Goal: Information Seeking & Learning: Check status

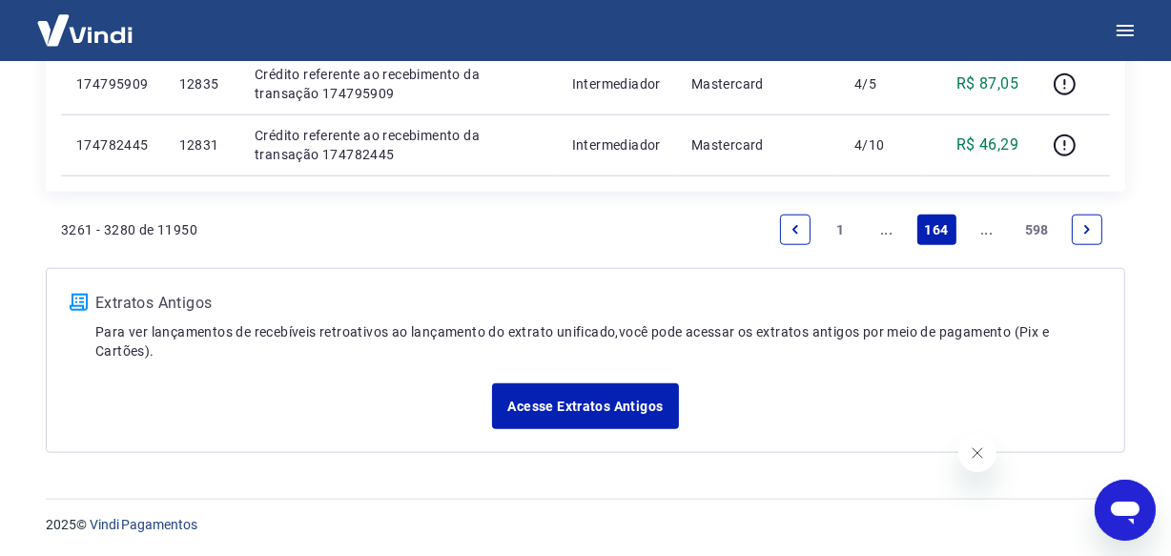
click at [986, 233] on link "..." at bounding box center [987, 230] width 31 height 31
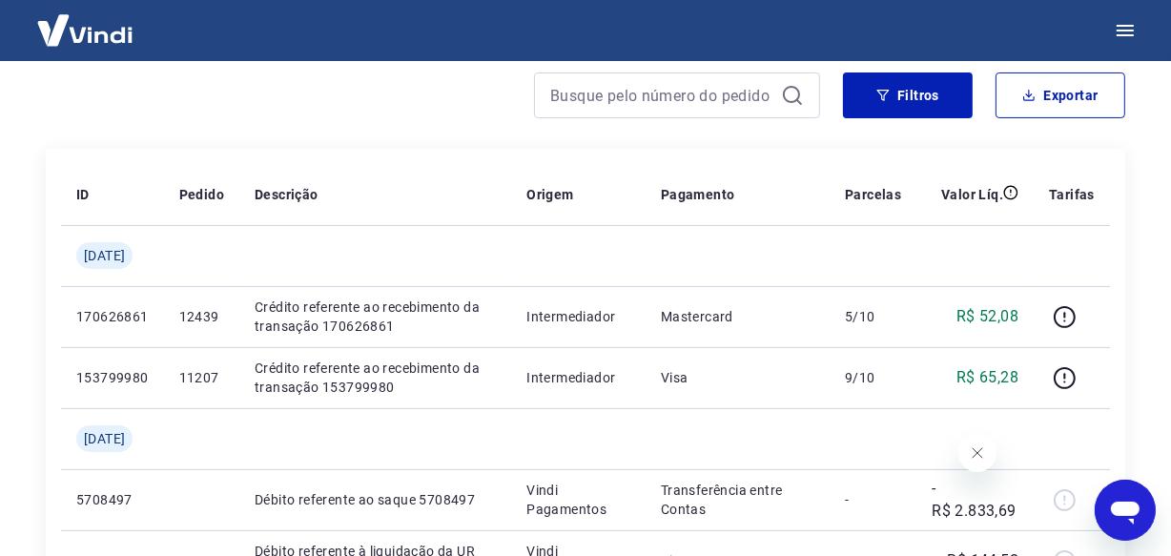
scroll to position [259, 0]
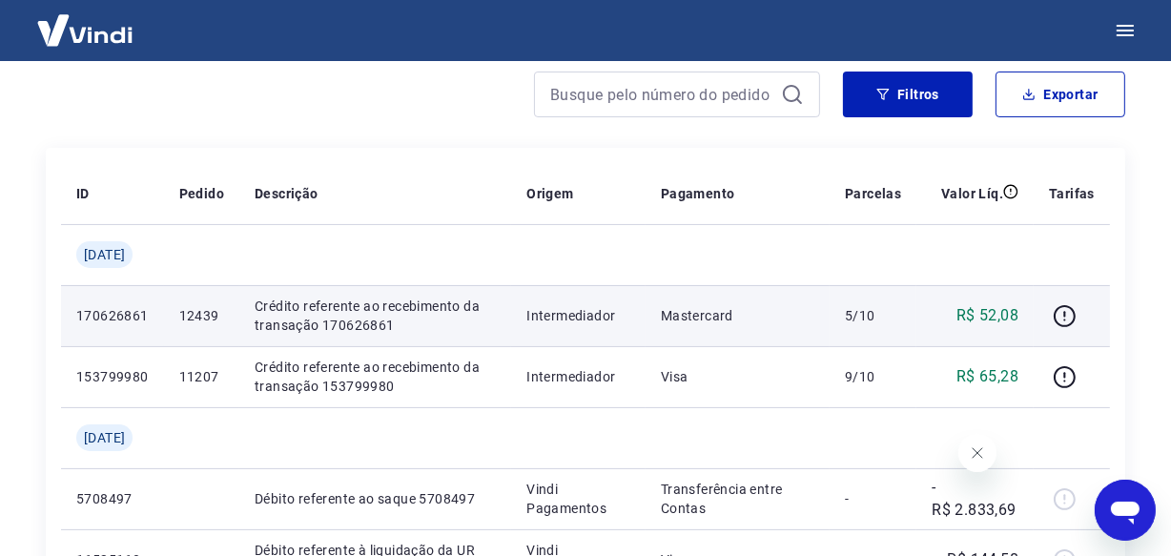
click at [201, 321] on p "12439" at bounding box center [201, 315] width 45 height 19
copy p "12439"
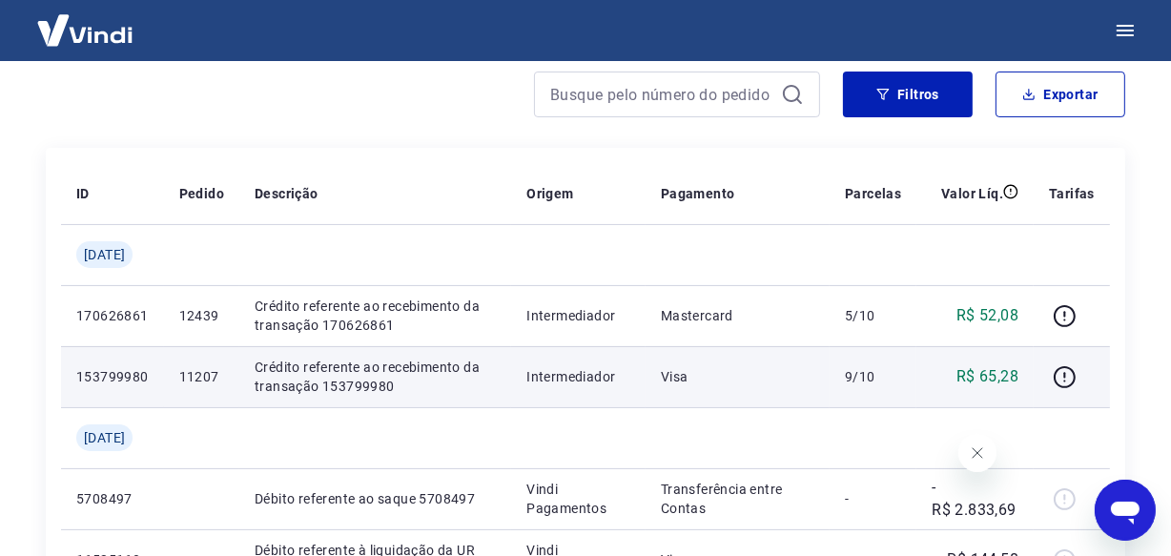
click at [207, 379] on p "11207" at bounding box center [201, 376] width 45 height 19
copy p "11207"
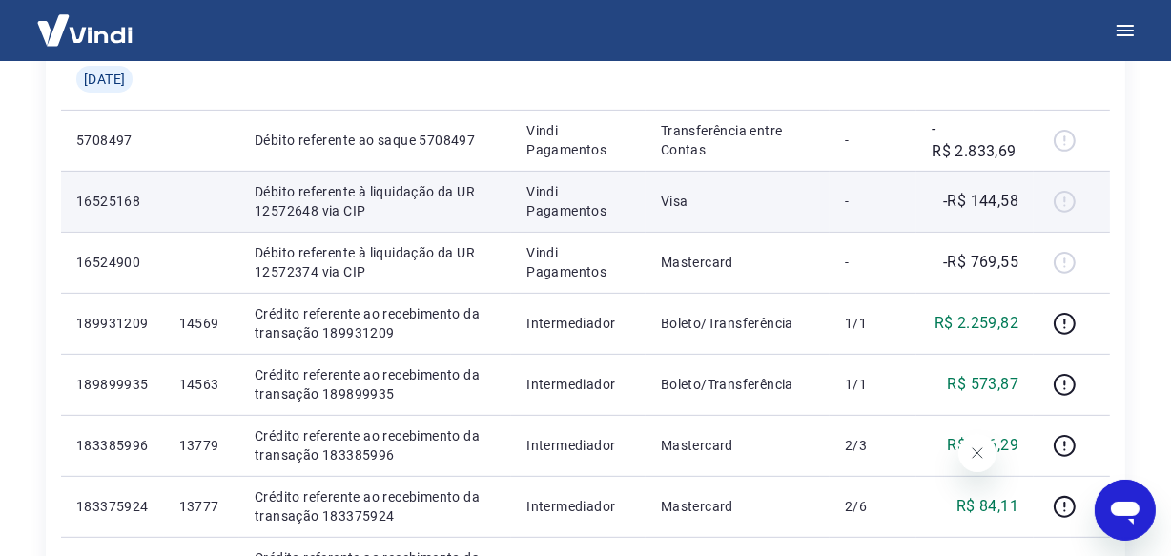
scroll to position [693, 0]
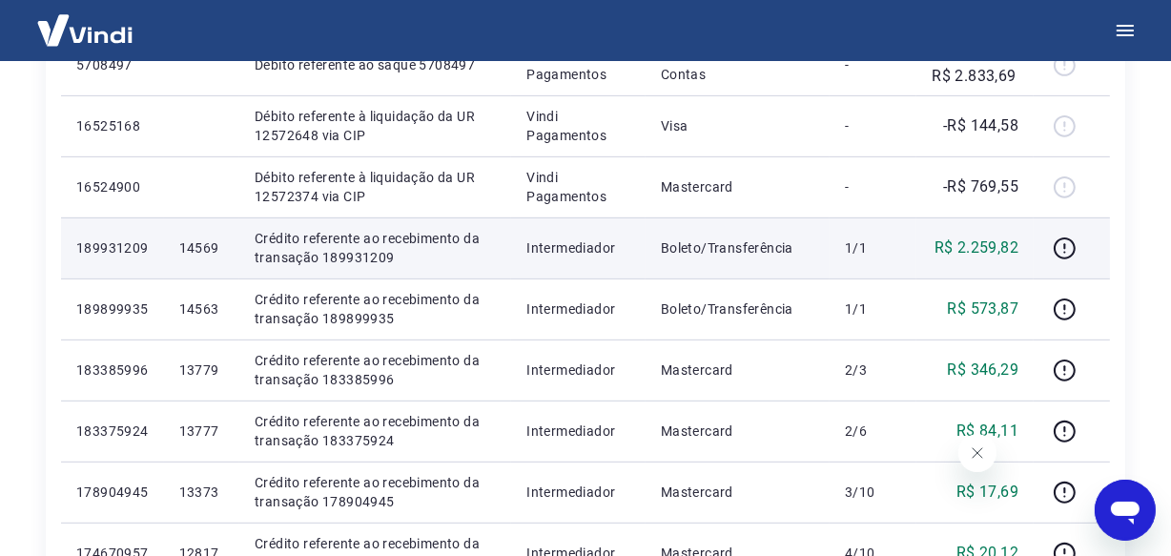
click at [209, 247] on p "14569" at bounding box center [201, 247] width 45 height 19
copy p "14569"
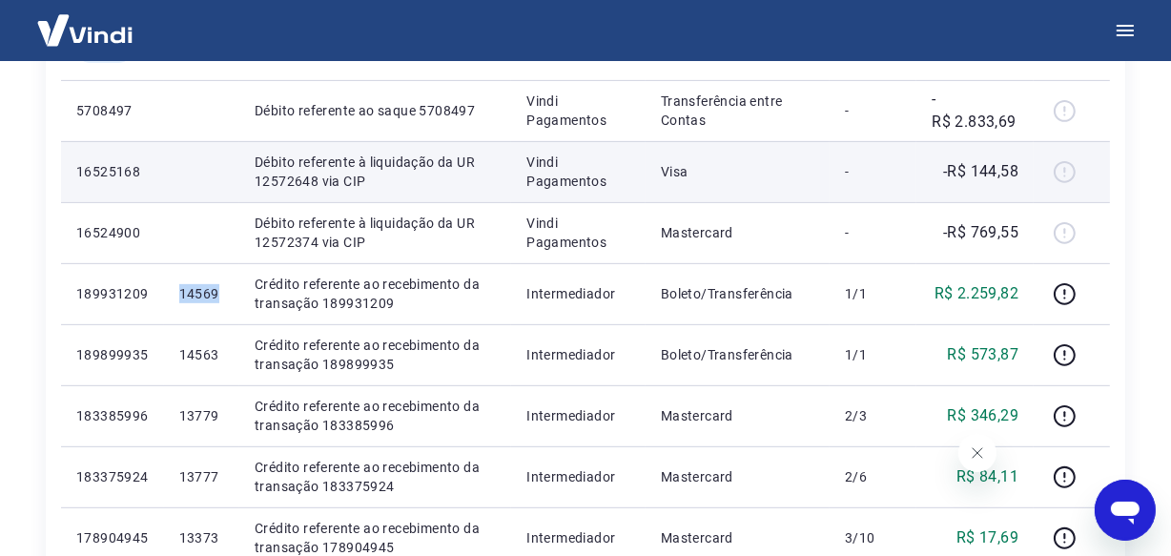
scroll to position [607, 0]
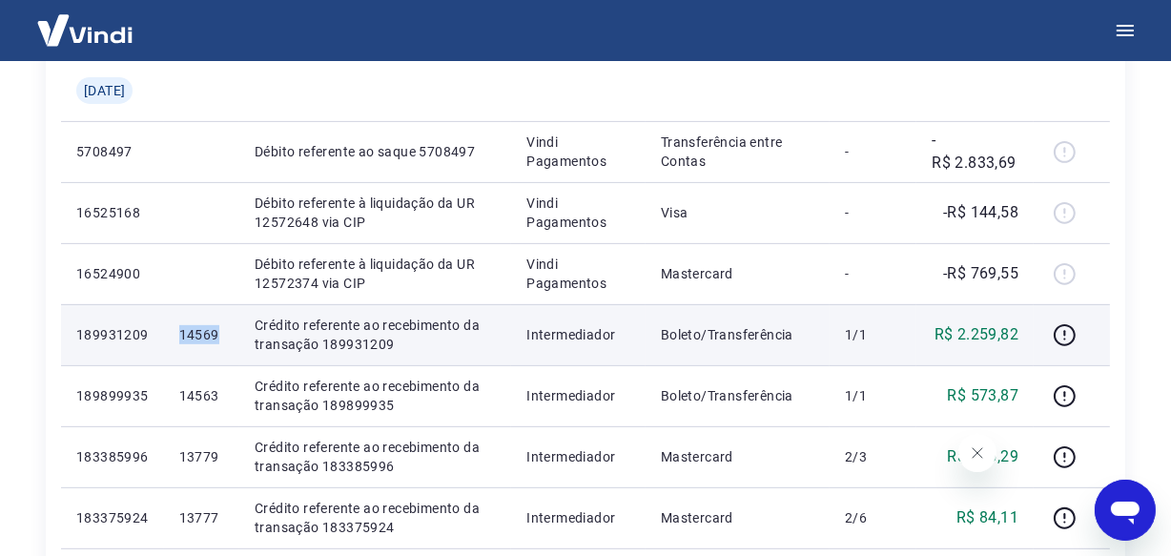
copy p "14569"
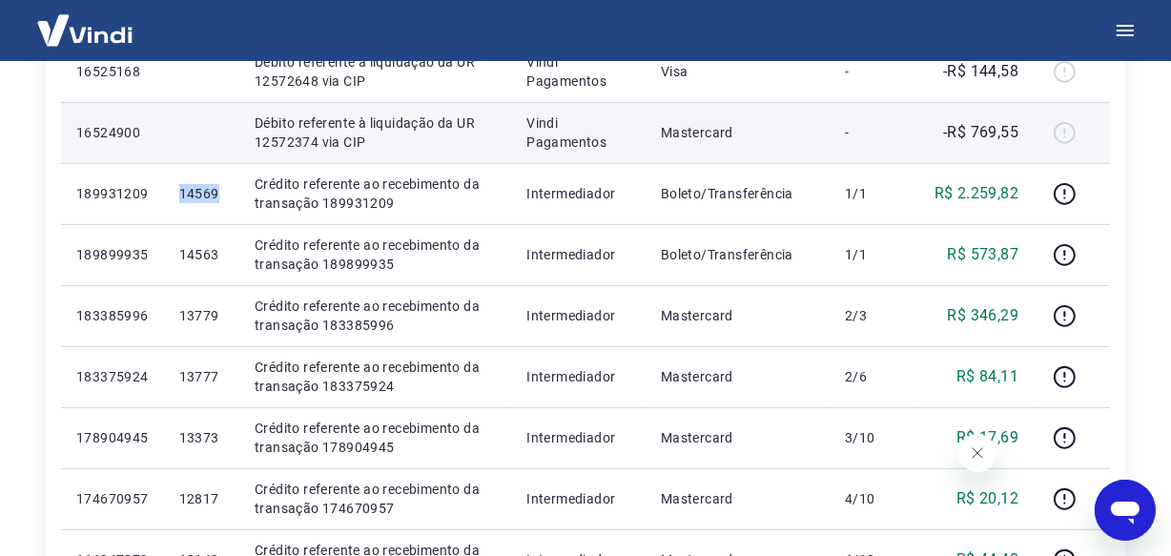
scroll to position [780, 0]
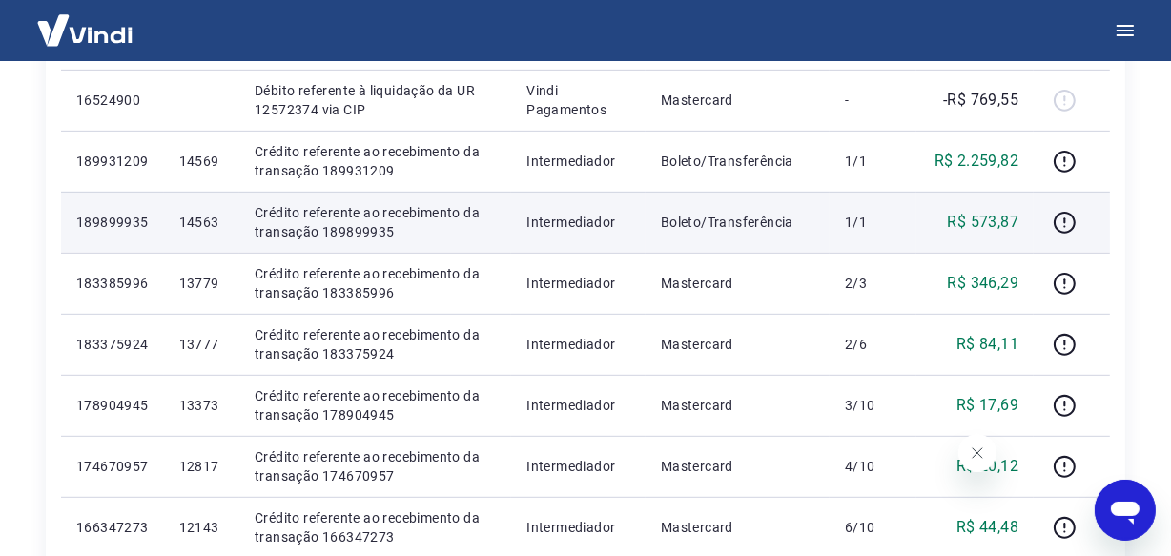
click at [221, 222] on p "14563" at bounding box center [201, 222] width 45 height 19
copy p "14563"
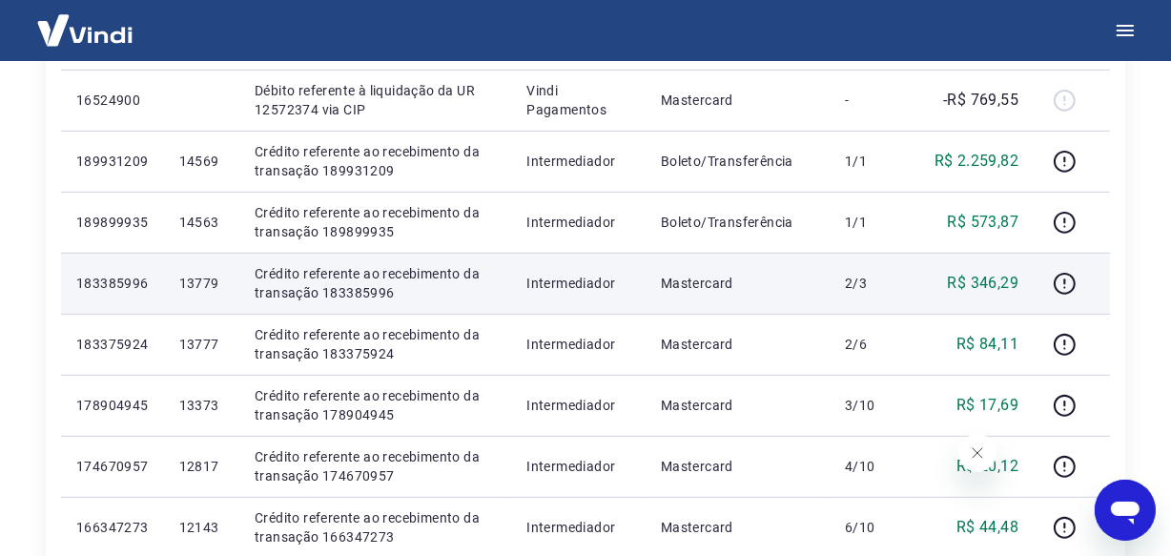
click at [211, 286] on p "13779" at bounding box center [201, 283] width 45 height 19
copy p "13779"
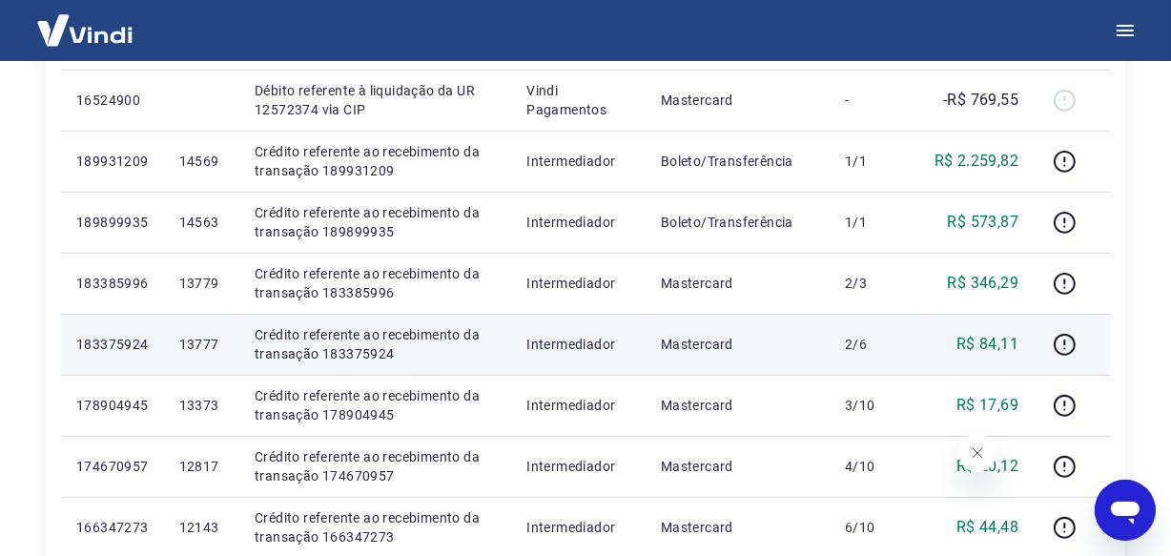
click at [223, 343] on p "13777" at bounding box center [201, 344] width 45 height 19
copy p "13777"
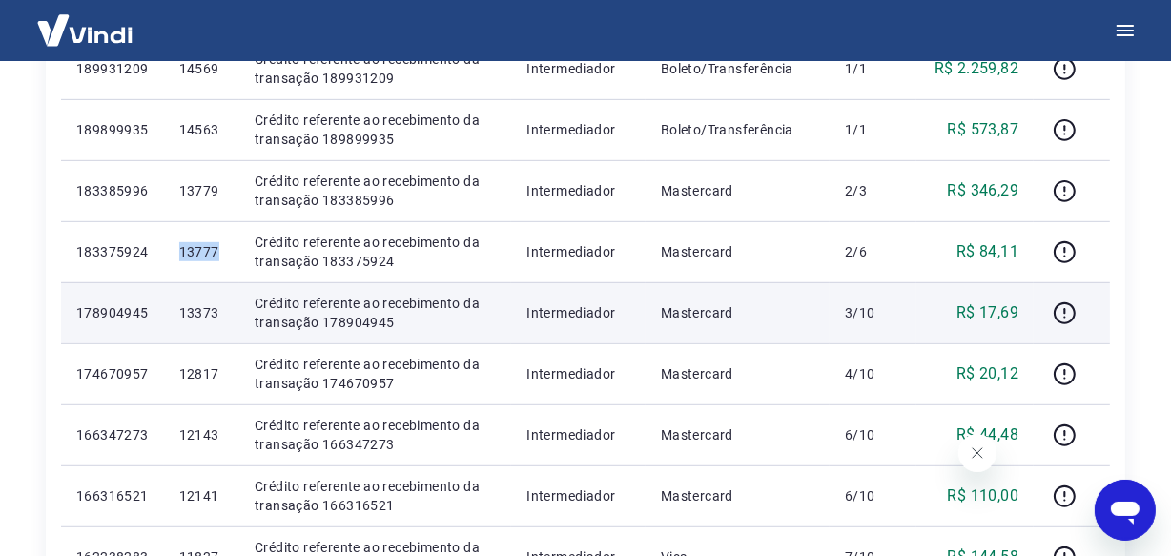
scroll to position [954, 0]
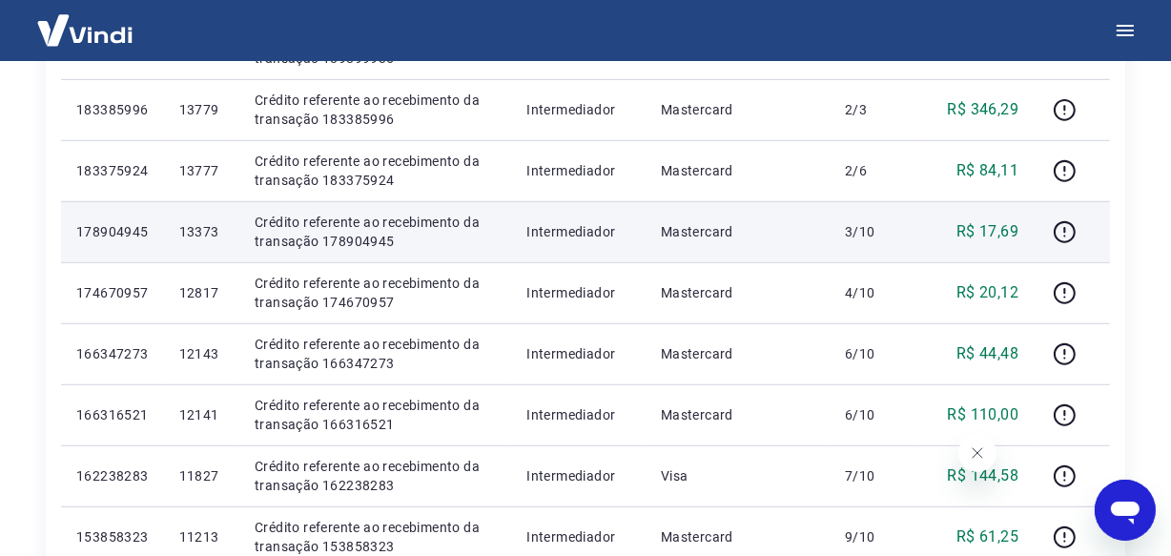
click at [213, 228] on p "13373" at bounding box center [201, 231] width 45 height 19
copy p "13373"
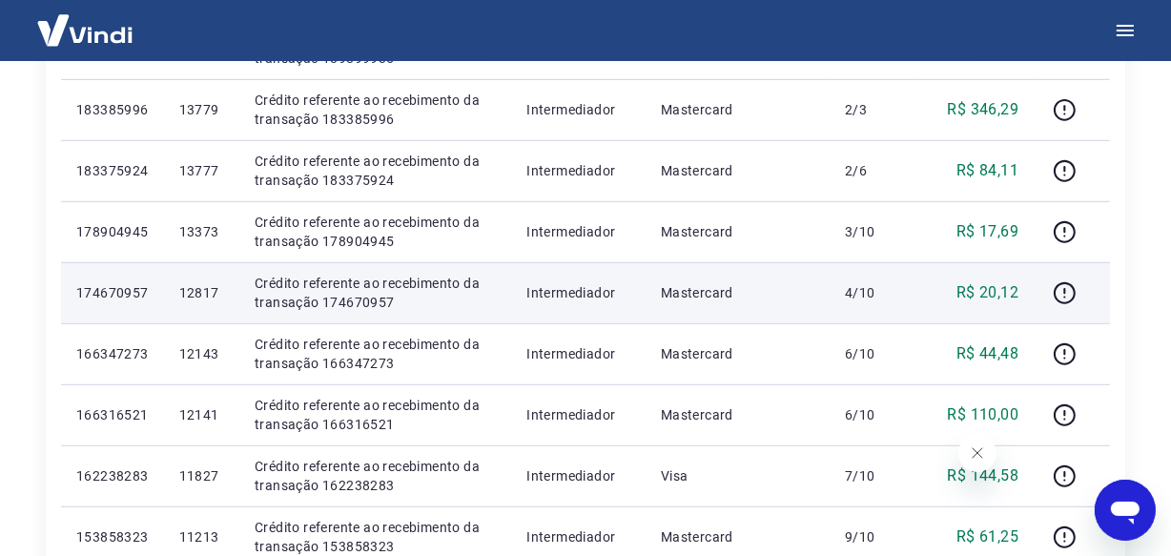
click at [202, 297] on p "12817" at bounding box center [201, 292] width 45 height 19
copy p "12817"
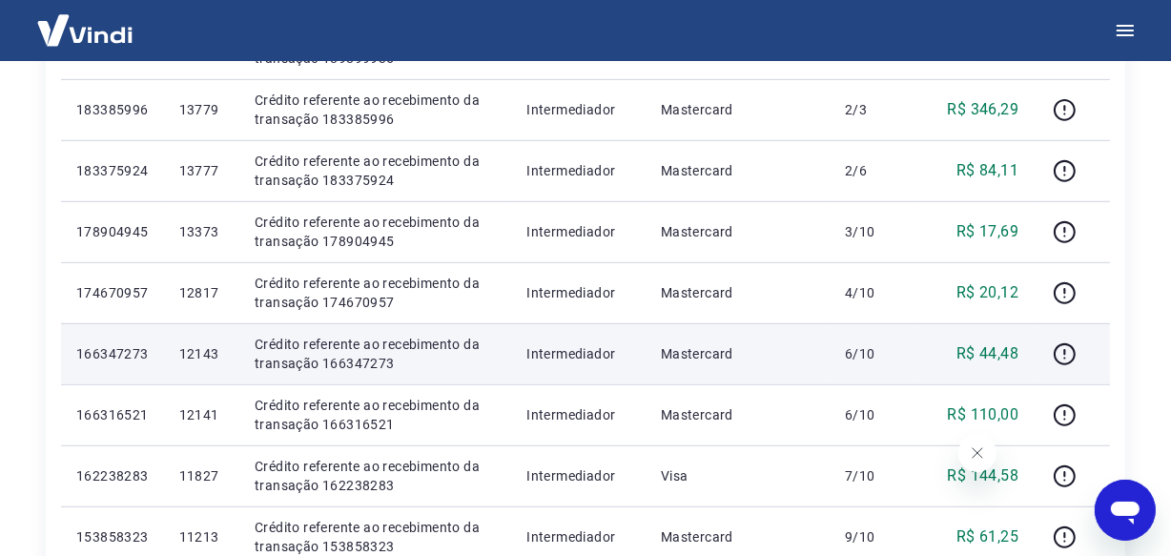
click at [209, 352] on p "12143" at bounding box center [201, 353] width 45 height 19
click at [210, 352] on p "12143" at bounding box center [201, 353] width 45 height 19
copy p "12143"
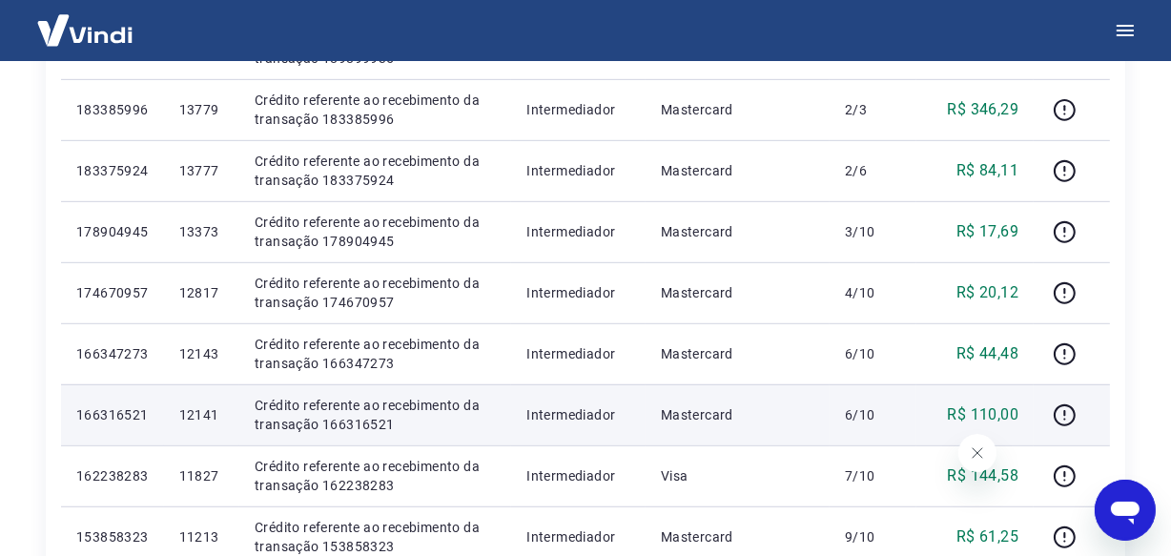
click at [218, 415] on p "12141" at bounding box center [201, 414] width 45 height 19
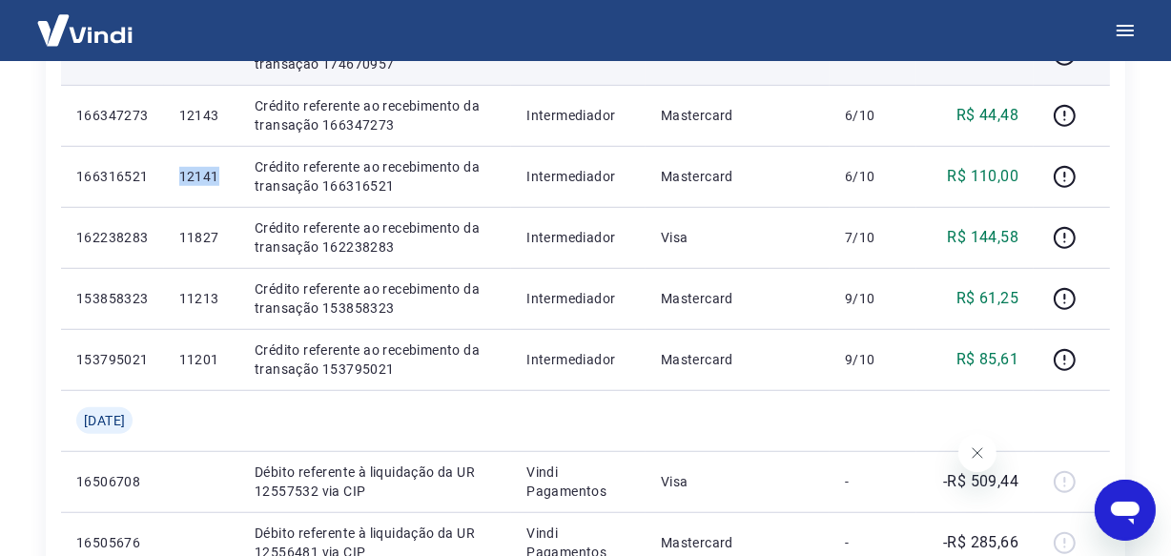
scroll to position [1213, 0]
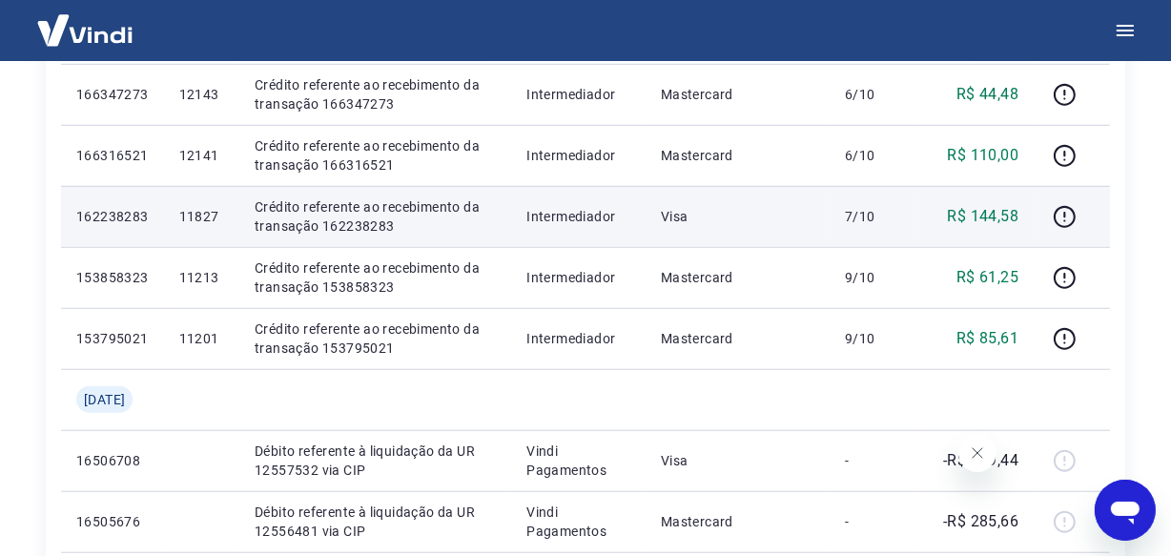
click at [206, 212] on p "11827" at bounding box center [201, 216] width 45 height 19
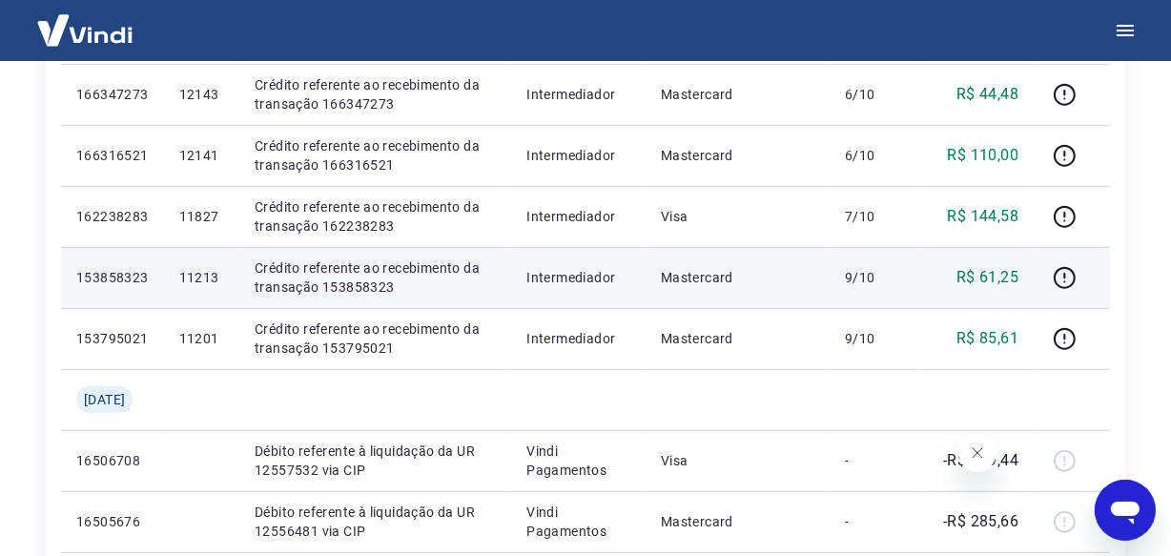
click at [216, 282] on p "11213" at bounding box center [201, 277] width 45 height 19
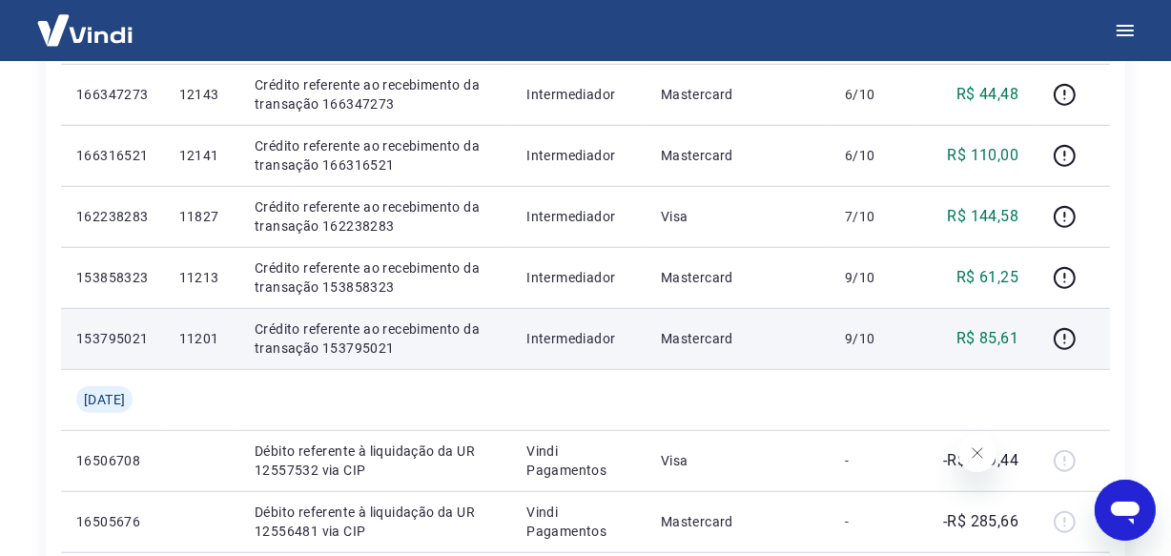
click at [199, 339] on p "11201" at bounding box center [201, 338] width 45 height 19
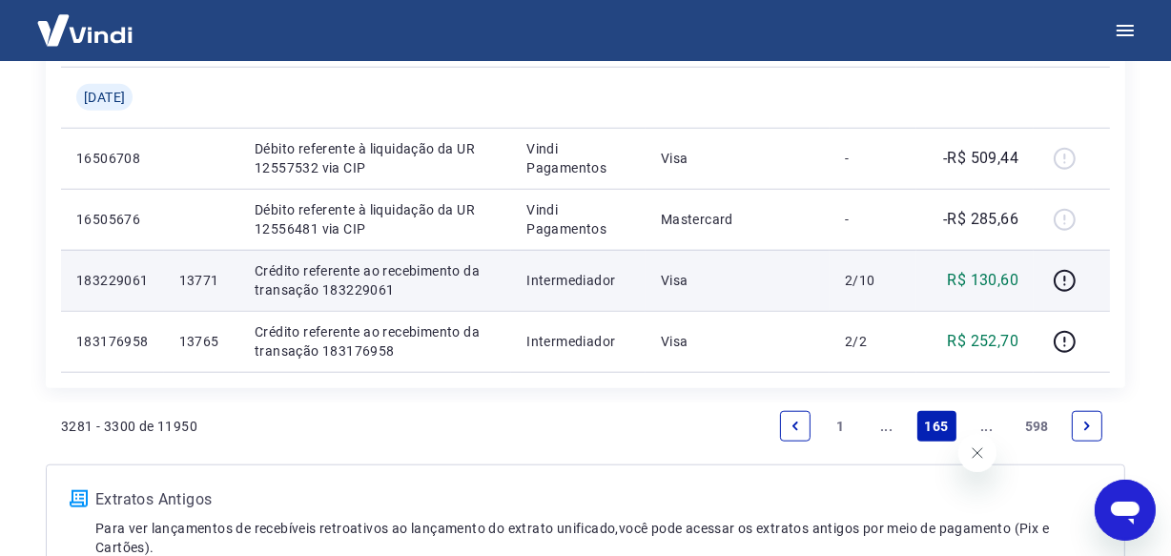
scroll to position [1560, 0]
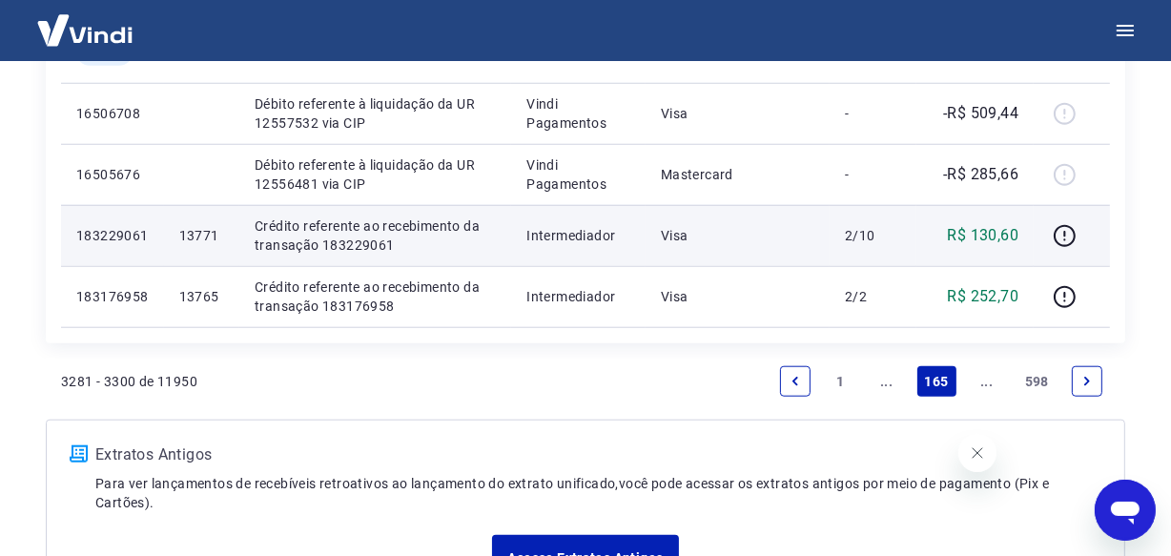
click at [218, 236] on p "13771" at bounding box center [201, 235] width 45 height 19
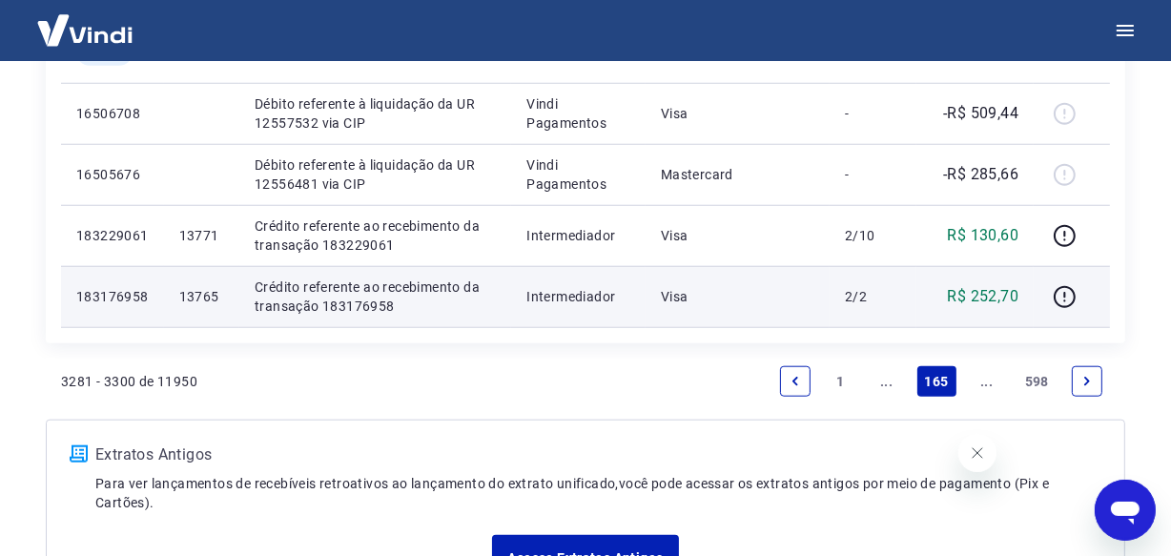
click at [218, 300] on p "13765" at bounding box center [201, 296] width 45 height 19
click at [212, 292] on p "13765" at bounding box center [201, 296] width 45 height 19
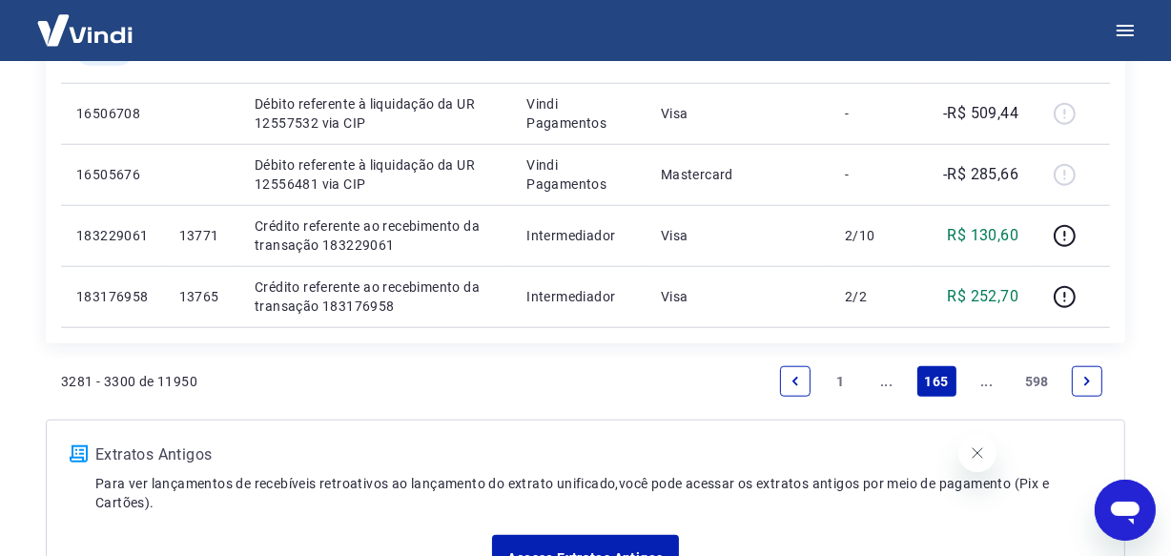
click at [987, 381] on link "..." at bounding box center [987, 381] width 31 height 31
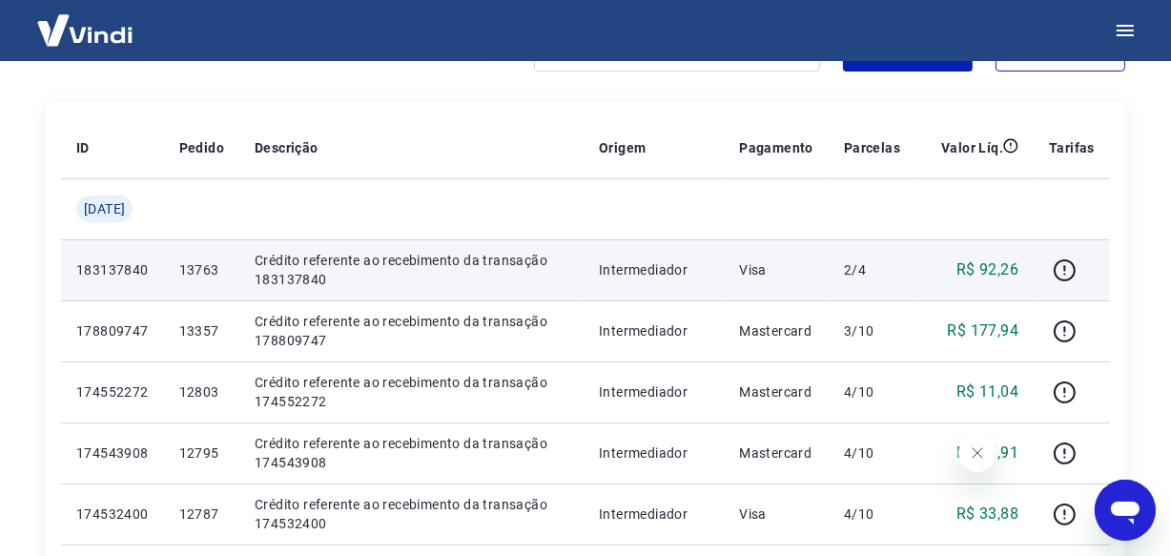
scroll to position [346, 0]
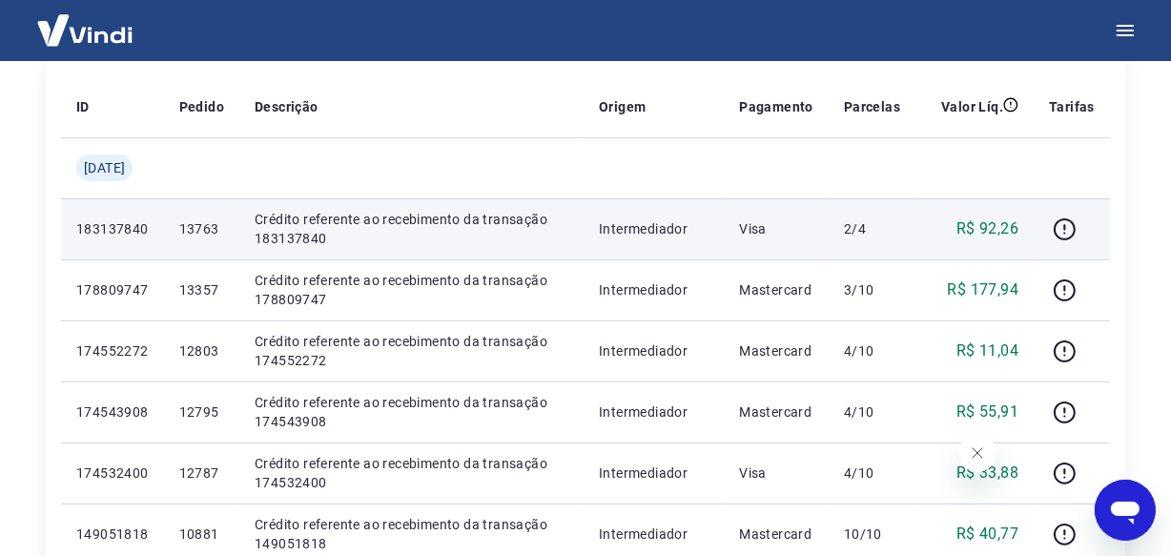
click at [218, 222] on p "13763" at bounding box center [201, 228] width 45 height 19
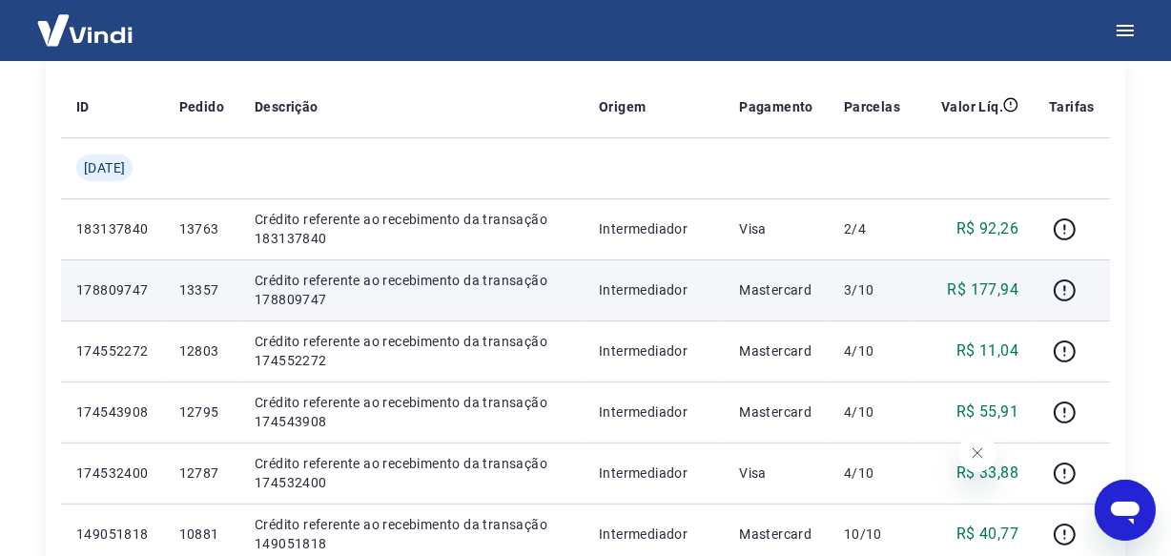
click at [222, 290] on p "13357" at bounding box center [201, 289] width 45 height 19
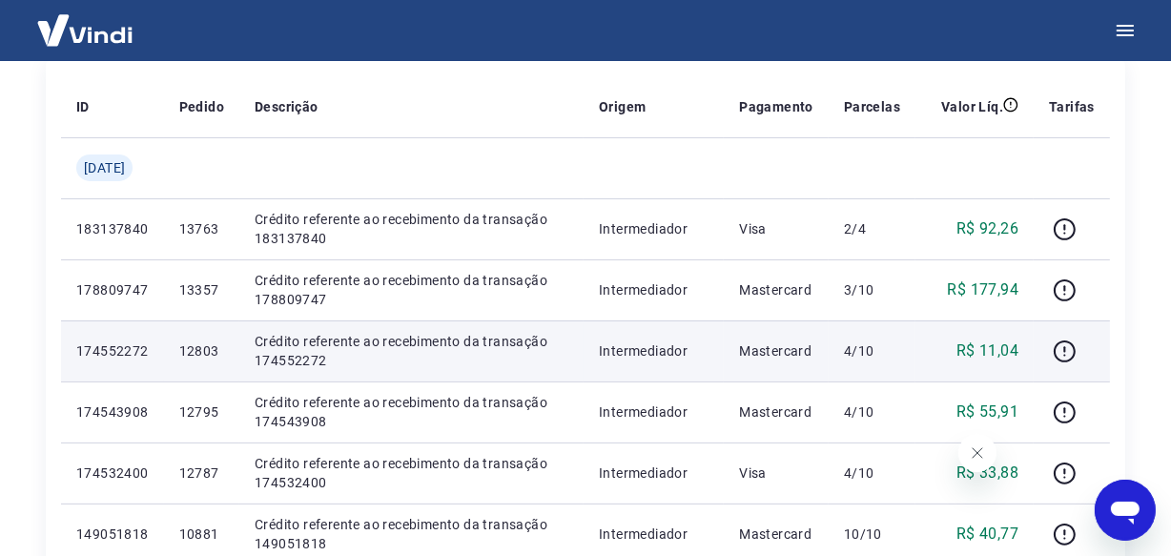
click at [207, 350] on p "12803" at bounding box center [201, 350] width 45 height 19
click at [209, 350] on p "12803" at bounding box center [201, 350] width 45 height 19
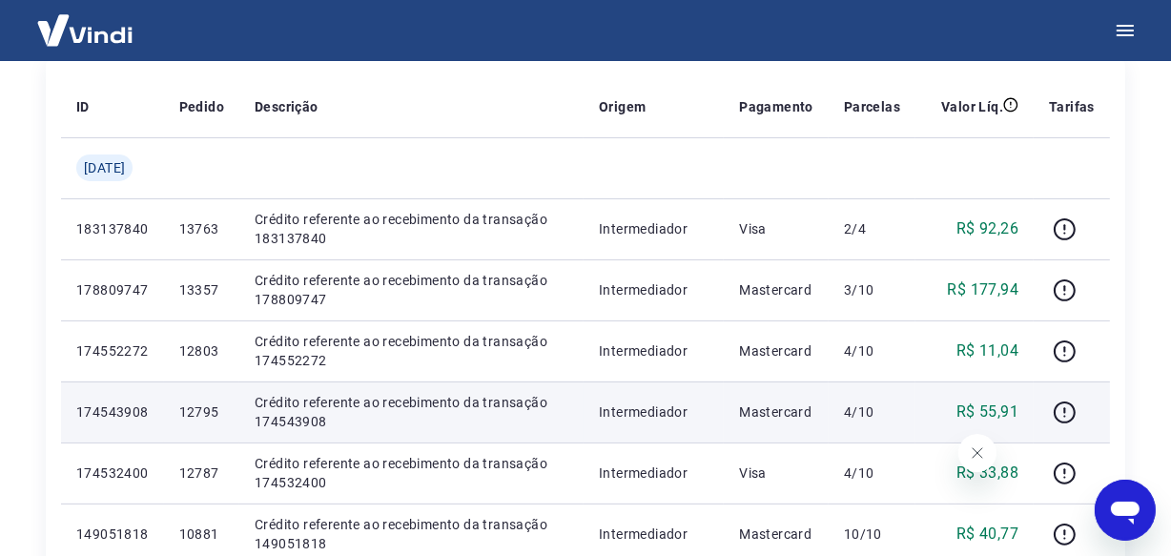
click at [221, 408] on p "12795" at bounding box center [201, 411] width 45 height 19
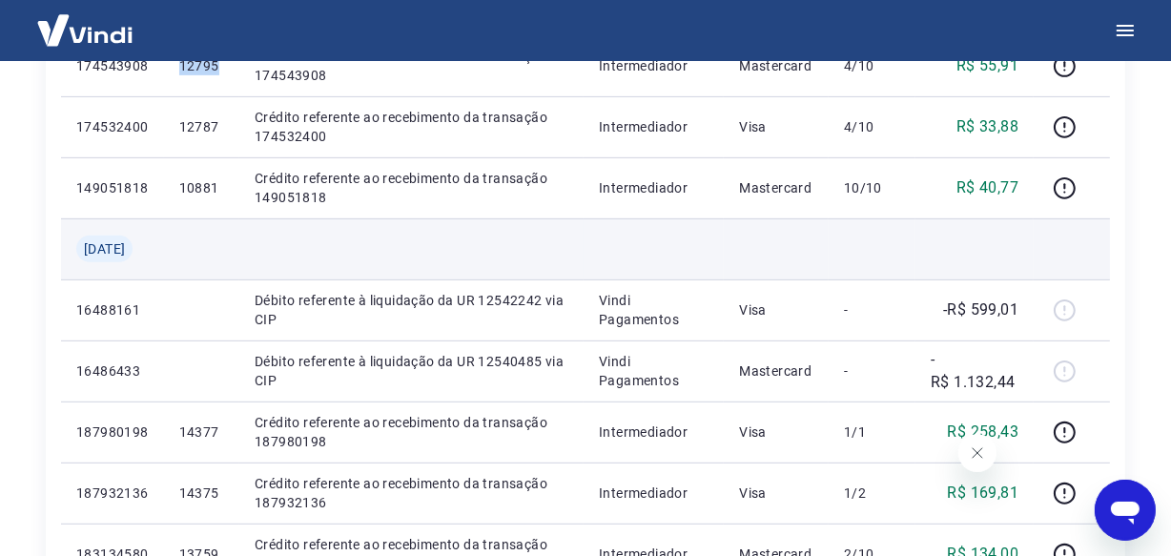
scroll to position [693, 0]
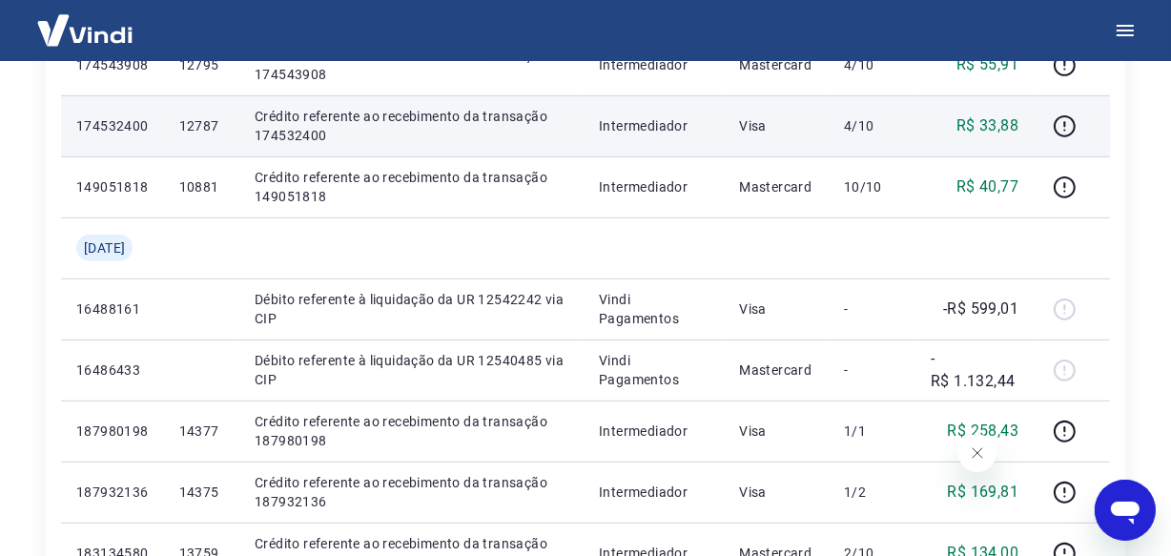
click at [210, 126] on p "12787" at bounding box center [201, 125] width 45 height 19
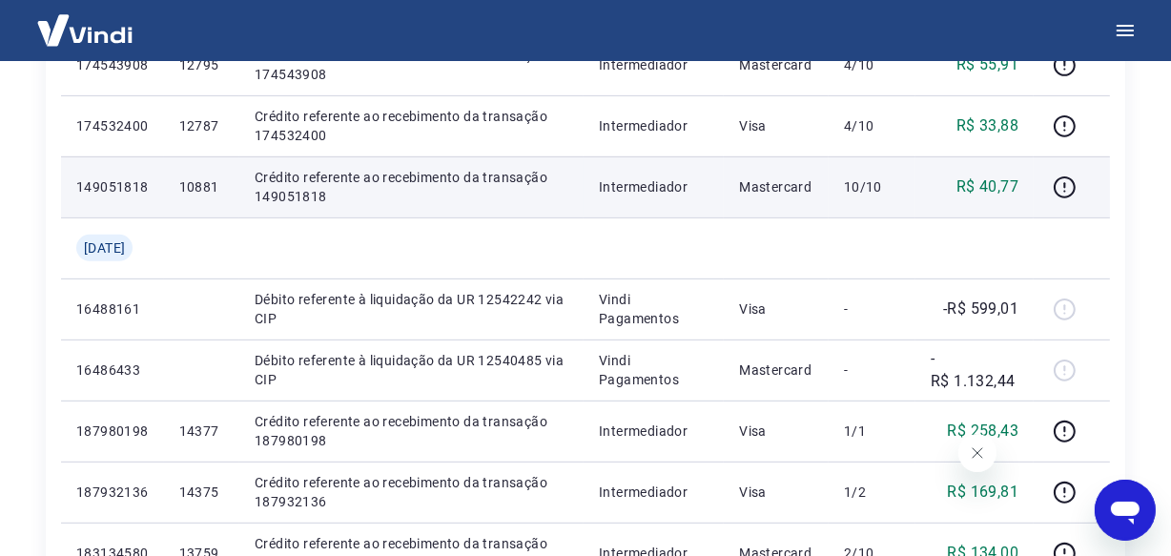
click at [210, 188] on p "10881" at bounding box center [201, 186] width 45 height 19
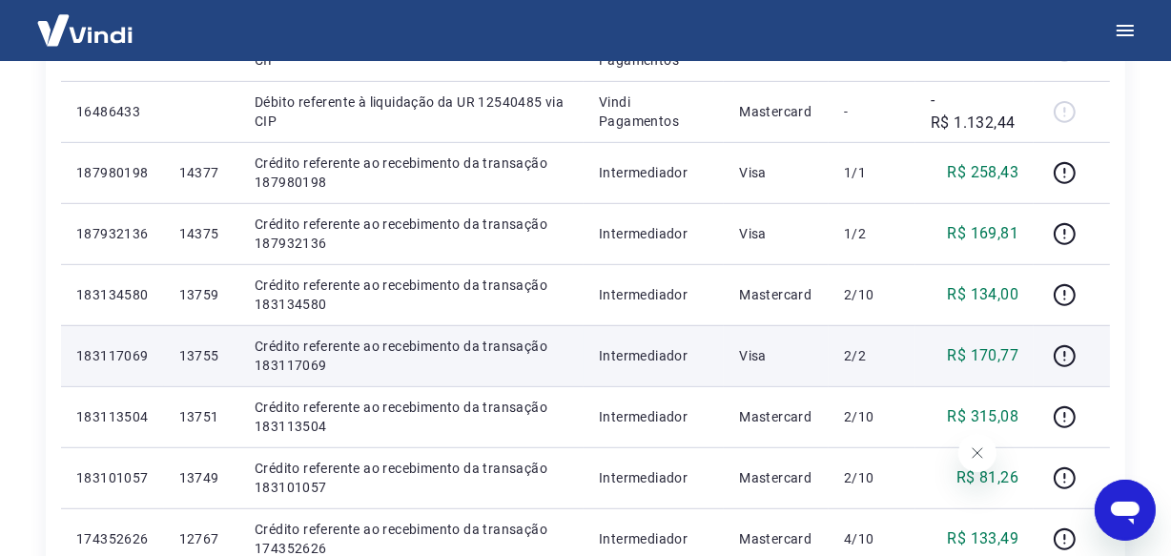
scroll to position [1040, 0]
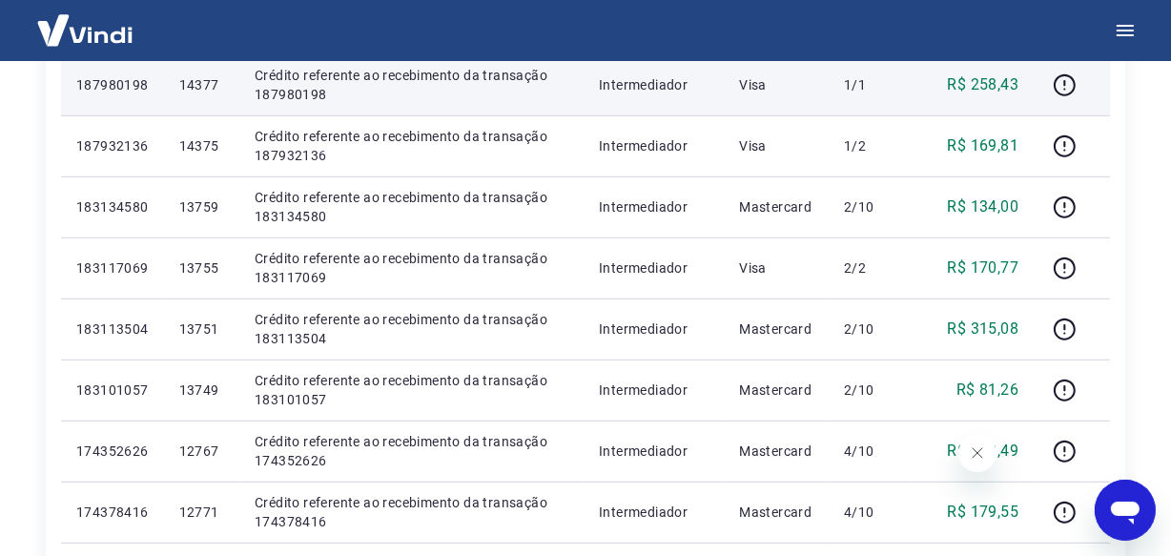
click at [221, 88] on p "14377" at bounding box center [201, 84] width 45 height 19
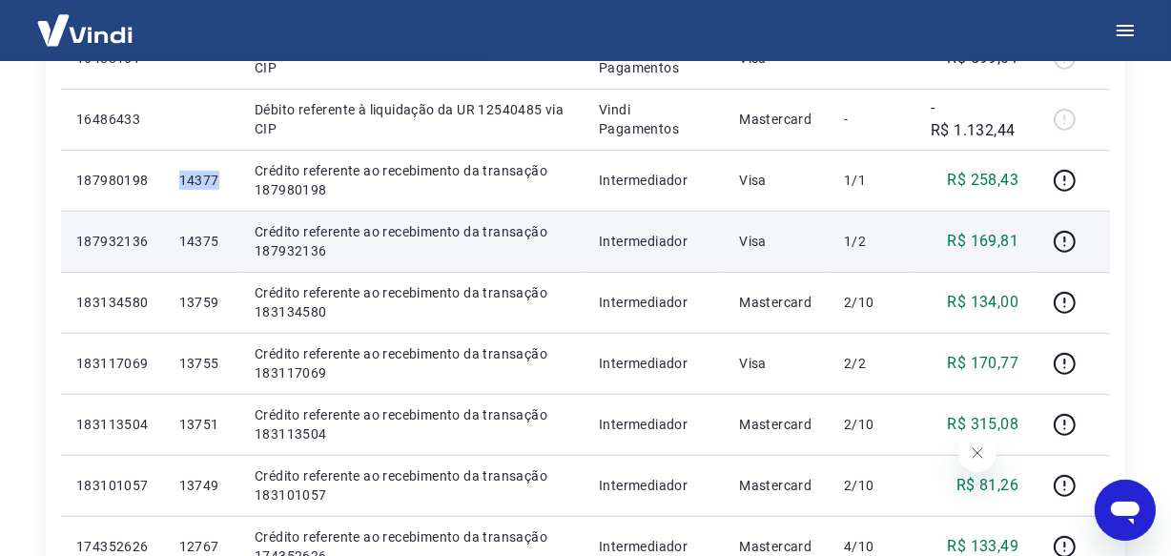
scroll to position [867, 0]
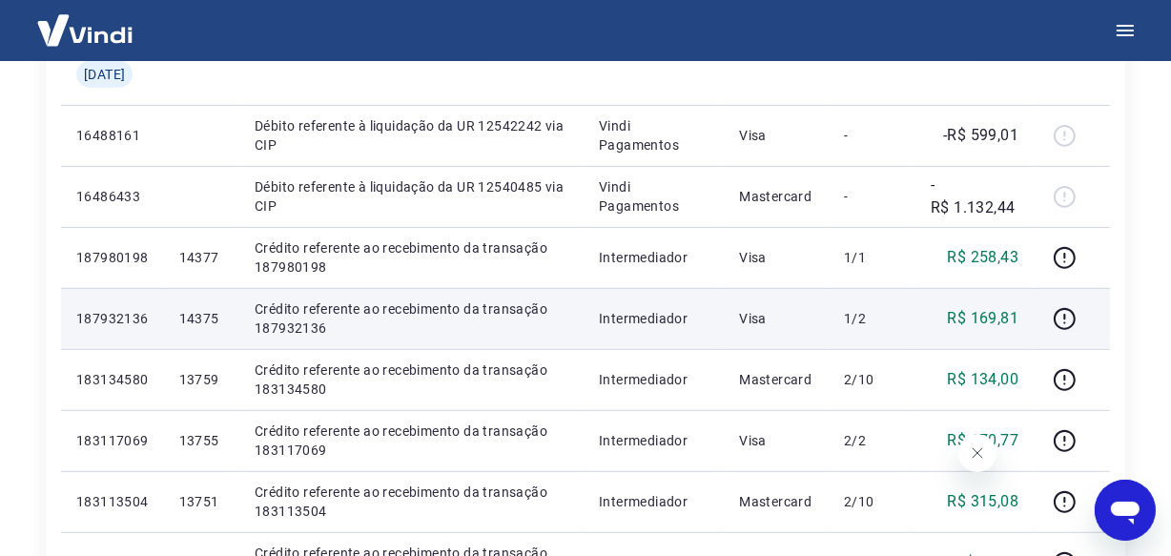
click at [217, 312] on p "14375" at bounding box center [201, 318] width 45 height 19
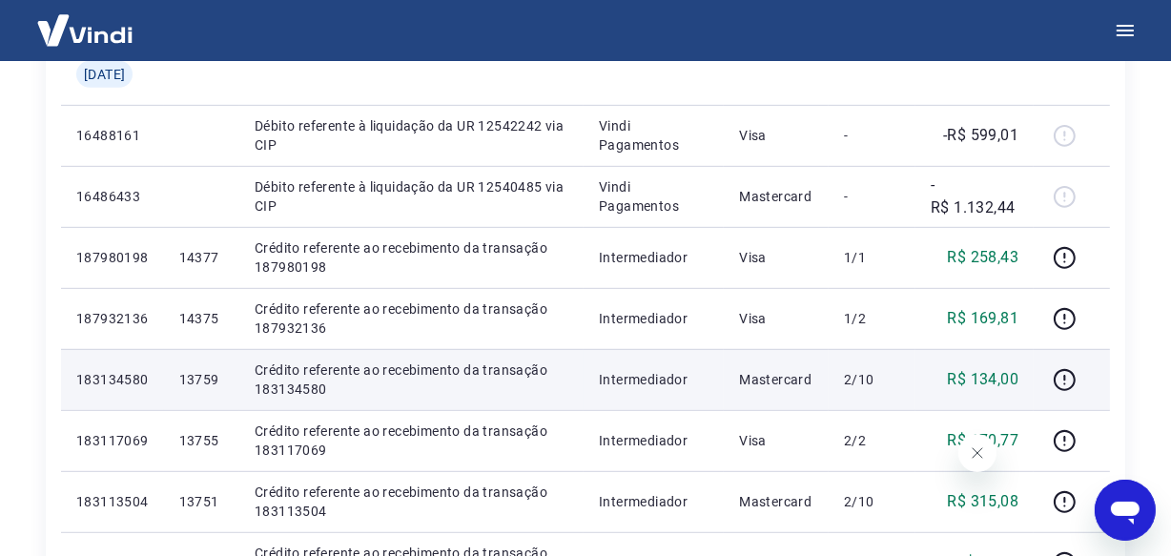
click at [221, 383] on p "13759" at bounding box center [201, 379] width 45 height 19
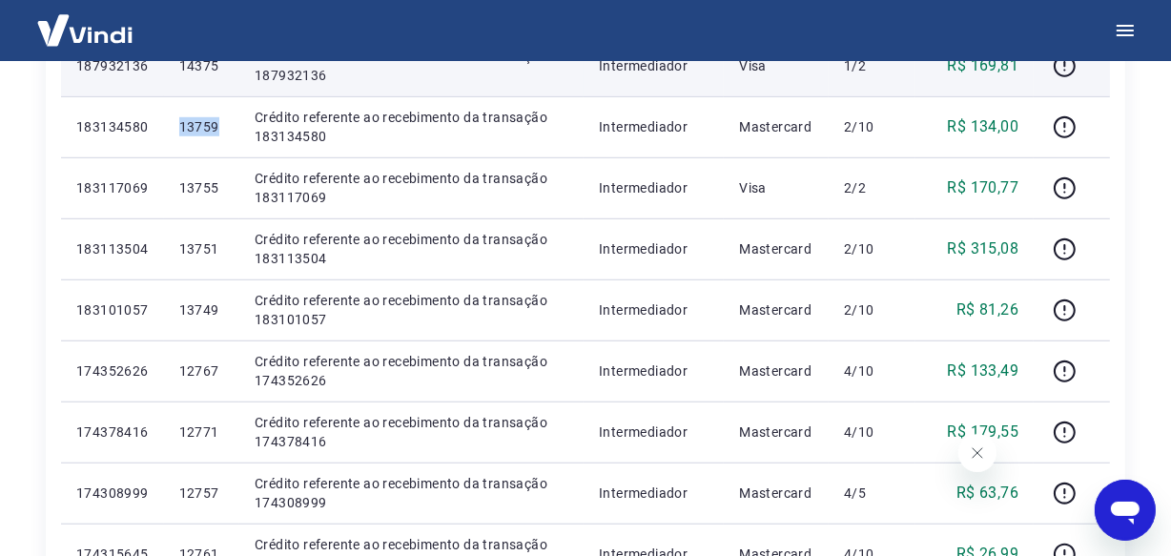
scroll to position [1126, 0]
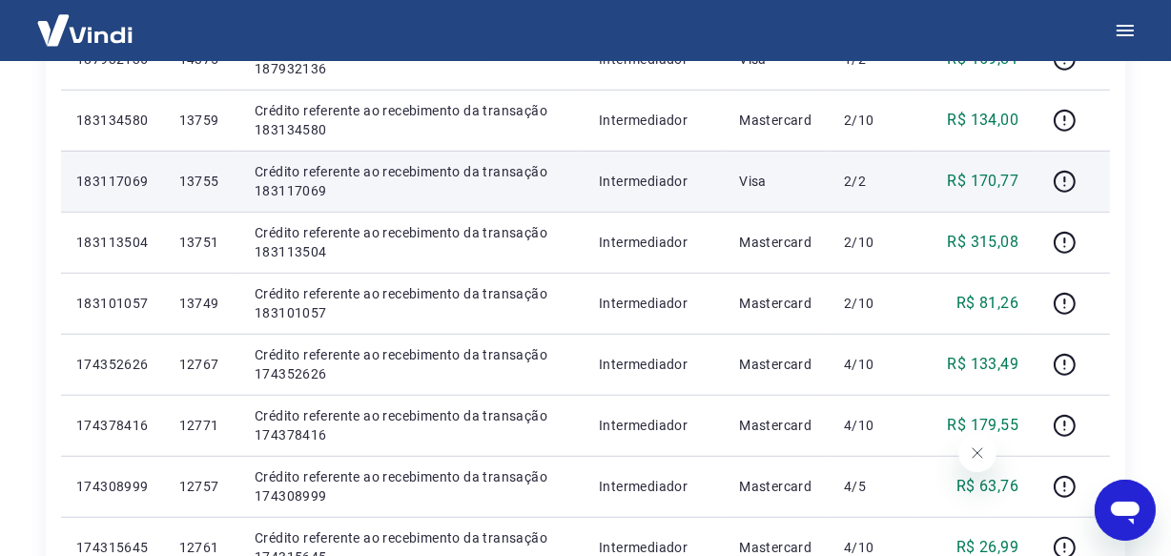
click at [204, 188] on p "13755" at bounding box center [201, 181] width 45 height 19
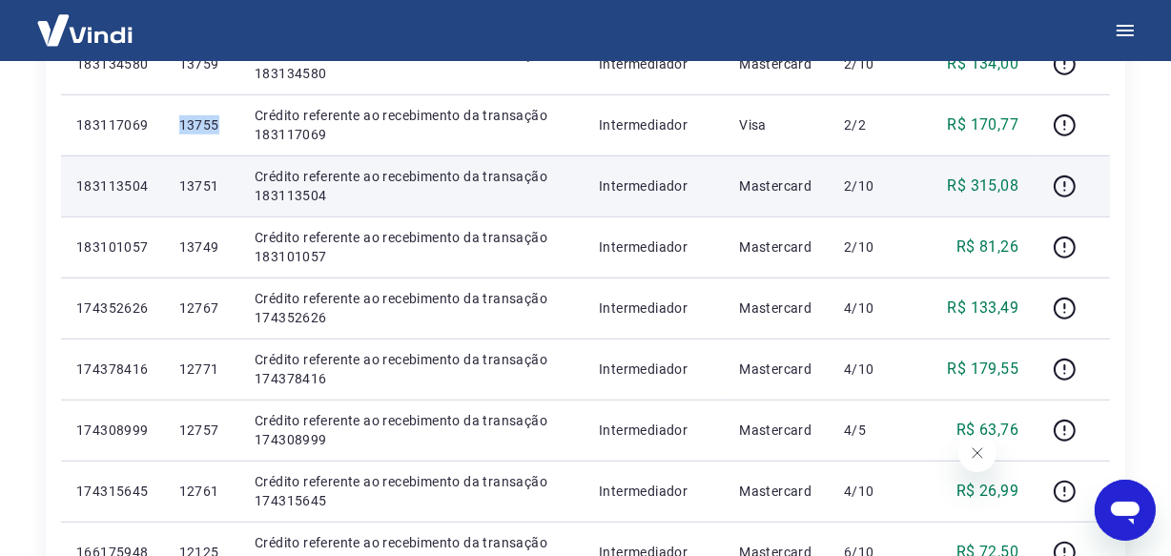
scroll to position [1213, 0]
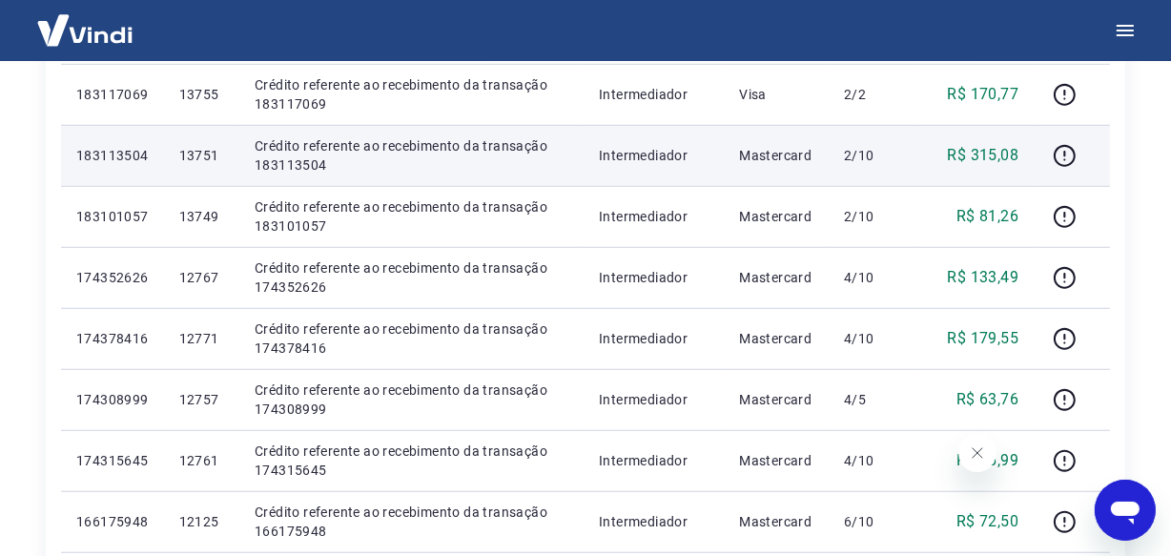
click at [210, 154] on p "13751" at bounding box center [201, 155] width 45 height 19
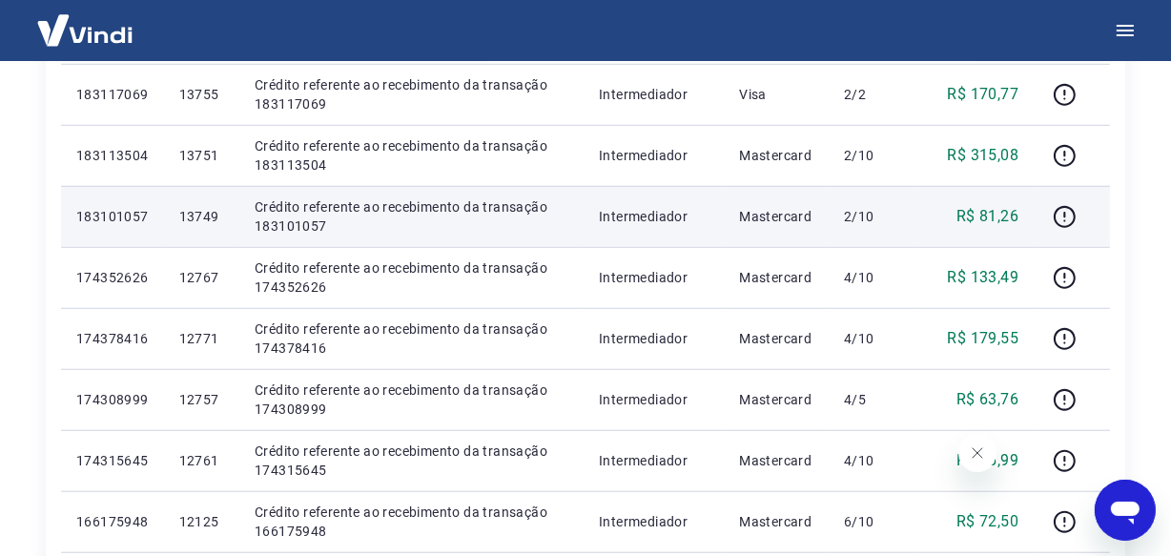
click at [214, 209] on p "13749" at bounding box center [201, 216] width 45 height 19
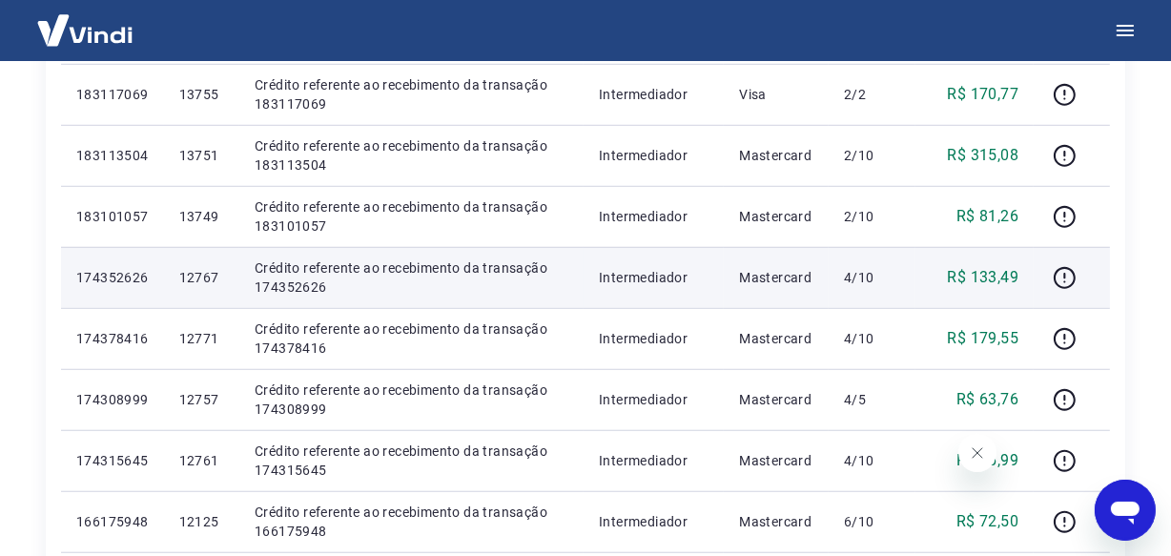
click at [206, 277] on p "12767" at bounding box center [201, 277] width 45 height 19
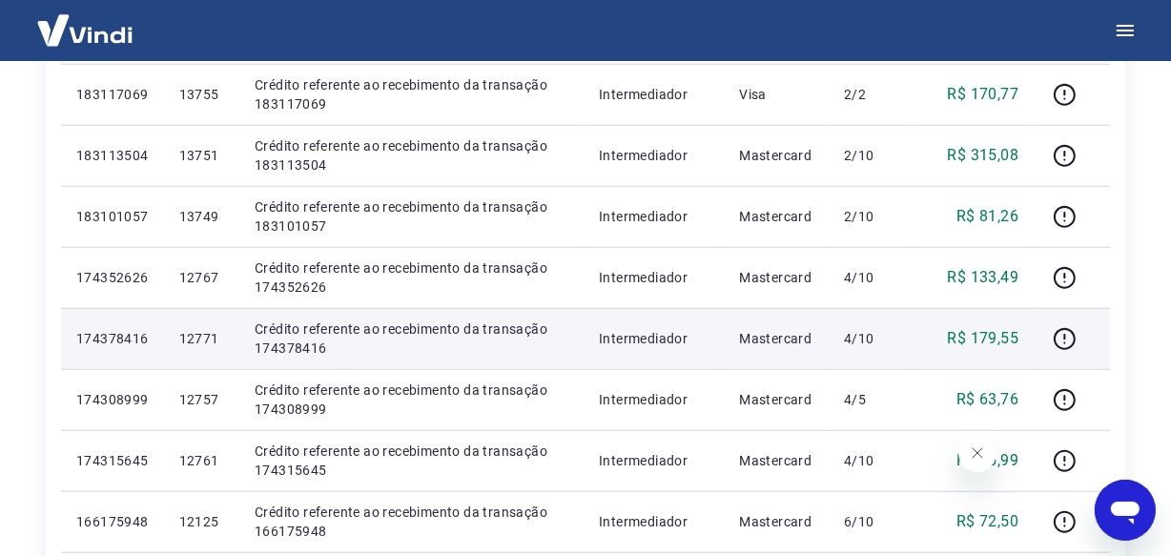
click at [220, 340] on p "12771" at bounding box center [201, 338] width 45 height 19
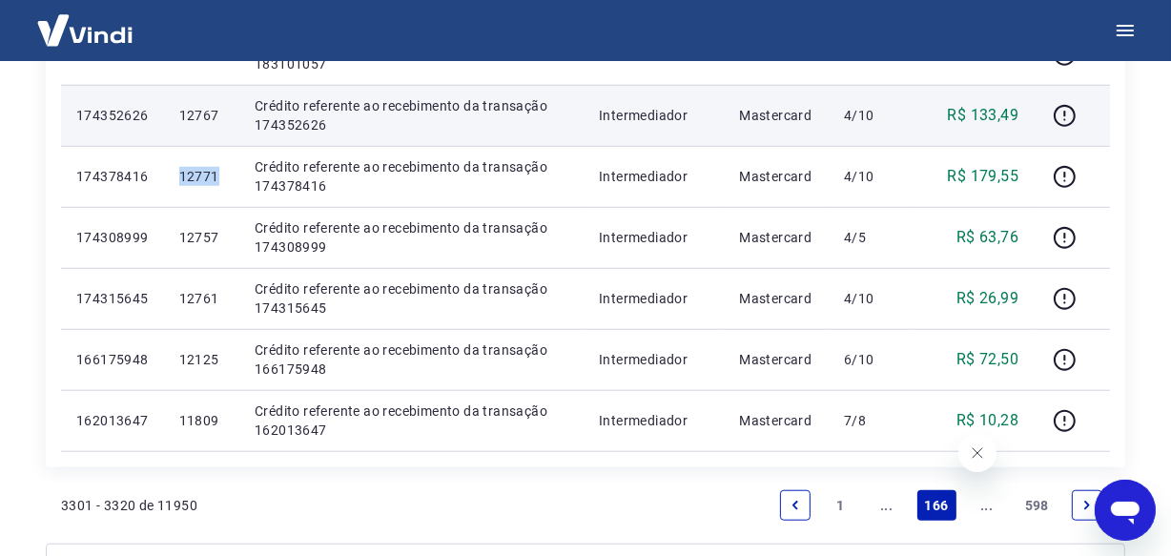
scroll to position [1387, 0]
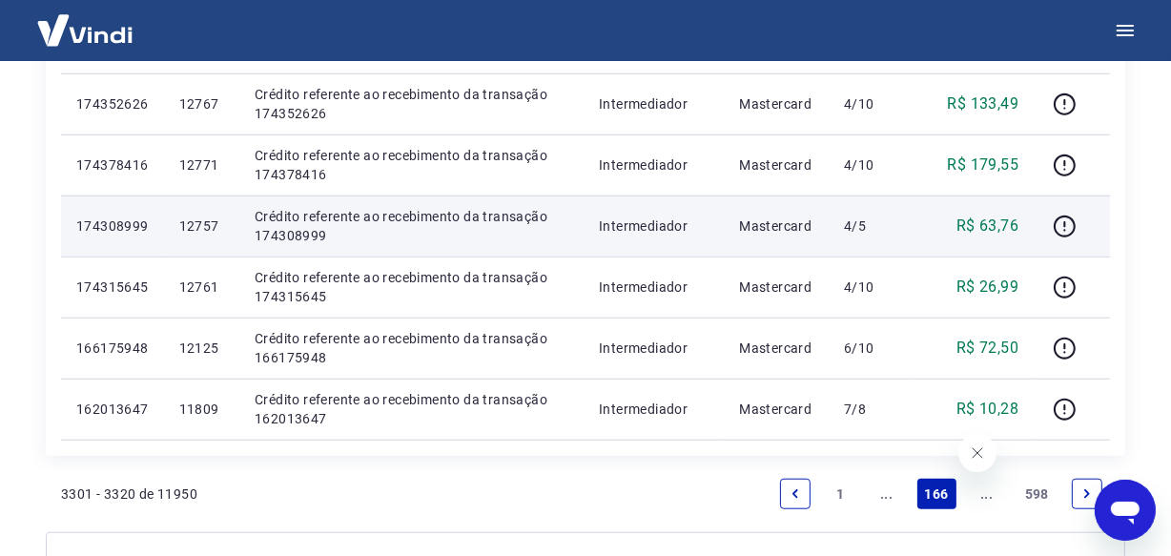
click at [216, 228] on p "12757" at bounding box center [201, 225] width 45 height 19
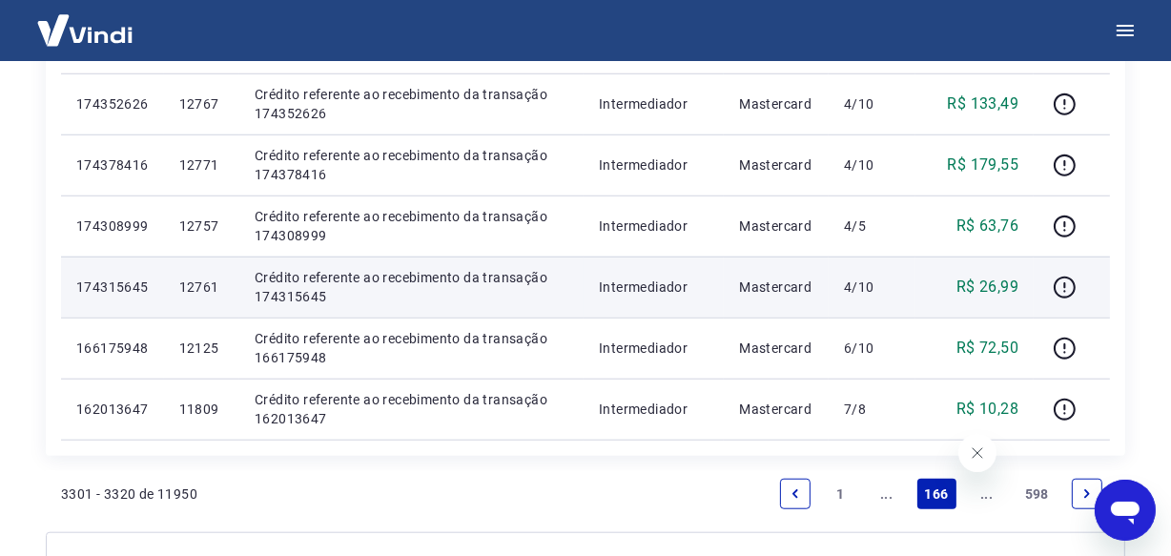
click at [216, 284] on p "12761" at bounding box center [201, 287] width 45 height 19
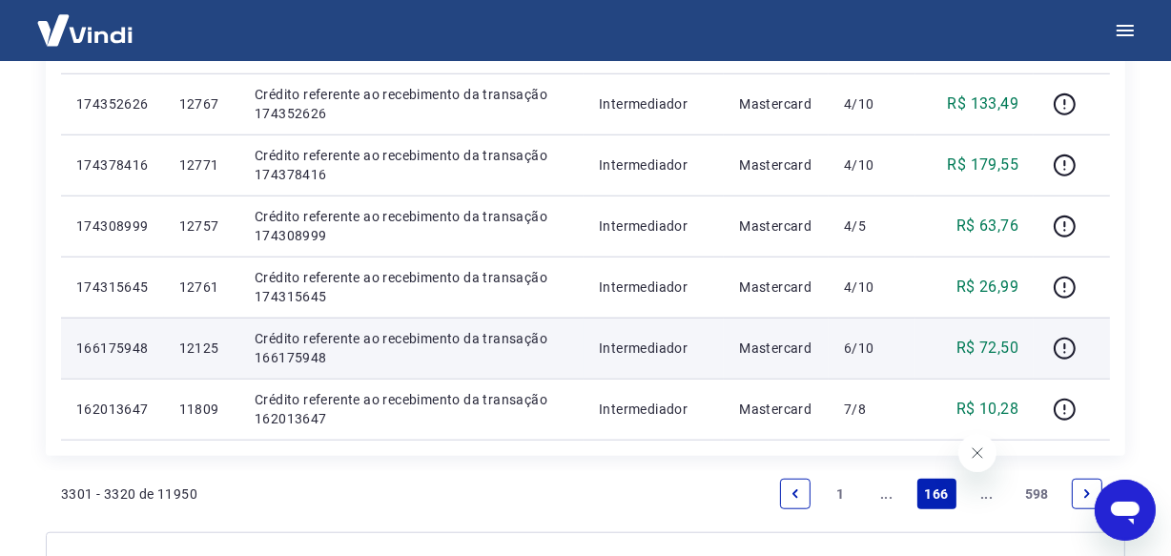
click at [211, 350] on p "12125" at bounding box center [201, 348] width 45 height 19
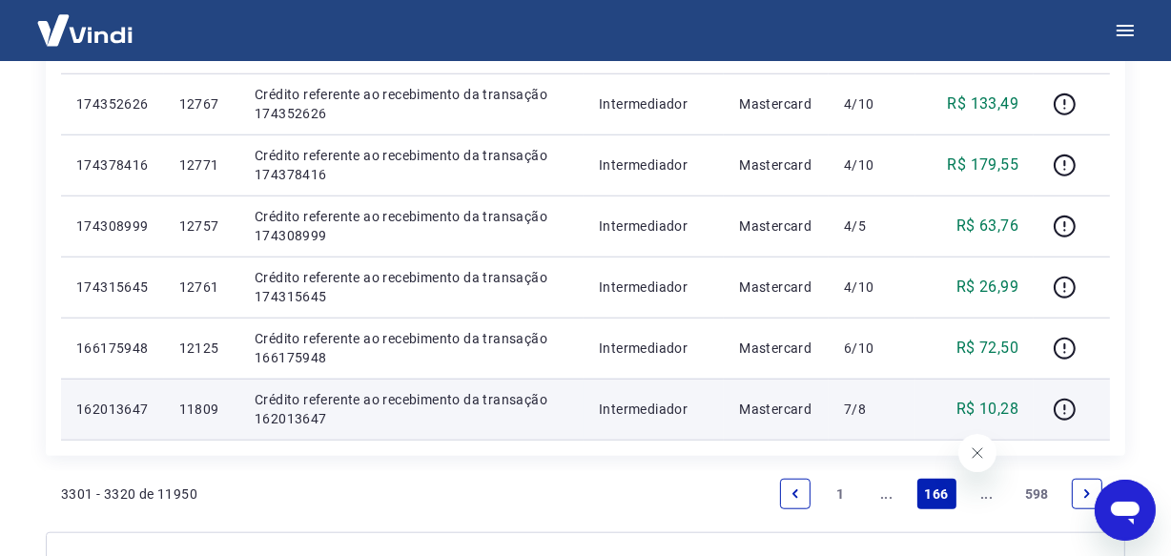
click at [203, 410] on p "11809" at bounding box center [201, 409] width 45 height 19
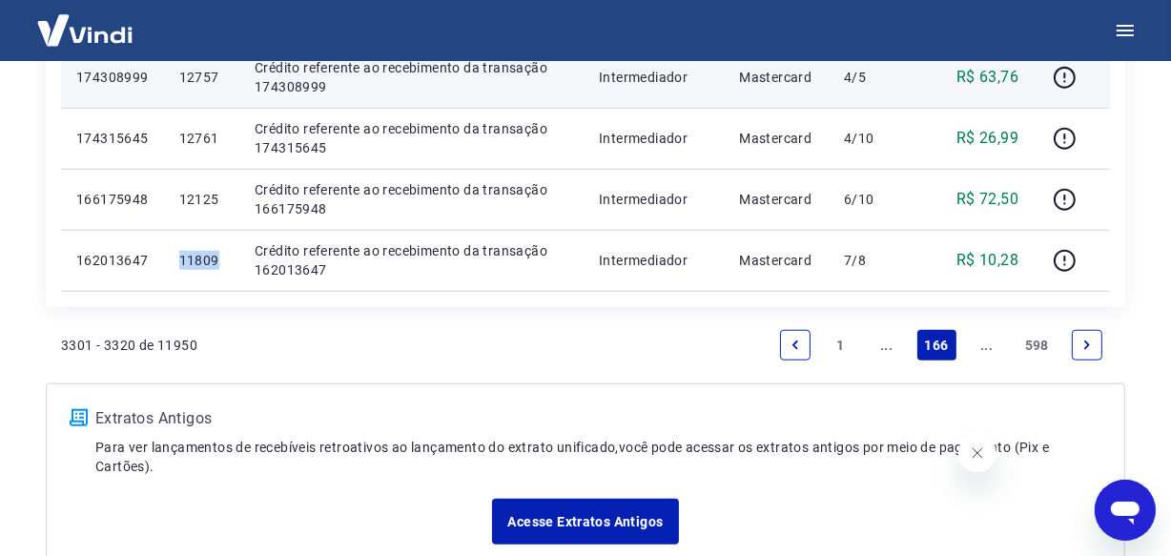
scroll to position [1560, 0]
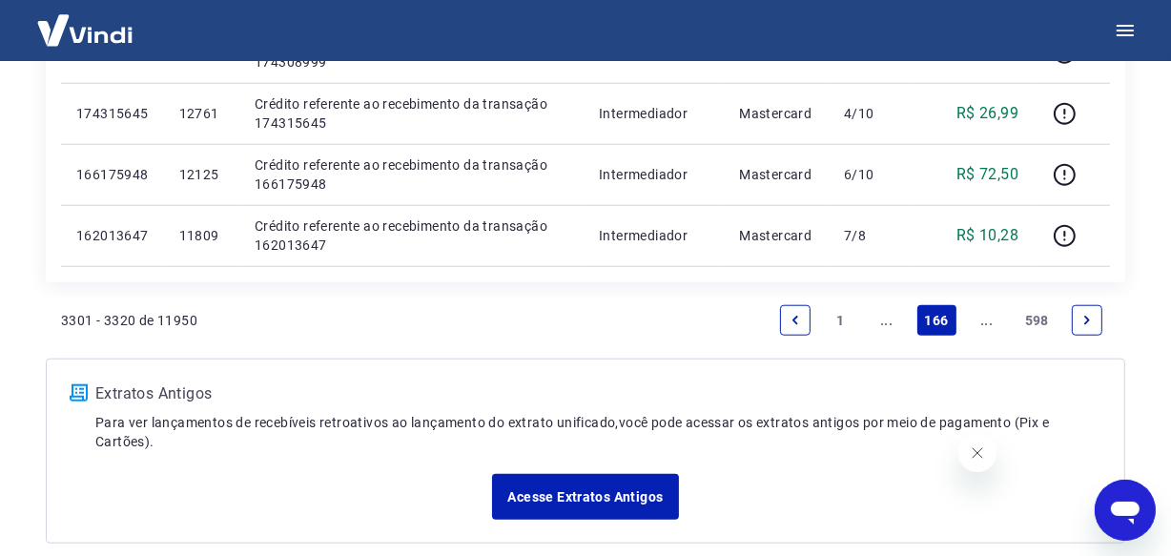
drag, startPoint x: 990, startPoint y: 320, endPoint x: 406, endPoint y: 10, distance: 661.3
click at [990, 320] on link "..." at bounding box center [987, 320] width 31 height 31
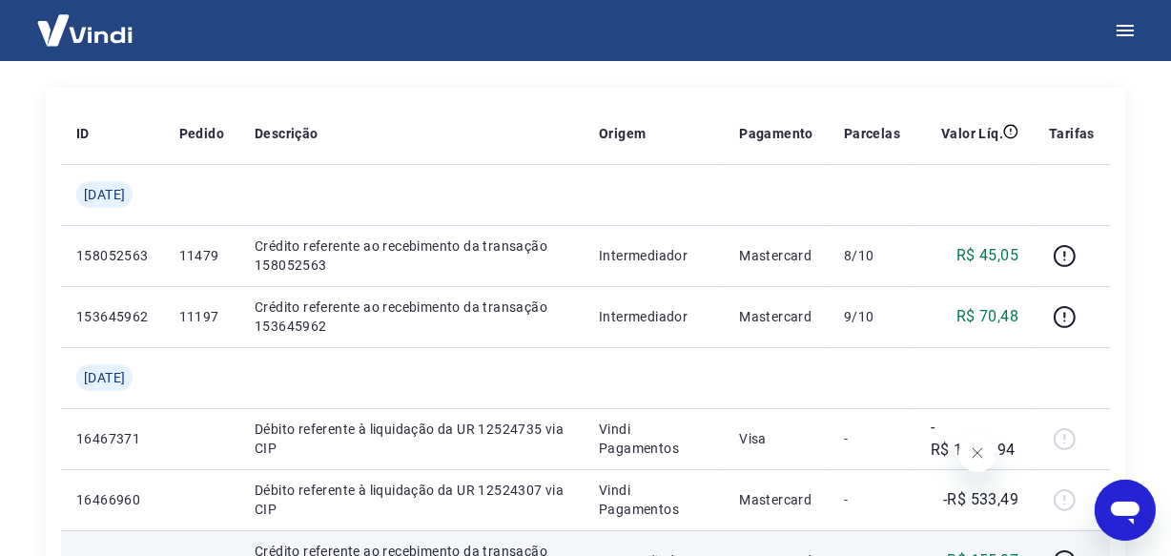
scroll to position [320, 0]
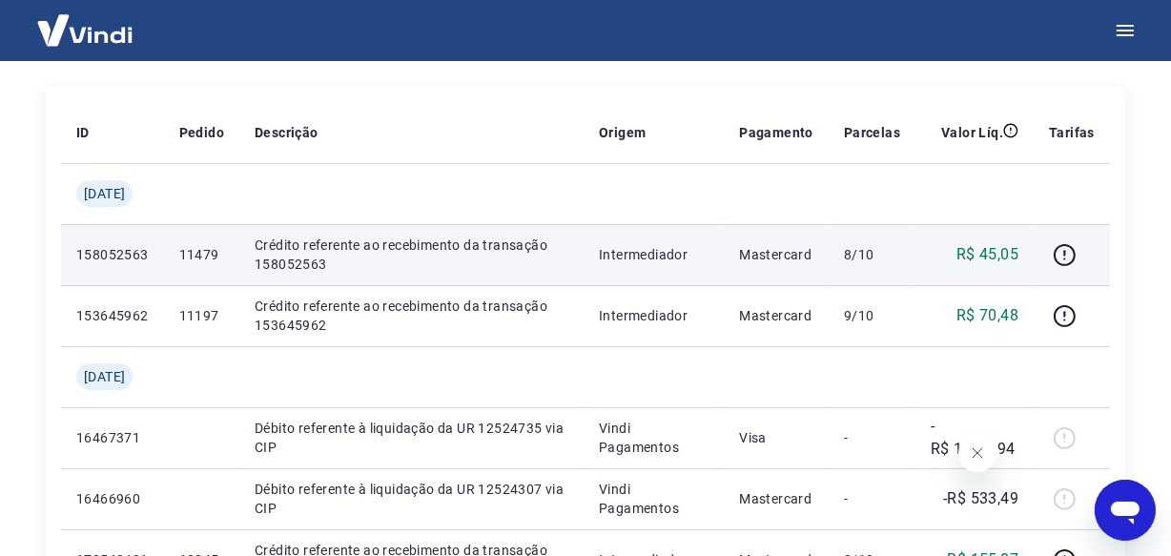
click at [218, 258] on p "11479" at bounding box center [201, 254] width 45 height 19
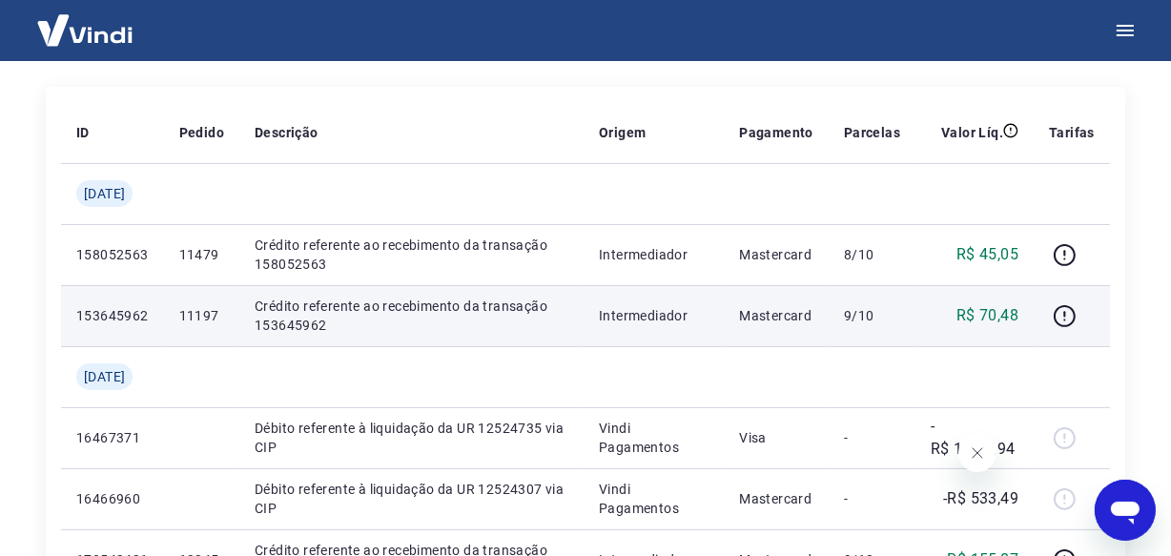
click at [210, 314] on p "11197" at bounding box center [201, 315] width 45 height 19
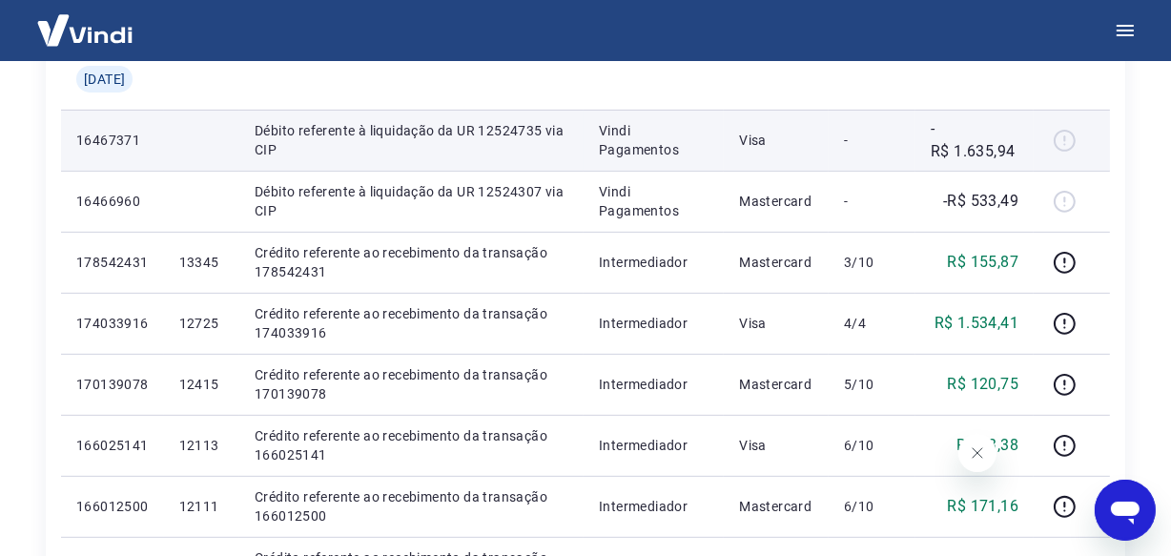
scroll to position [668, 0]
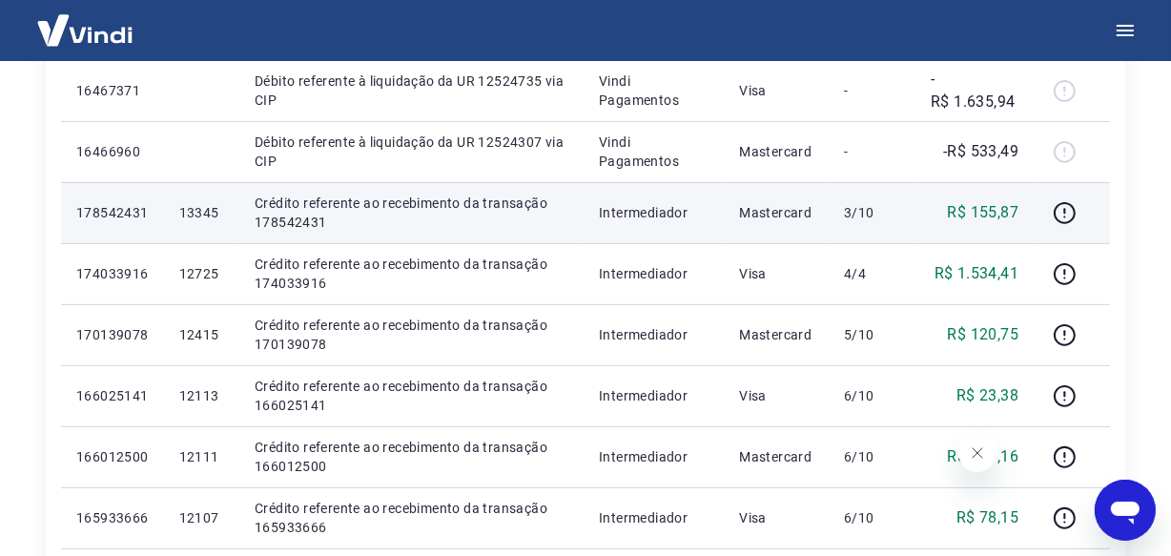
click at [210, 213] on p "13345" at bounding box center [201, 212] width 45 height 19
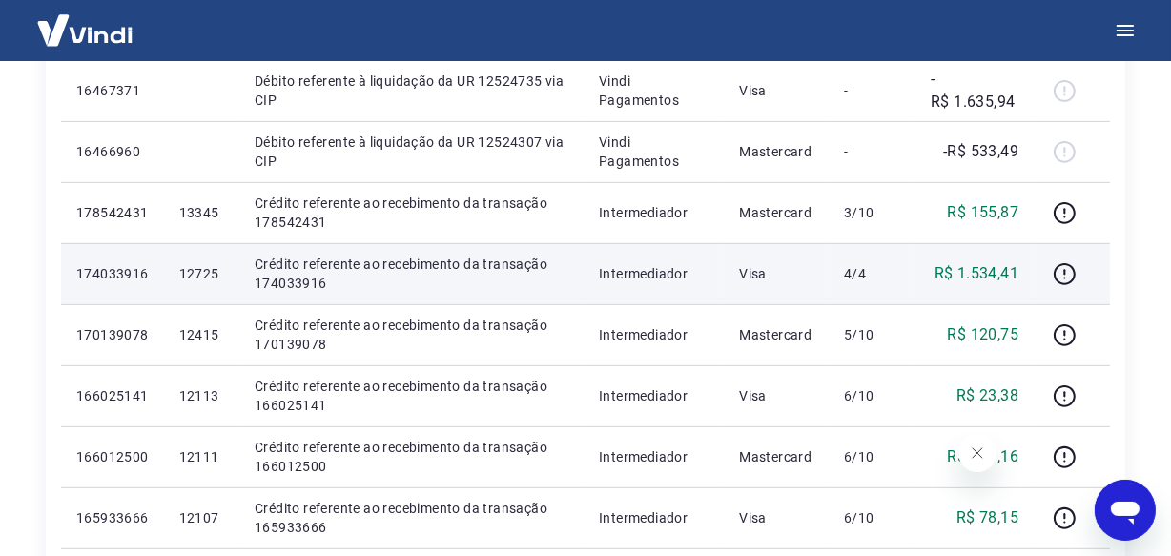
click at [220, 278] on p "12725" at bounding box center [201, 273] width 45 height 19
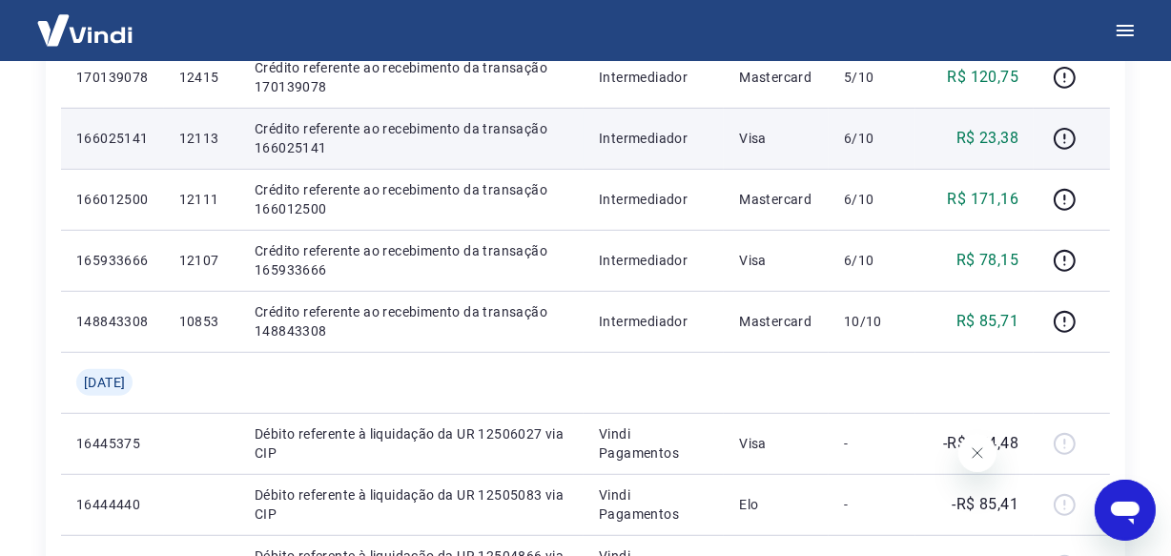
scroll to position [927, 0]
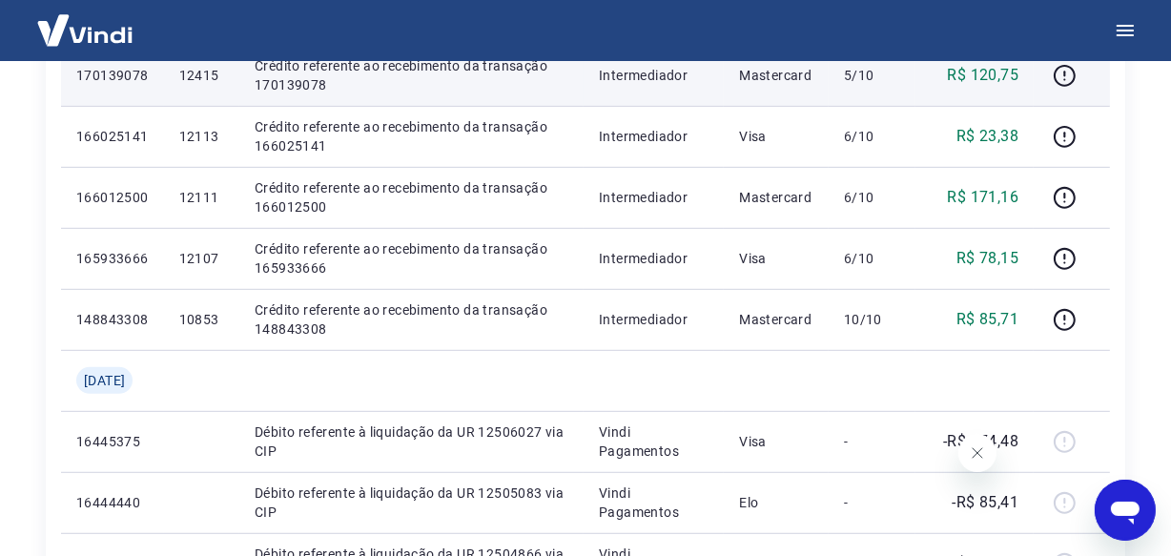
click at [209, 71] on p "12415" at bounding box center [201, 75] width 45 height 19
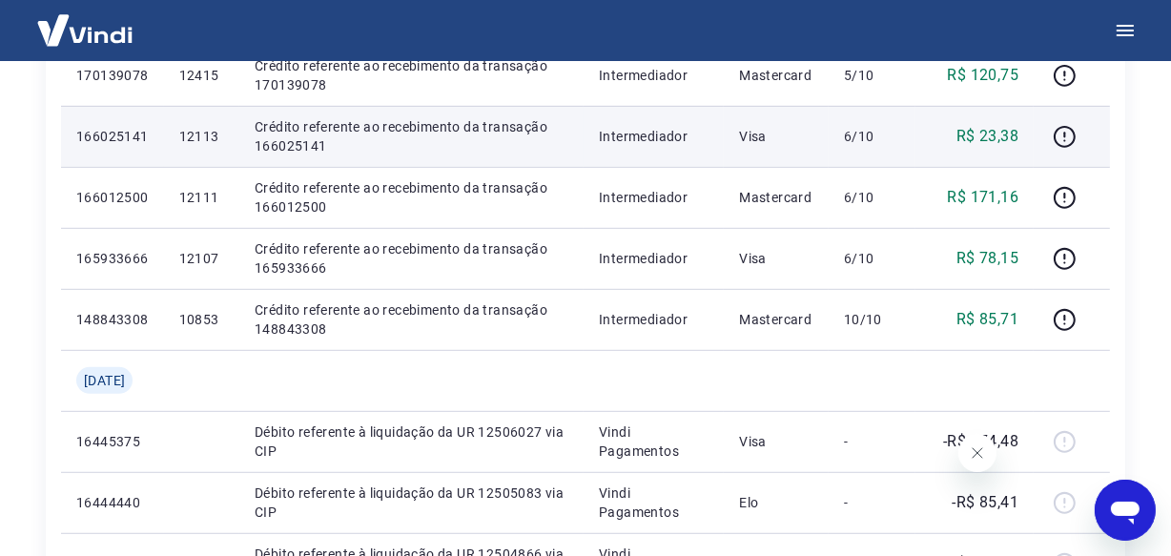
click at [211, 128] on p "12113" at bounding box center [201, 136] width 45 height 19
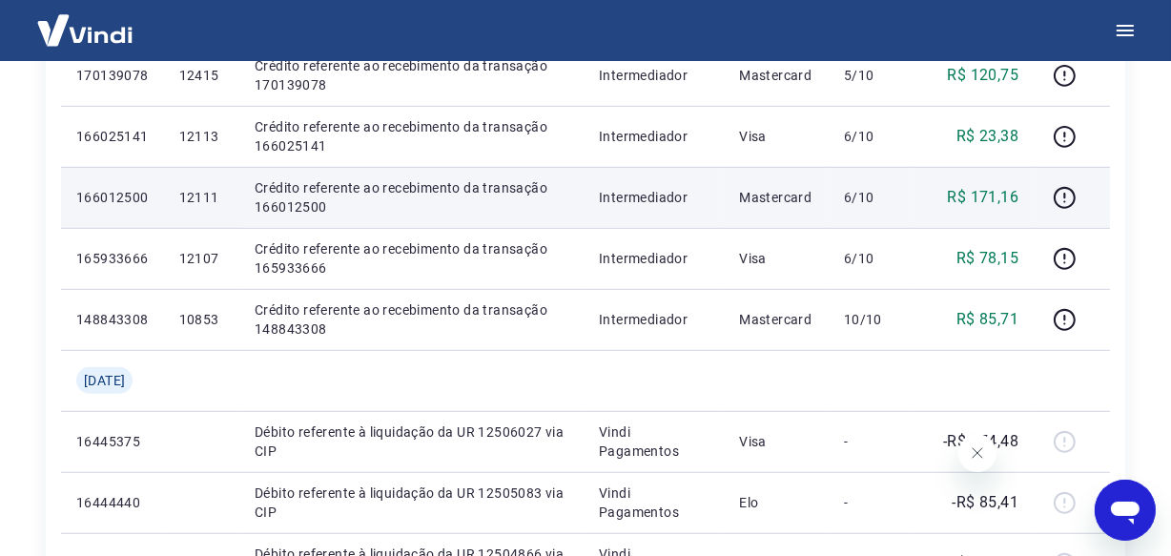
click at [204, 198] on p "12111" at bounding box center [201, 197] width 45 height 19
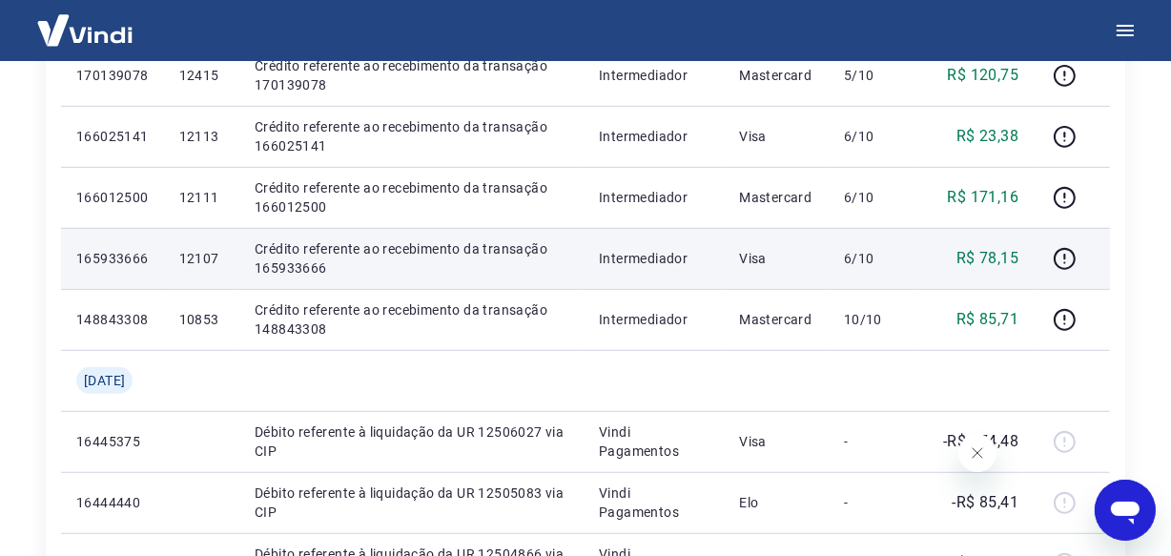
click at [220, 262] on p "12107" at bounding box center [201, 258] width 45 height 19
click at [212, 259] on p "12107" at bounding box center [201, 258] width 45 height 19
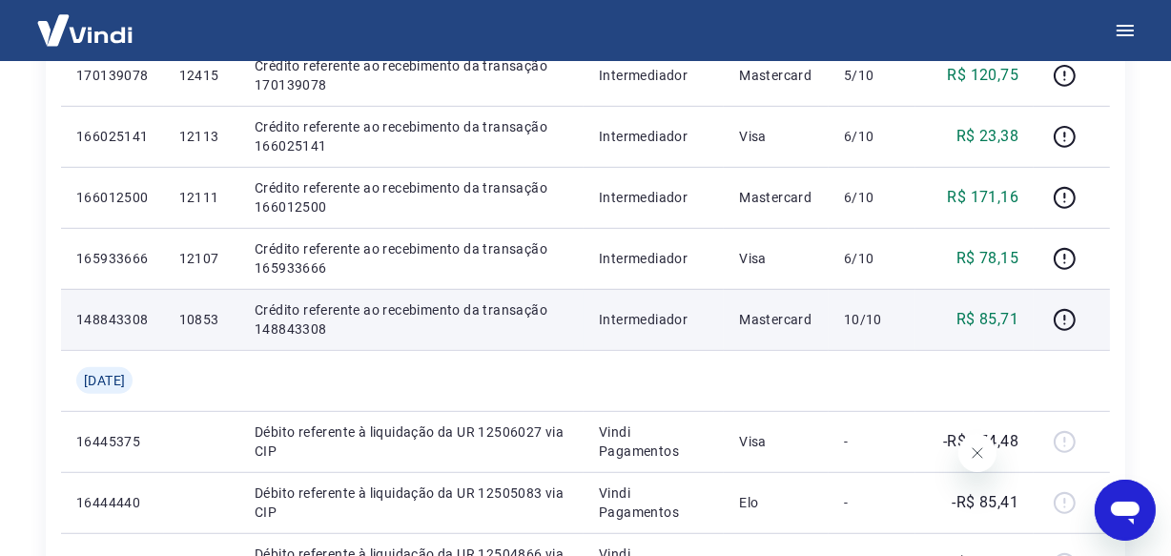
click at [217, 315] on p "10853" at bounding box center [201, 319] width 45 height 19
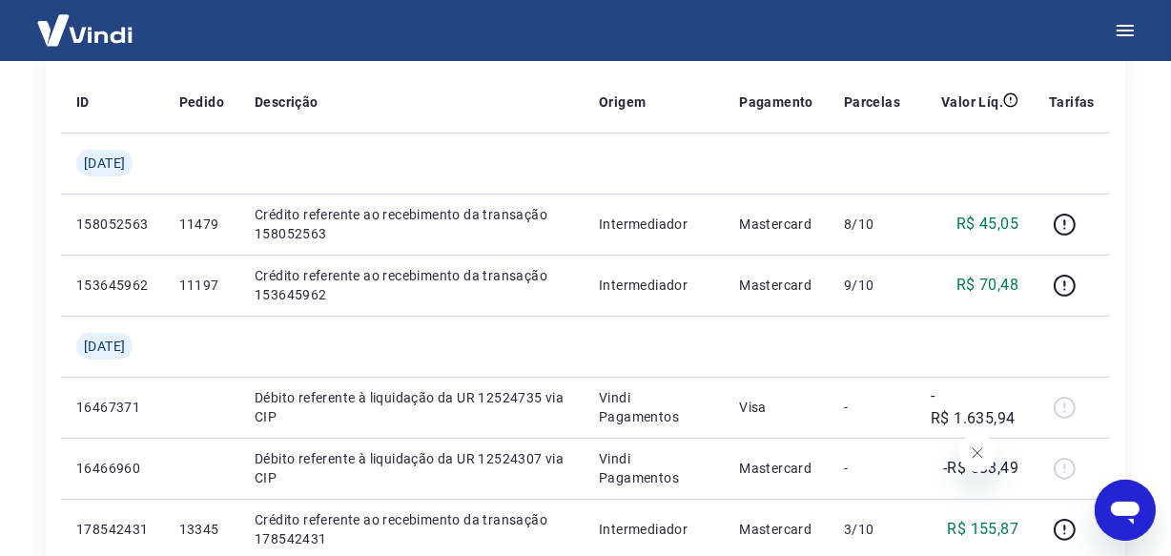
scroll to position [320, 0]
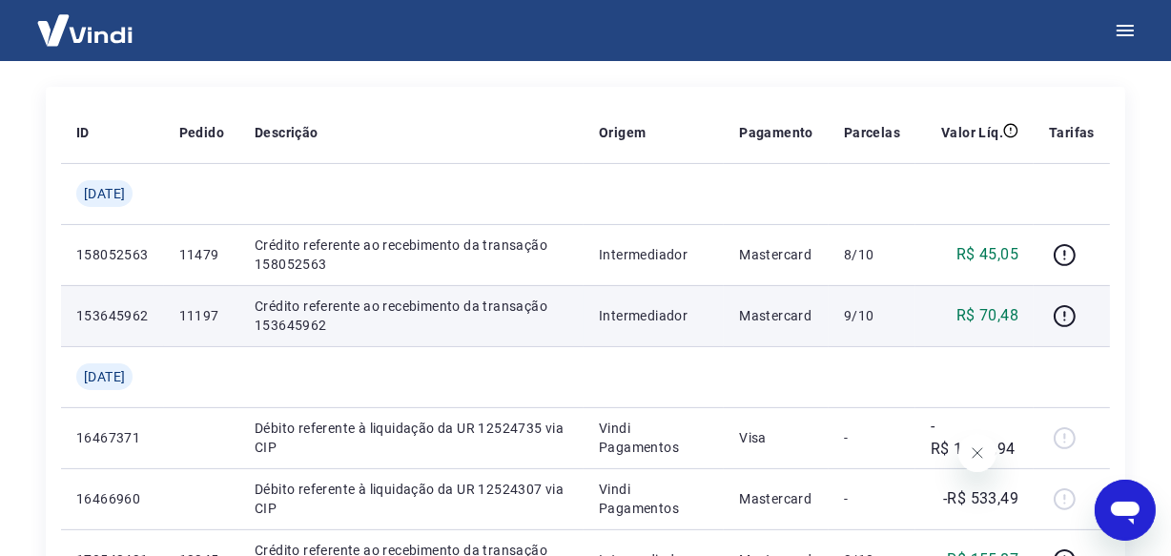
click at [224, 311] on p "11197" at bounding box center [201, 315] width 45 height 19
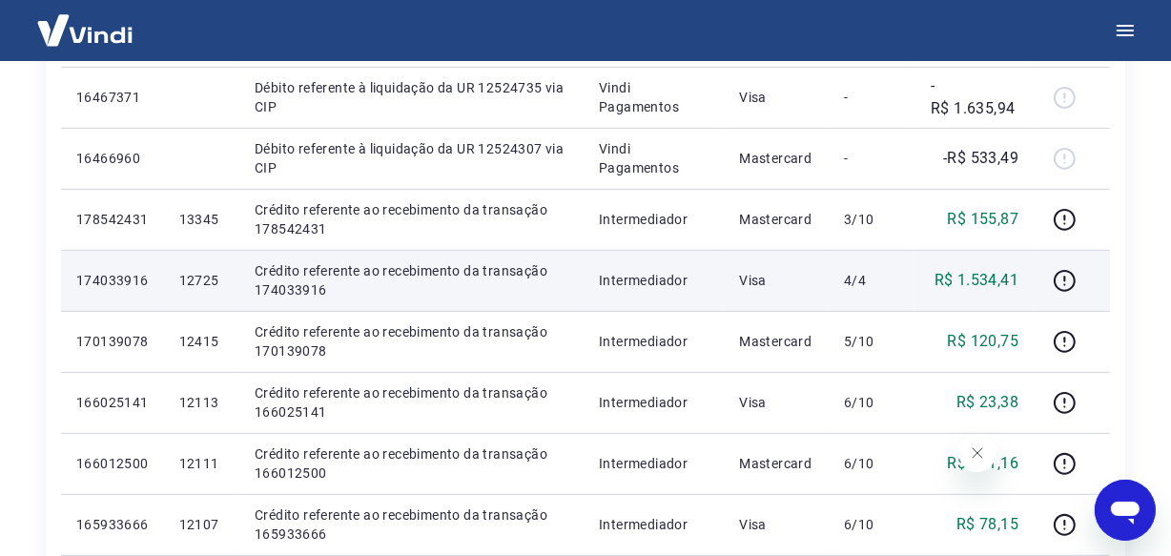
scroll to position [668, 0]
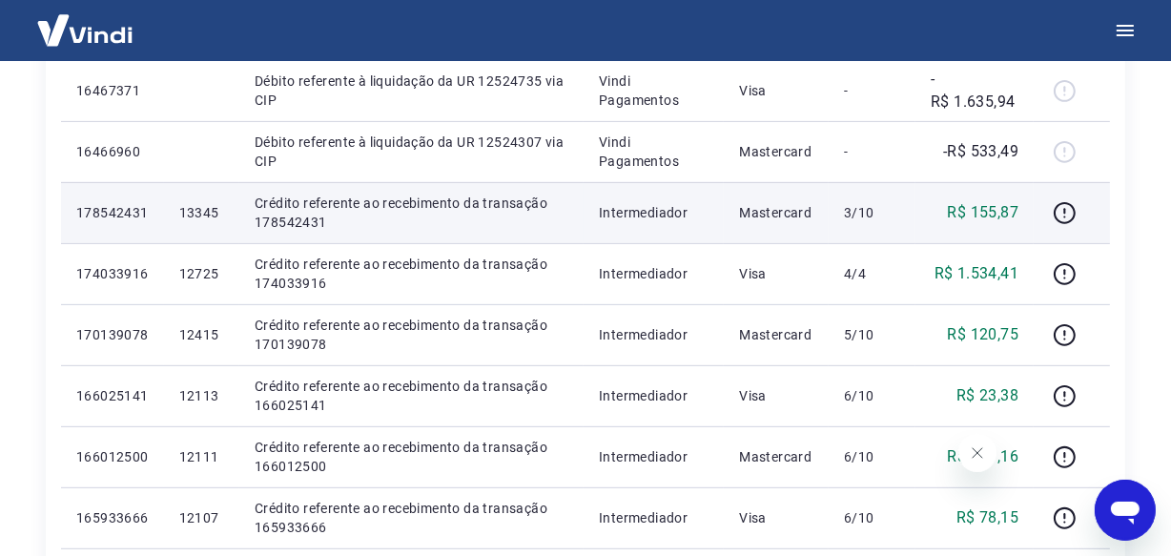
click at [209, 207] on p "13345" at bounding box center [201, 212] width 45 height 19
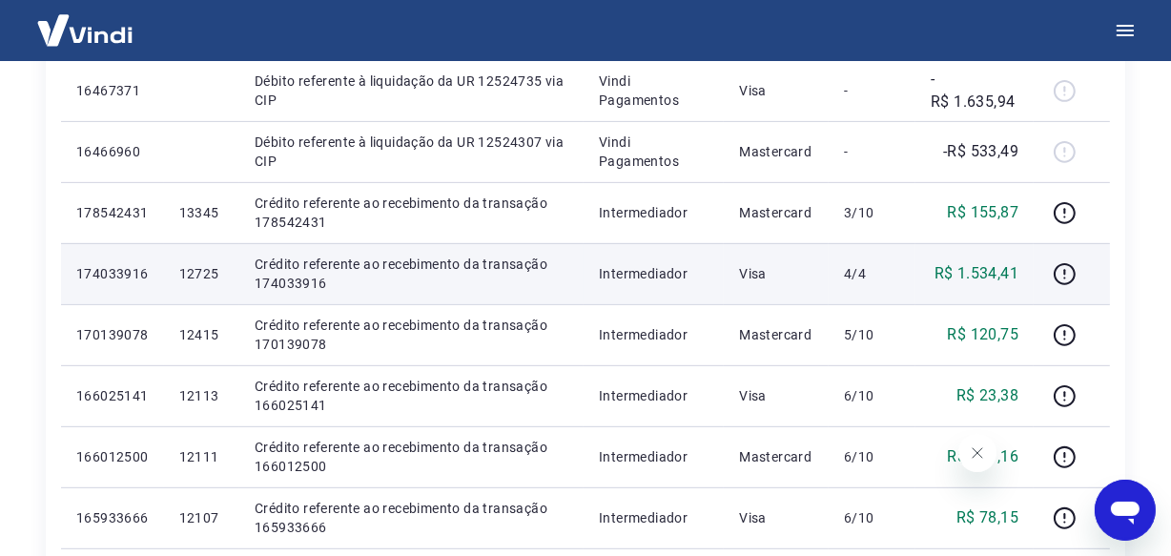
click at [202, 276] on p "12725" at bounding box center [201, 273] width 45 height 19
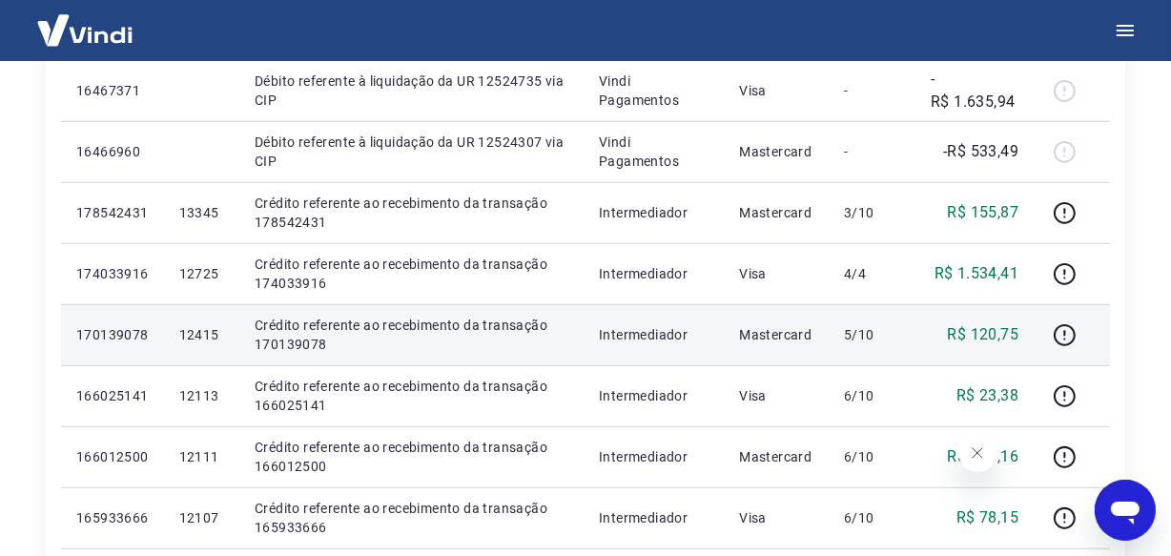
click at [210, 337] on p "12415" at bounding box center [201, 334] width 45 height 19
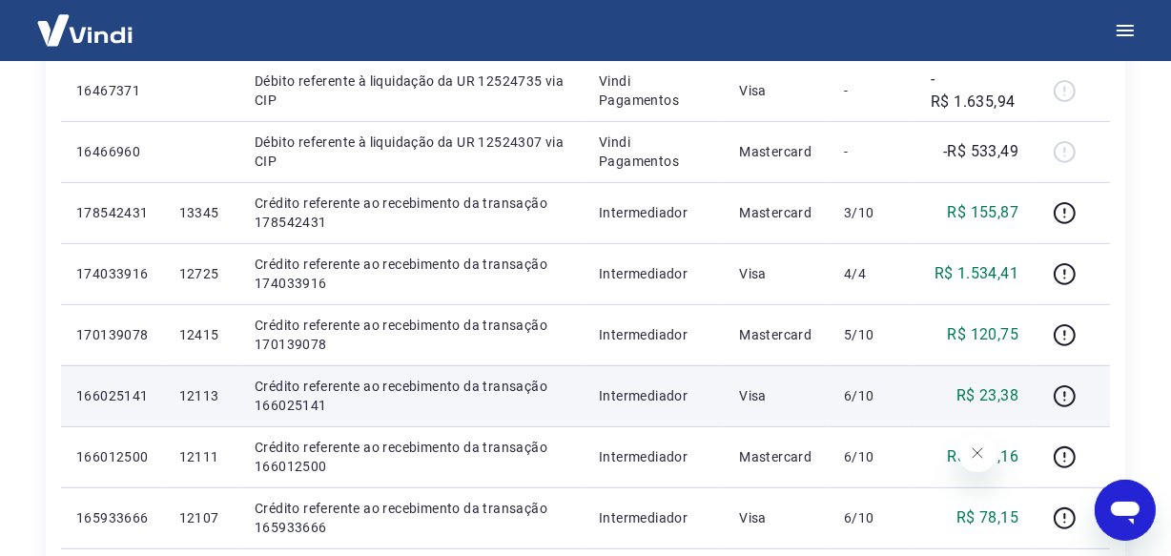
click at [207, 399] on p "12113" at bounding box center [201, 395] width 45 height 19
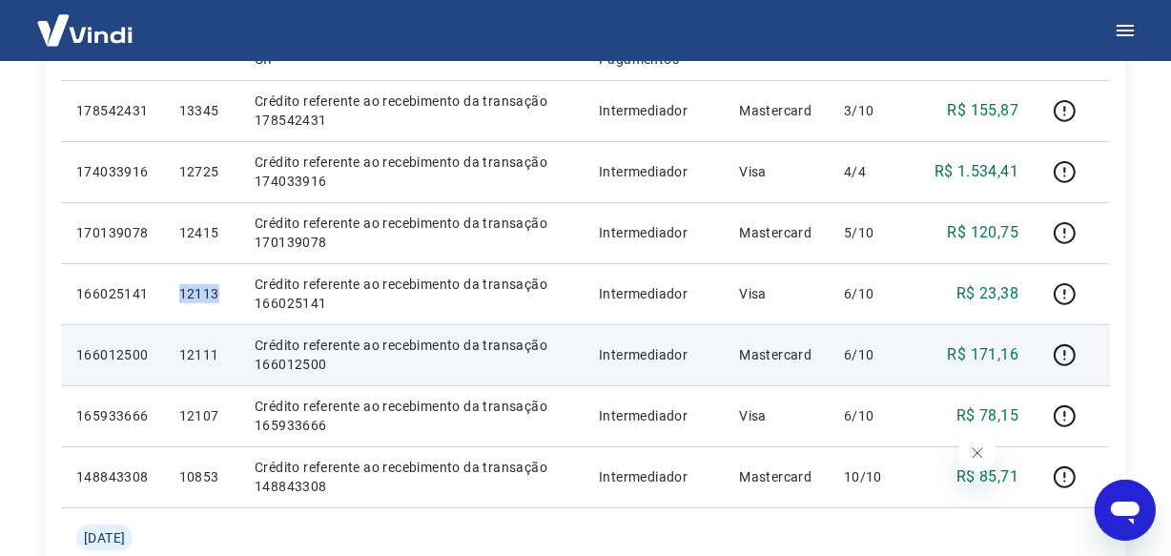
scroll to position [927, 0]
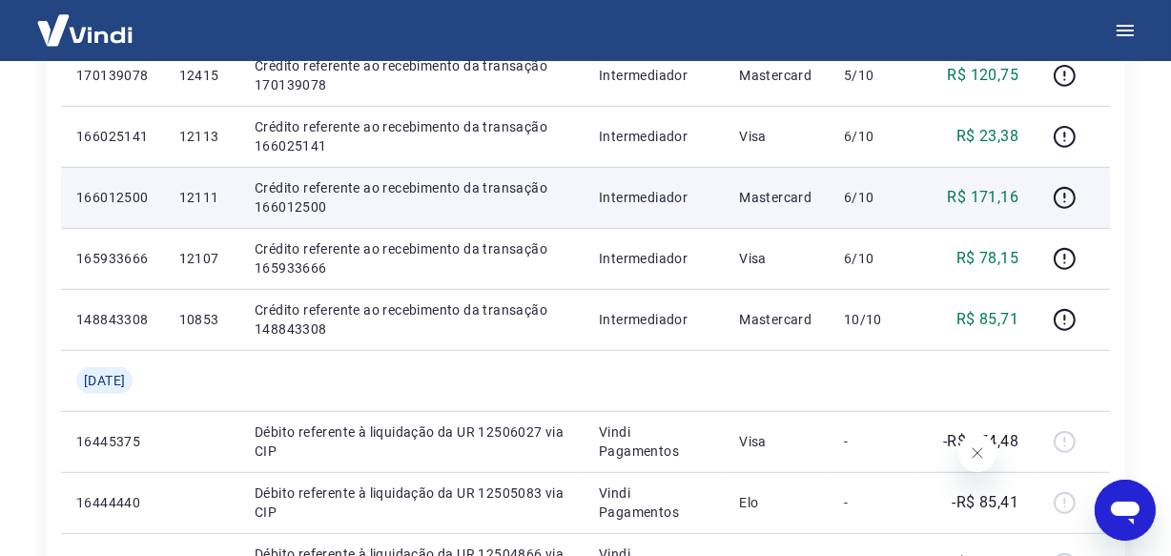
click at [209, 198] on p "12111" at bounding box center [201, 197] width 45 height 19
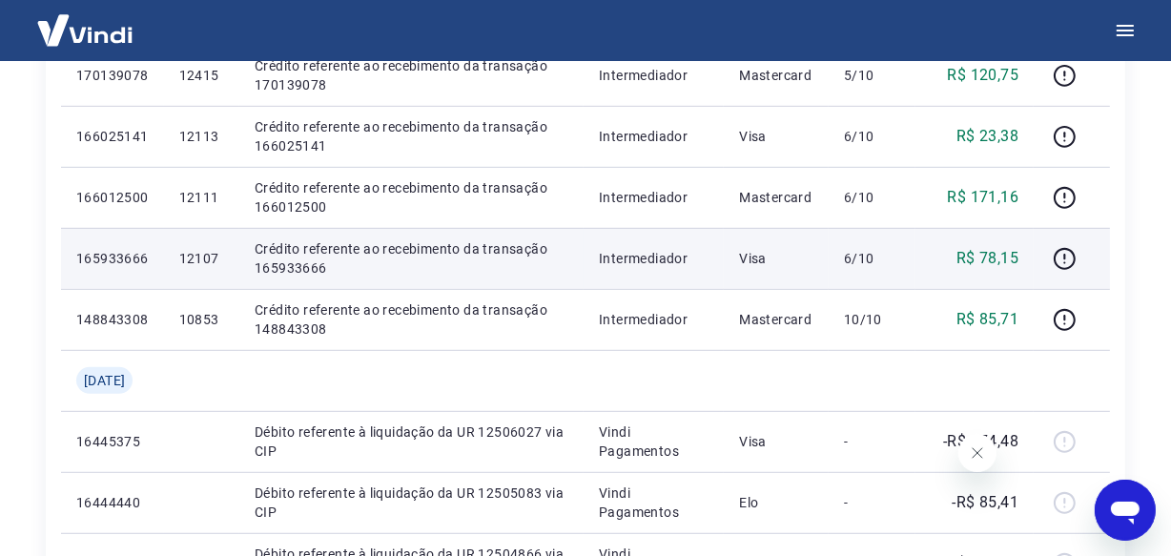
click at [206, 259] on p "12107" at bounding box center [201, 258] width 45 height 19
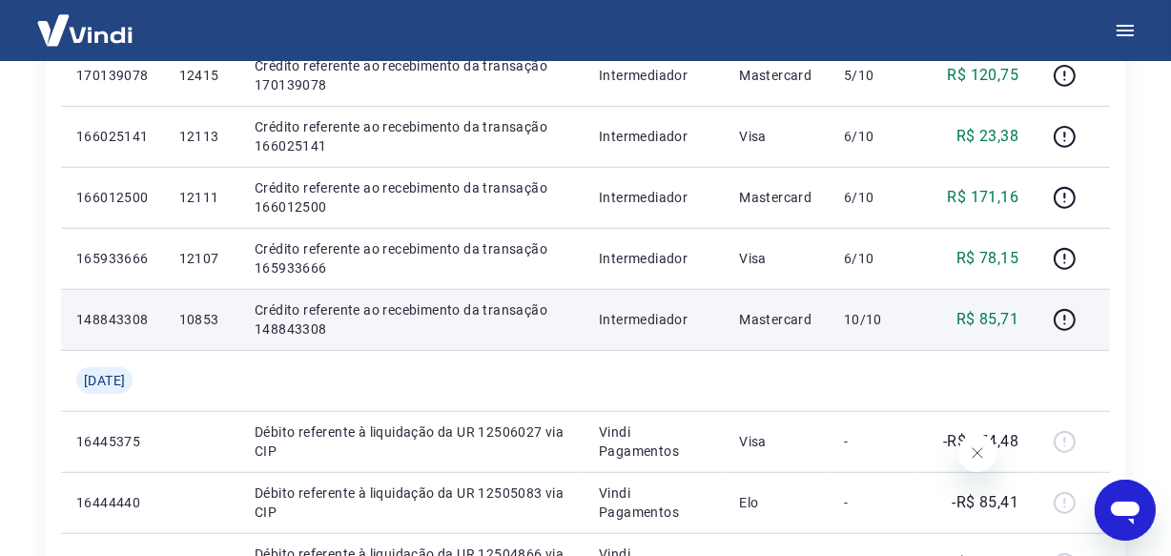
click at [201, 312] on p "10853" at bounding box center [201, 319] width 45 height 19
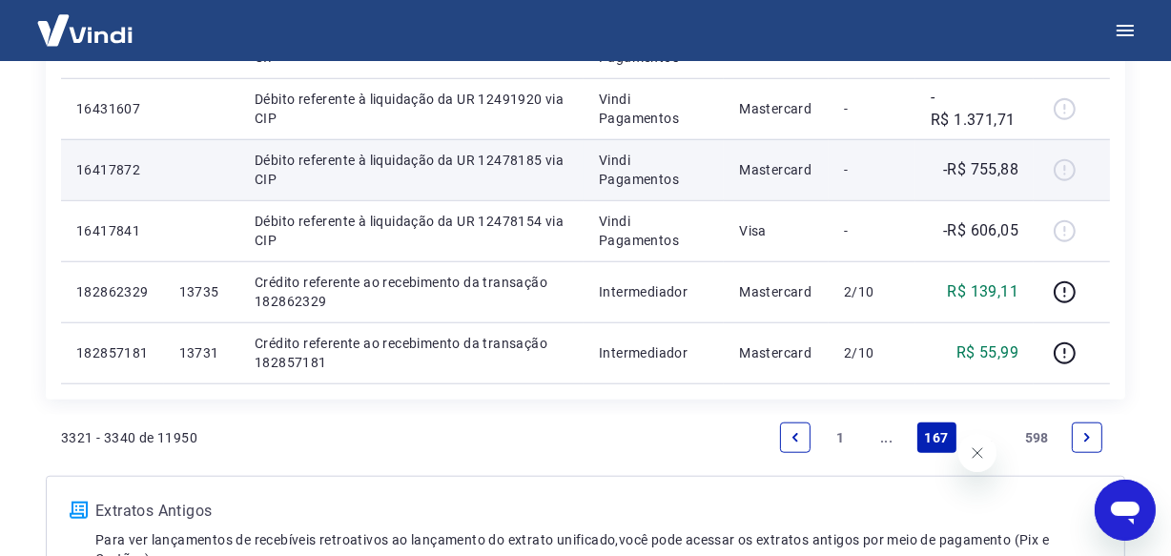
scroll to position [1535, 0]
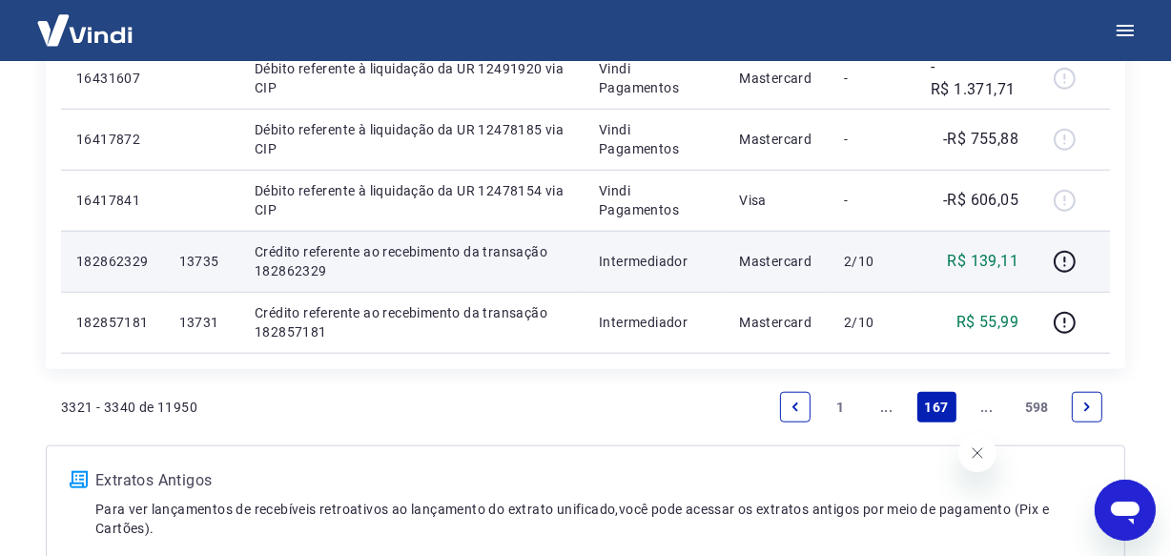
click at [224, 262] on p "13735" at bounding box center [201, 261] width 45 height 19
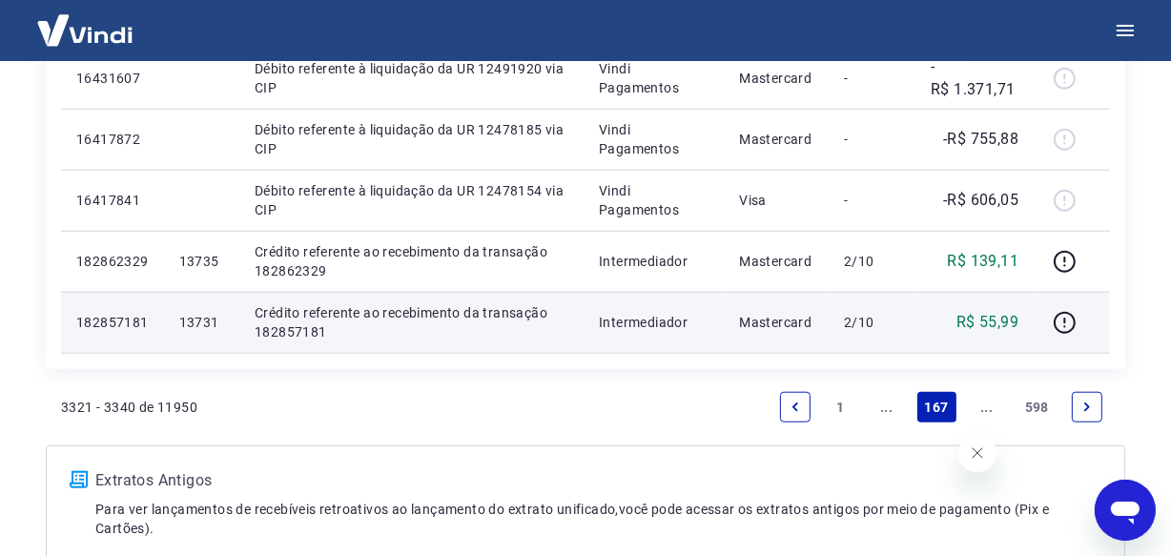
click at [209, 319] on p "13731" at bounding box center [201, 322] width 45 height 19
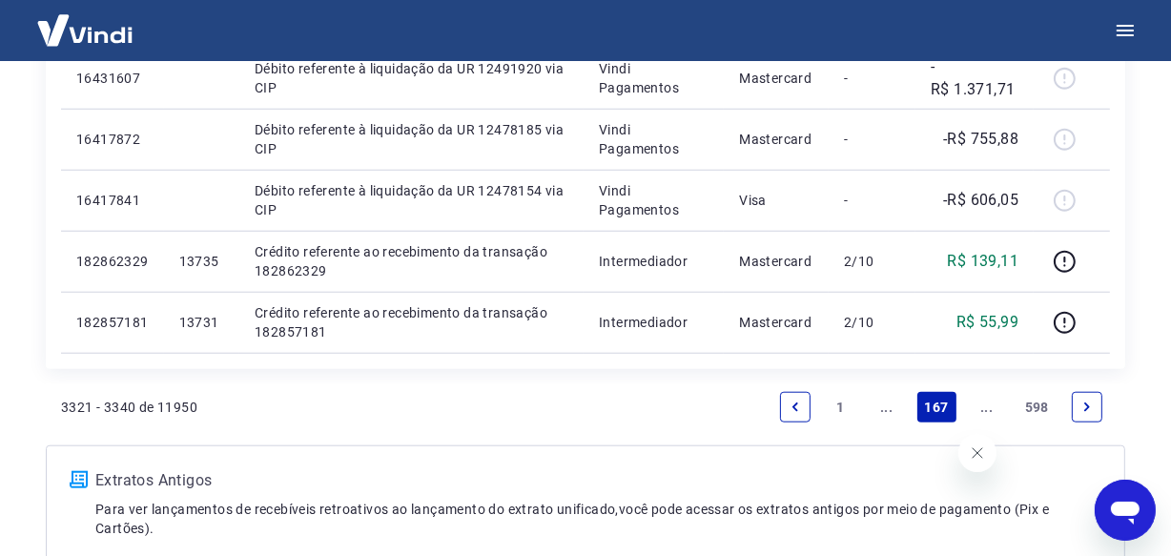
click at [983, 407] on link "..." at bounding box center [987, 407] width 31 height 31
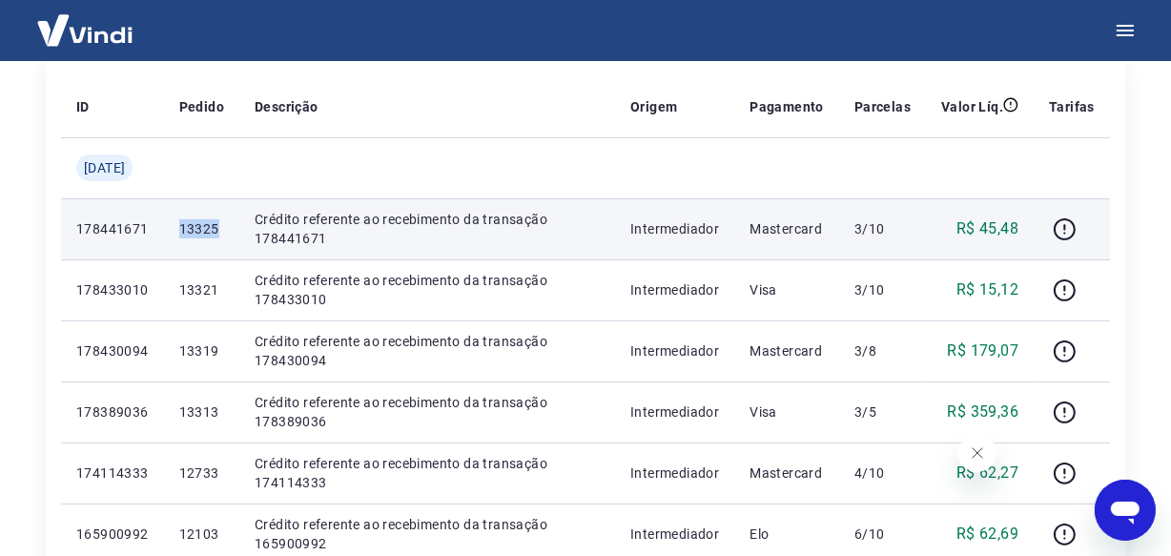
click at [207, 230] on p "13325" at bounding box center [201, 228] width 45 height 19
click at [207, 229] on p "13325" at bounding box center [201, 228] width 45 height 19
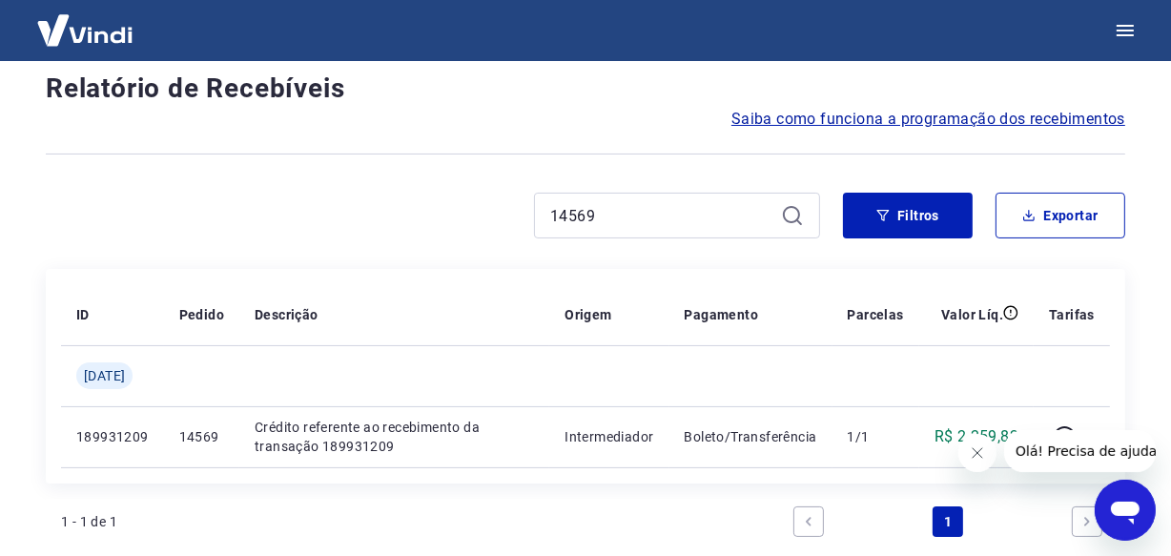
scroll to position [225, 0]
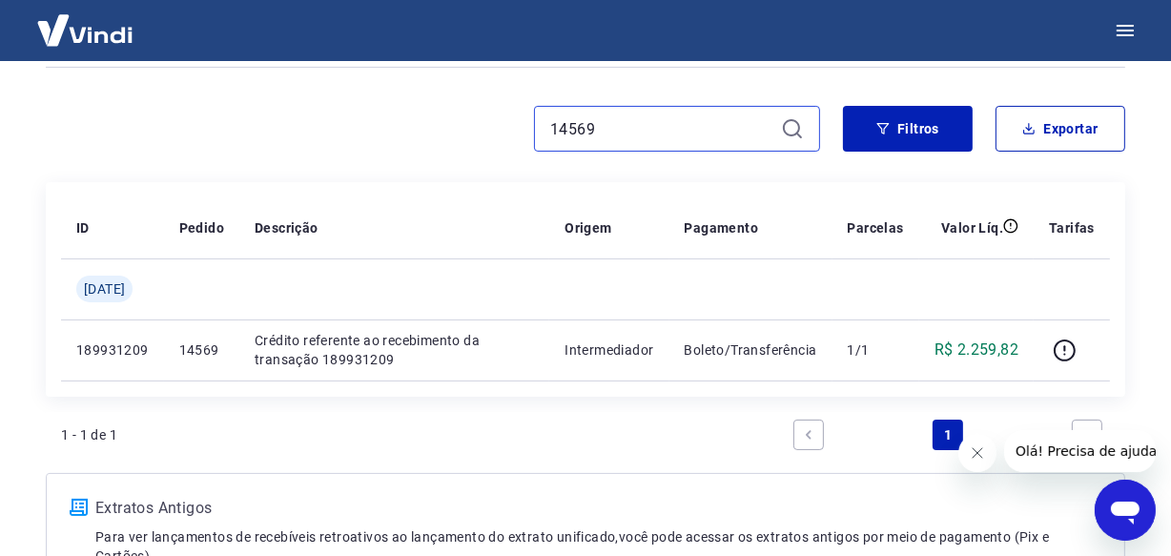
click at [594, 128] on input "14569" at bounding box center [661, 128] width 223 height 29
paste input "3"
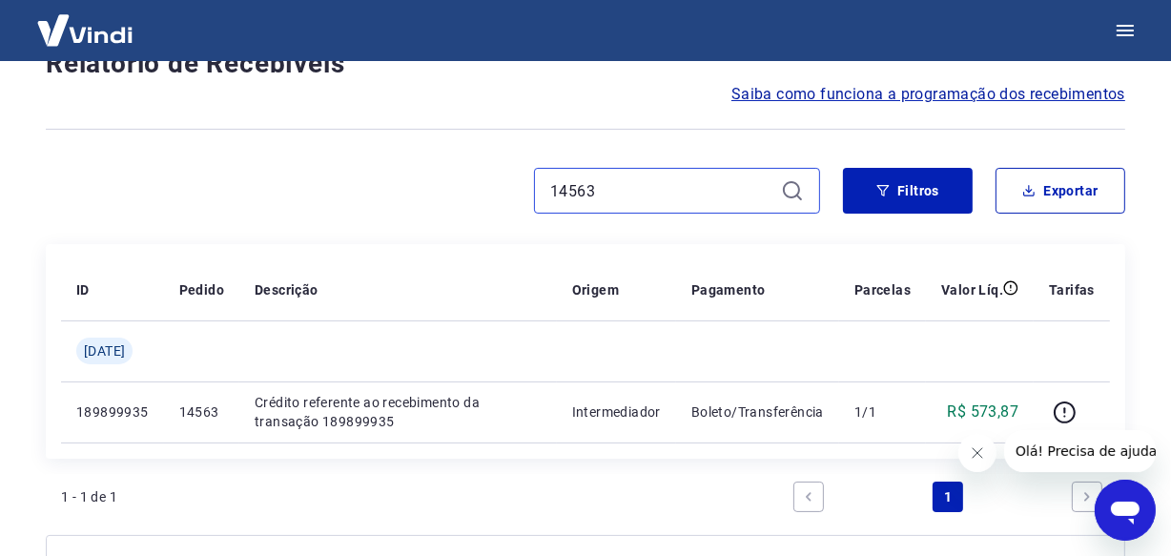
scroll to position [225, 0]
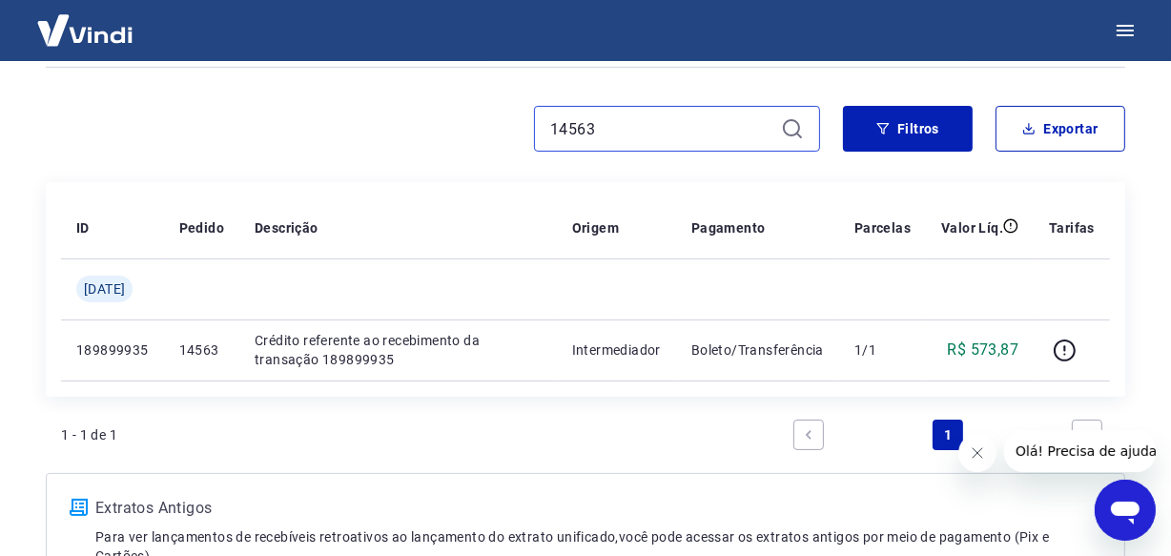
click at [569, 134] on input "14563" at bounding box center [661, 128] width 223 height 29
paste input "3771"
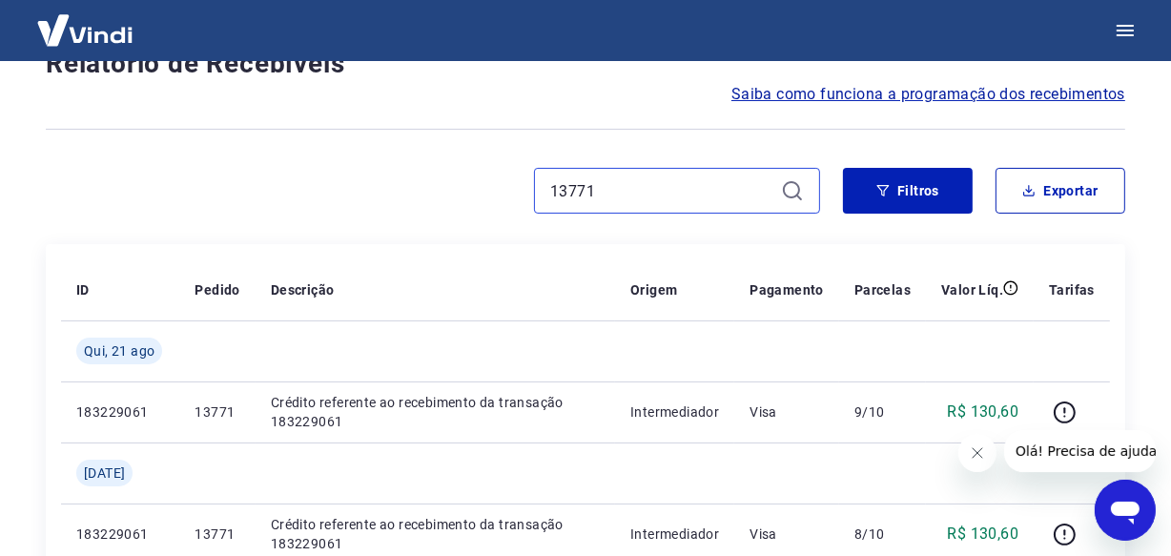
scroll to position [225, 0]
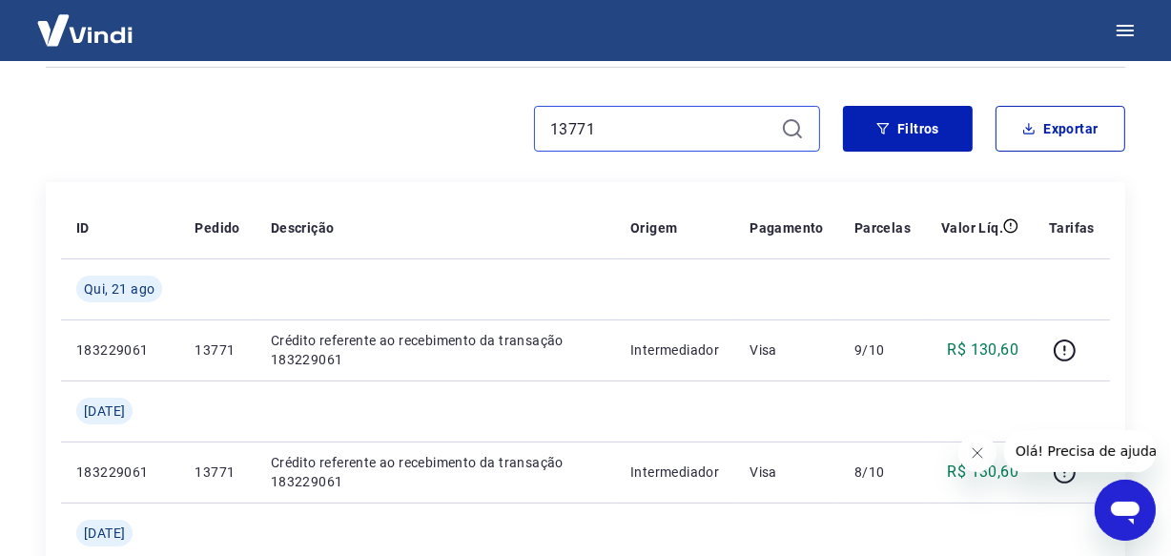
click at [620, 127] on input "13771" at bounding box center [661, 128] width 223 height 29
paste input "65"
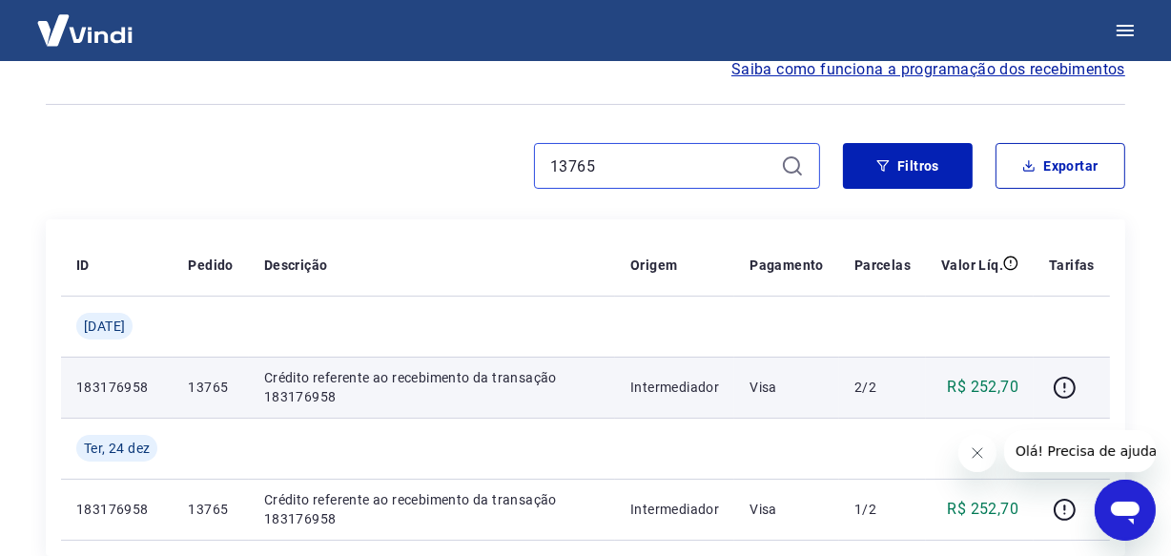
scroll to position [51, 0]
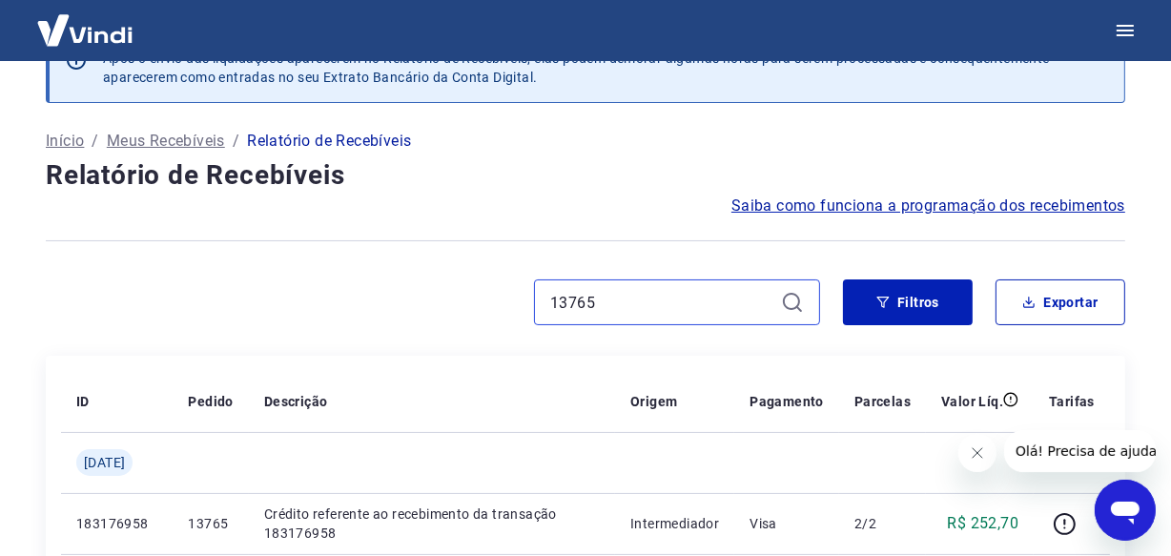
click at [624, 309] on input "13765" at bounding box center [661, 302] width 223 height 29
paste input "0881"
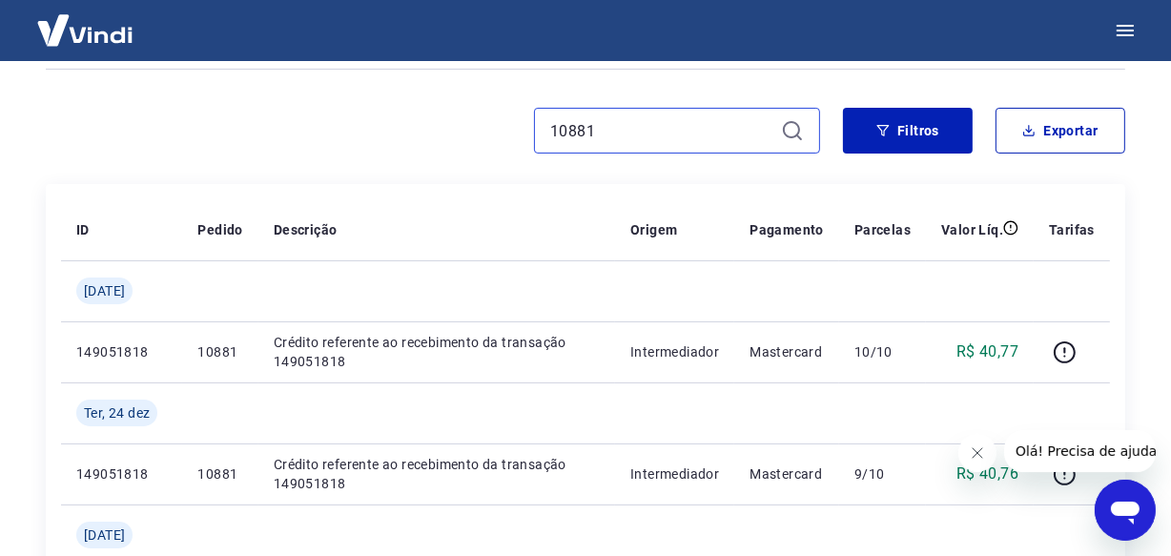
scroll to position [138, 0]
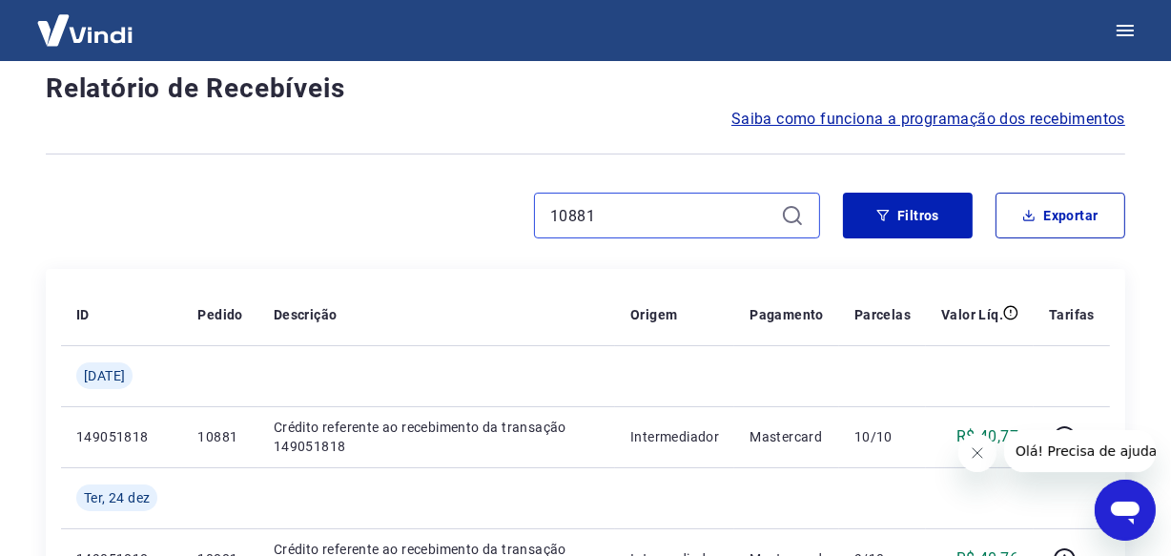
click at [628, 208] on input "10881" at bounding box center [661, 215] width 223 height 29
paste input "3759"
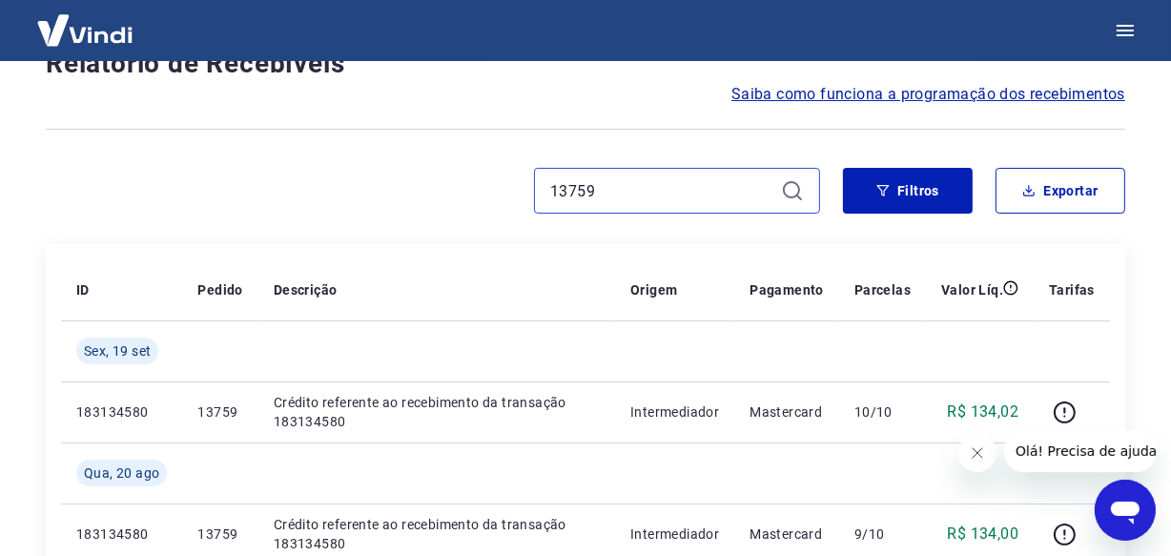
scroll to position [225, 0]
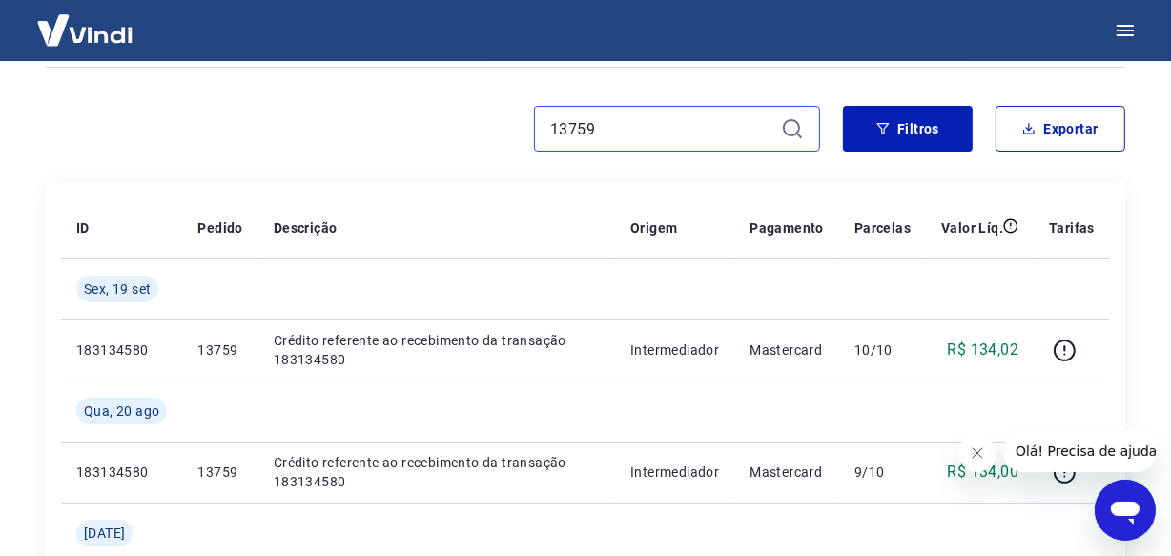
click at [610, 118] on input "13759" at bounding box center [661, 128] width 223 height 29
click at [611, 118] on input "13759" at bounding box center [661, 128] width 223 height 29
paste input "5"
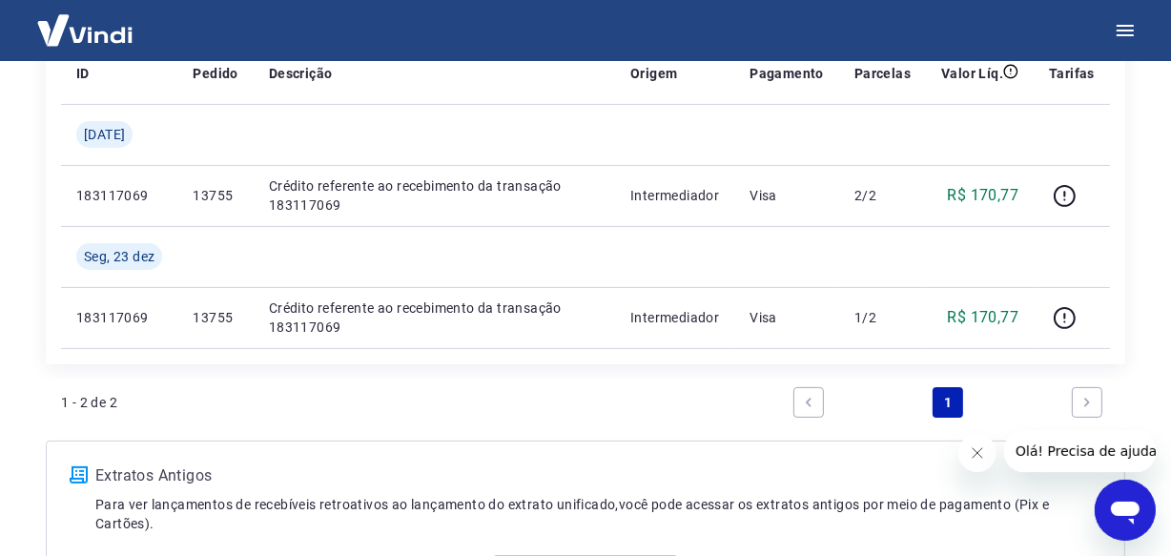
scroll to position [399, 0]
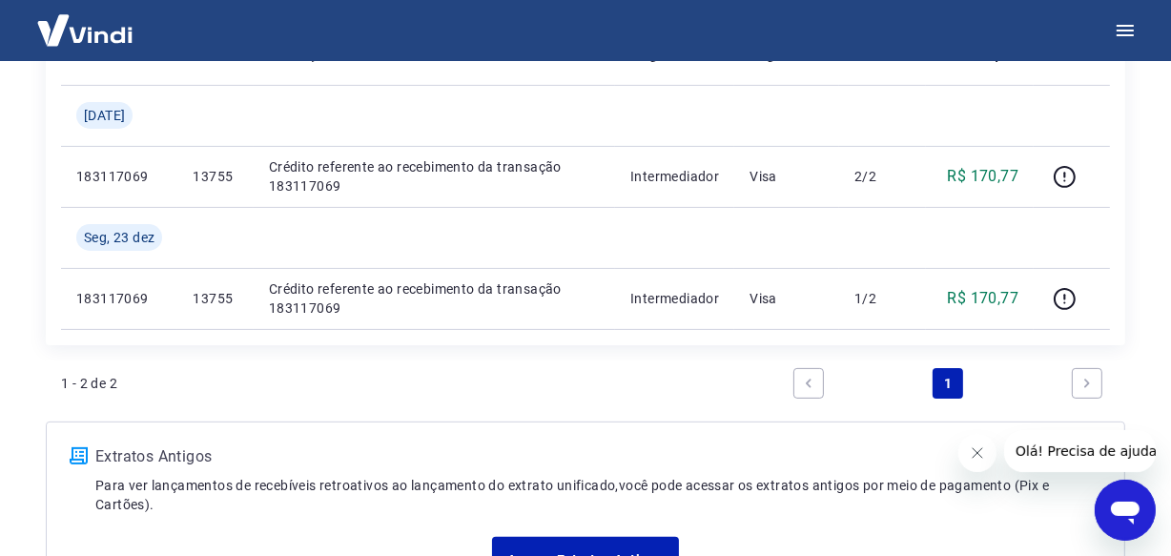
paste input "13751"
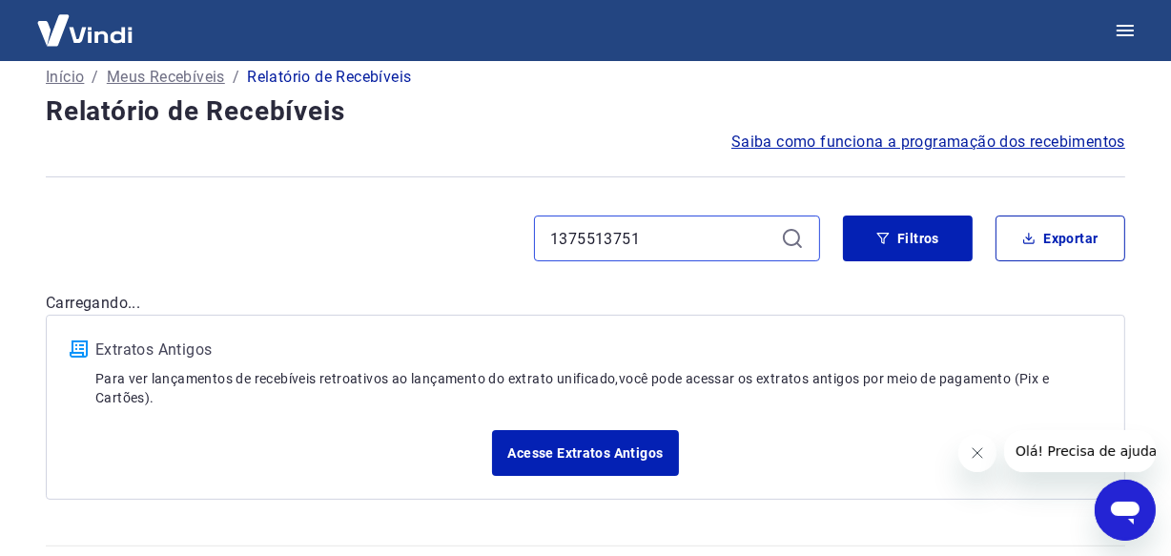
scroll to position [76, 0]
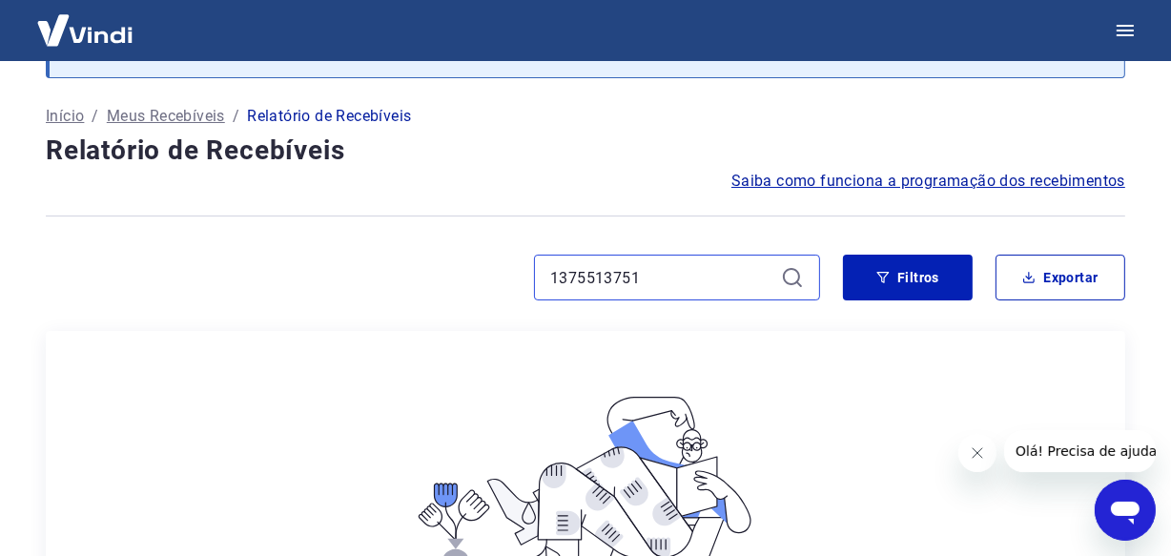
click at [696, 266] on input "1375513751" at bounding box center [661, 277] width 223 height 29
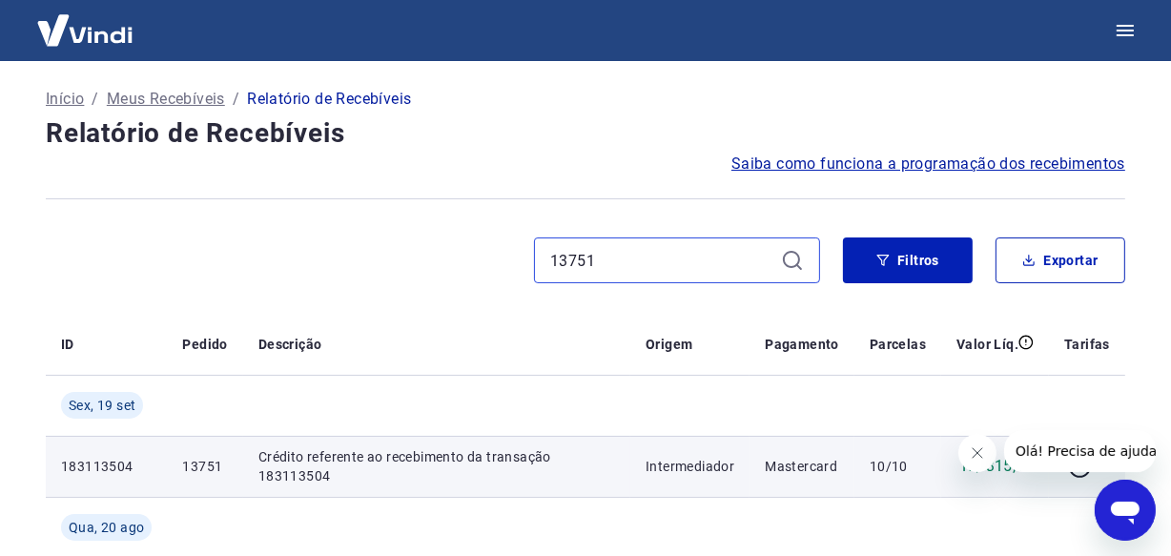
scroll to position [76, 0]
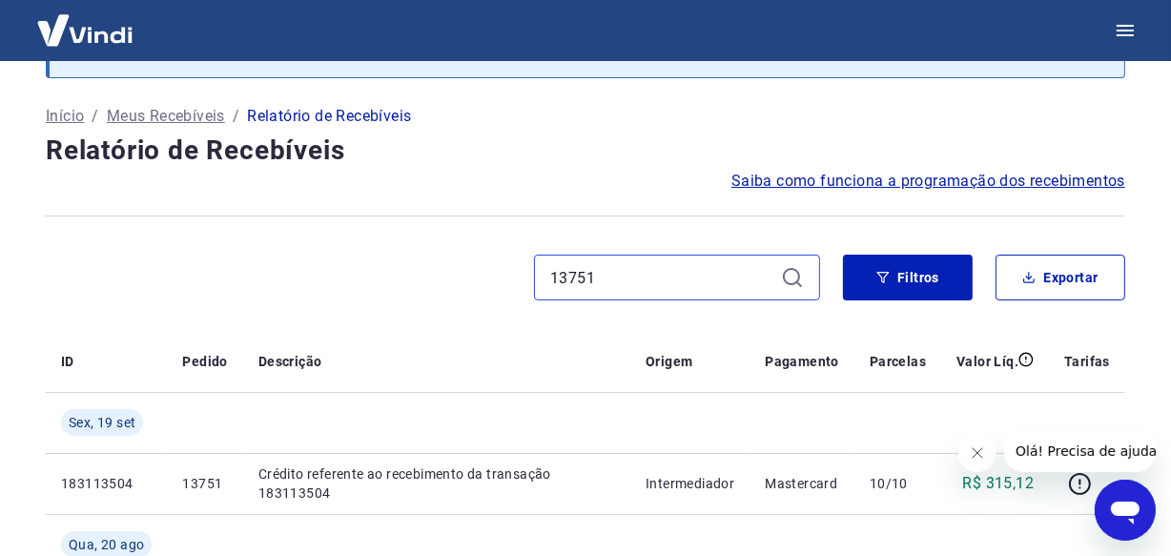
click at [604, 274] on input "13751" at bounding box center [661, 277] width 223 height 29
paste input "49"
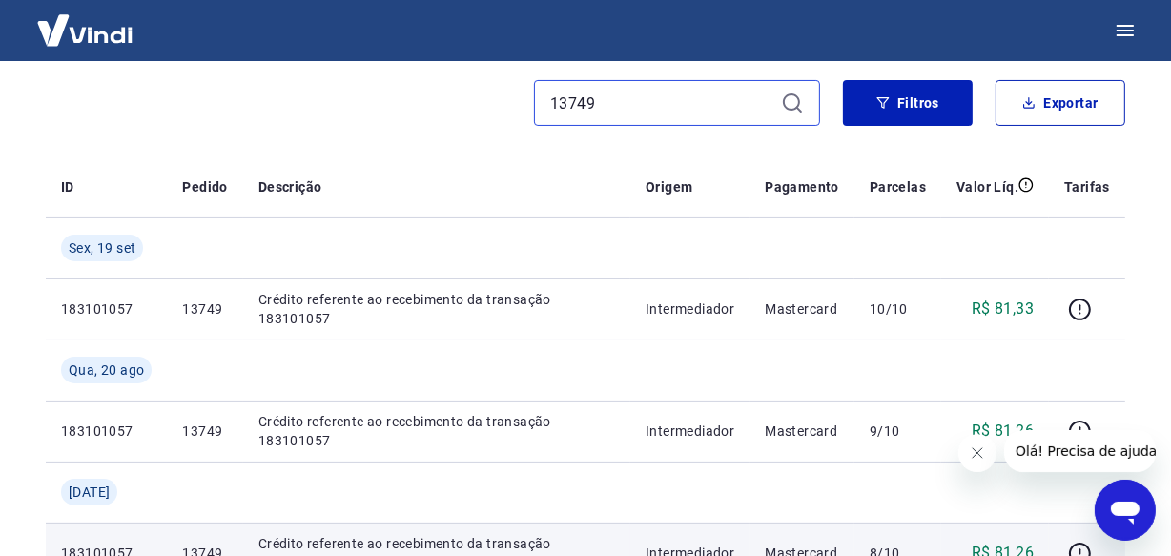
scroll to position [250, 0]
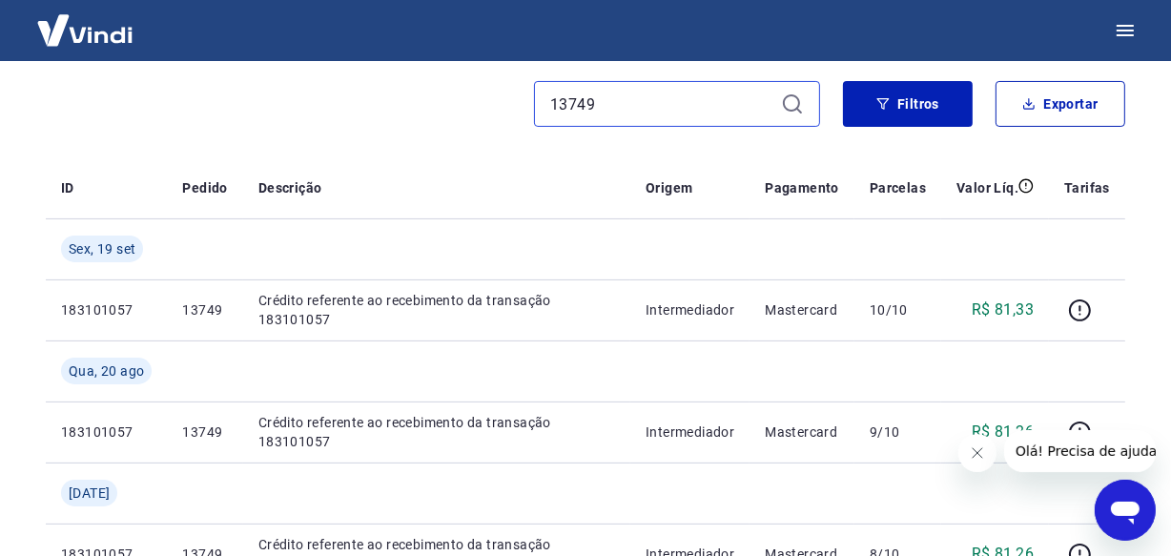
click at [606, 96] on input "13749" at bounding box center [661, 104] width 223 height 29
paste input "2725"
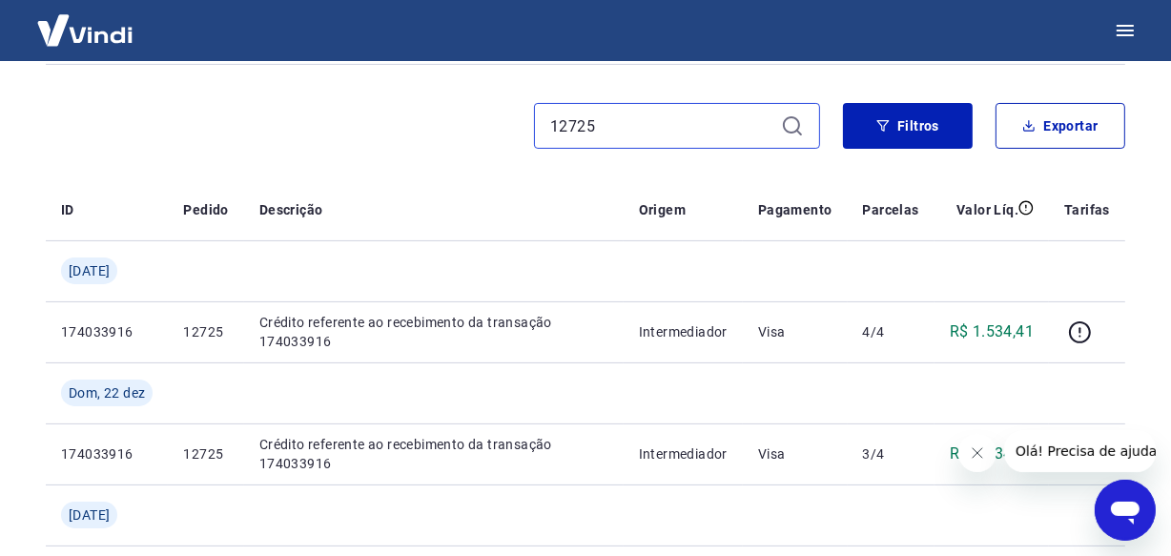
scroll to position [191, 0]
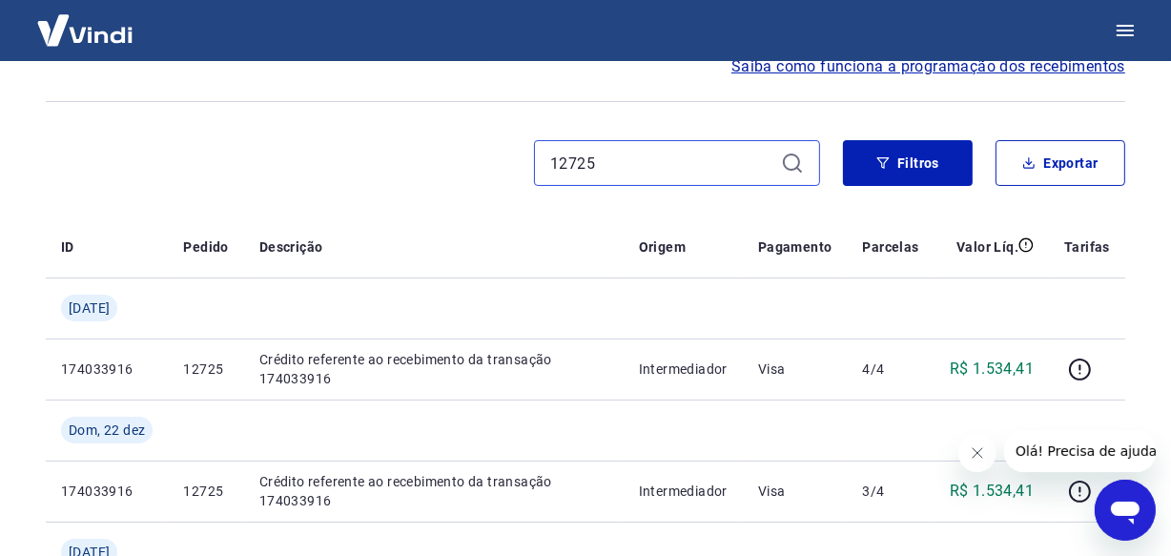
click at [610, 163] on input "12725" at bounding box center [661, 163] width 223 height 29
paste input "0853"
type input "10853"
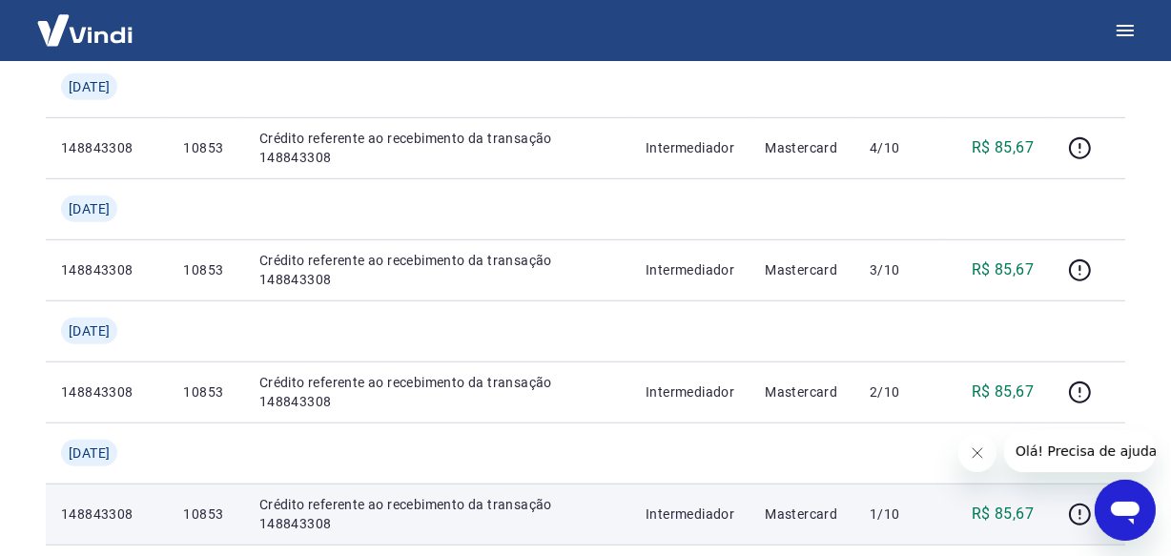
scroll to position [1058, 0]
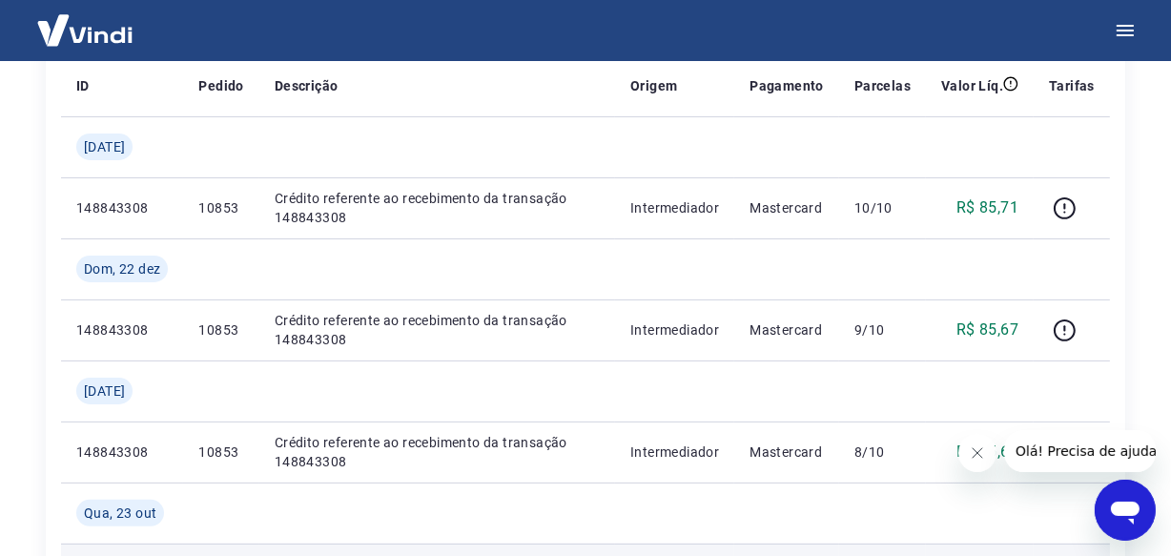
scroll to position [363, 0]
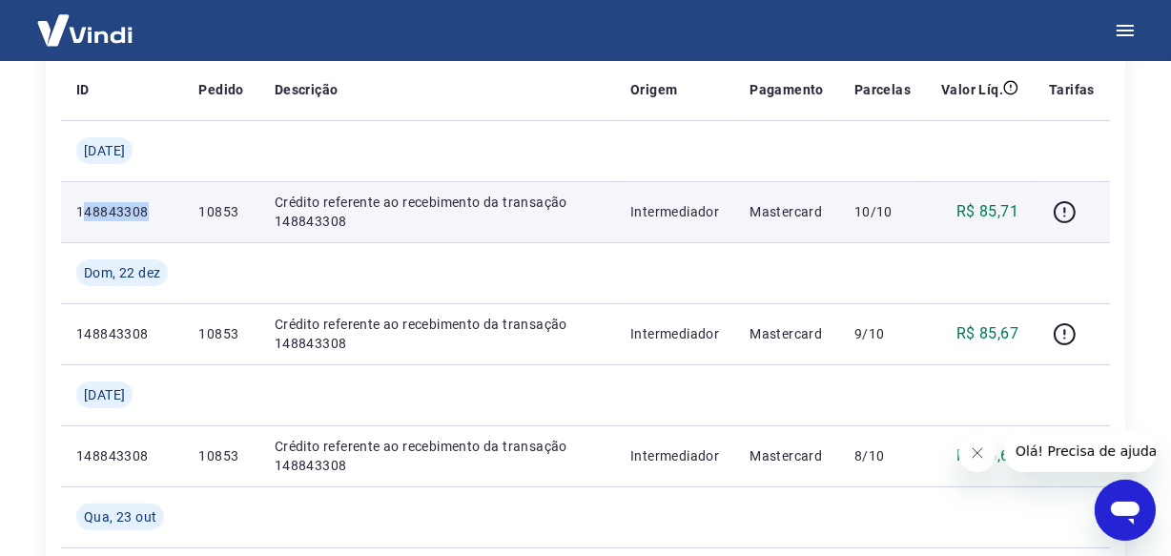
click at [83, 205] on p "148843308" at bounding box center [122, 211] width 92 height 19
copy p "148843308"
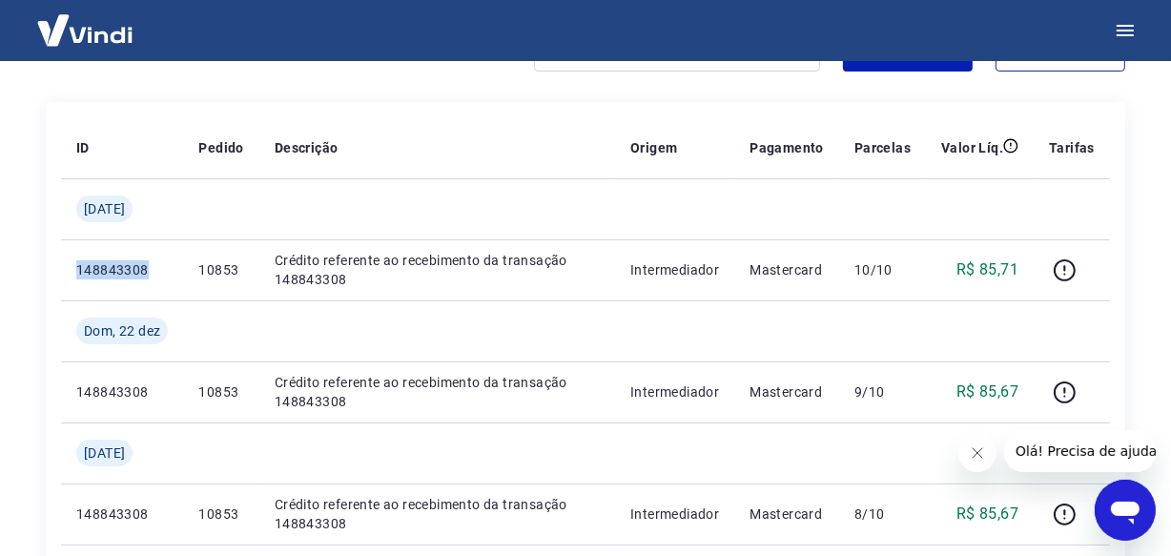
scroll to position [191, 0]
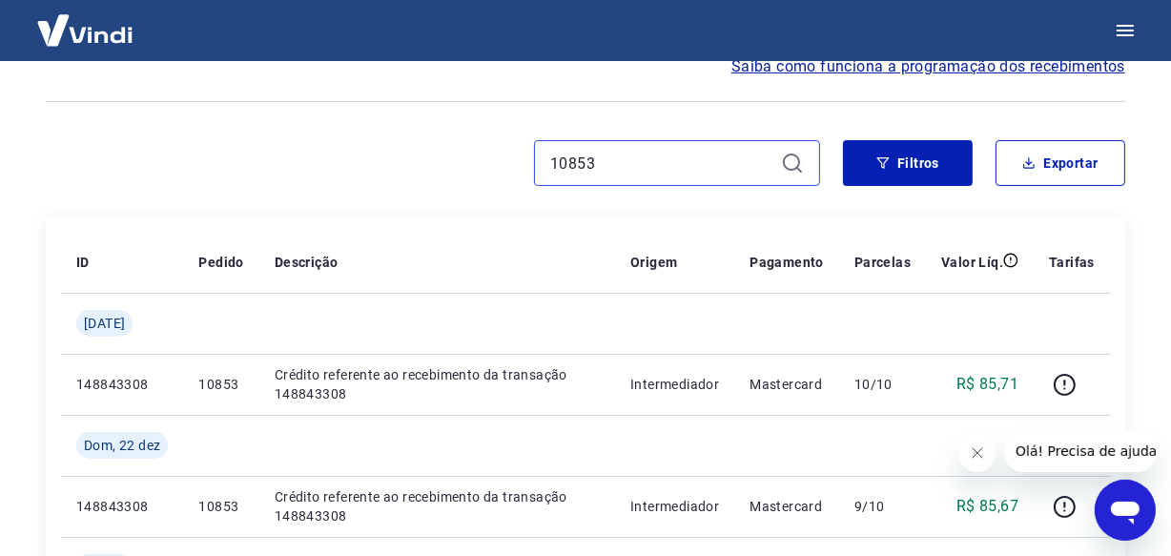
click at [639, 166] on input "10853" at bounding box center [661, 163] width 223 height 29
paste input "330"
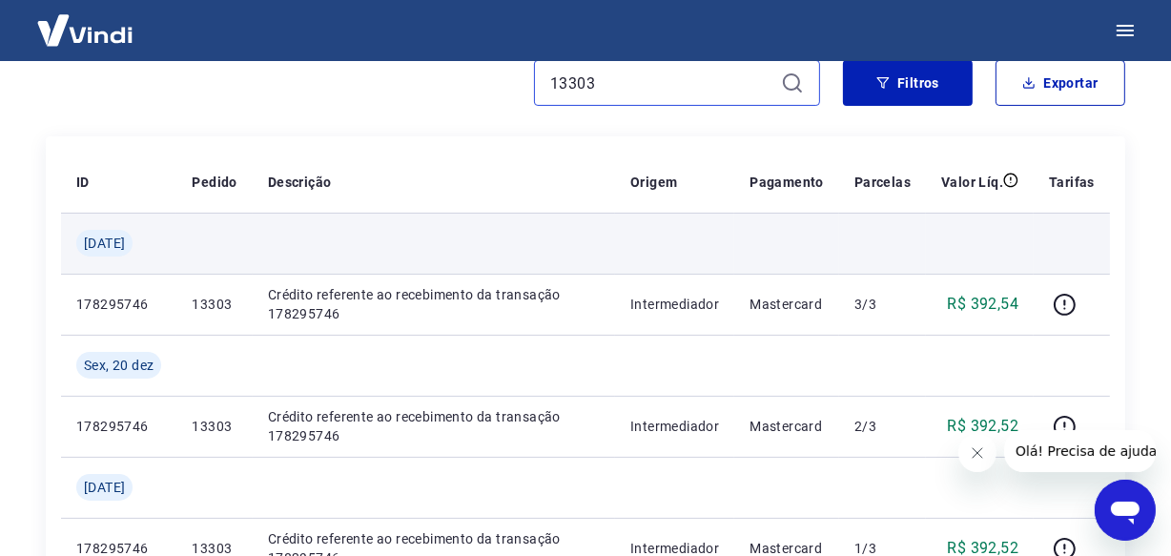
scroll to position [191, 0]
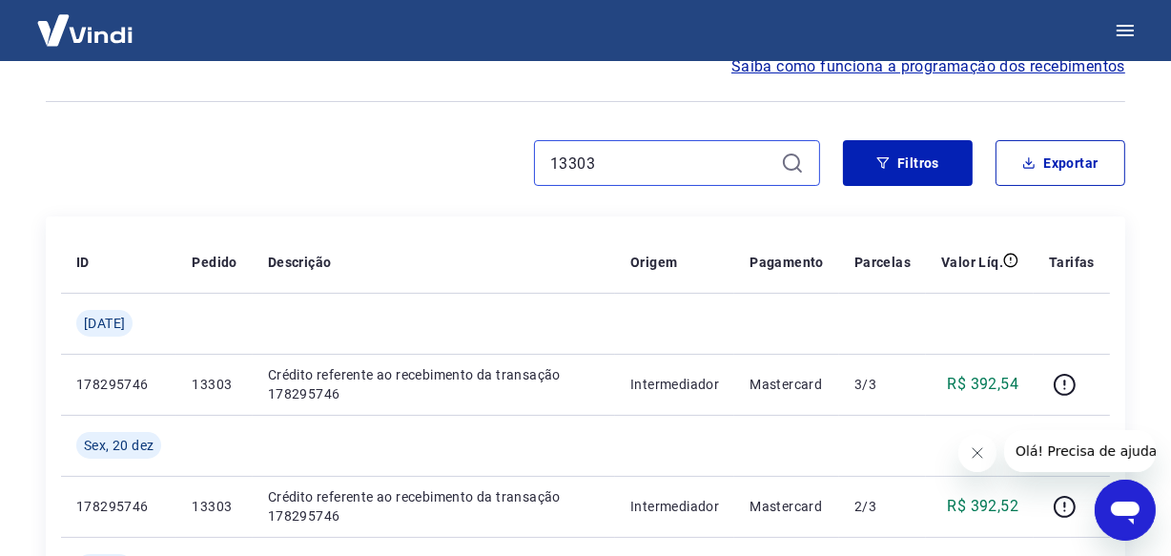
click at [589, 162] on input "13303" at bounding box center [661, 163] width 223 height 29
paste input "29"
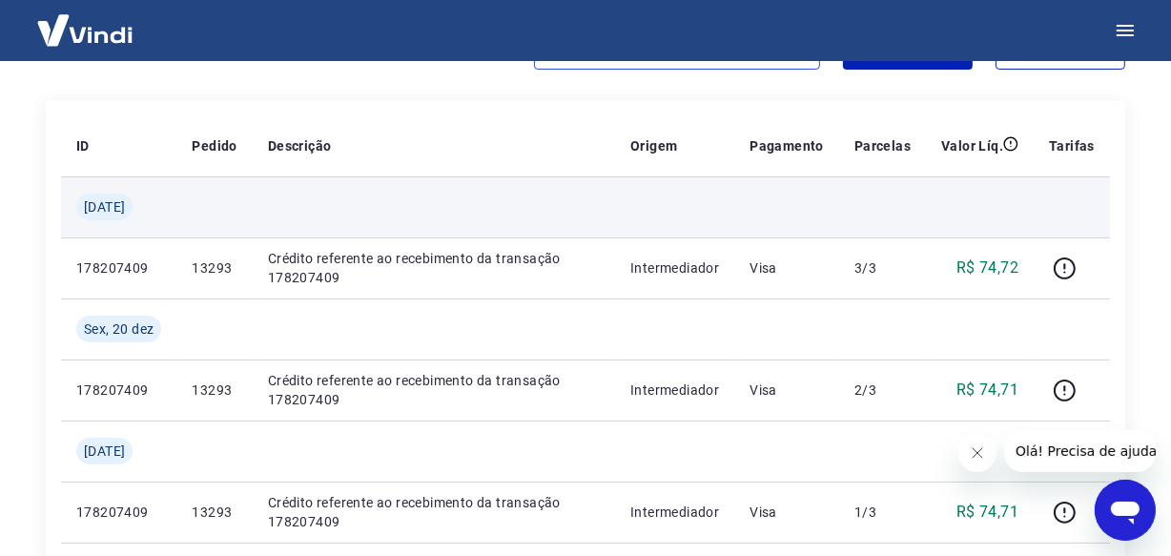
scroll to position [277, 0]
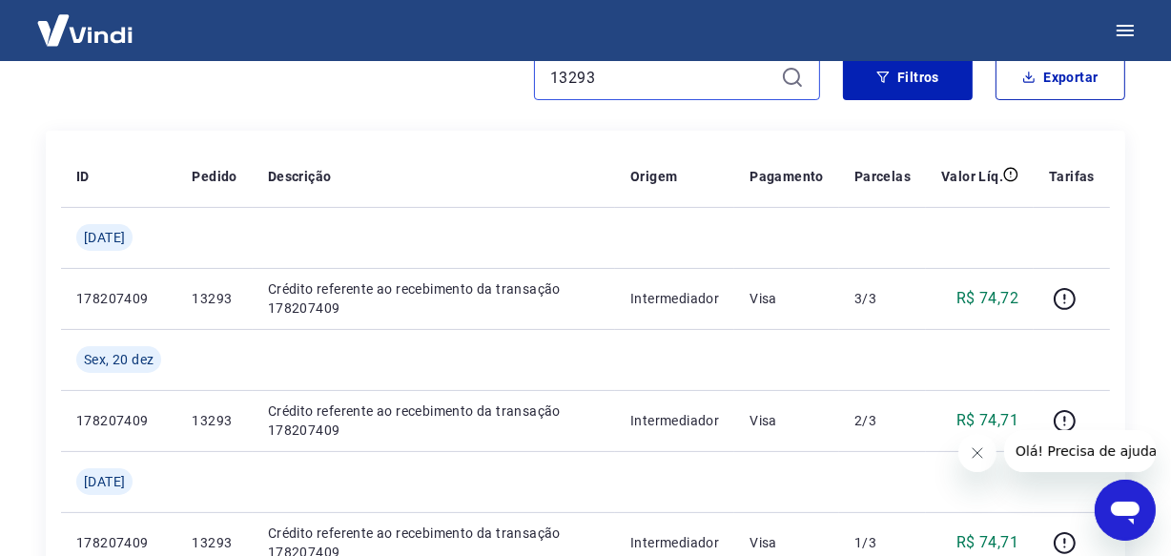
click at [614, 79] on input "13293" at bounding box center [661, 77] width 223 height 29
paste input "705"
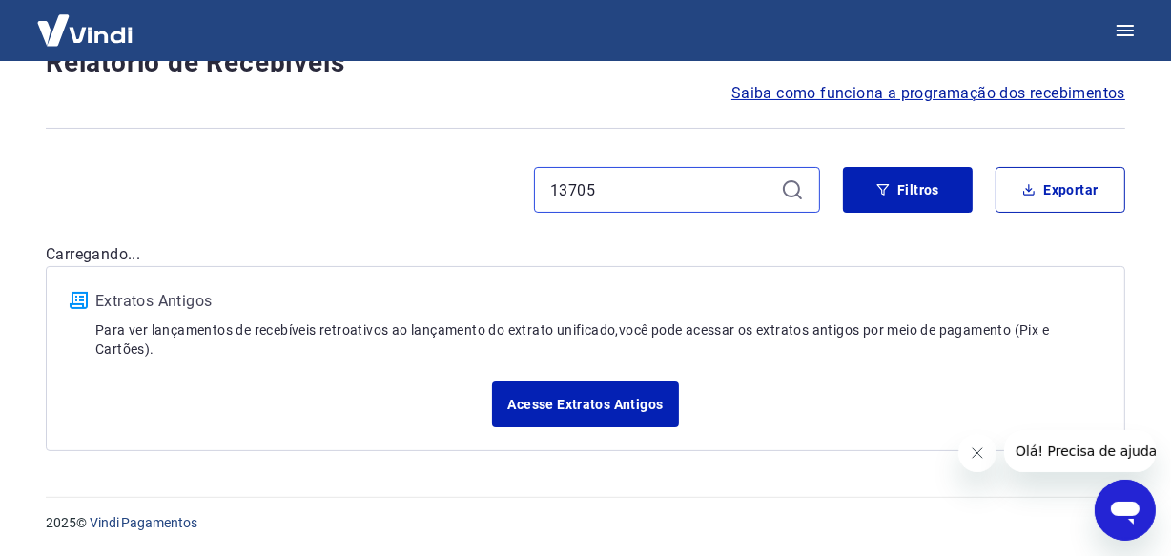
scroll to position [163, 0]
type input "13705"
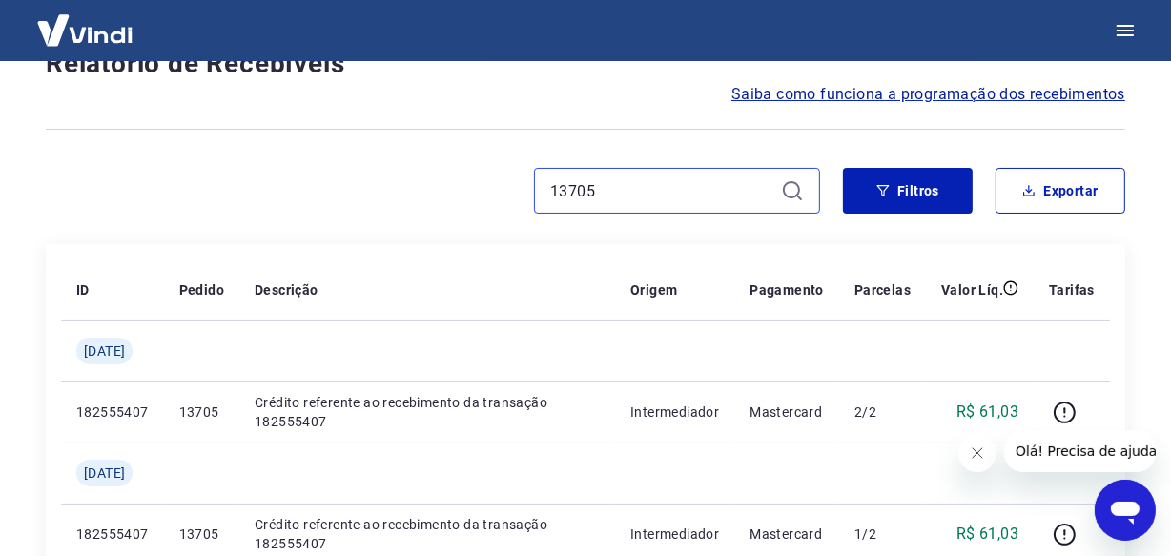
scroll to position [277, 0]
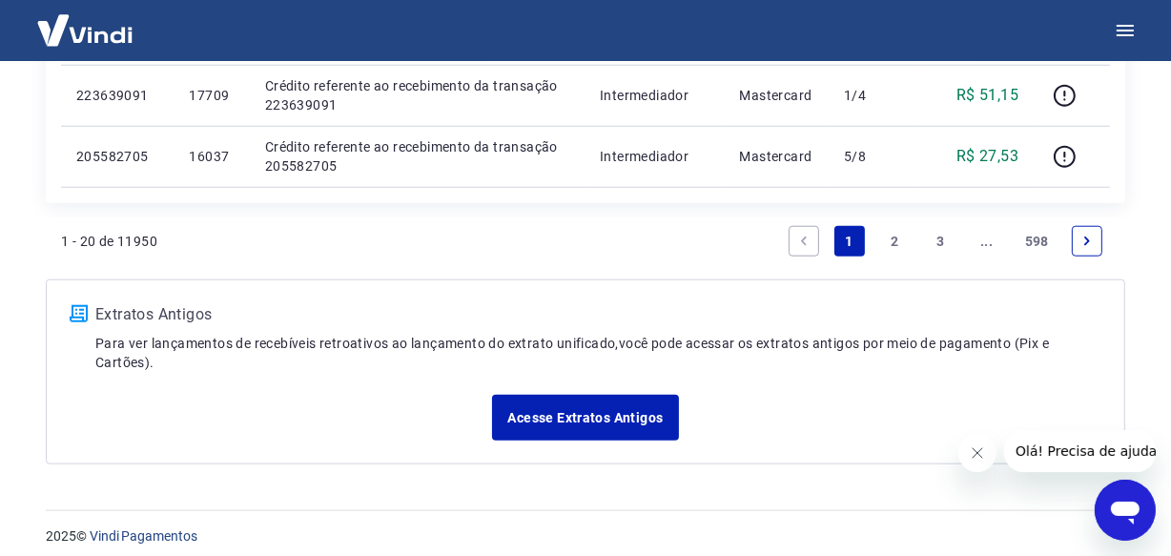
scroll to position [1647, 0]
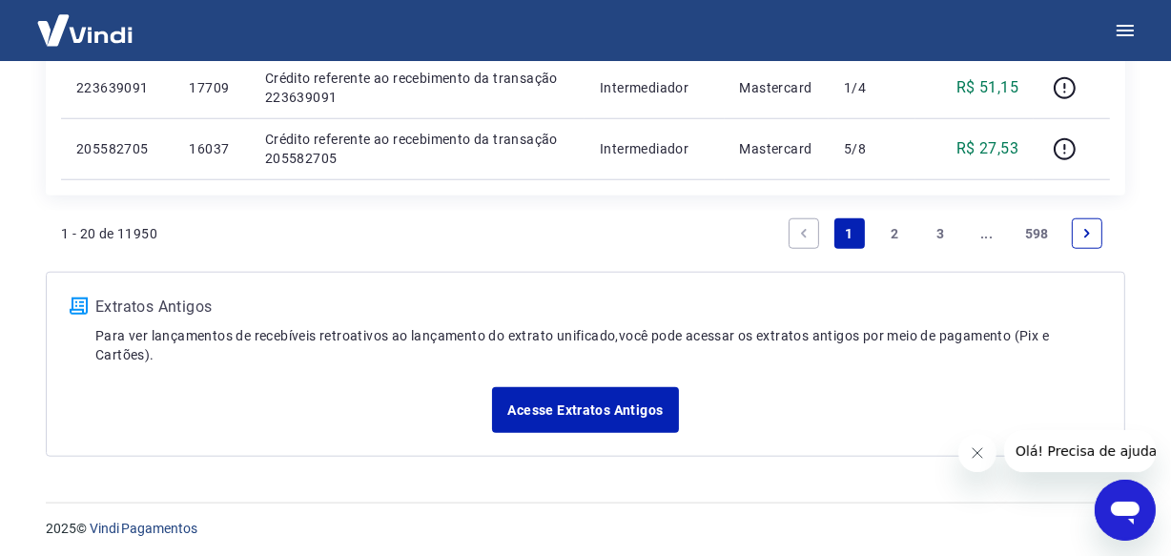
click at [989, 236] on link "..." at bounding box center [987, 233] width 31 height 31
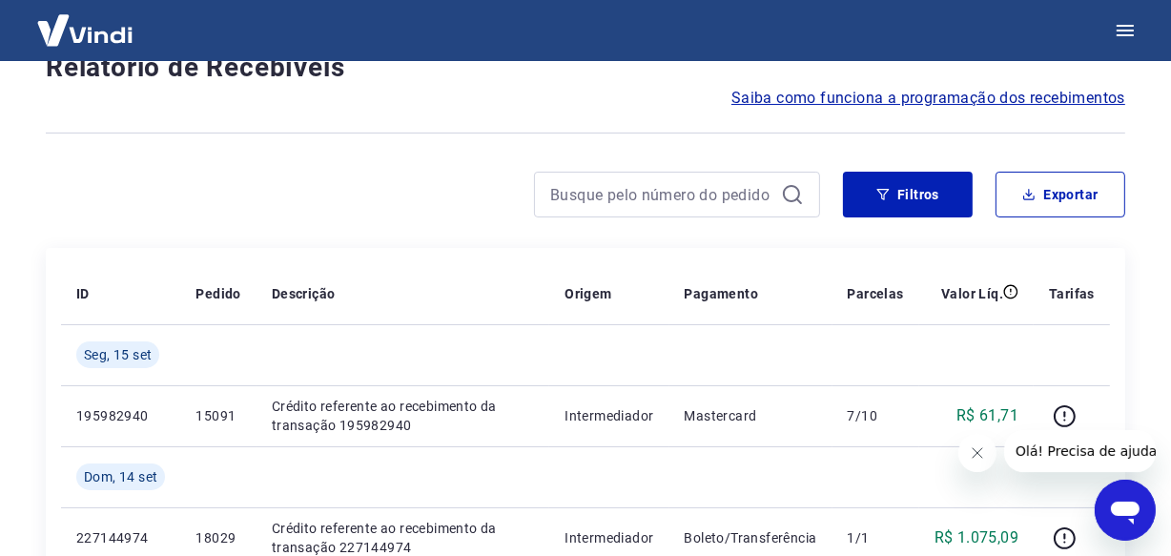
scroll to position [1707, 0]
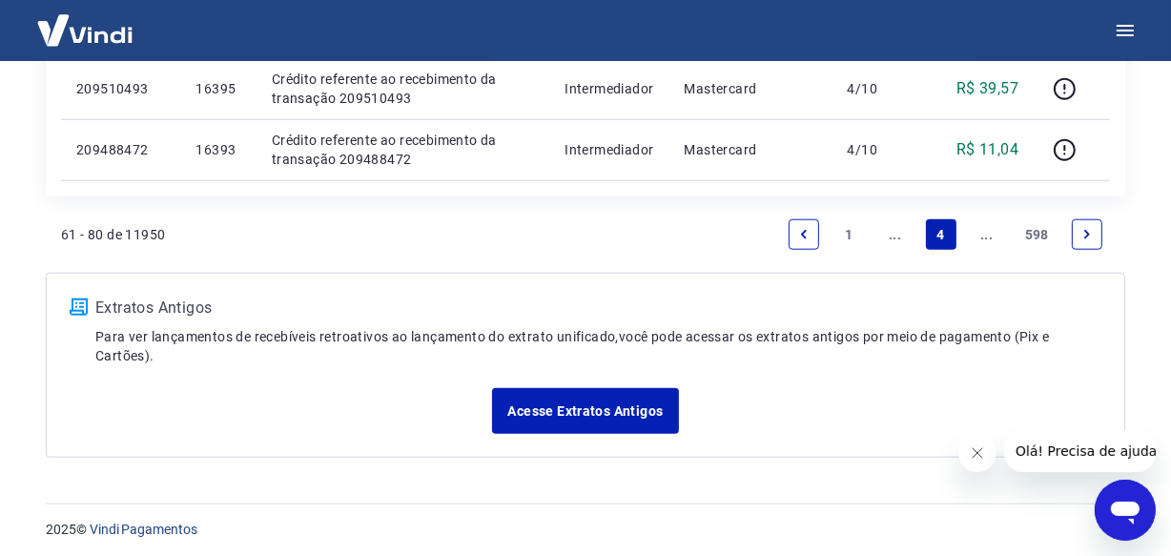
click at [989, 236] on link "..." at bounding box center [987, 234] width 31 height 31
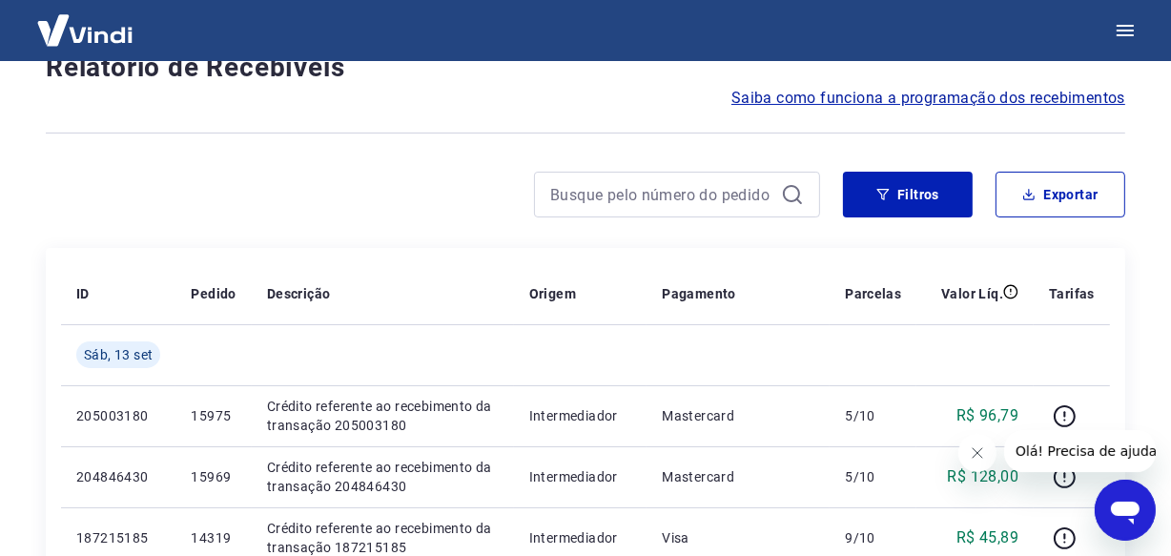
scroll to position [1707, 0]
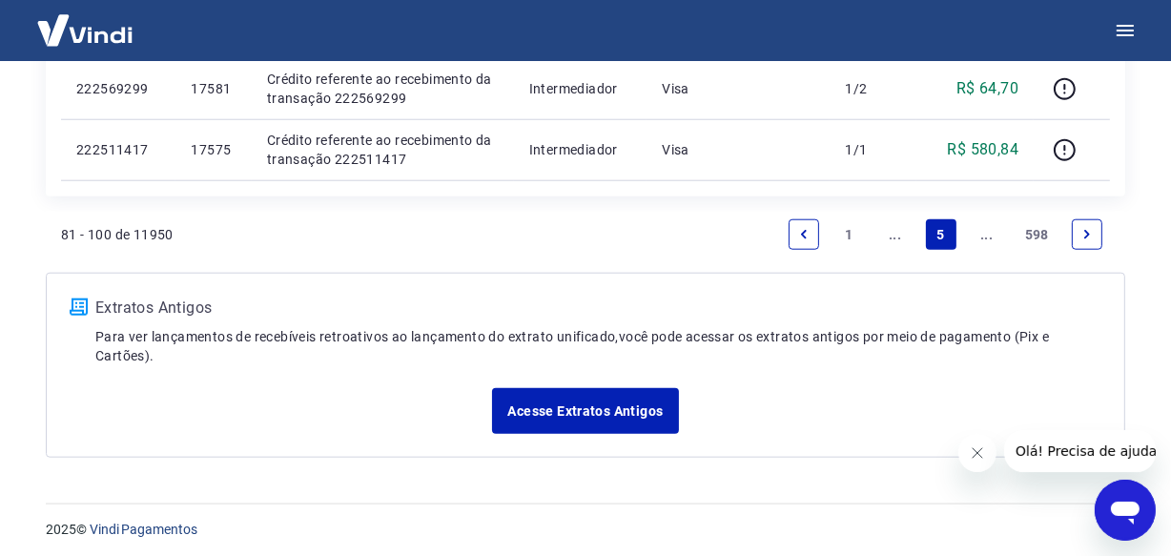
click at [989, 236] on link "..." at bounding box center [987, 234] width 31 height 31
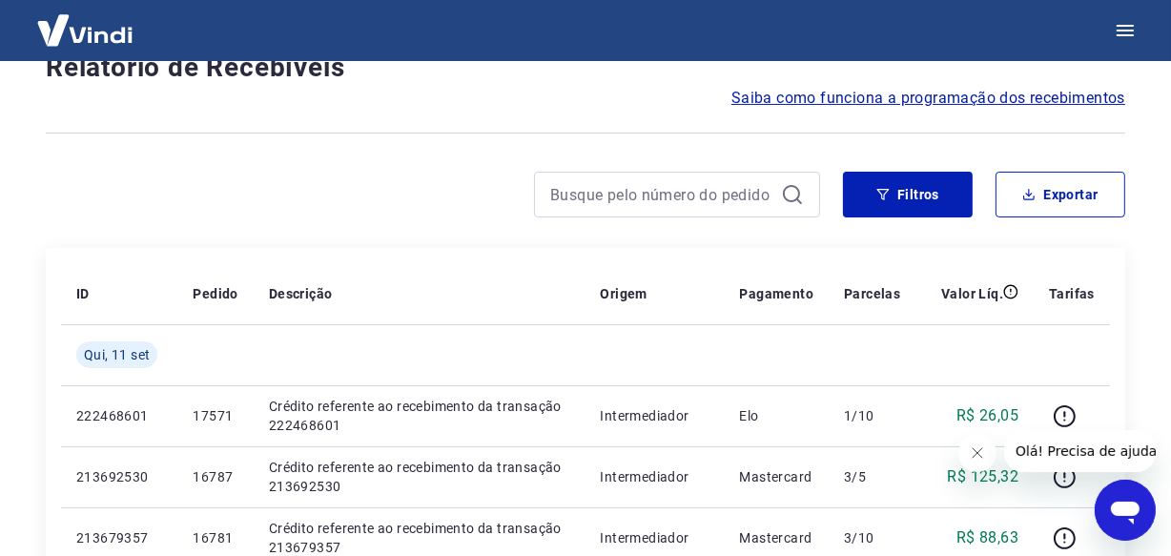
scroll to position [1647, 0]
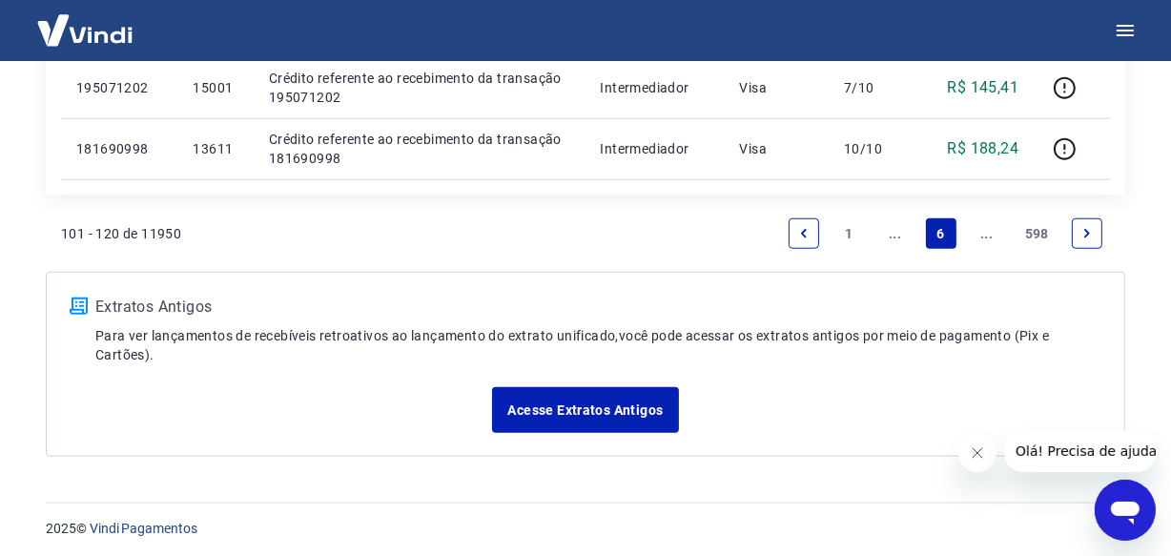
click at [989, 236] on link "..." at bounding box center [987, 233] width 31 height 31
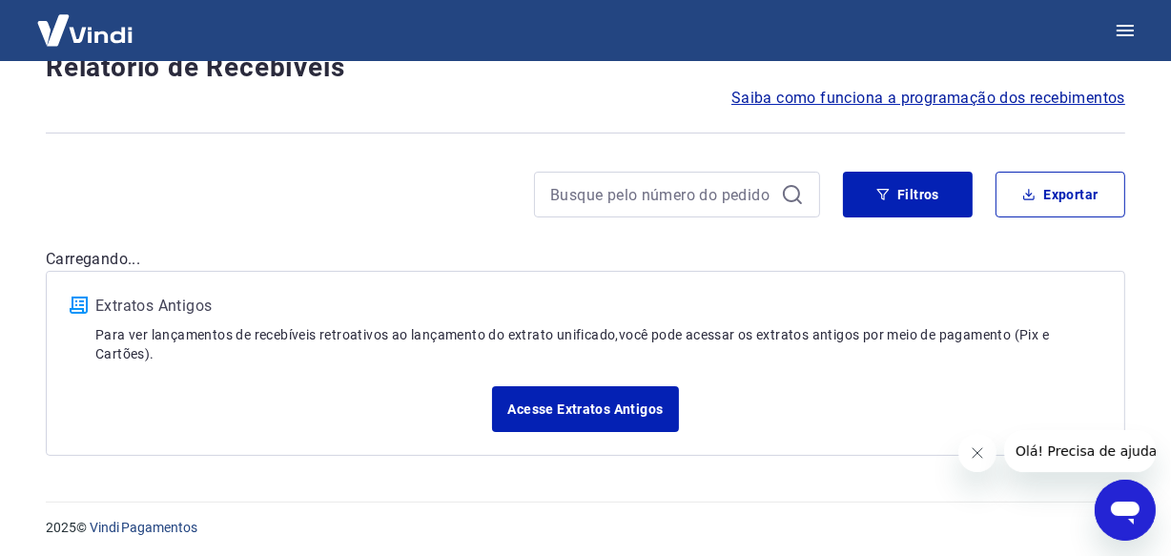
scroll to position [1707, 0]
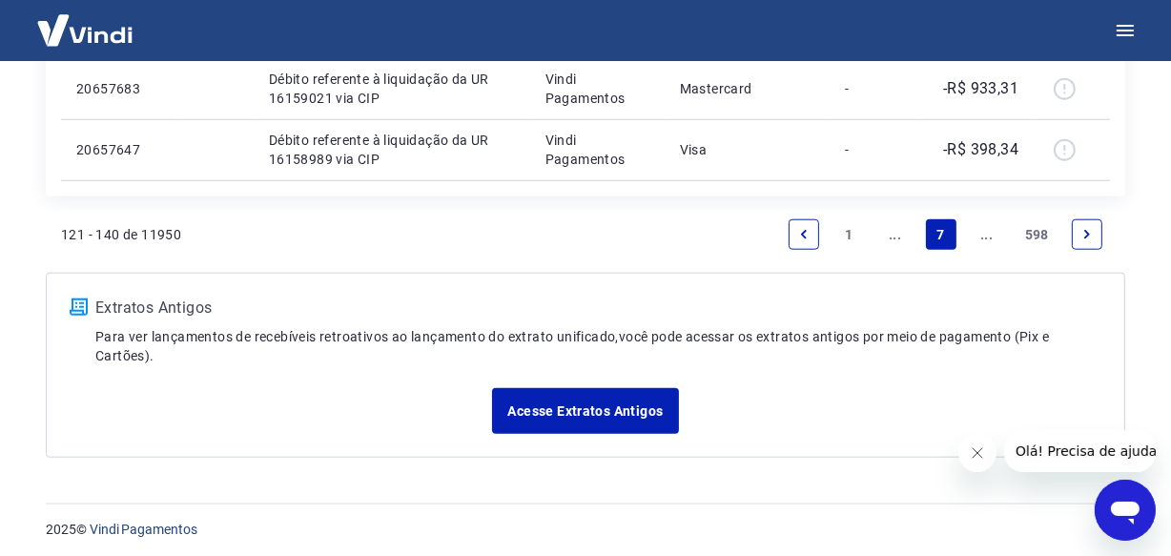
click at [989, 236] on link "..." at bounding box center [987, 234] width 31 height 31
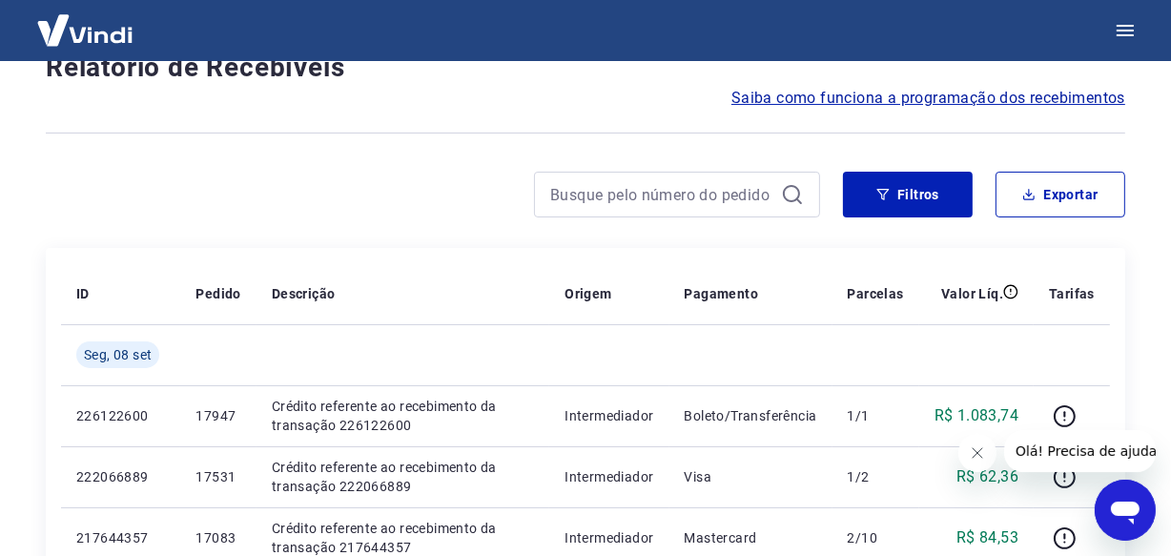
scroll to position [1647, 0]
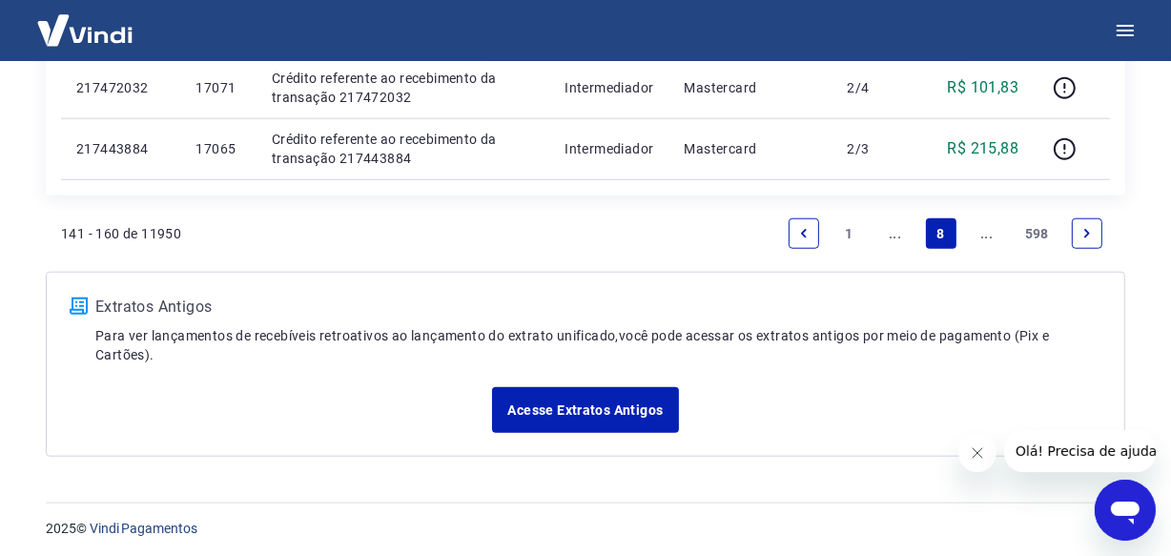
click at [989, 236] on link "..." at bounding box center [987, 233] width 31 height 31
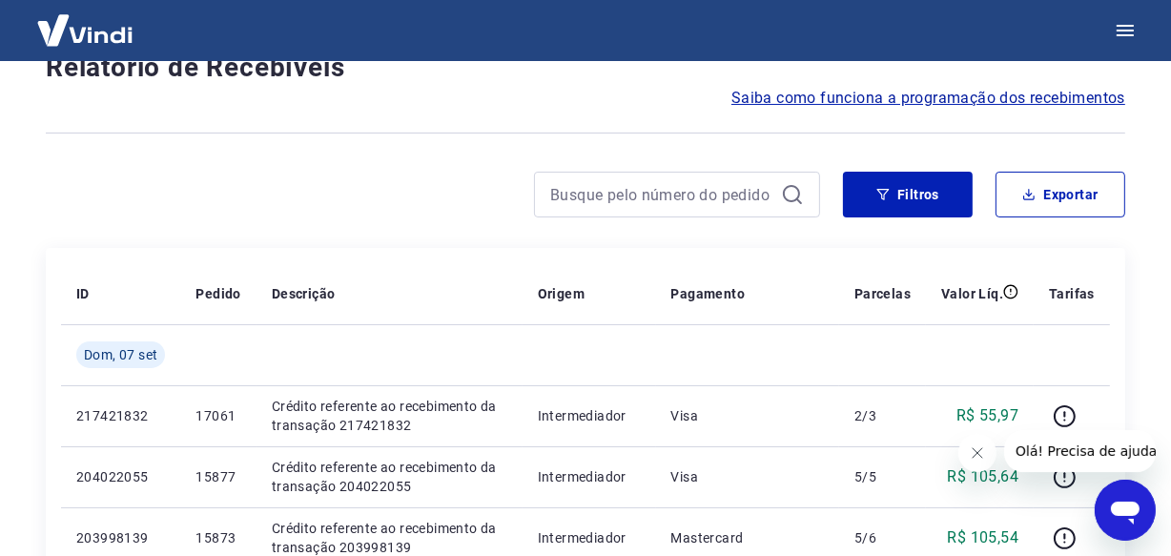
scroll to position [1707, 0]
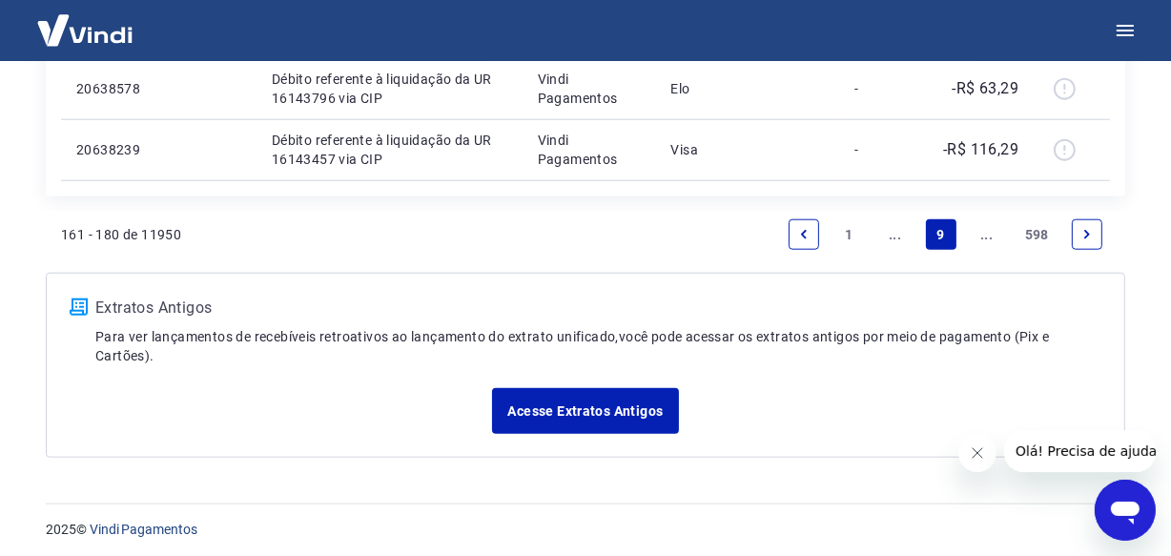
click at [989, 236] on link "..." at bounding box center [987, 234] width 31 height 31
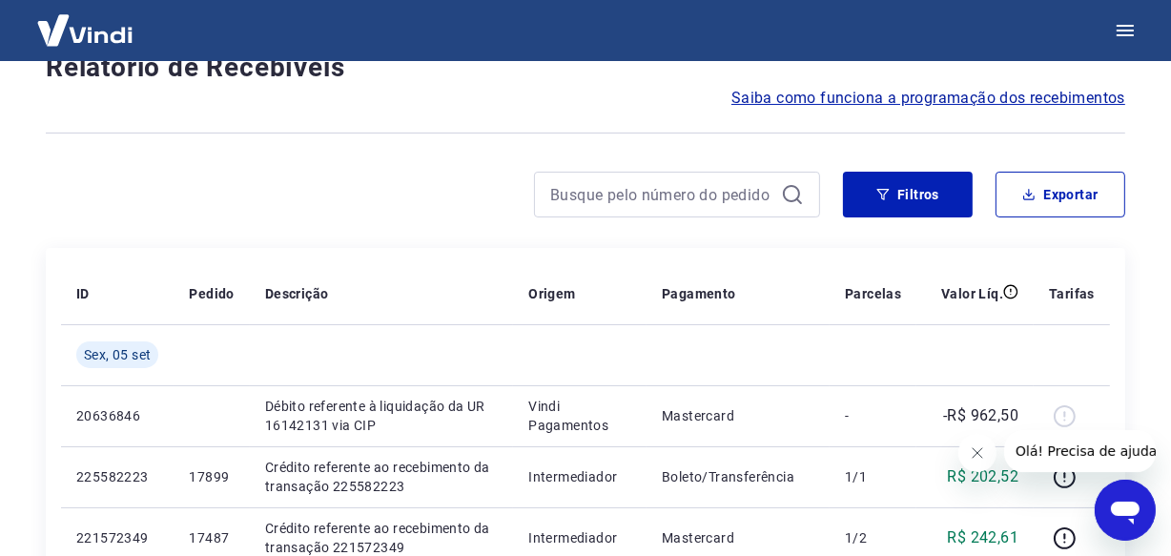
scroll to position [1647, 0]
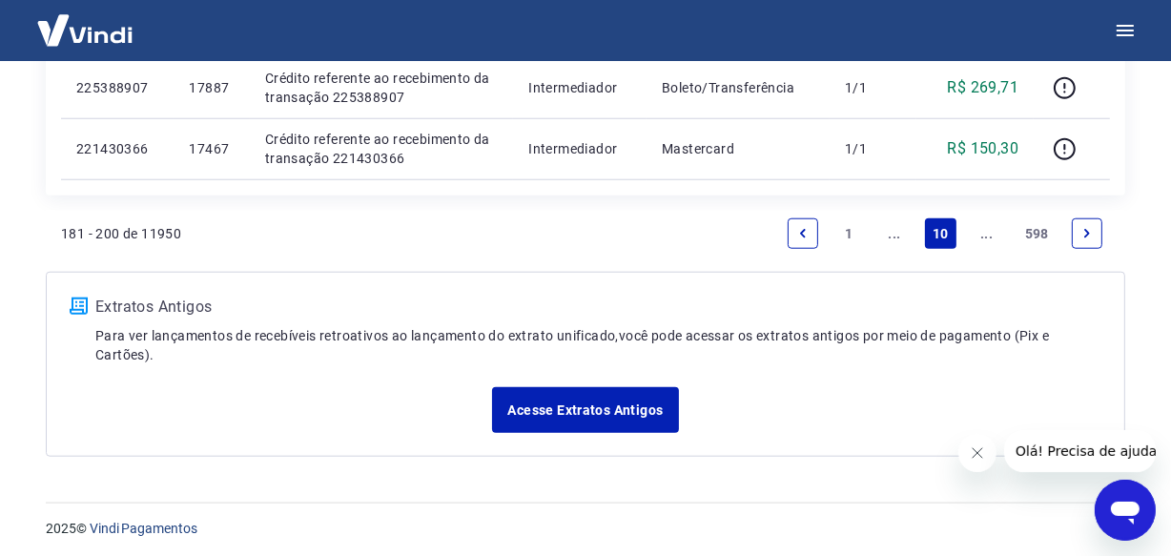
click at [985, 240] on link "..." at bounding box center [987, 233] width 31 height 31
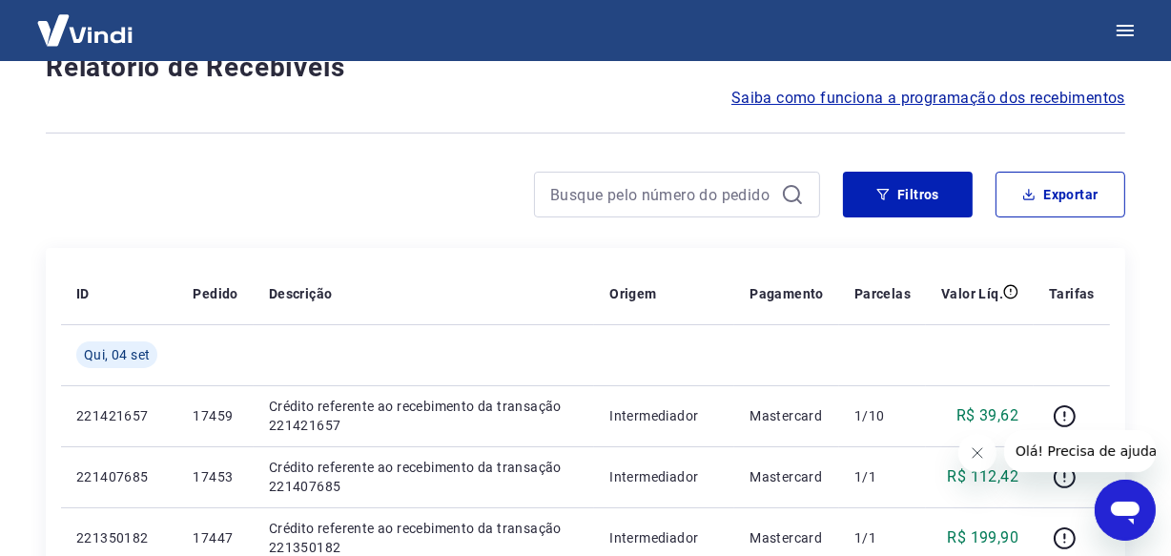
scroll to position [1647, 0]
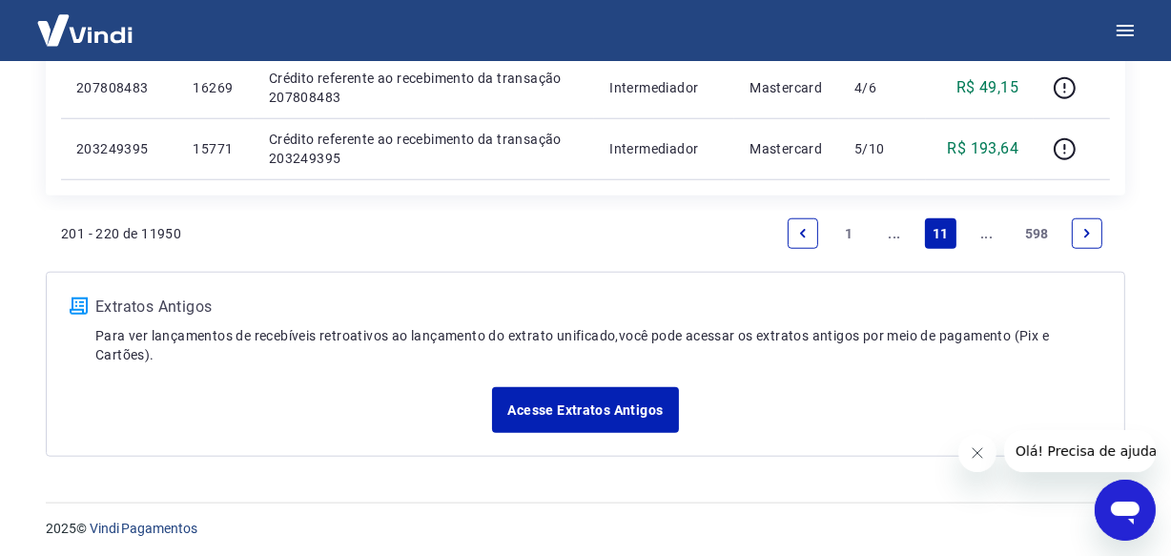
click at [985, 240] on link "..." at bounding box center [987, 233] width 31 height 31
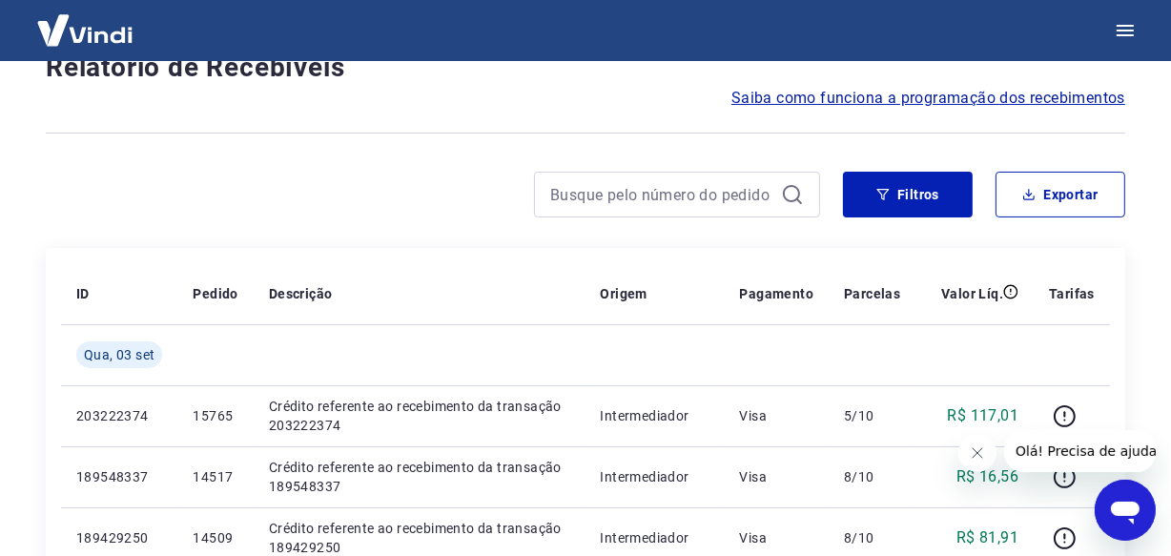
scroll to position [1647, 0]
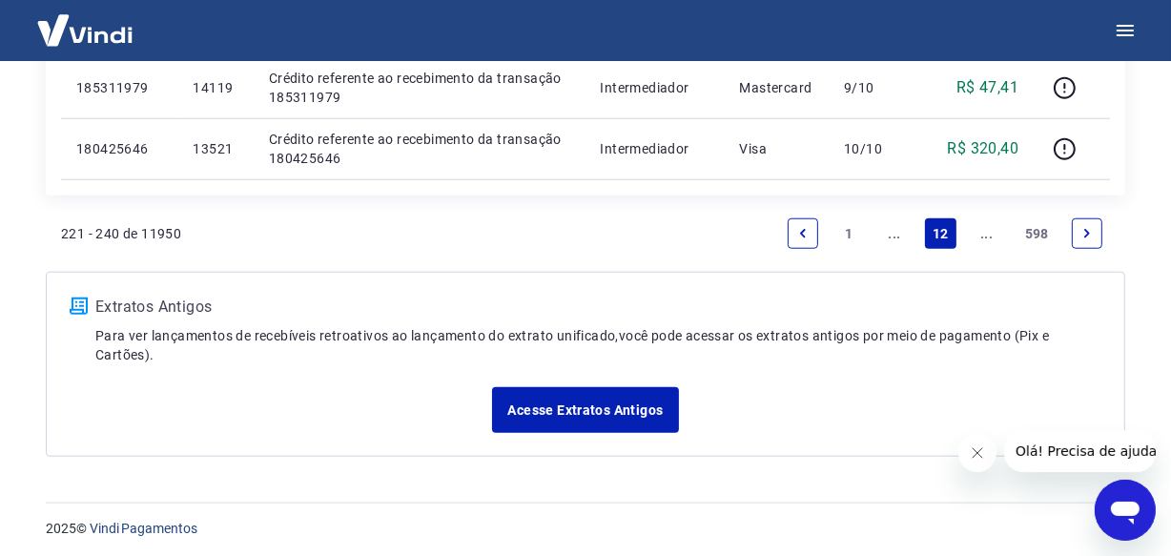
click at [986, 237] on link "..." at bounding box center [987, 233] width 31 height 31
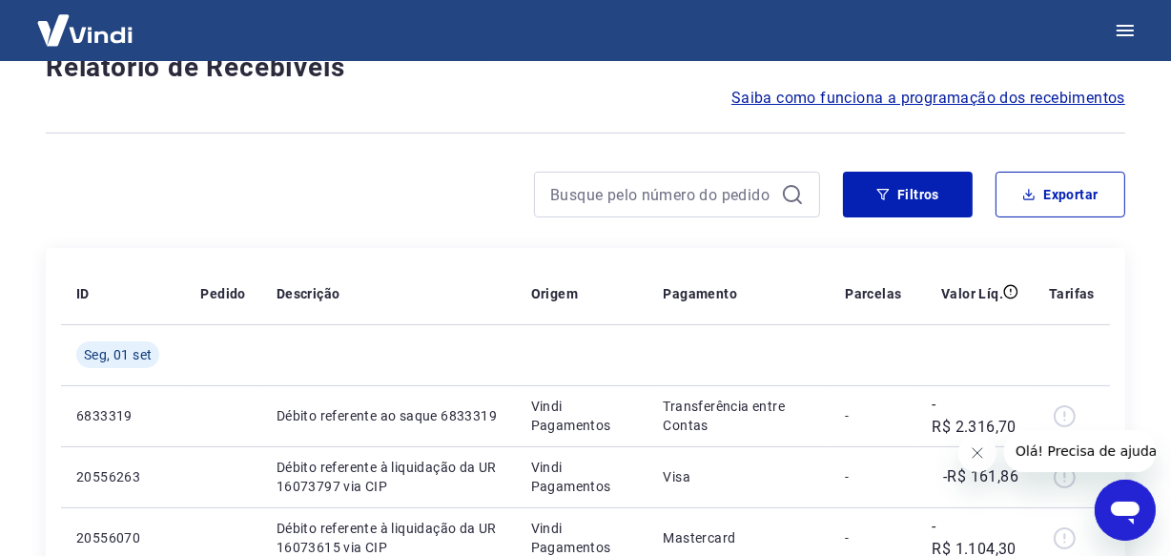
scroll to position [1647, 0]
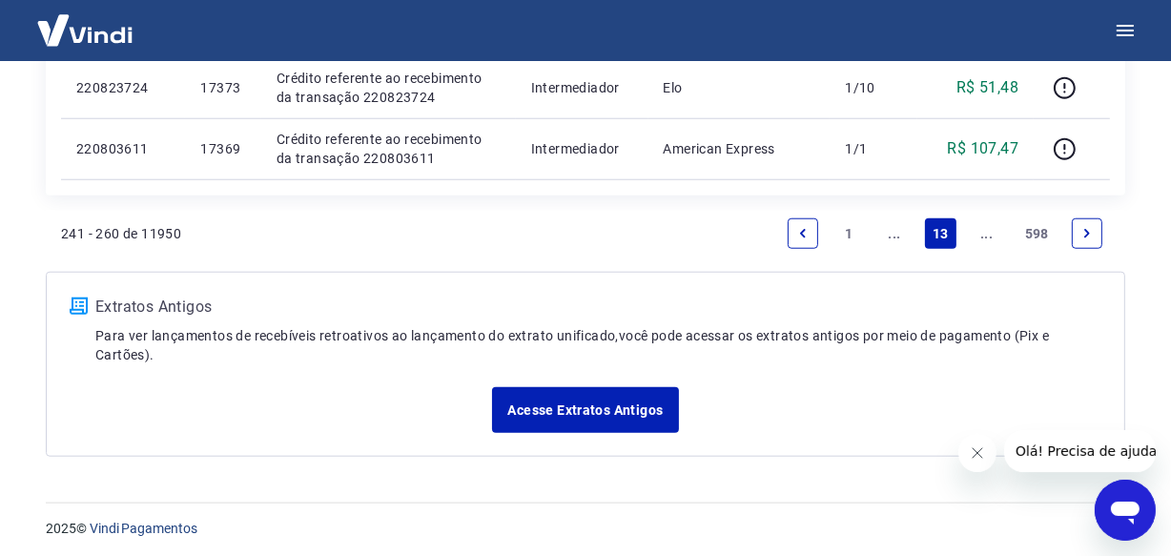
click at [987, 237] on link "..." at bounding box center [987, 233] width 31 height 31
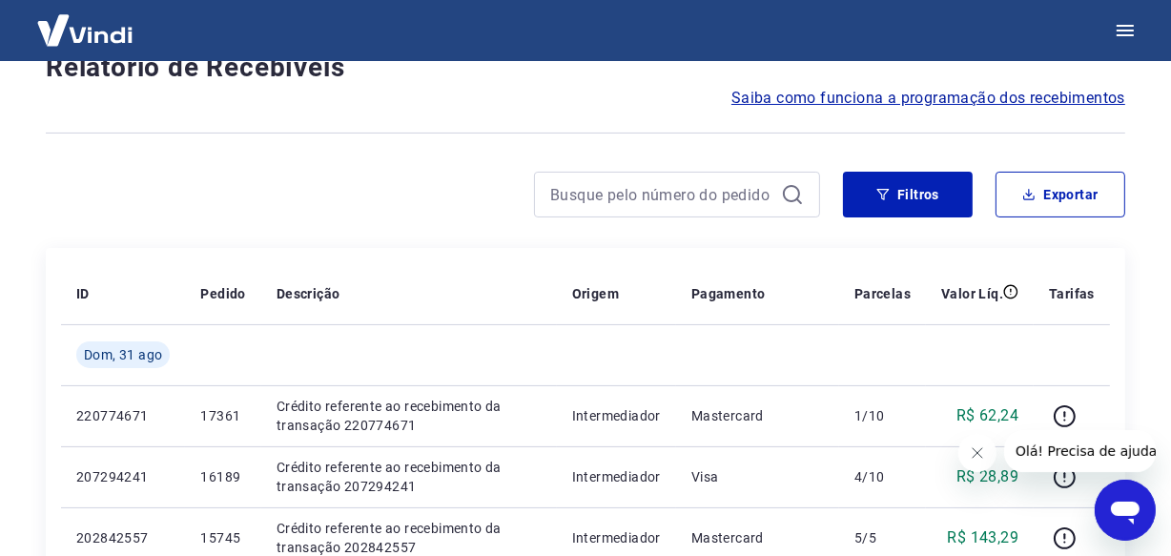
scroll to position [1647, 0]
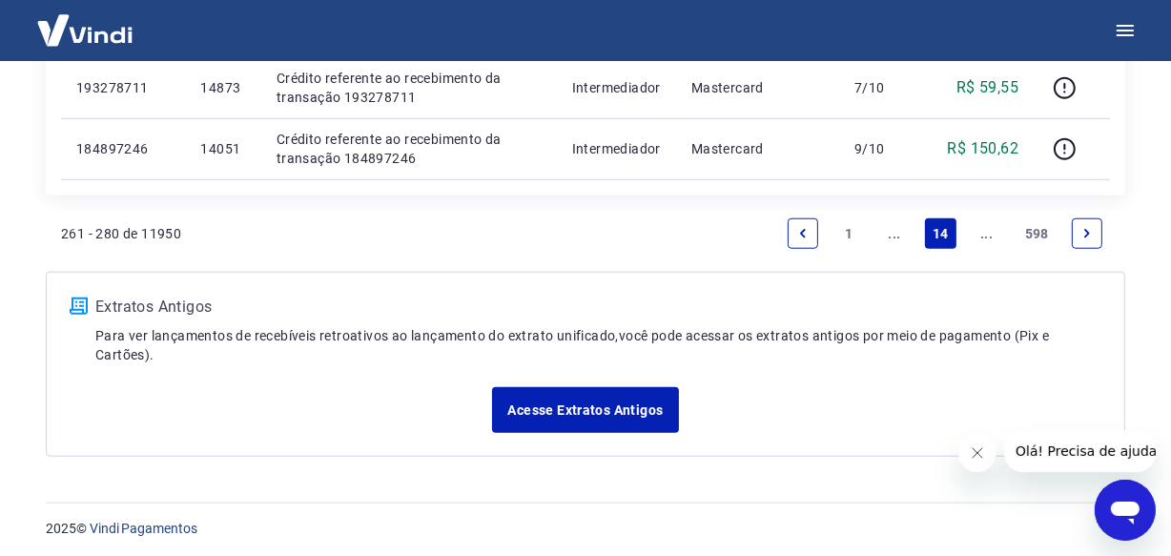
click at [987, 237] on link "..." at bounding box center [987, 233] width 31 height 31
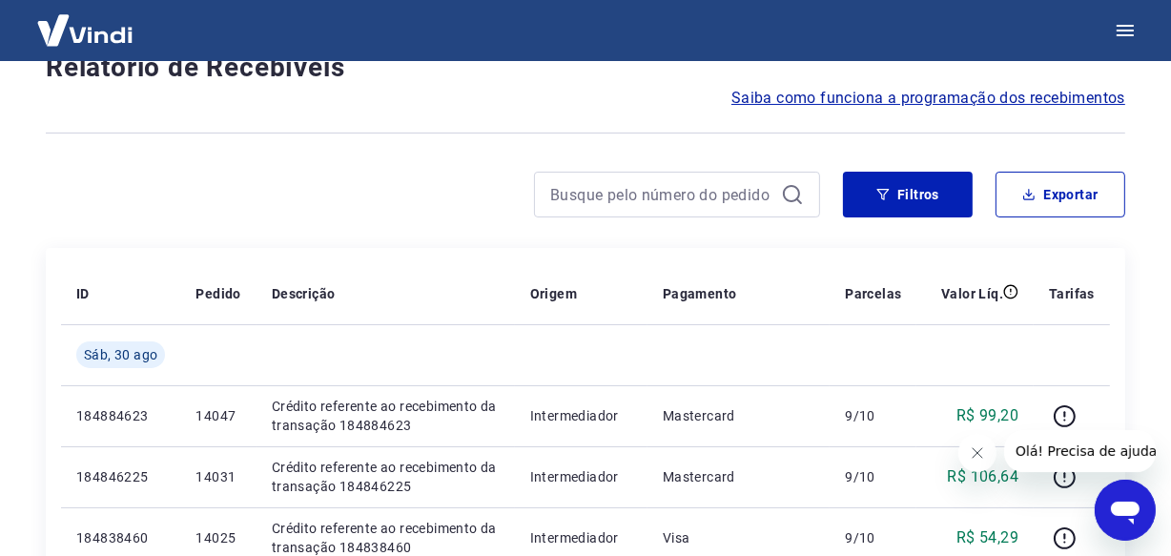
scroll to position [1707, 0]
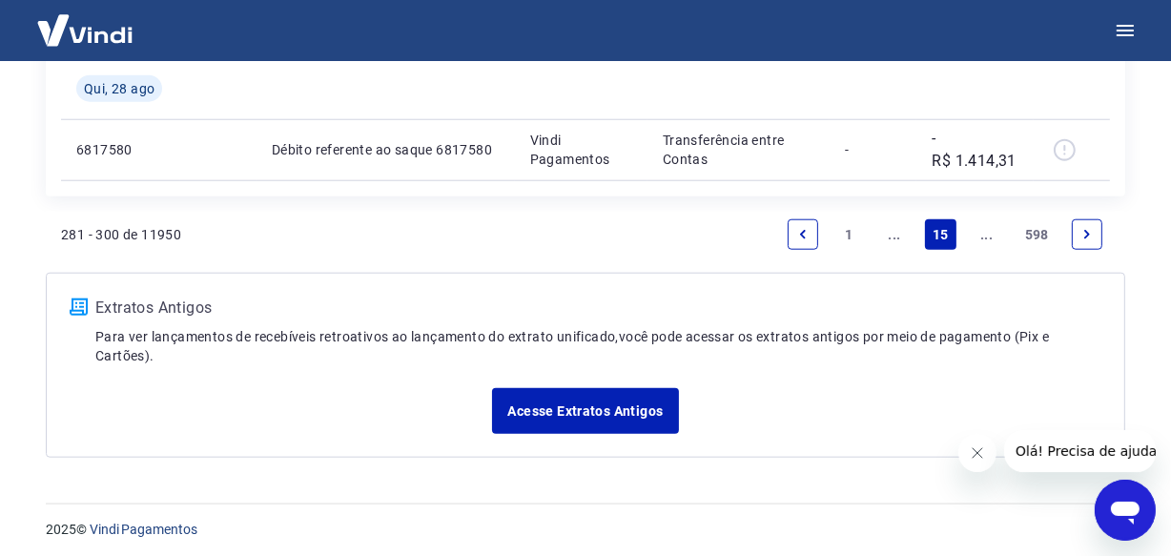
click at [978, 227] on link "..." at bounding box center [987, 234] width 31 height 31
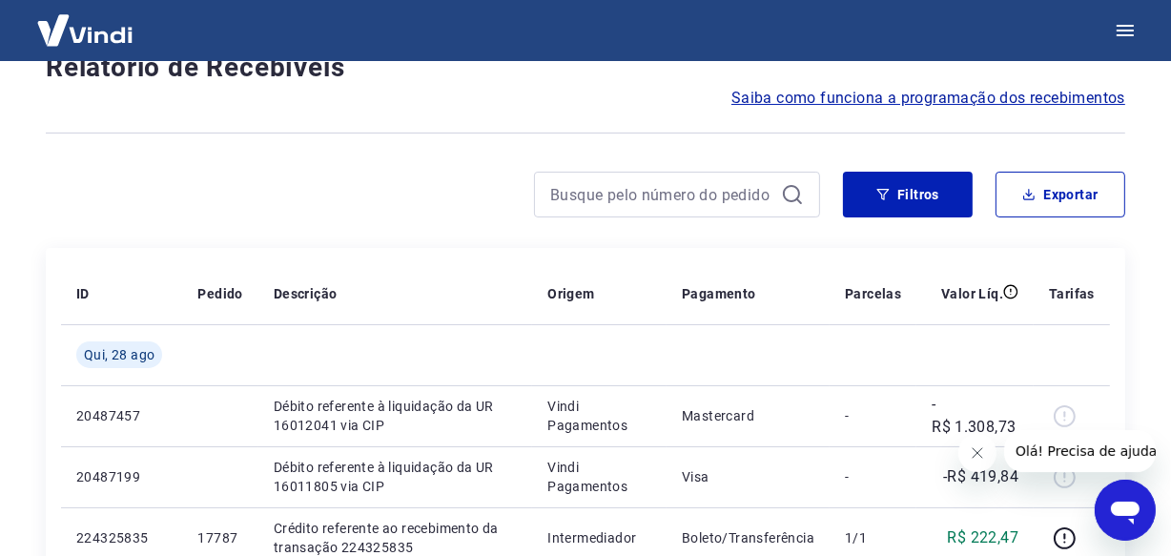
scroll to position [1647, 0]
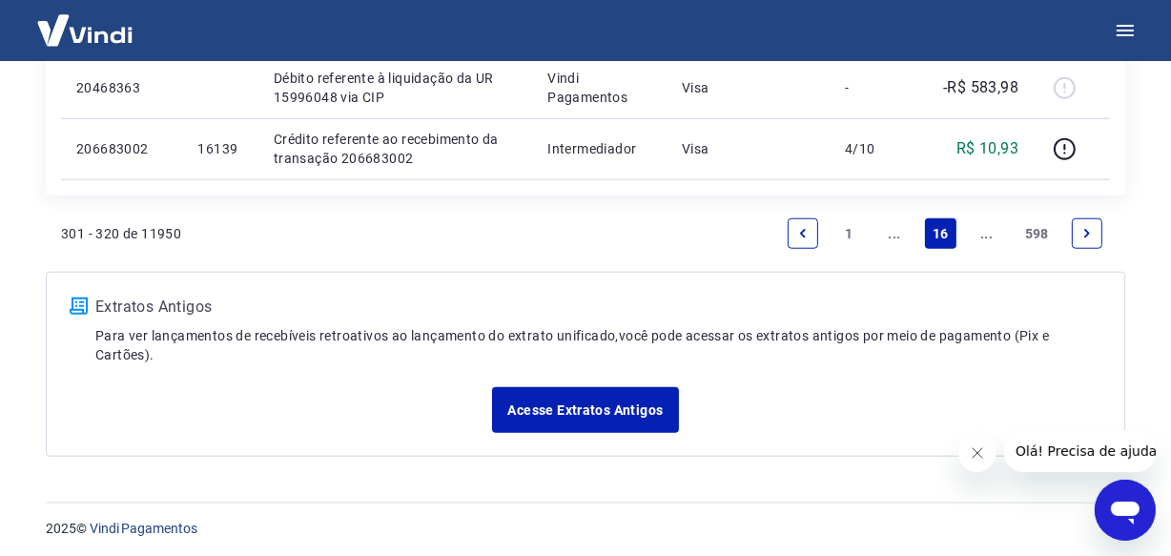
click at [979, 228] on link "..." at bounding box center [987, 233] width 31 height 31
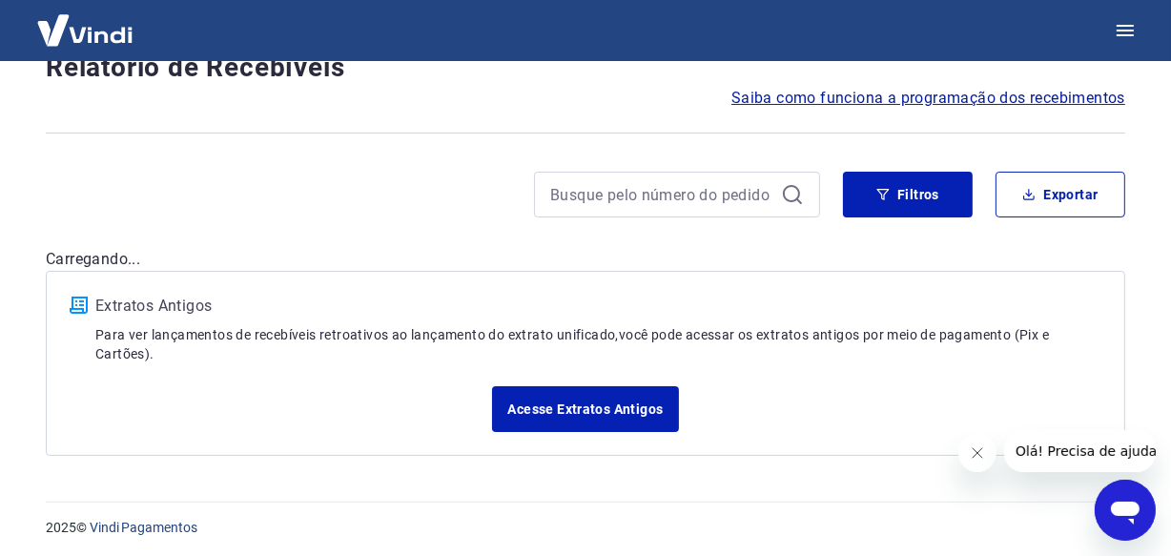
scroll to position [1647, 0]
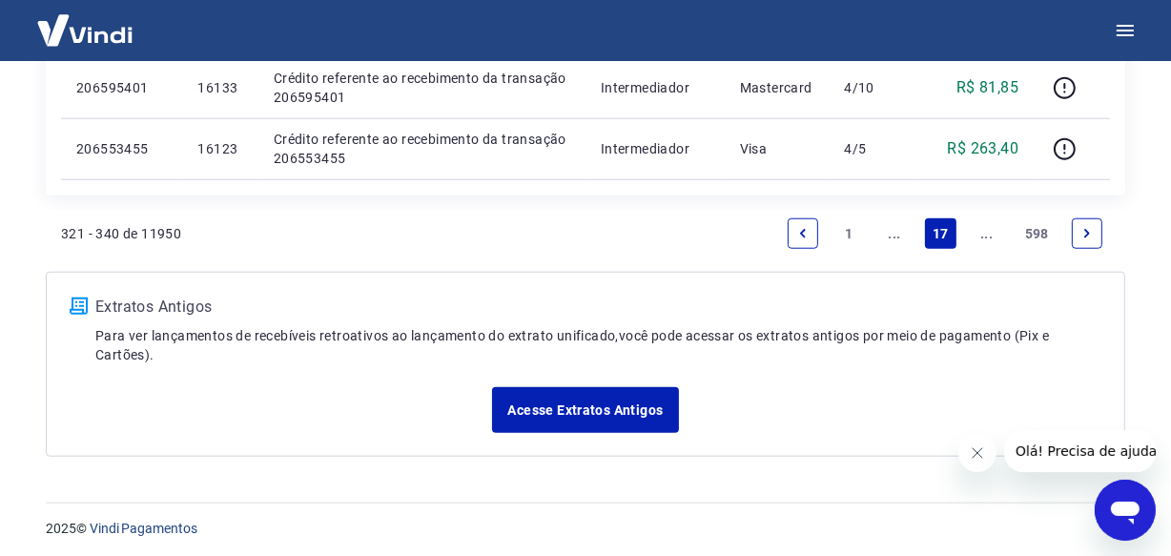
click at [983, 237] on link "..." at bounding box center [987, 233] width 31 height 31
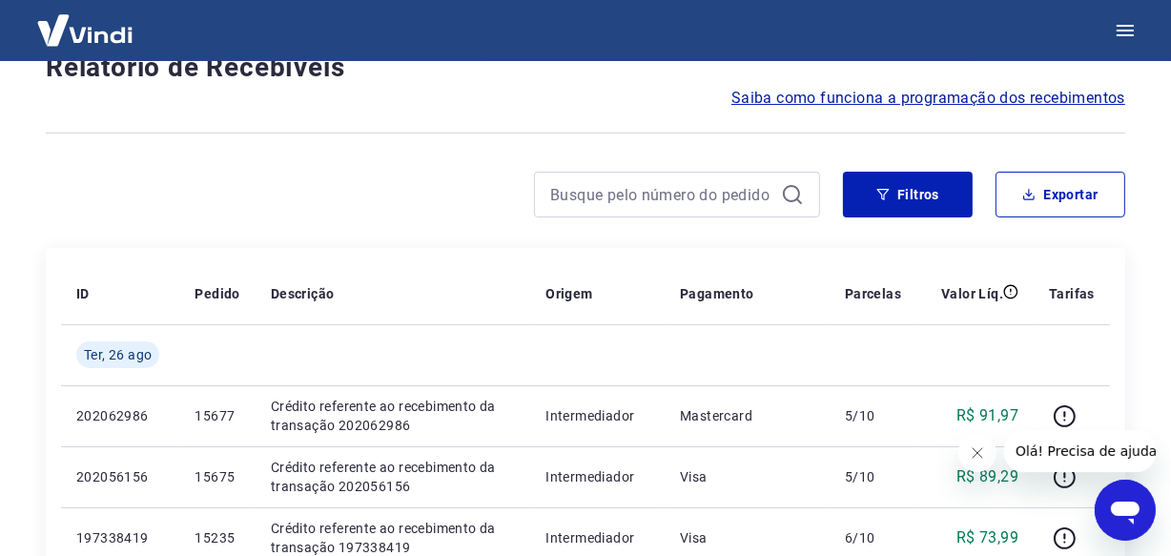
scroll to position [1647, 0]
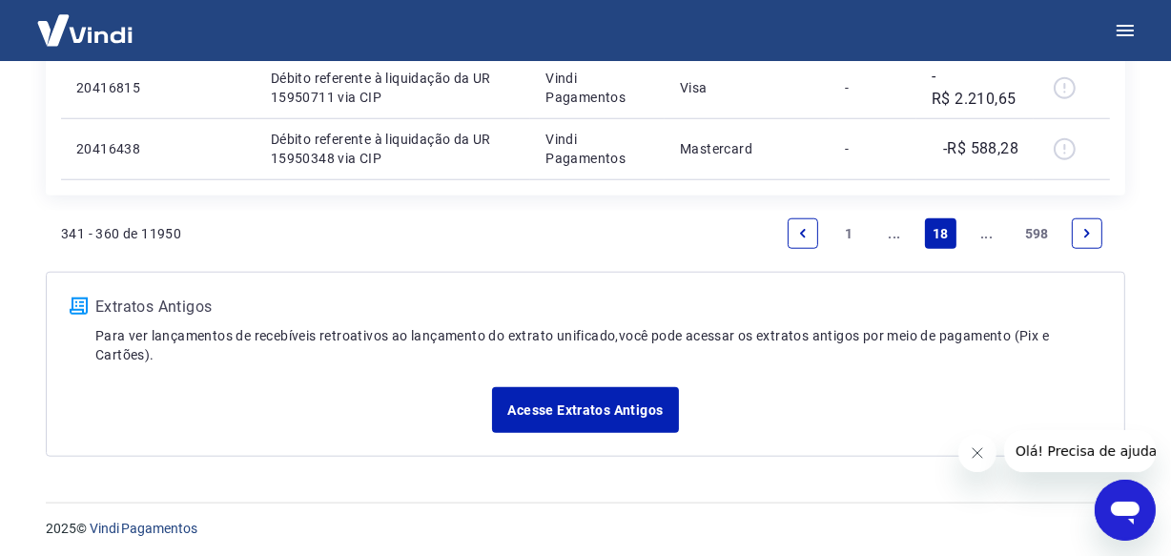
click at [983, 237] on link "..." at bounding box center [987, 233] width 31 height 31
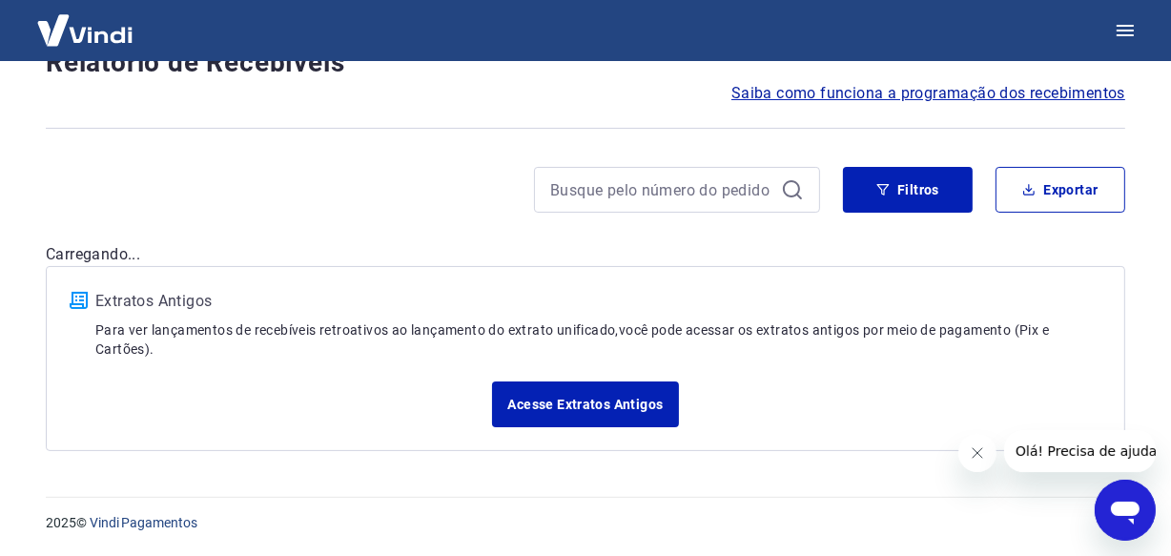
scroll to position [159, 0]
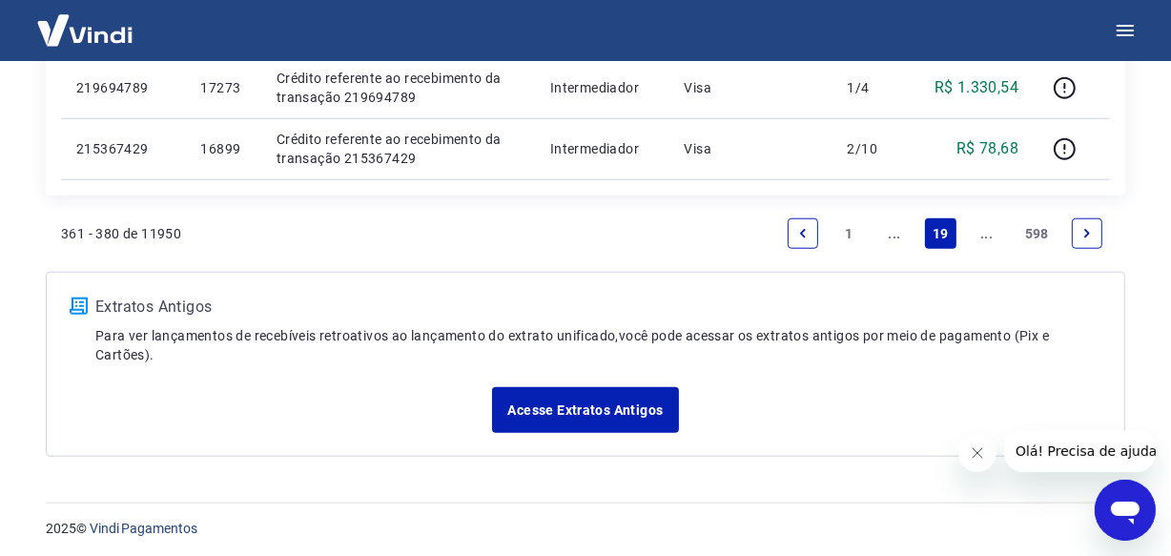
click at [983, 237] on link "..." at bounding box center [987, 233] width 31 height 31
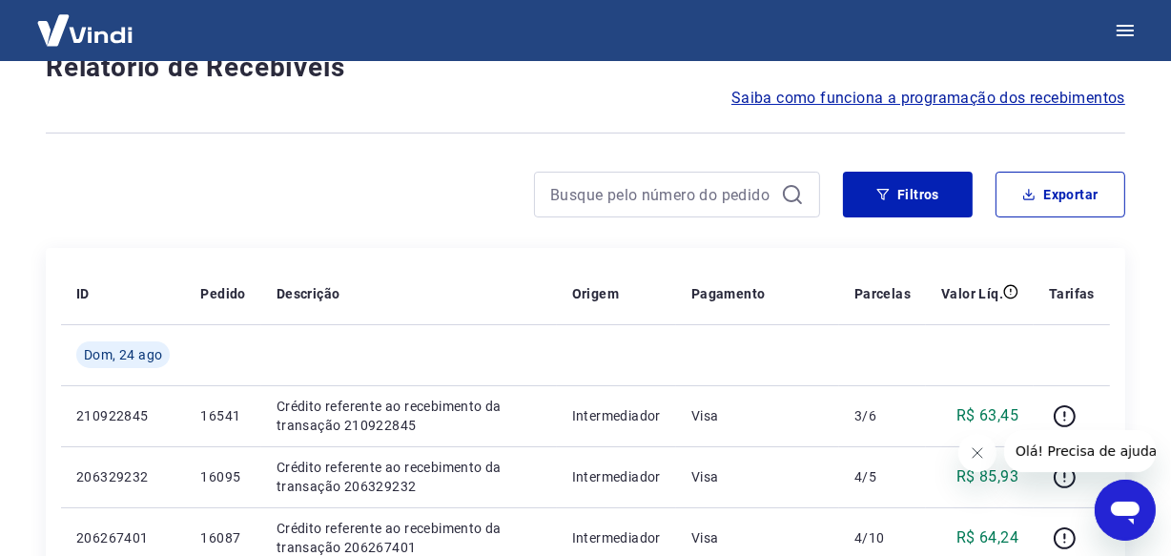
scroll to position [1647, 0]
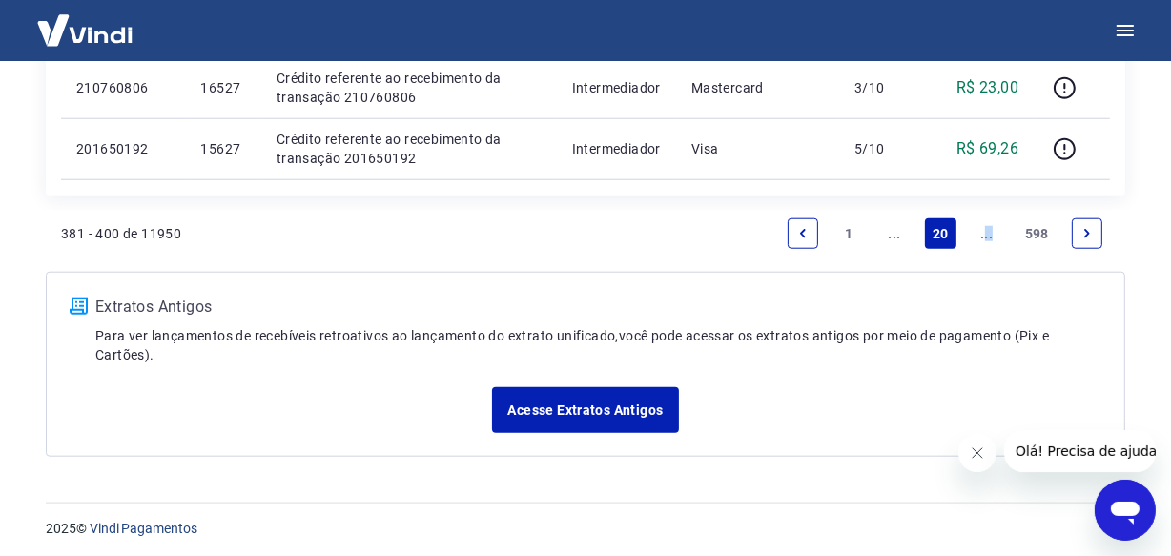
drag, startPoint x: 983, startPoint y: 237, endPoint x: 998, endPoint y: 248, distance: 18.3
click at [998, 248] on li "..." at bounding box center [987, 234] width 46 height 46
click at [986, 237] on link "..." at bounding box center [987, 233] width 31 height 31
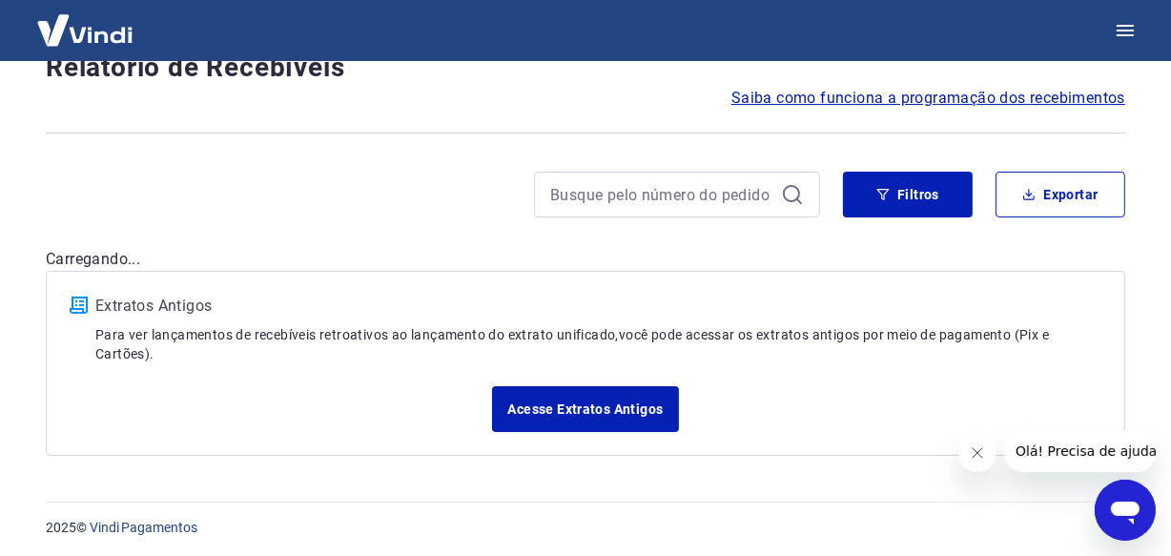
scroll to position [1647, 0]
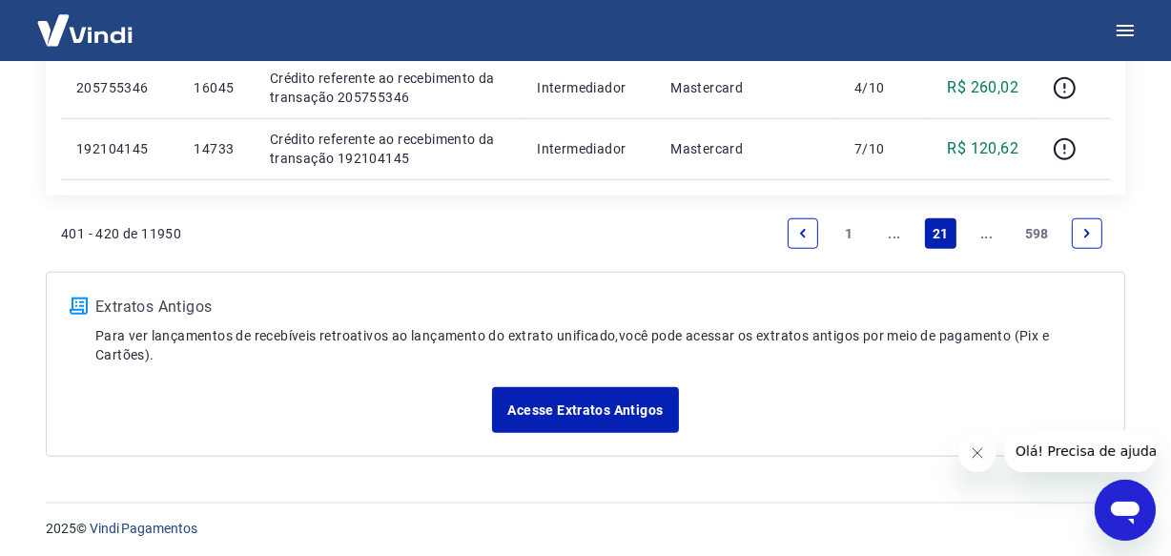
click at [986, 237] on link "..." at bounding box center [987, 233] width 31 height 31
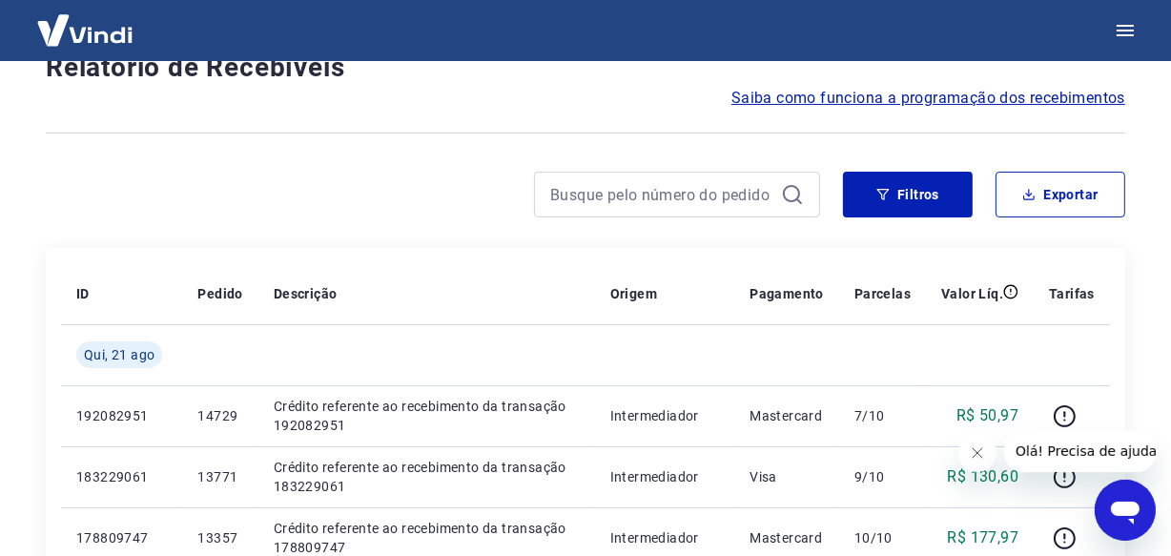
scroll to position [1707, 0]
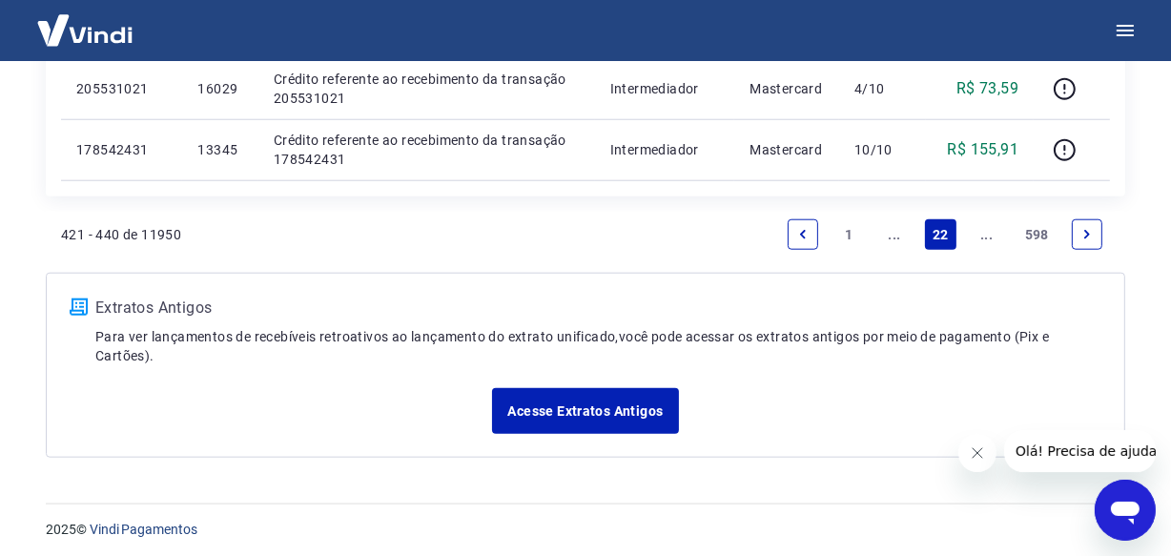
click at [986, 237] on link "..." at bounding box center [987, 234] width 31 height 31
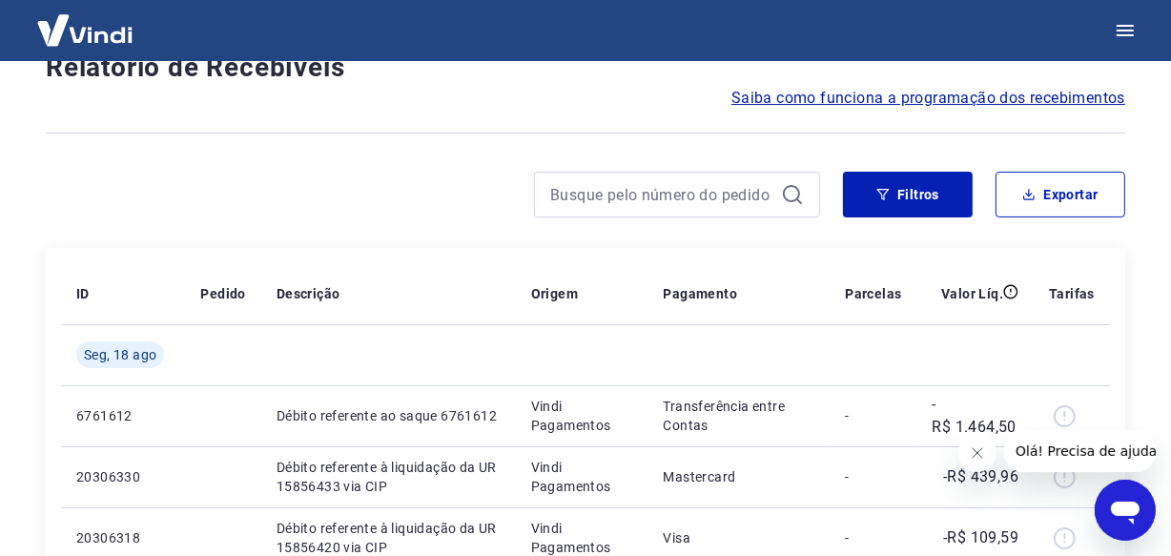
scroll to position [1647, 0]
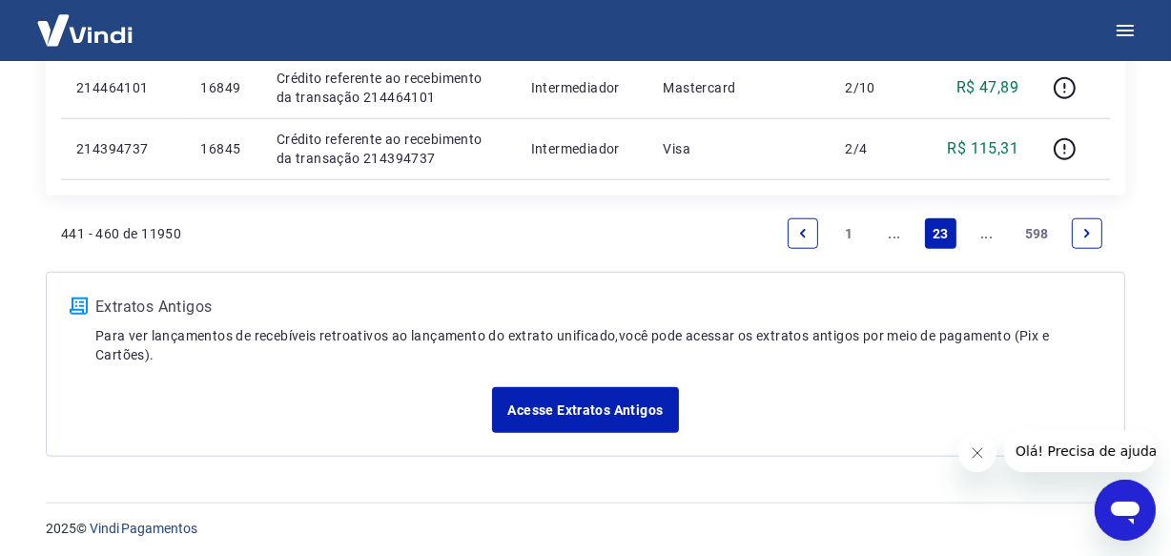
click at [986, 237] on link "..." at bounding box center [987, 233] width 31 height 31
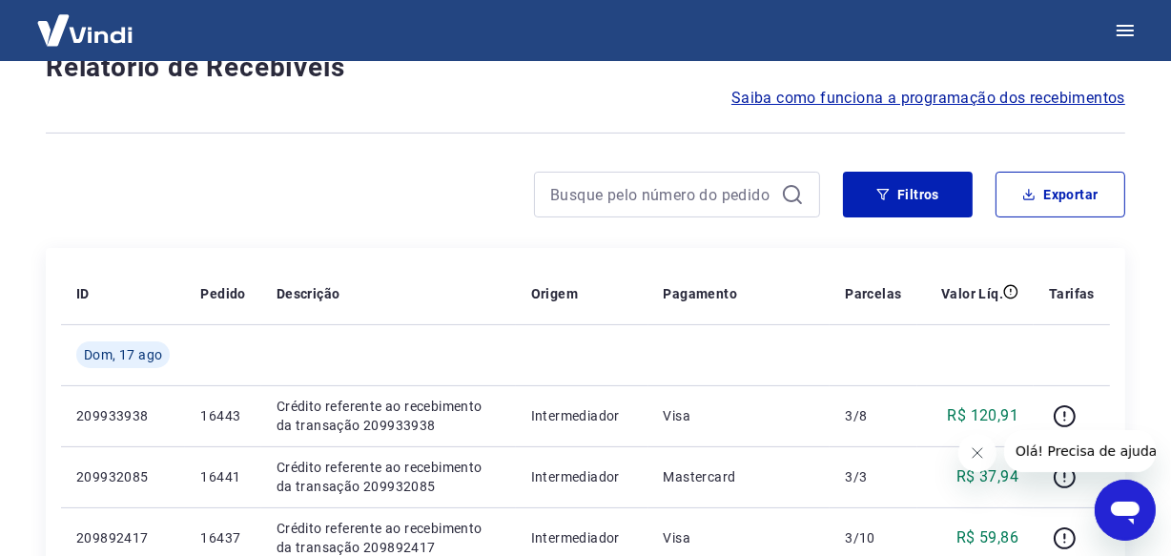
scroll to position [1707, 0]
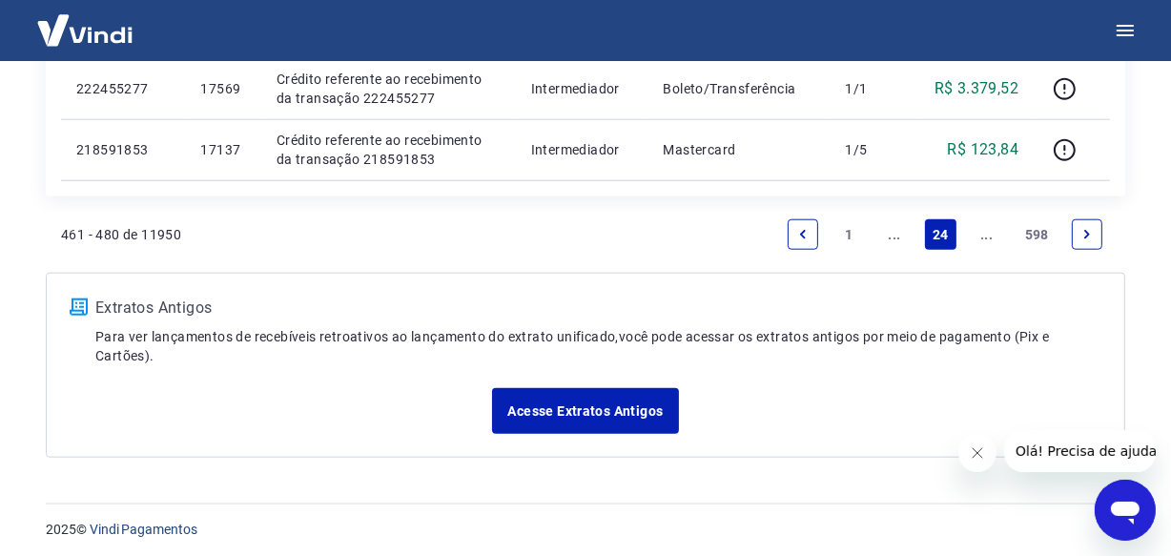
click at [986, 237] on link "..." at bounding box center [987, 234] width 31 height 31
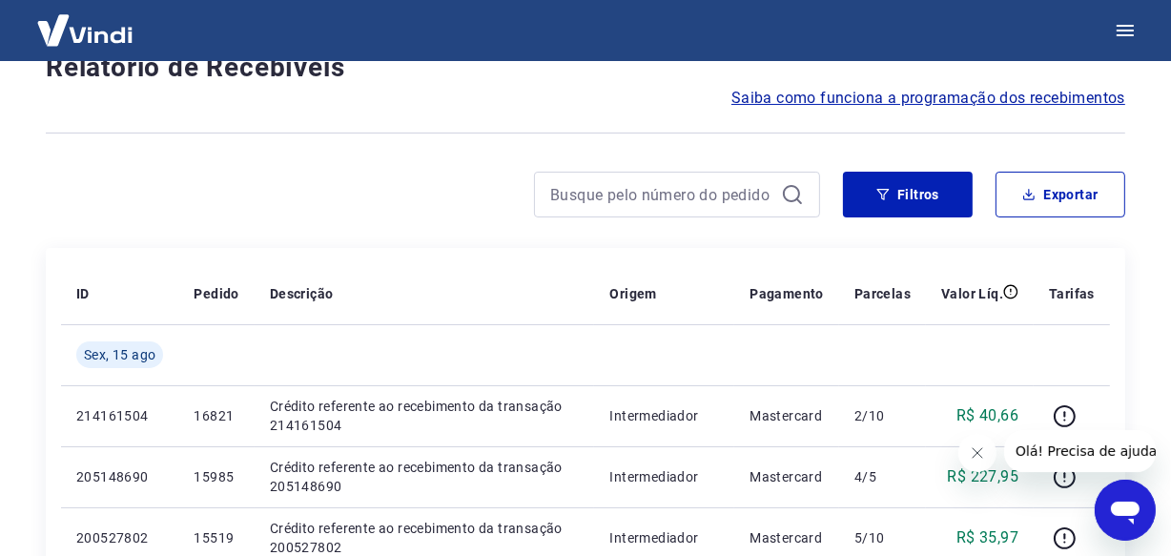
scroll to position [1647, 0]
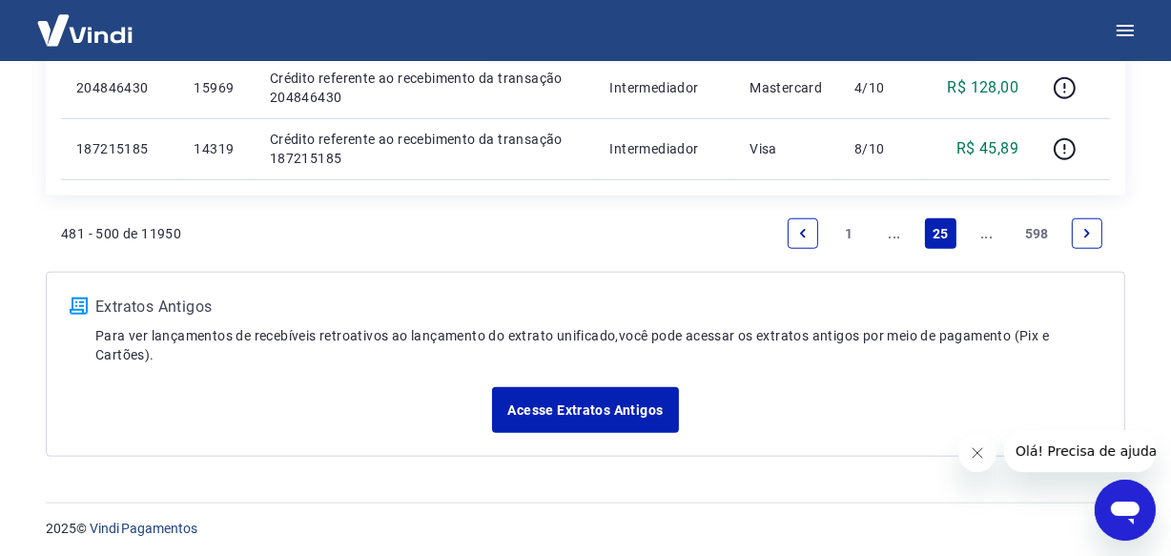
click at [986, 237] on link "..." at bounding box center [987, 233] width 31 height 31
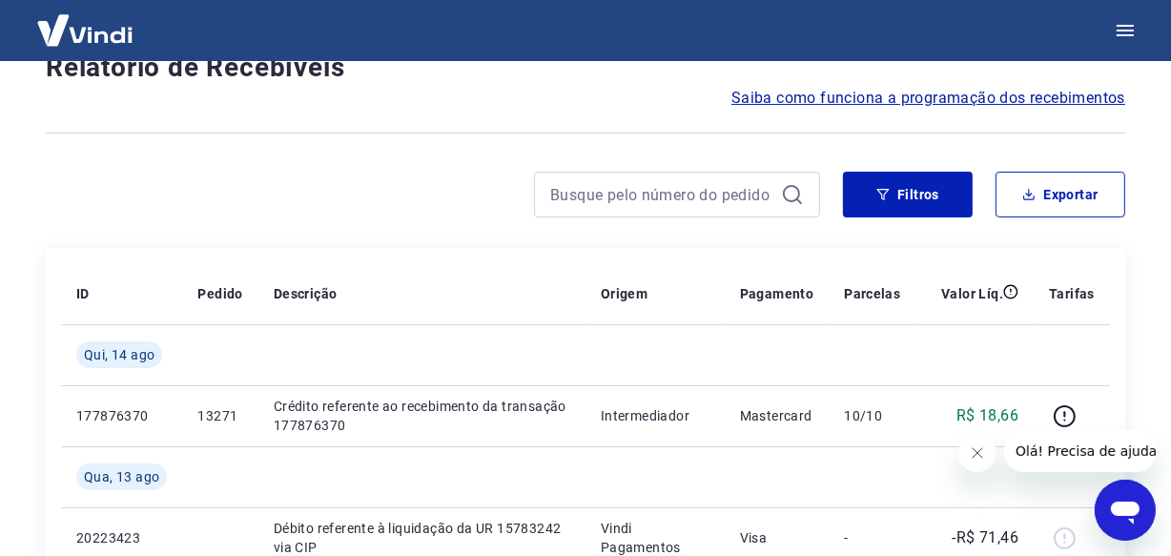
scroll to position [1707, 0]
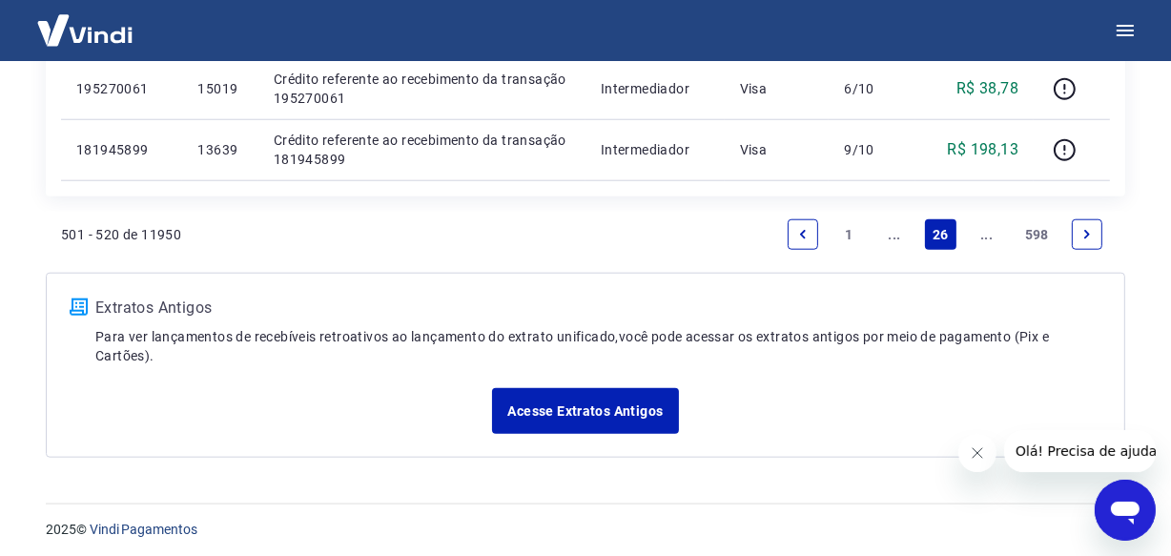
click at [986, 237] on link "..." at bounding box center [987, 234] width 31 height 31
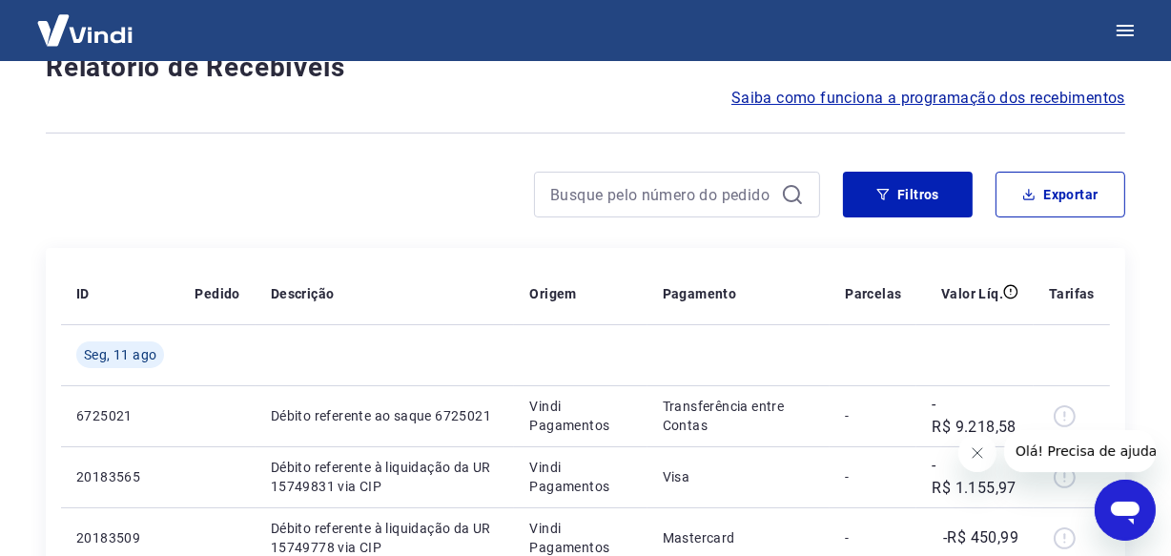
scroll to position [1586, 0]
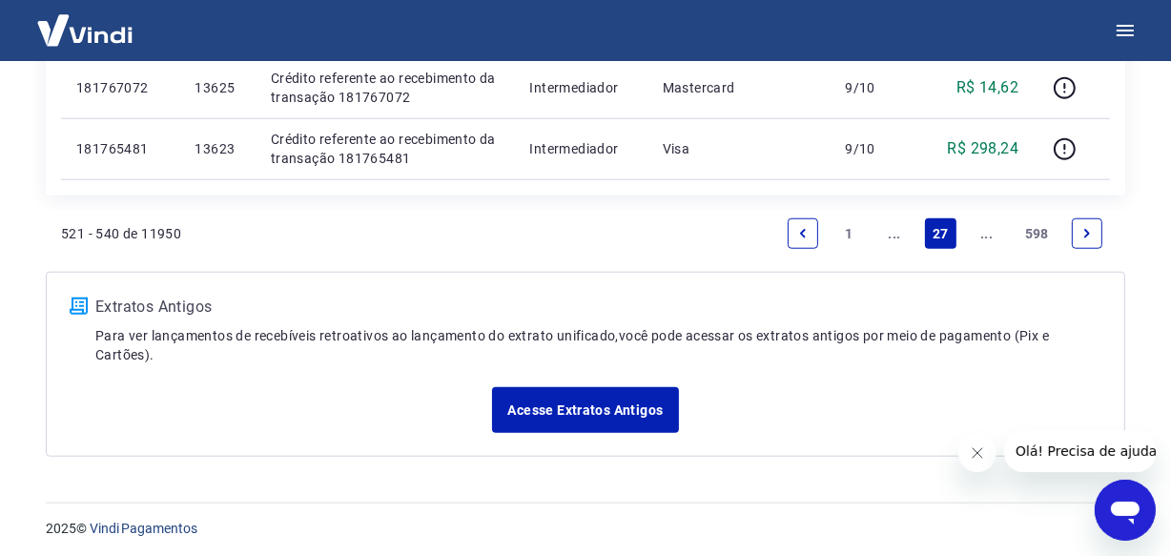
click at [986, 237] on link "..." at bounding box center [987, 233] width 31 height 31
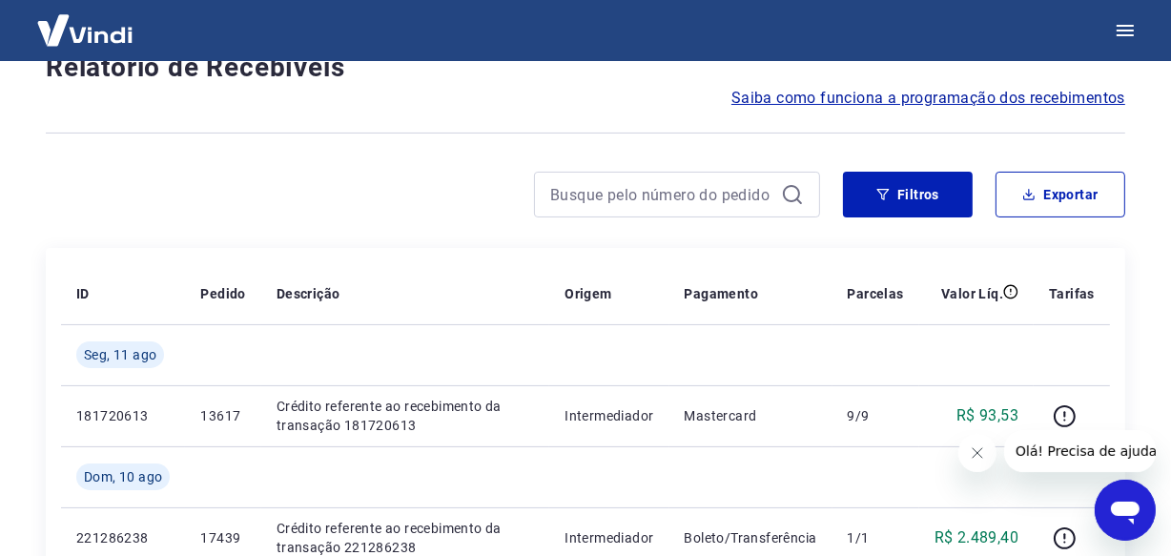
scroll to position [1707, 0]
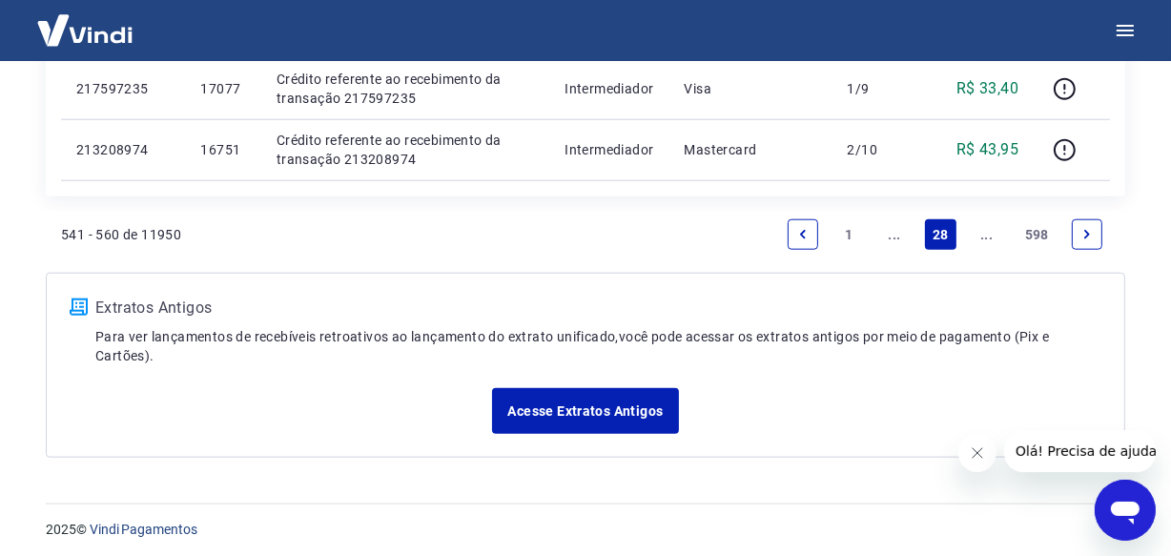
click at [986, 237] on link "..." at bounding box center [987, 234] width 31 height 31
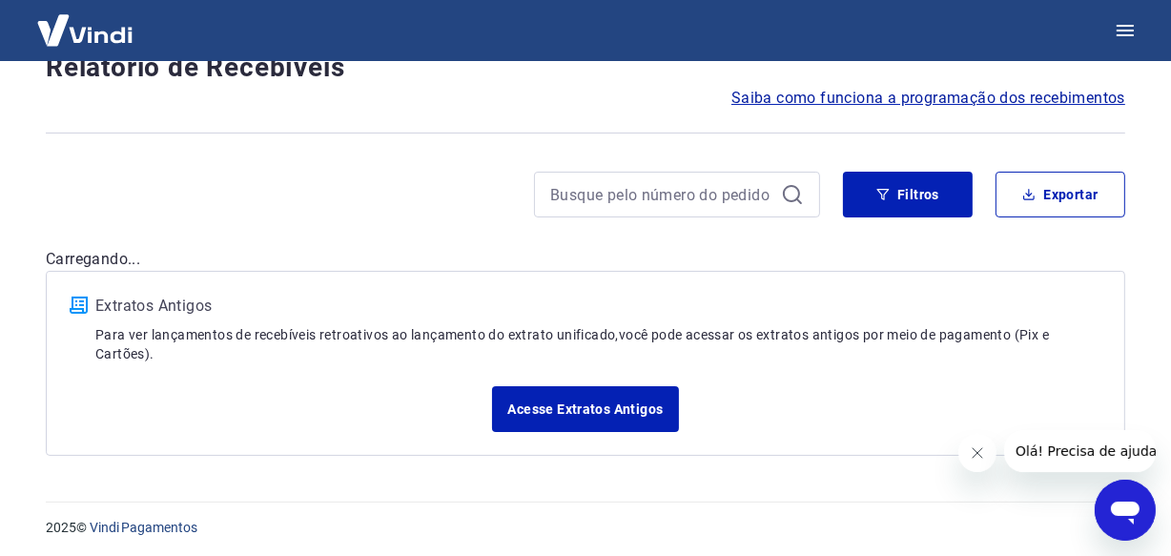
scroll to position [1647, 0]
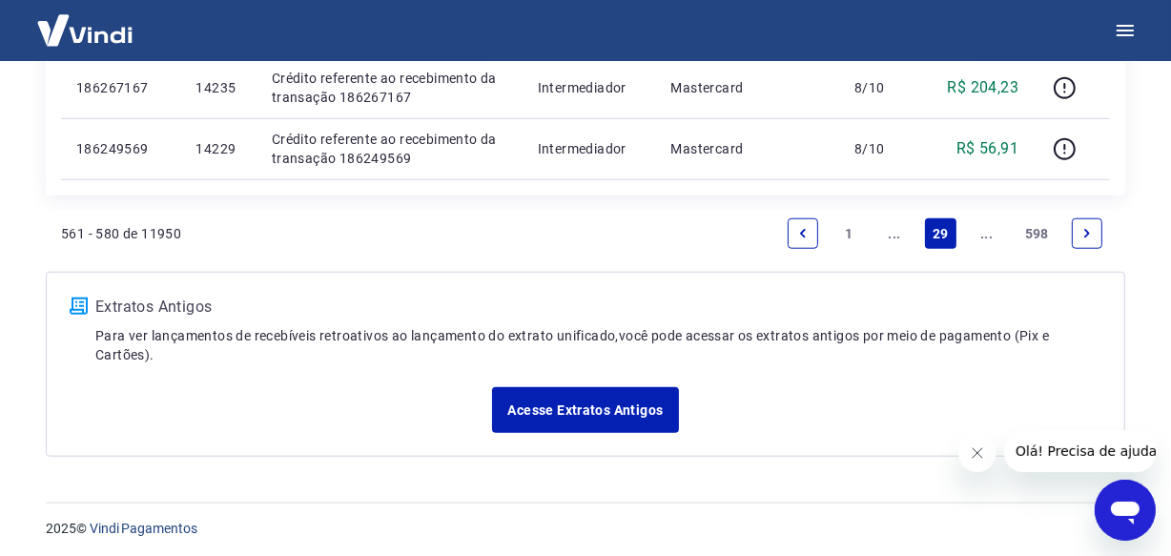
click at [986, 237] on link "..." at bounding box center [987, 233] width 31 height 31
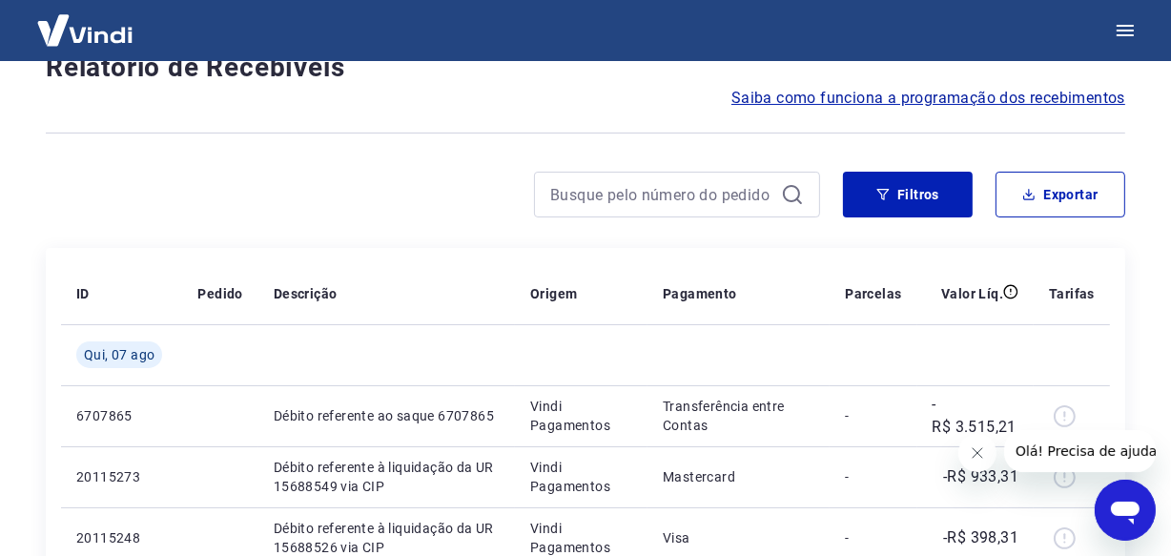
scroll to position [1647, 0]
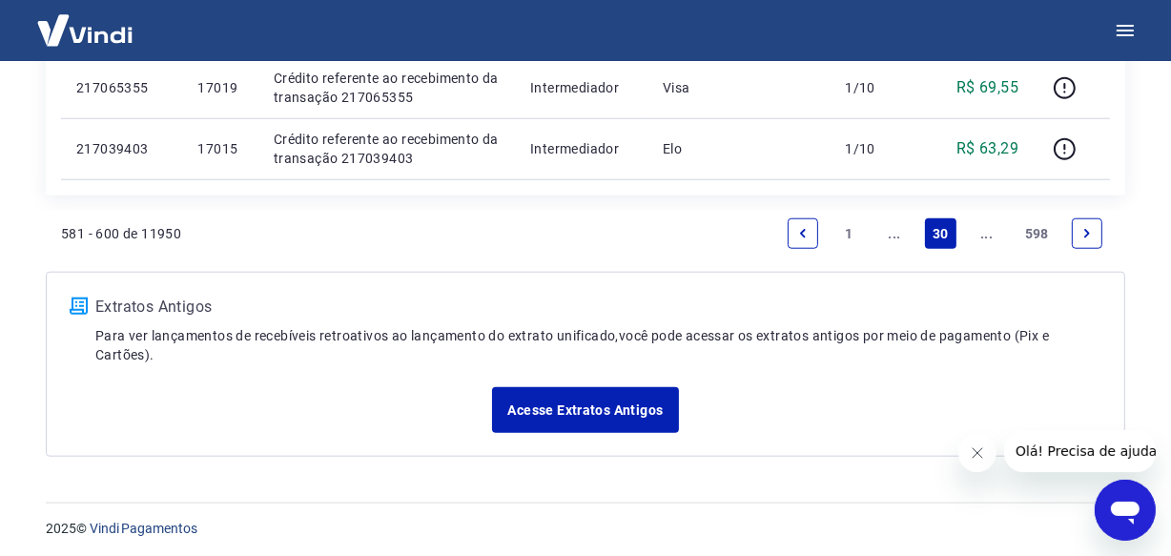
click at [986, 237] on link "..." at bounding box center [987, 233] width 31 height 31
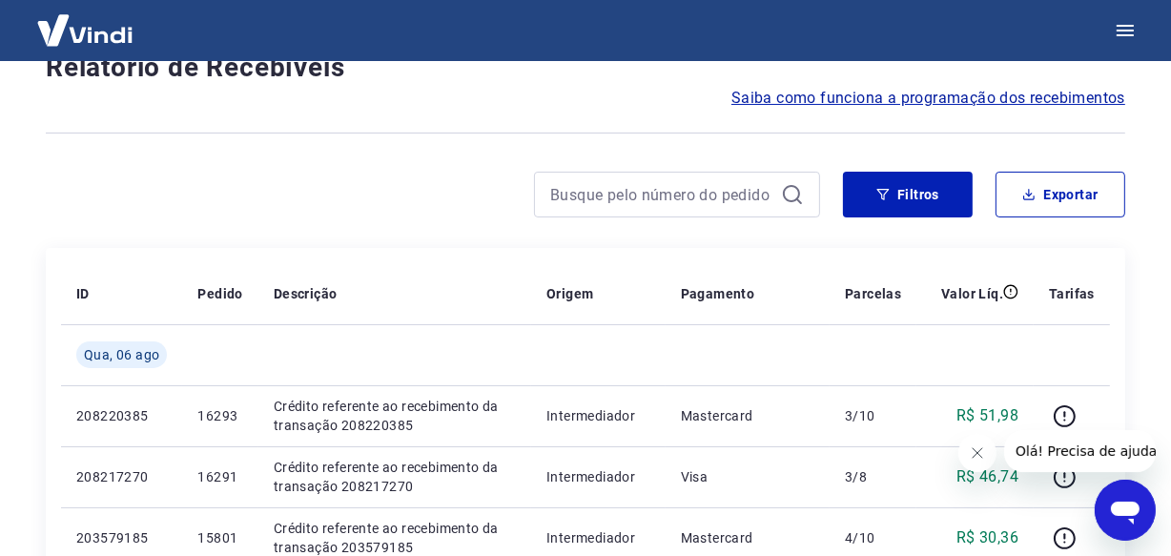
scroll to position [1707, 0]
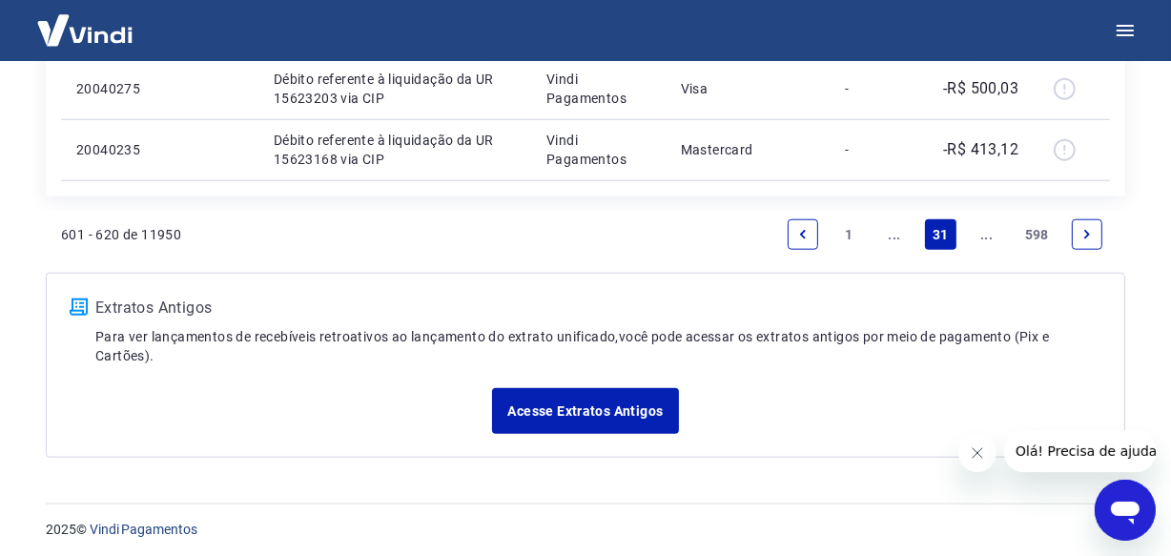
click at [986, 237] on link "..." at bounding box center [987, 234] width 31 height 31
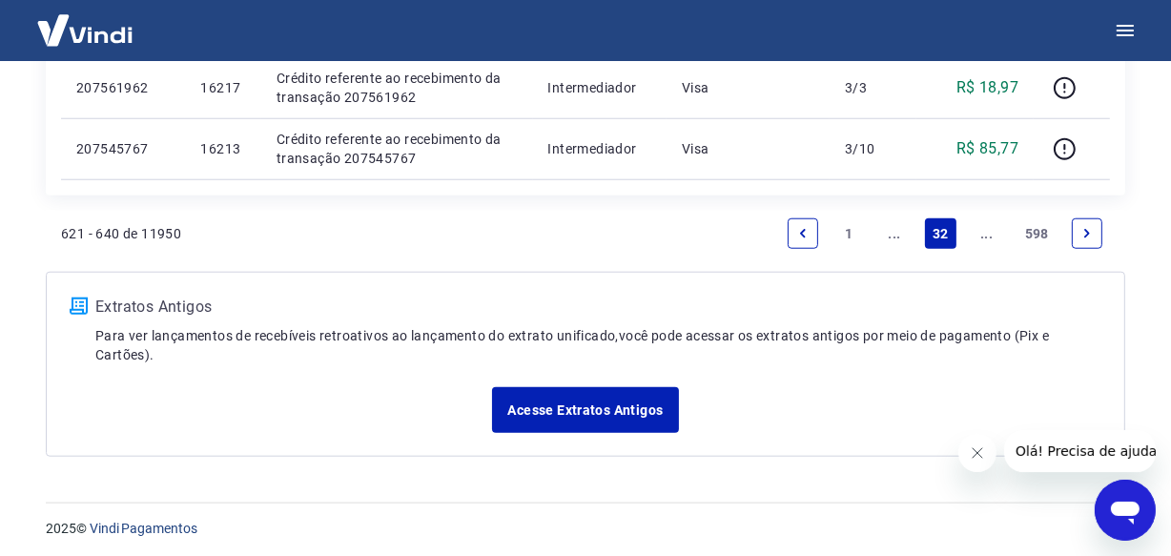
click at [986, 237] on link "..." at bounding box center [987, 233] width 31 height 31
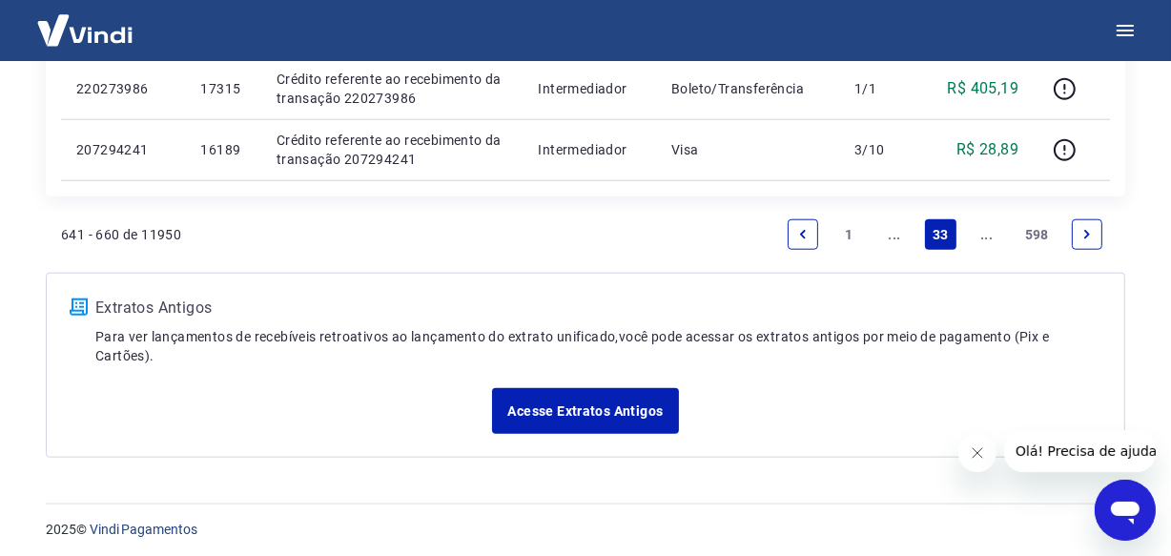
click at [986, 237] on link "..." at bounding box center [987, 234] width 31 height 31
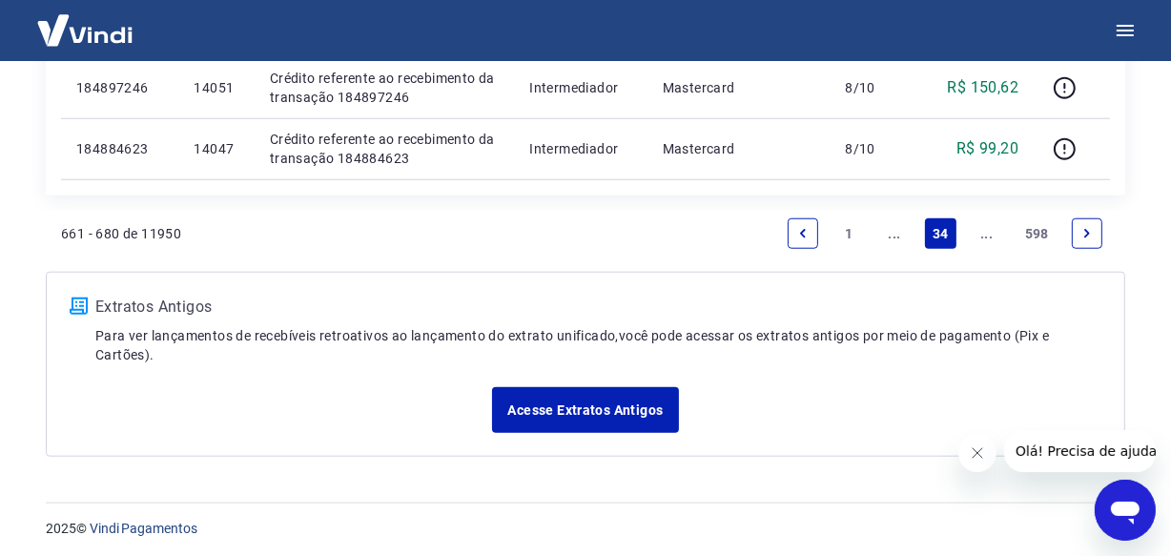
click at [986, 237] on link "..." at bounding box center [987, 233] width 31 height 31
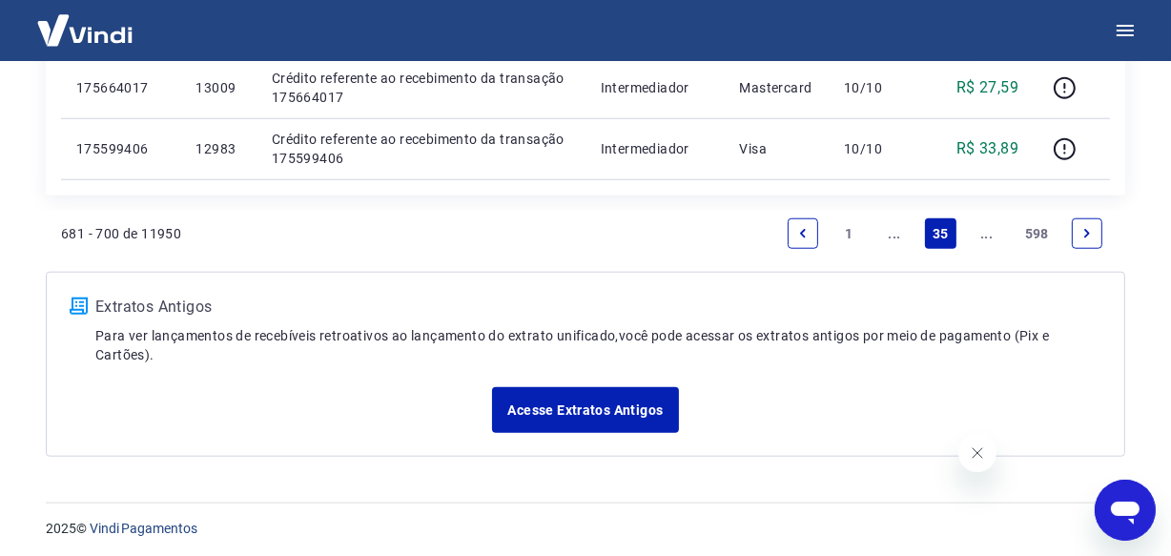
scroll to position [1647, 0]
click at [982, 237] on link "..." at bounding box center [987, 233] width 31 height 31
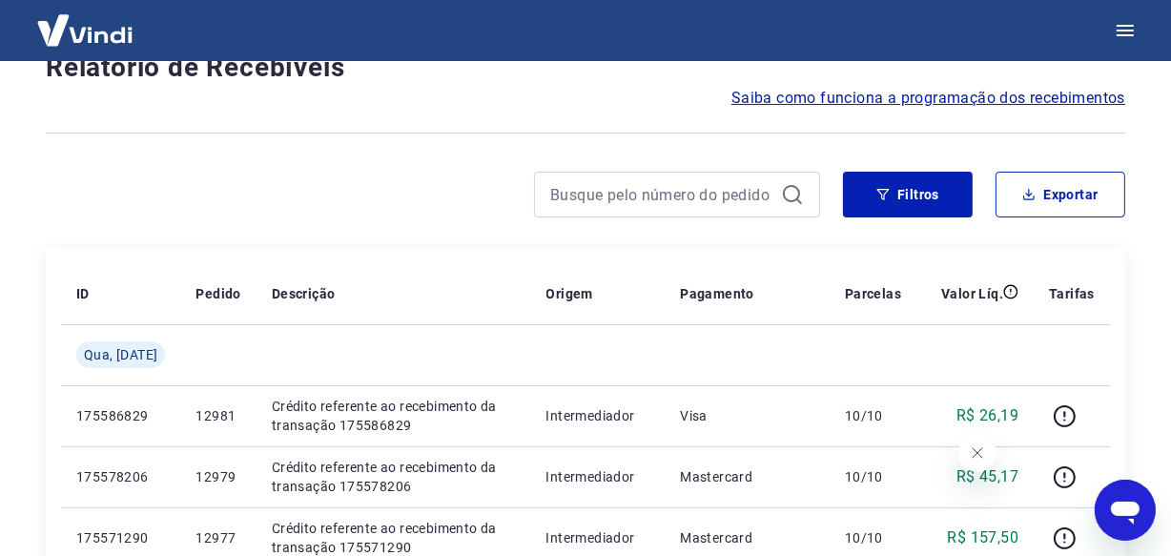
scroll to position [1707, 0]
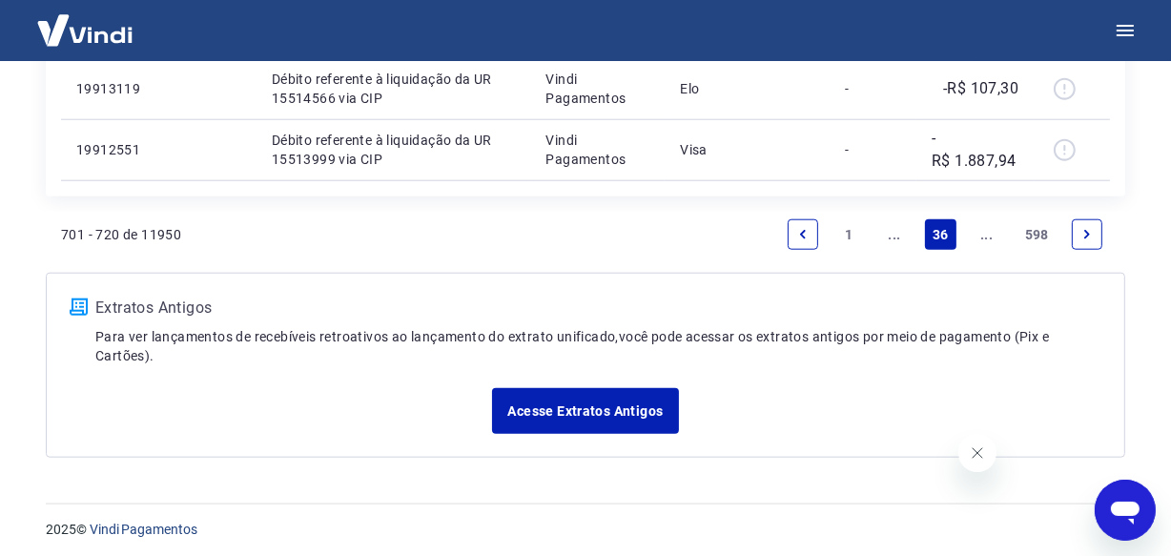
click at [982, 237] on link "..." at bounding box center [987, 234] width 31 height 31
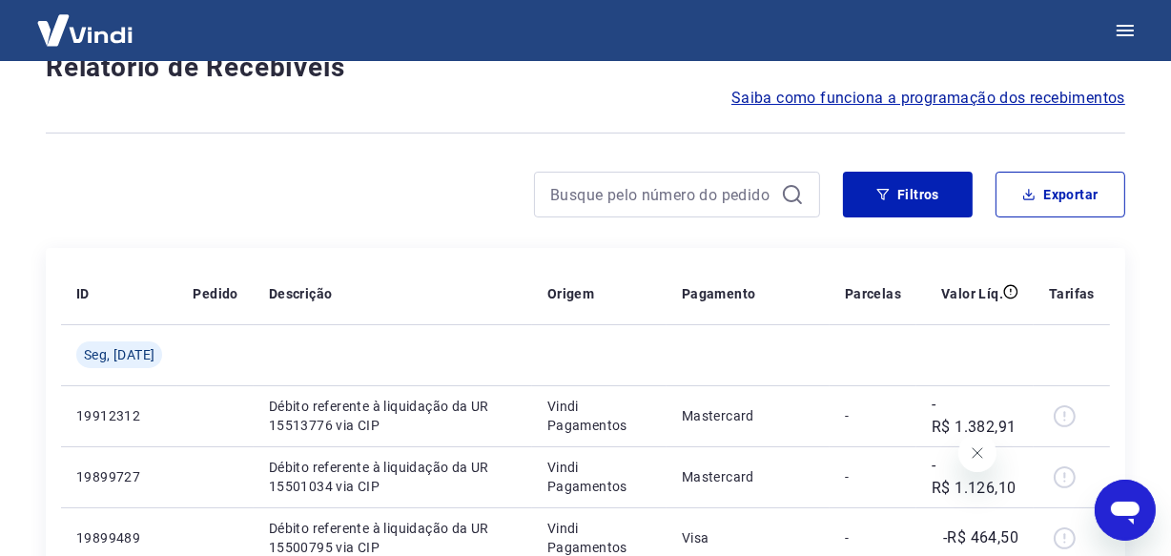
scroll to position [1647, 0]
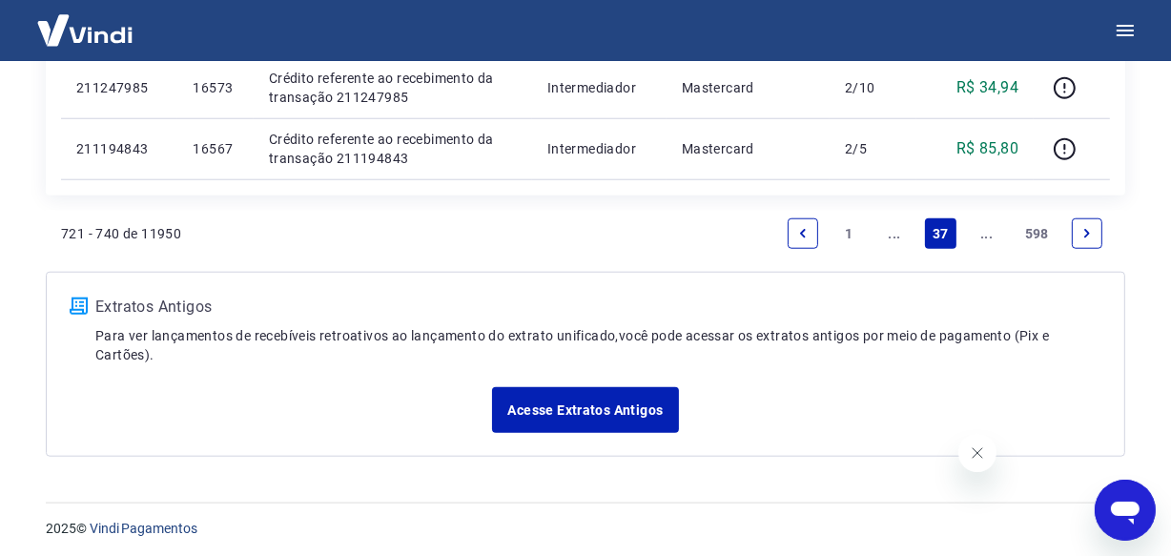
click at [982, 237] on link "..." at bounding box center [987, 233] width 31 height 31
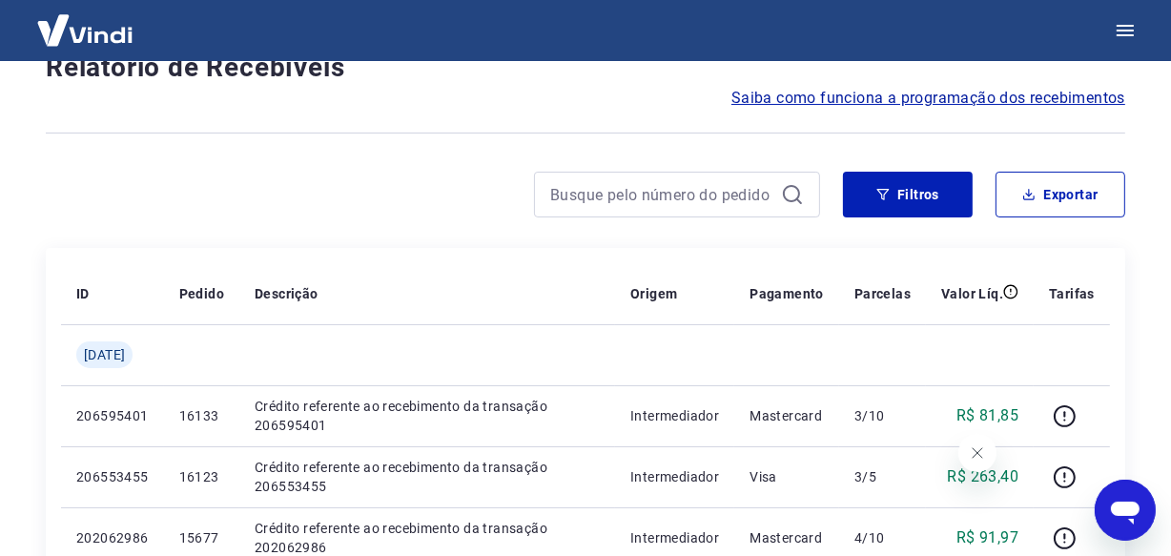
scroll to position [1647, 0]
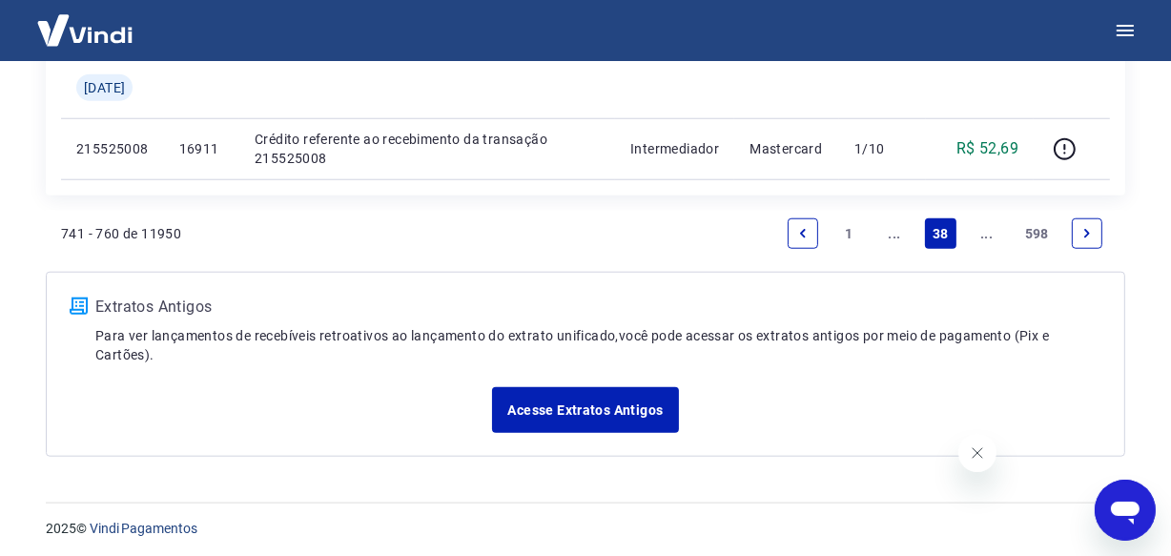
click at [982, 237] on link "..." at bounding box center [987, 233] width 31 height 31
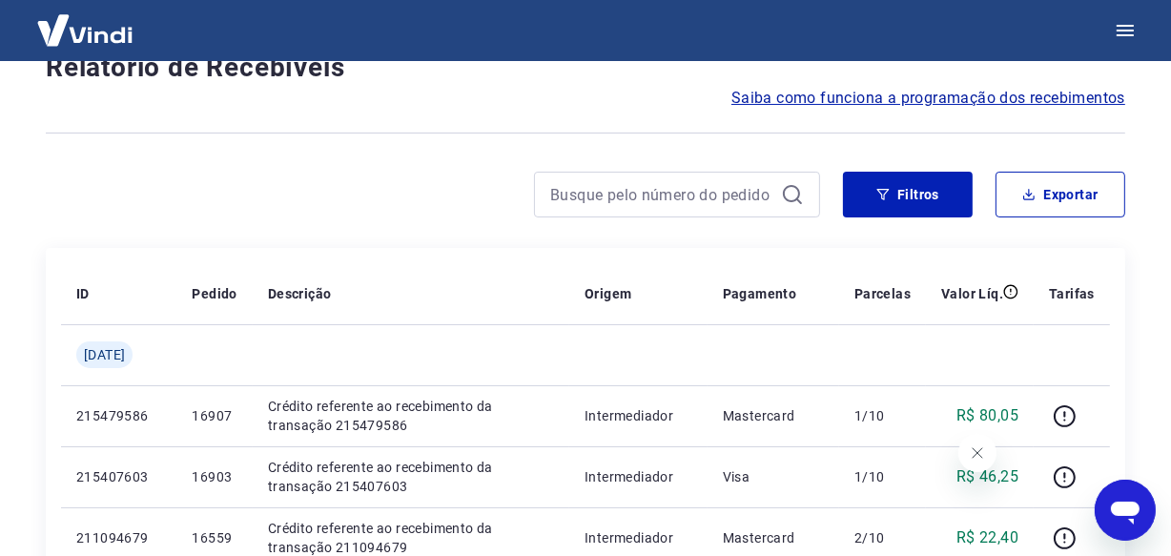
scroll to position [1647, 0]
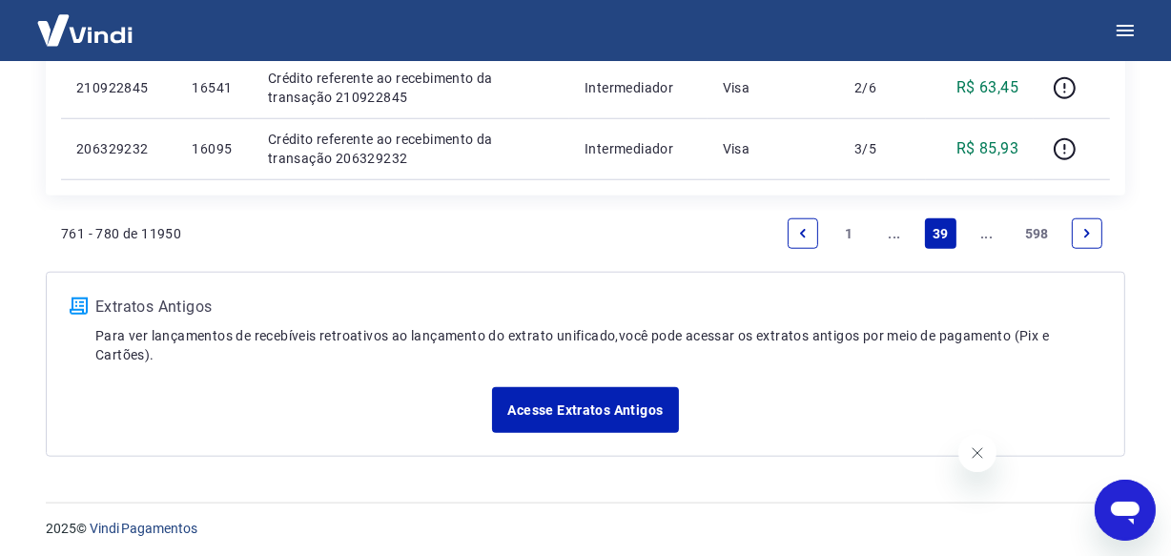
click at [982, 237] on link "..." at bounding box center [987, 233] width 31 height 31
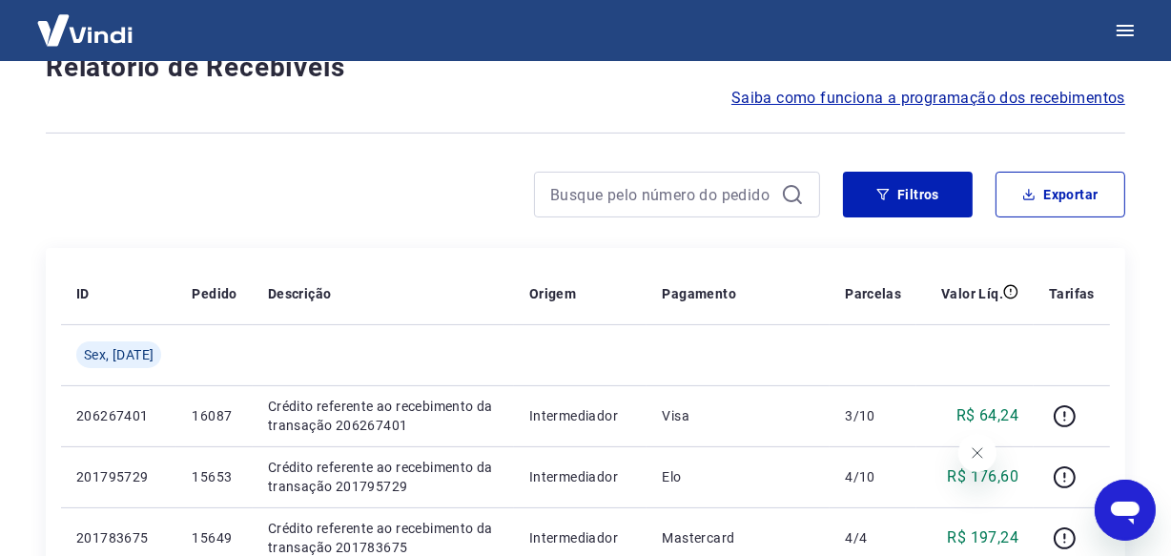
scroll to position [1647, 0]
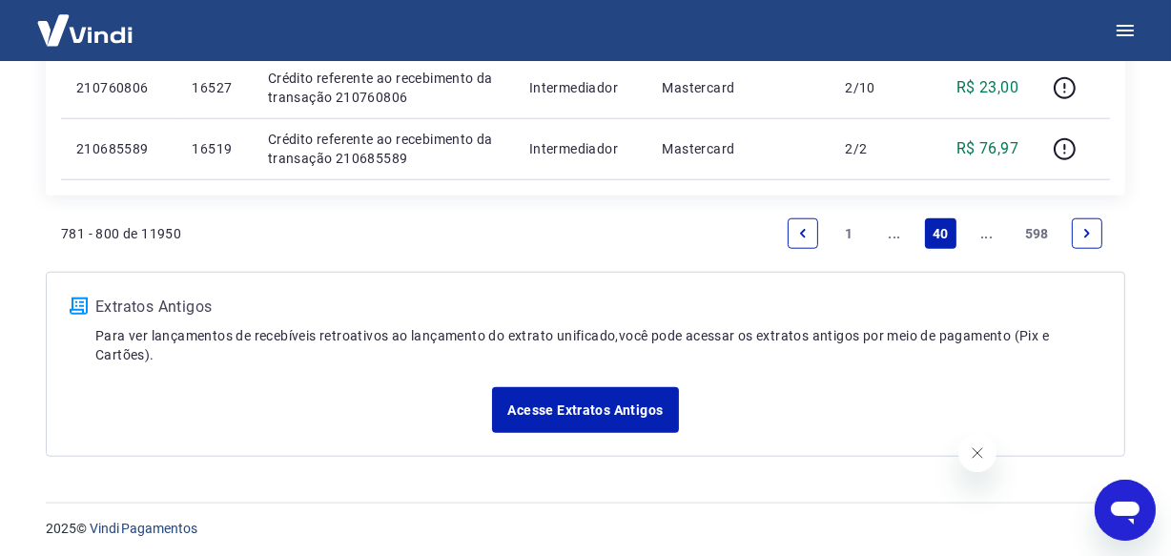
click at [982, 237] on link "..." at bounding box center [987, 233] width 31 height 31
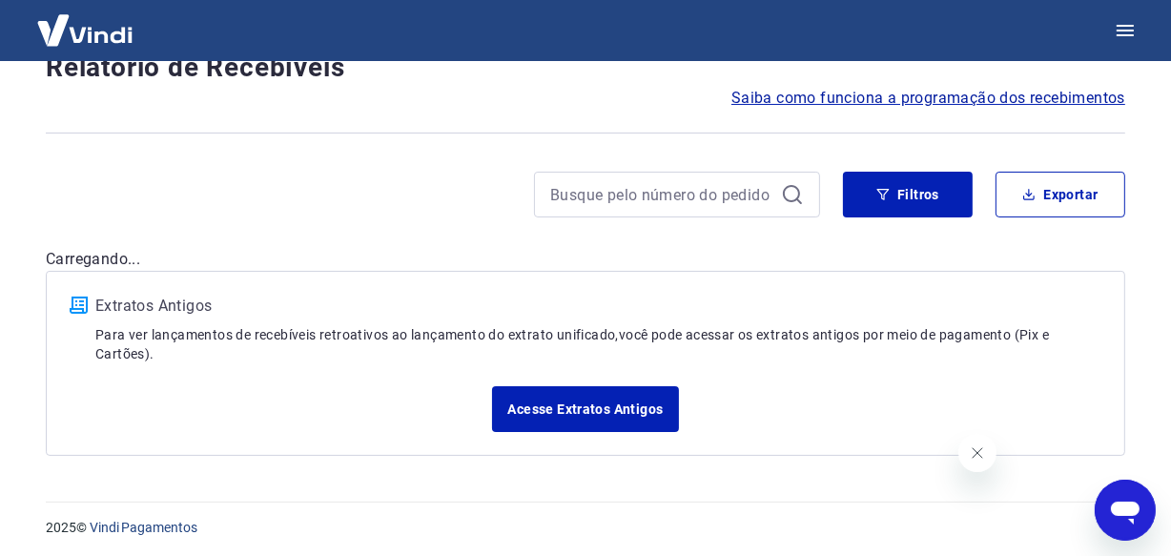
scroll to position [1707, 0]
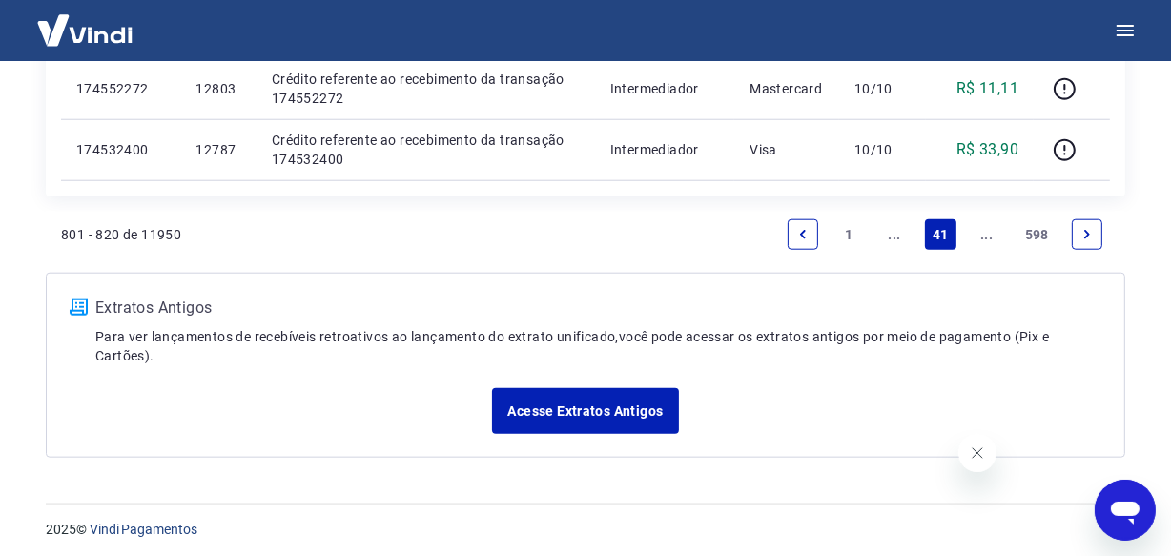
click at [982, 237] on link "..." at bounding box center [987, 234] width 31 height 31
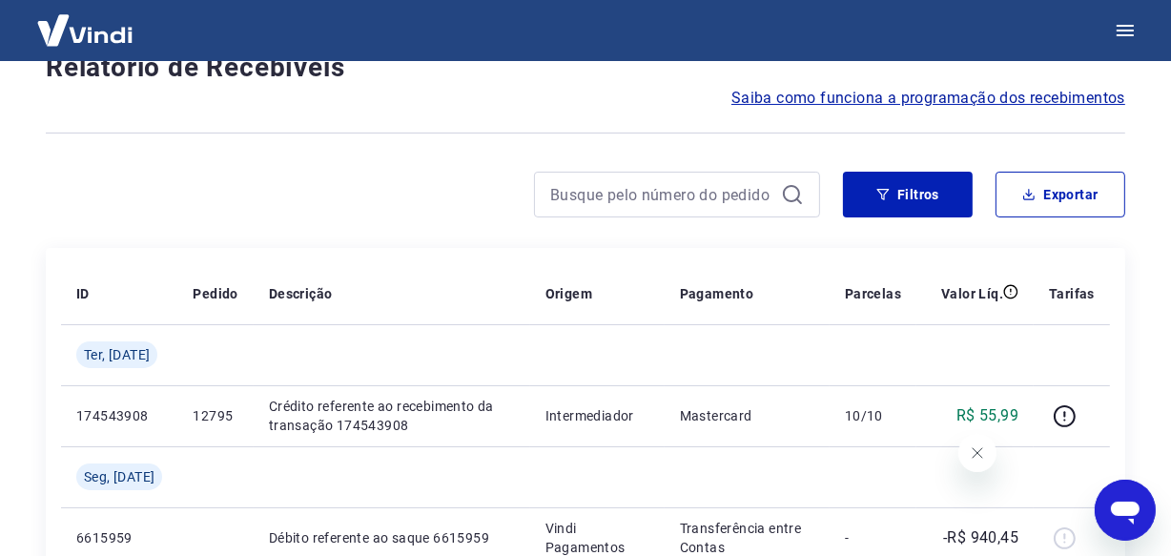
scroll to position [1647, 0]
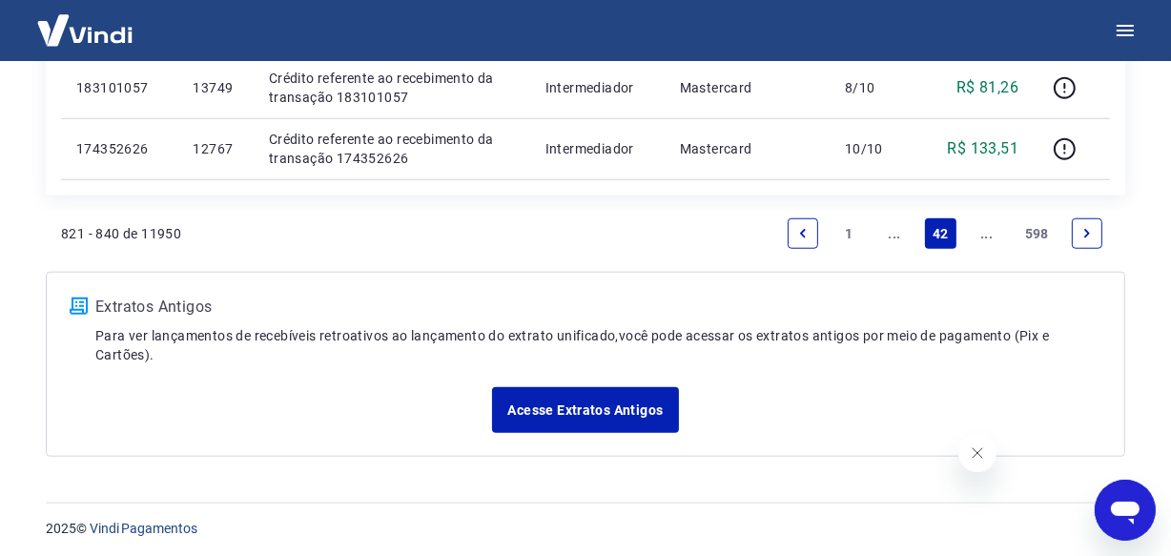
click at [982, 237] on link "..." at bounding box center [987, 233] width 31 height 31
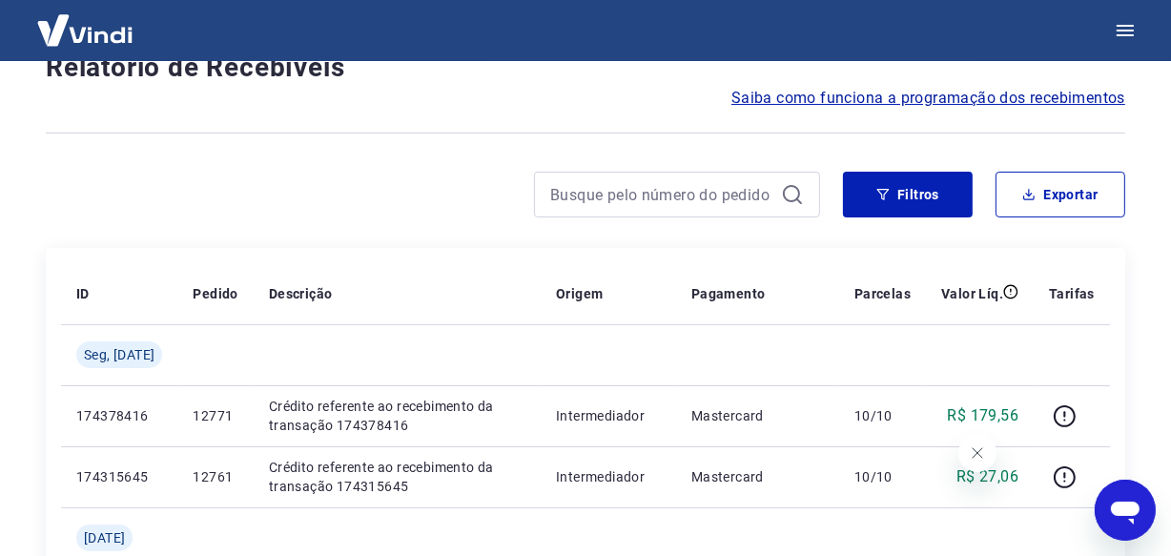
scroll to position [1769, 0]
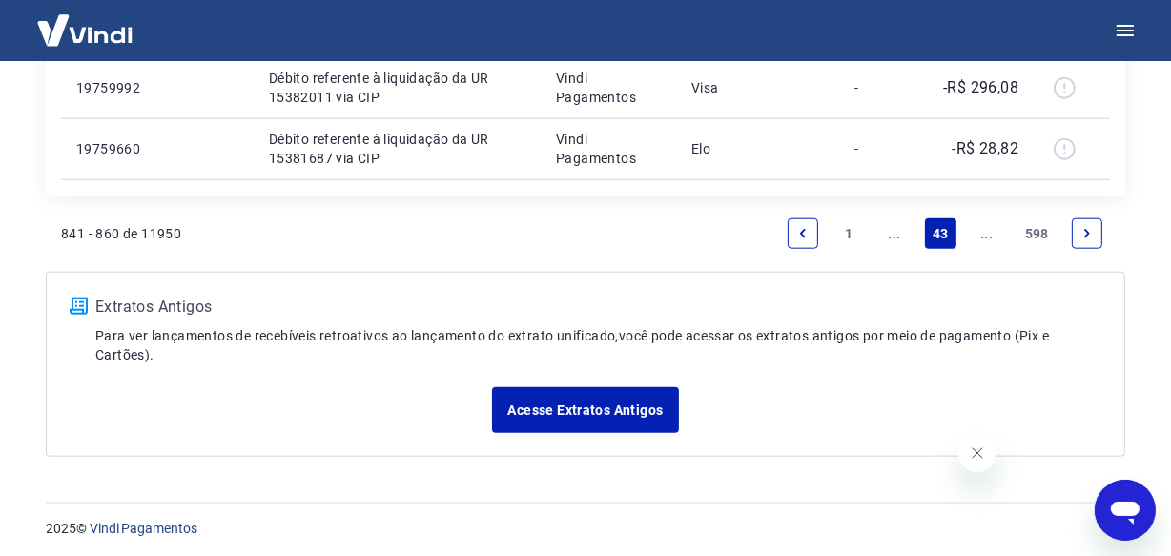
click at [982, 237] on link "..." at bounding box center [987, 233] width 31 height 31
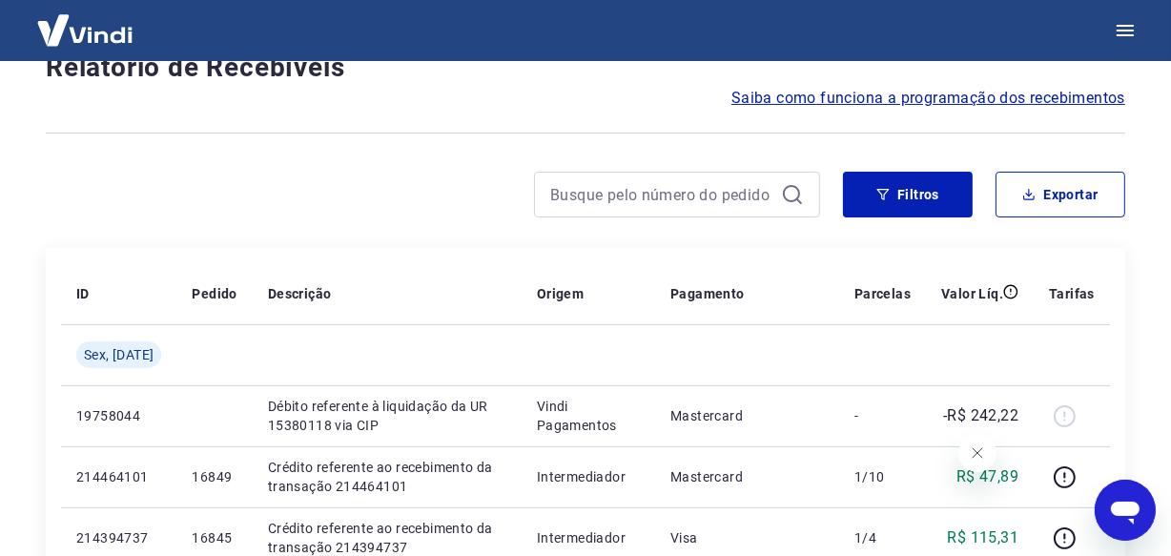
scroll to position [1647, 0]
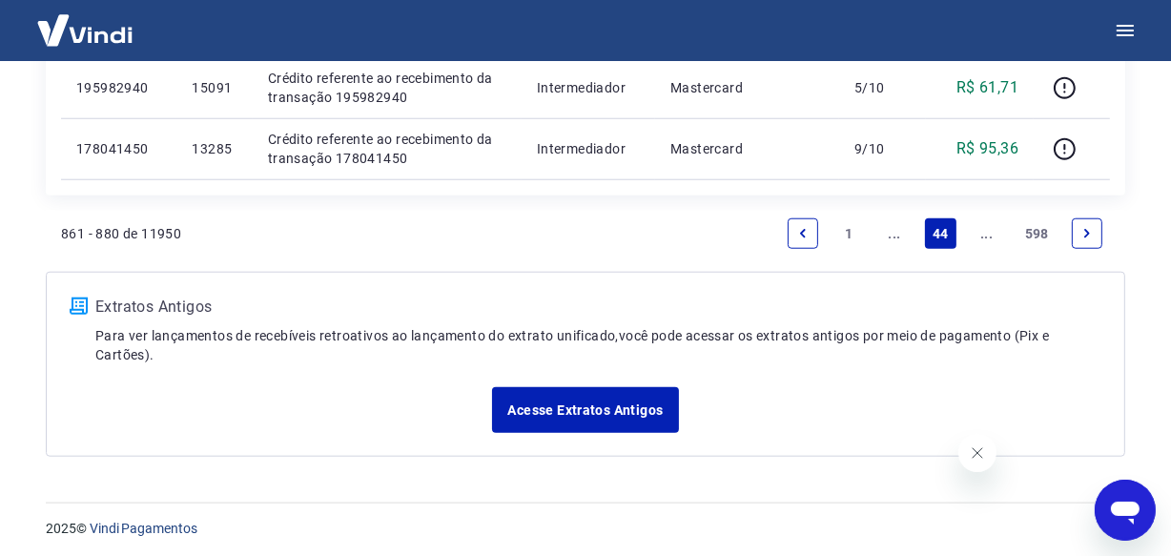
click at [982, 237] on link "..." at bounding box center [987, 233] width 31 height 31
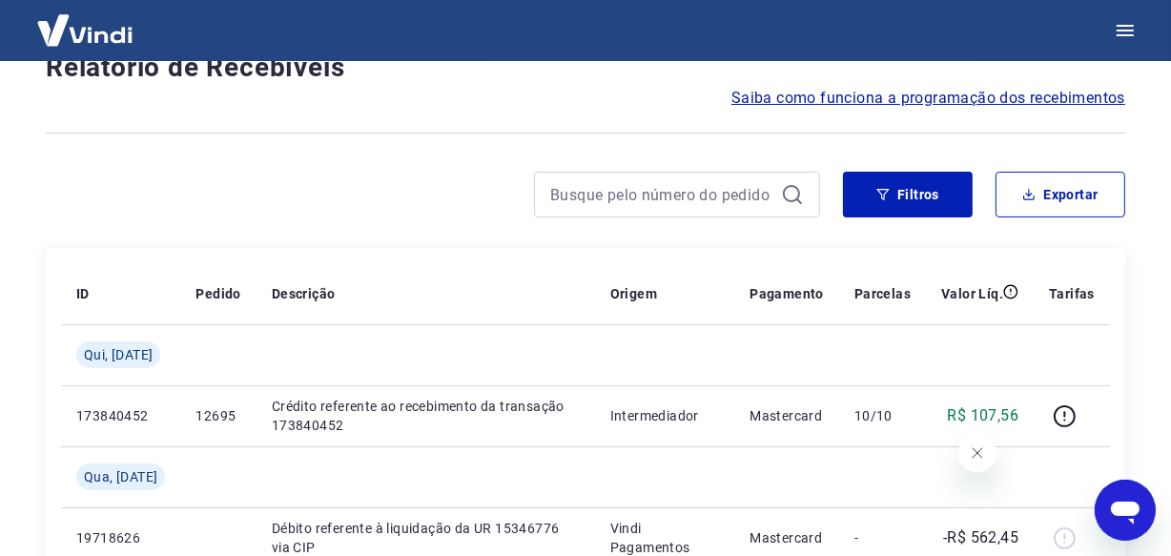
scroll to position [1707, 0]
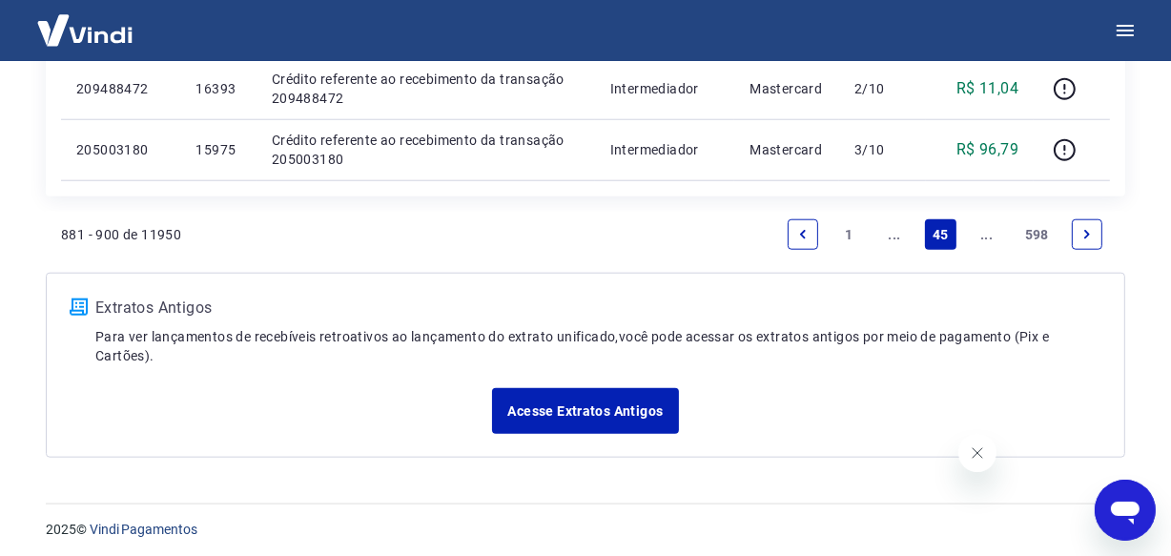
click at [982, 237] on link "..." at bounding box center [987, 234] width 31 height 31
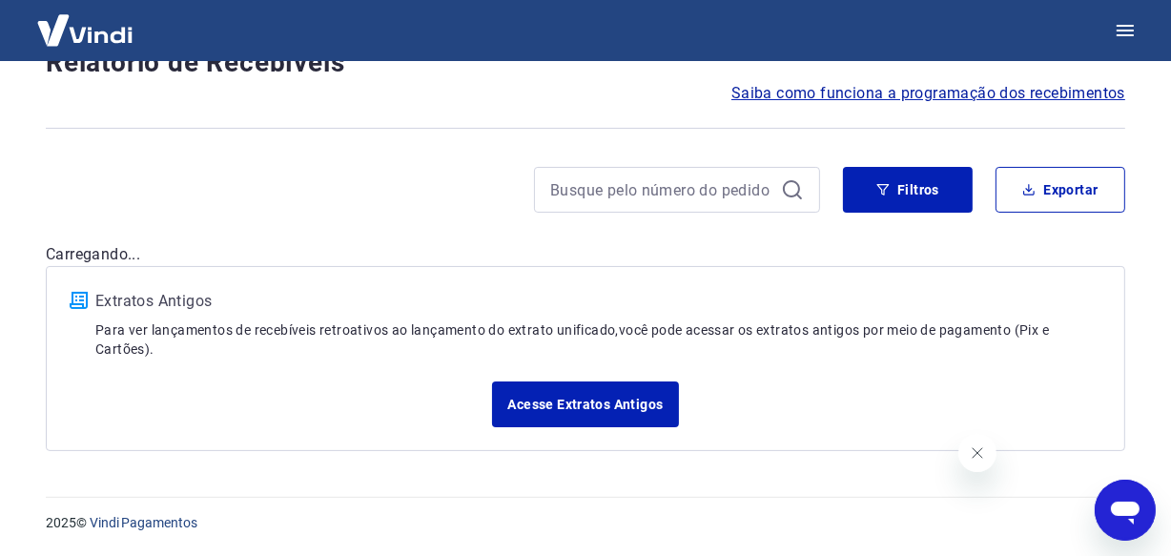
scroll to position [159, 0]
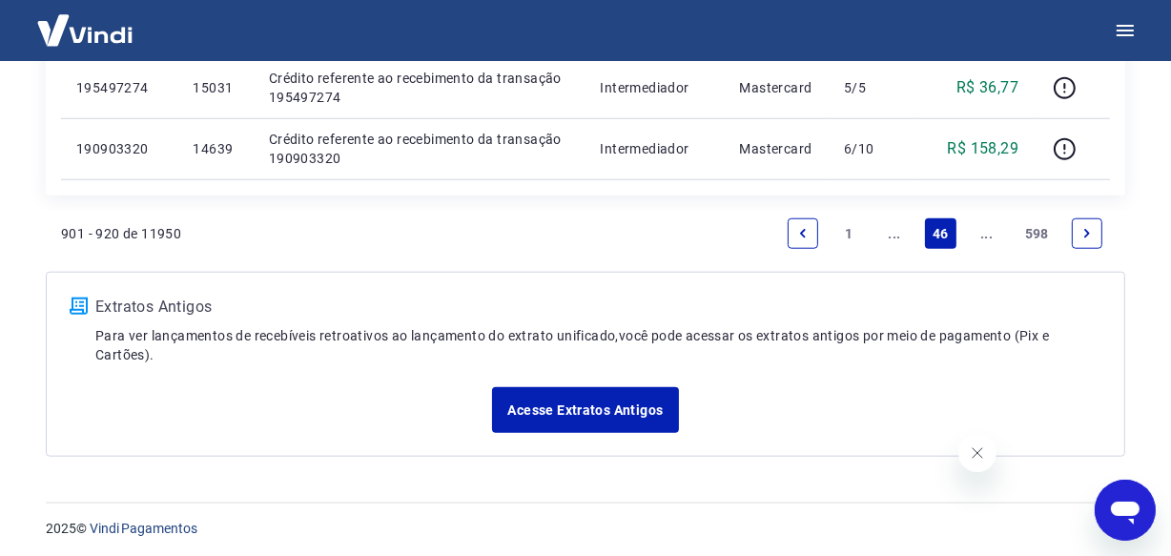
click at [982, 237] on link "..." at bounding box center [987, 233] width 31 height 31
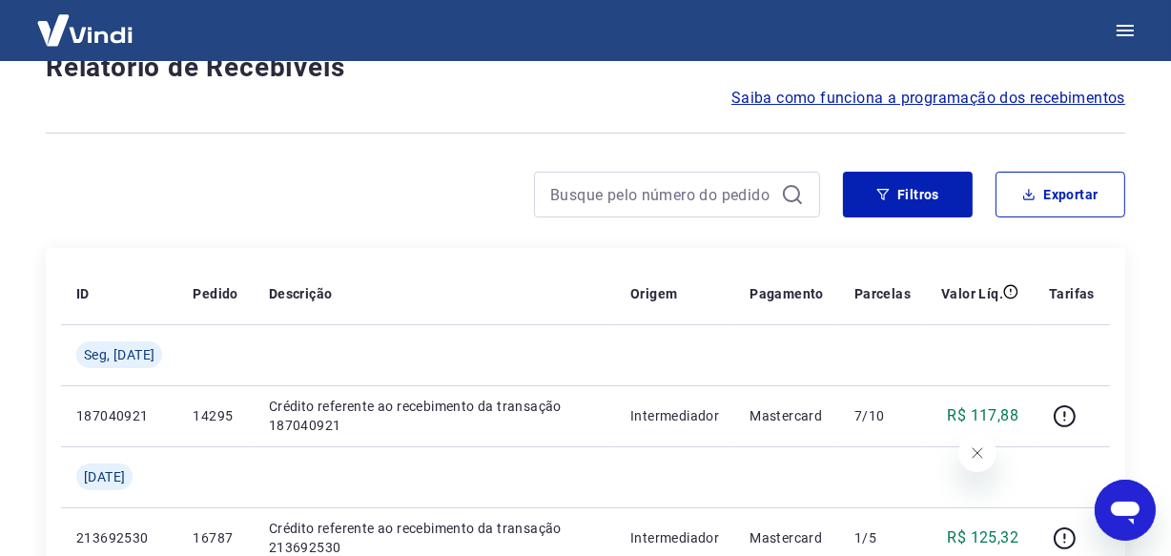
scroll to position [1707, 0]
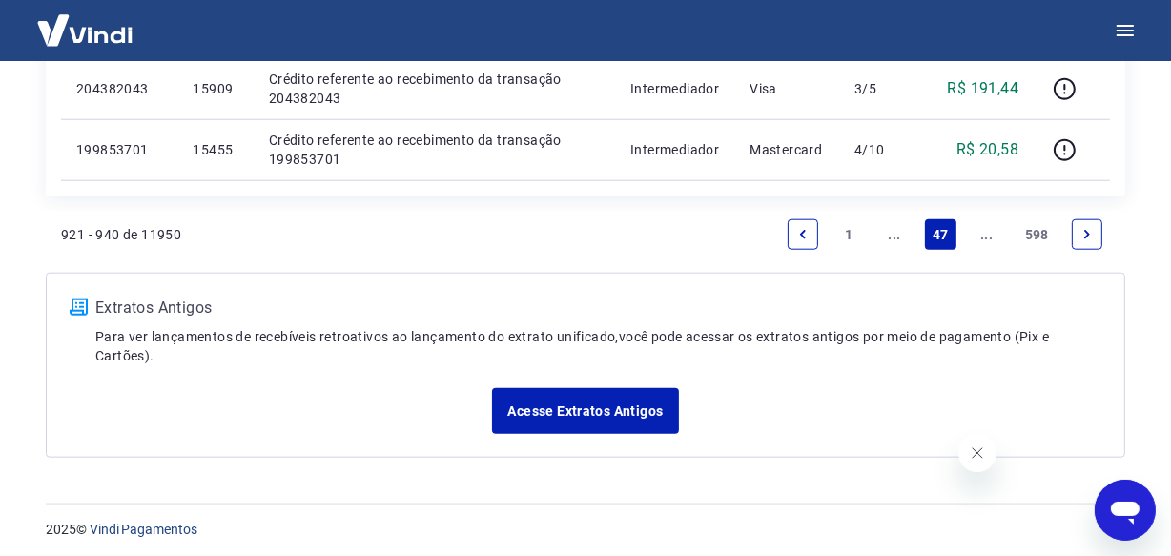
click at [978, 233] on link "..." at bounding box center [987, 234] width 31 height 31
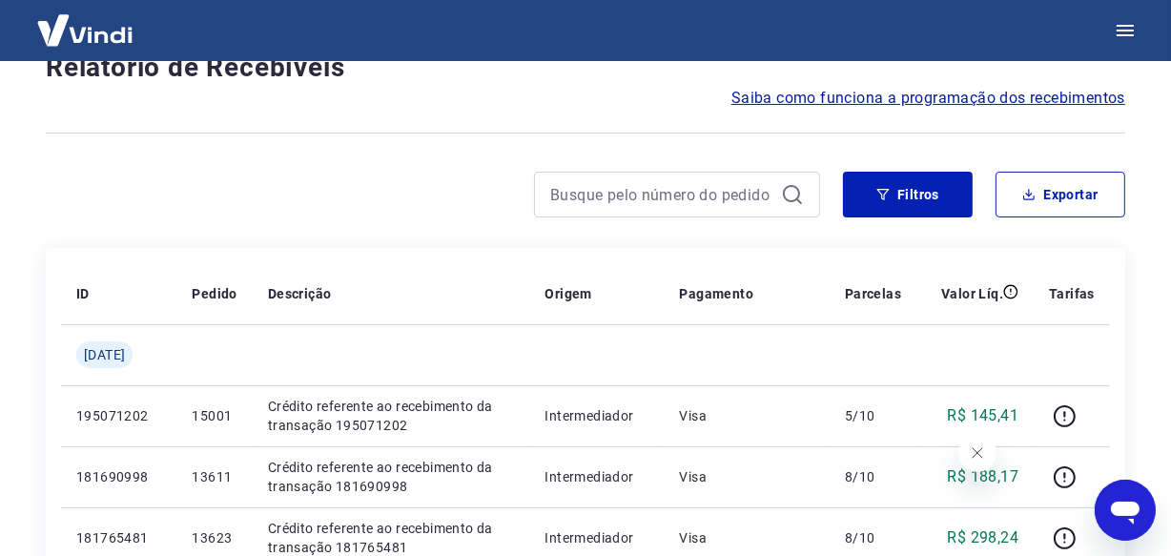
scroll to position [1707, 0]
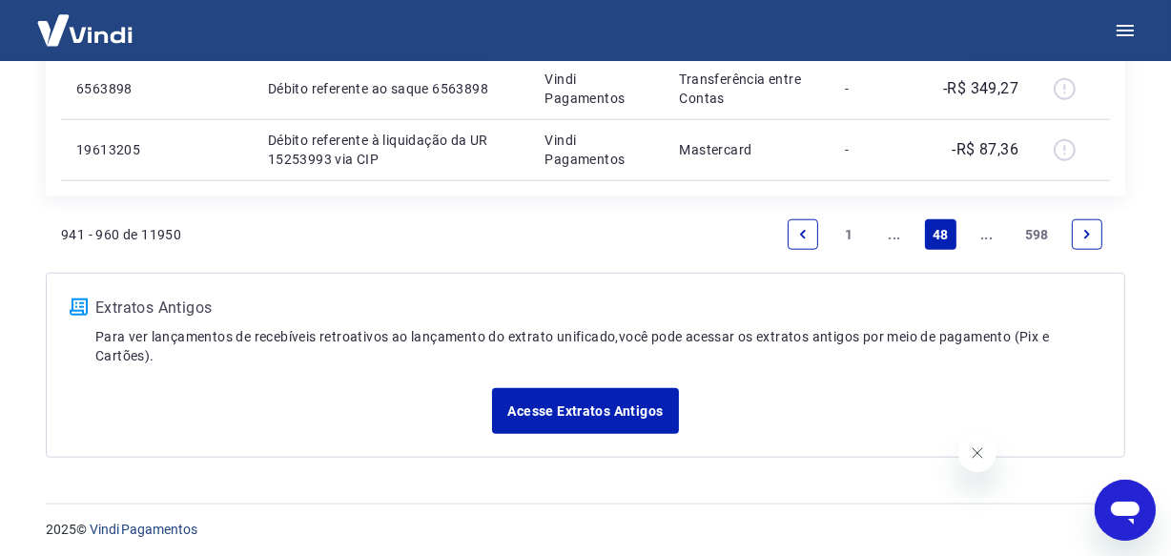
click at [978, 233] on link "..." at bounding box center [987, 234] width 31 height 31
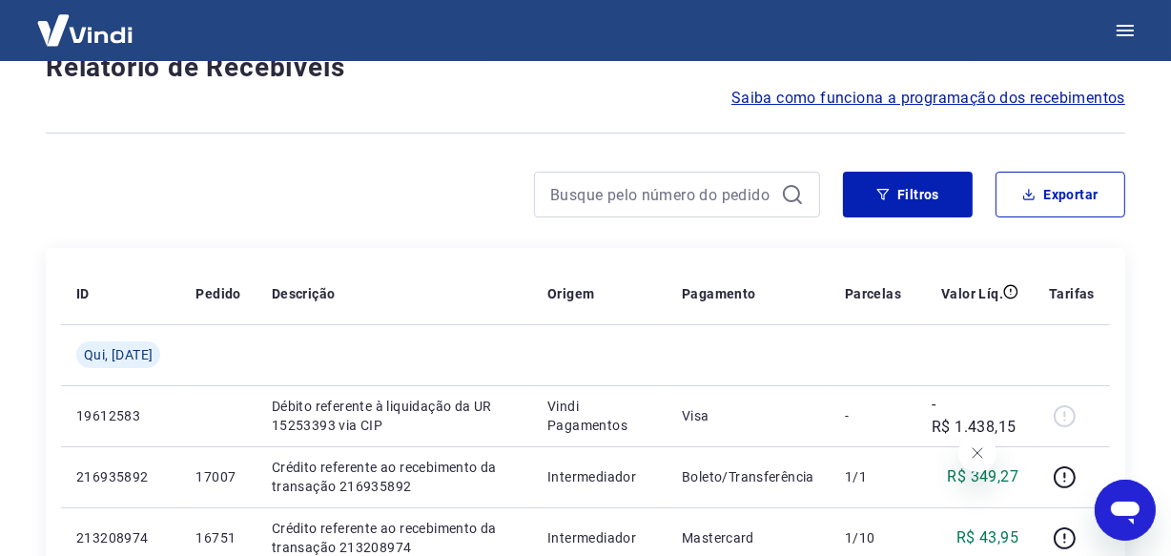
scroll to position [1647, 0]
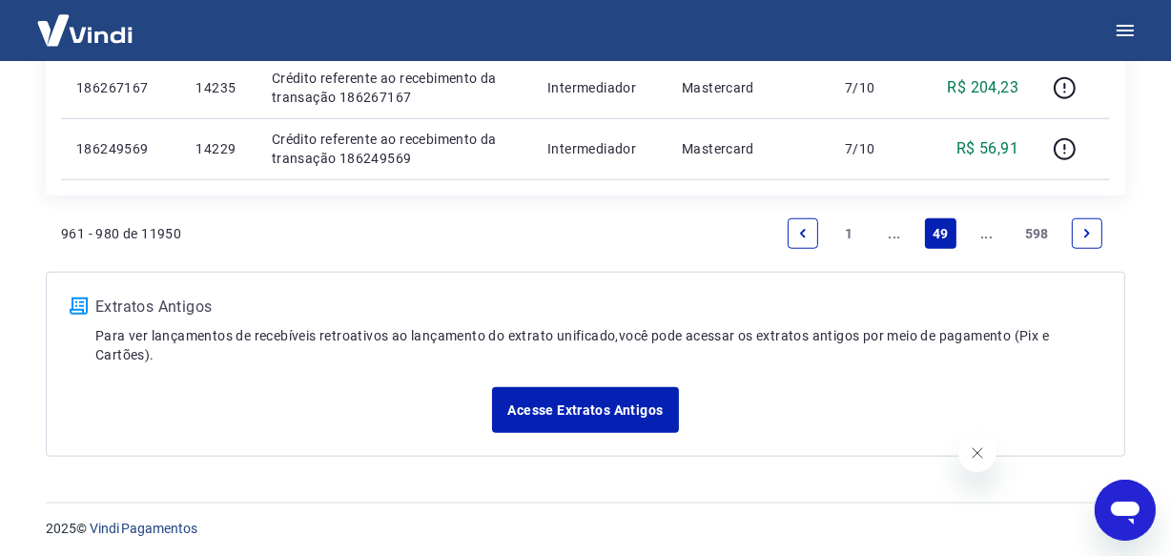
click at [978, 233] on link "..." at bounding box center [987, 233] width 31 height 31
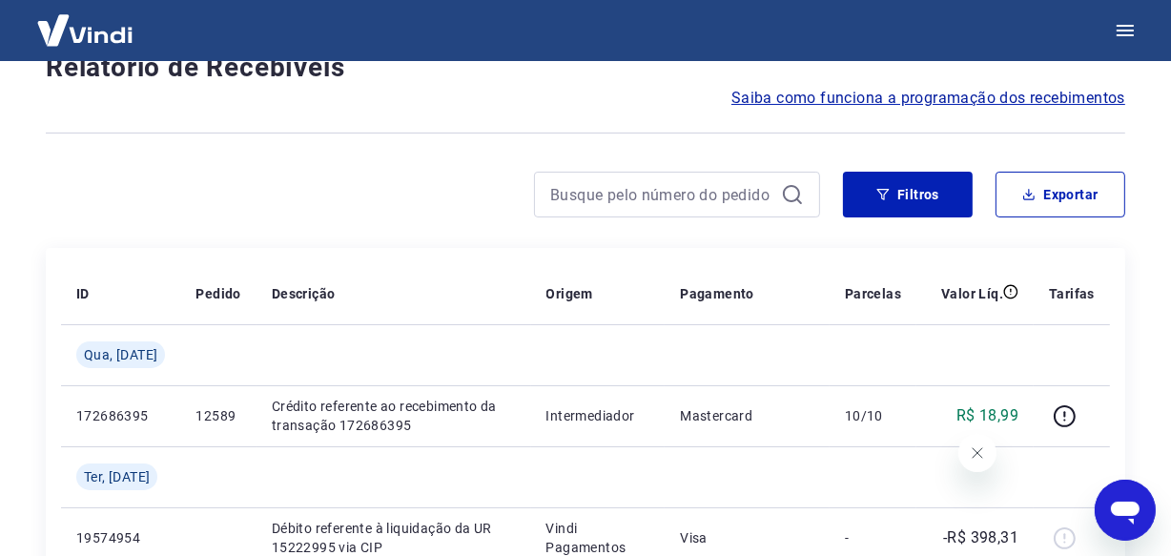
scroll to position [1707, 0]
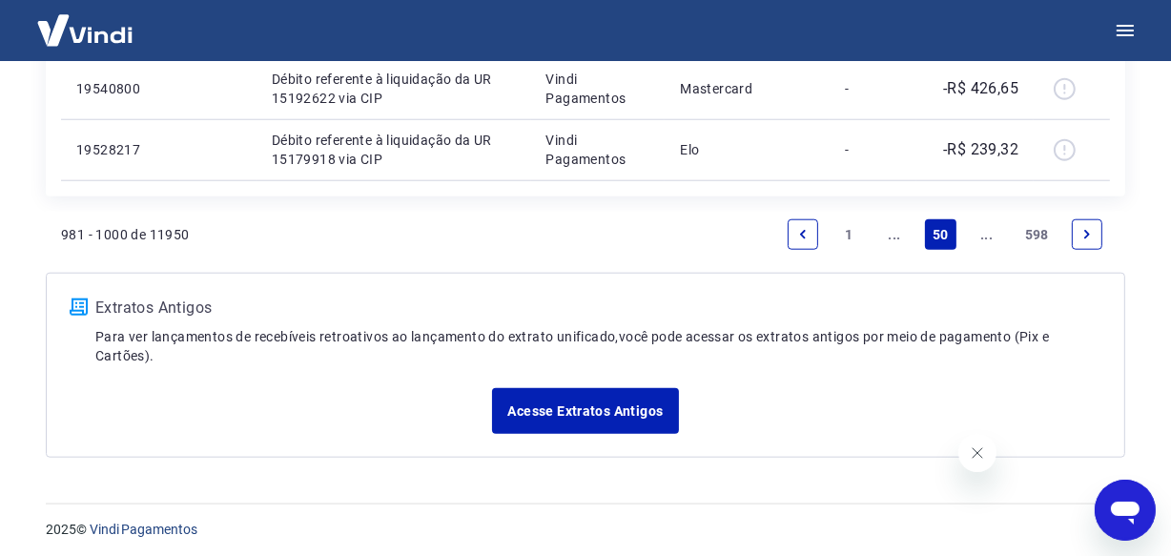
click at [989, 236] on link "..." at bounding box center [987, 234] width 31 height 31
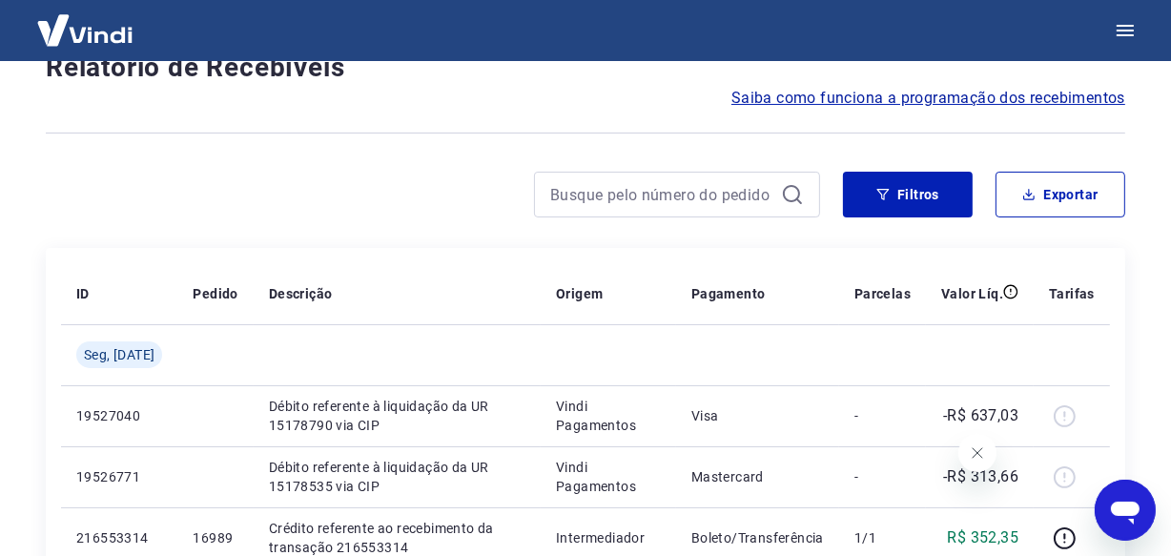
scroll to position [1707, 0]
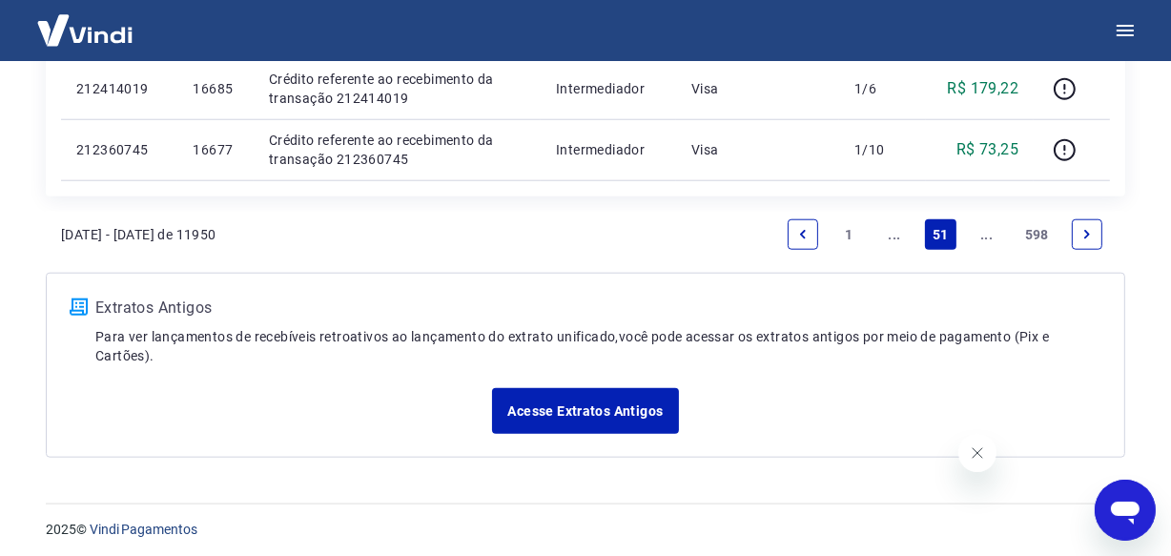
click at [989, 236] on link "..." at bounding box center [987, 234] width 31 height 31
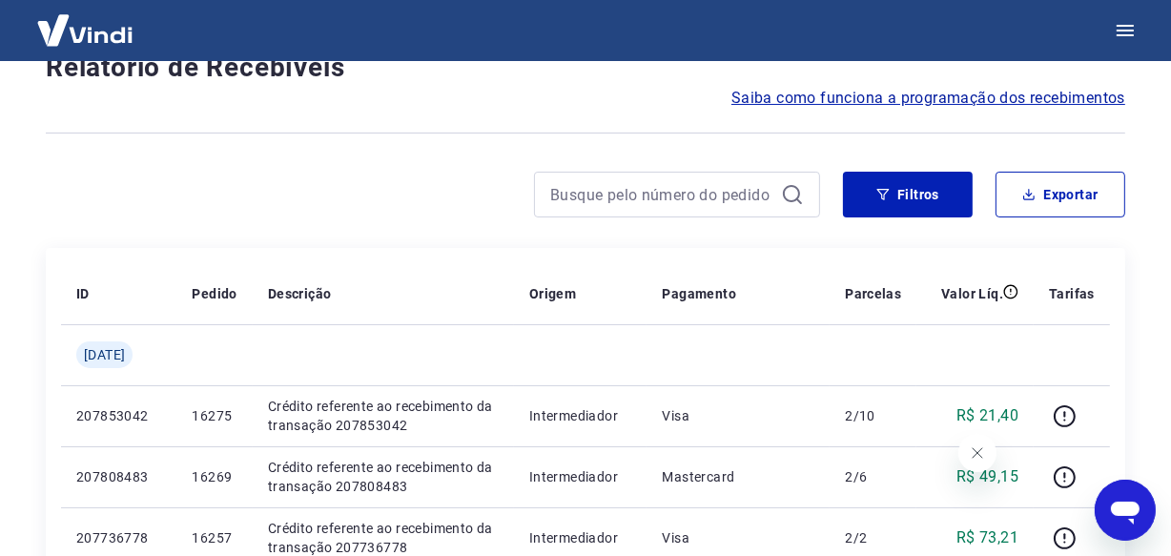
scroll to position [1647, 0]
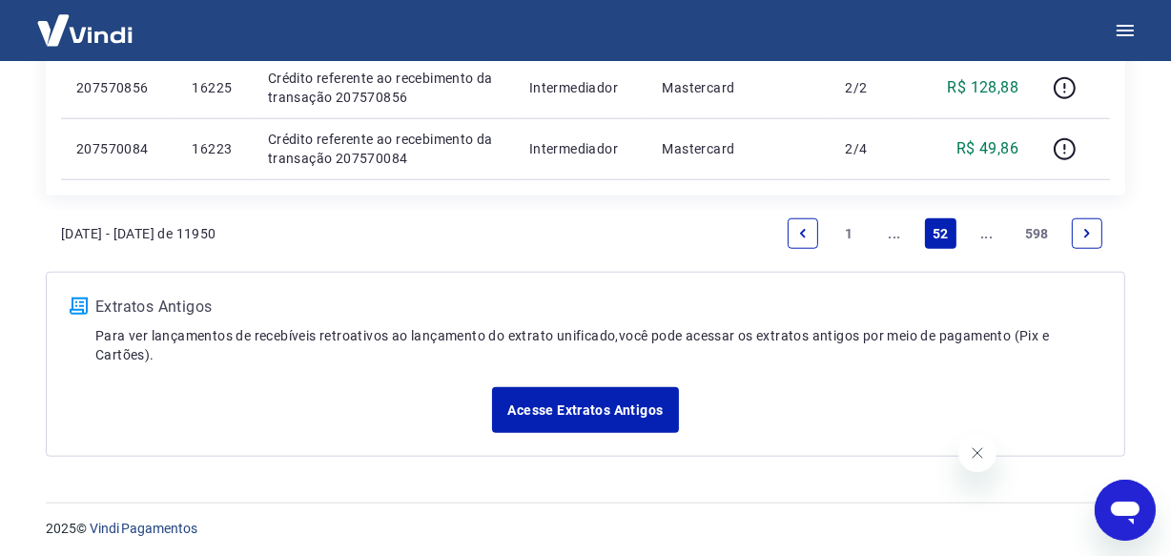
click at [989, 236] on link "..." at bounding box center [987, 233] width 31 height 31
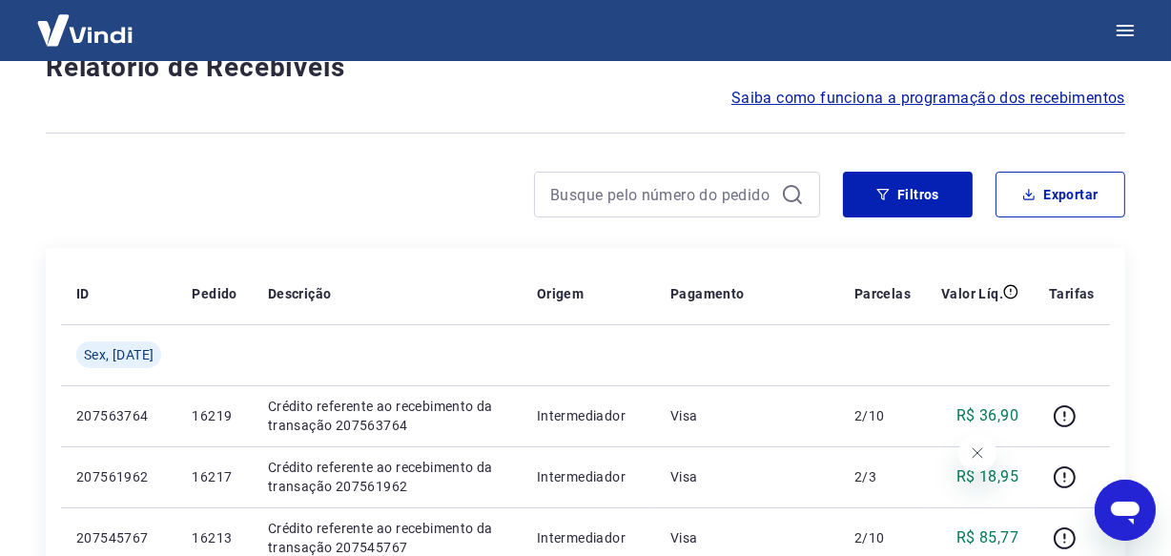
scroll to position [1647, 0]
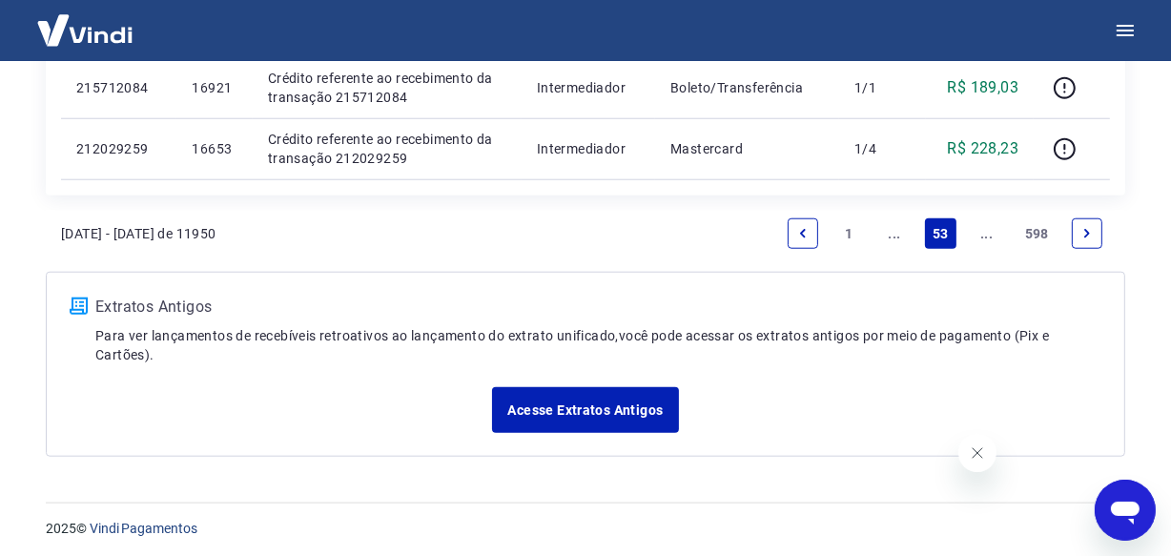
click at [989, 236] on link "..." at bounding box center [987, 233] width 31 height 31
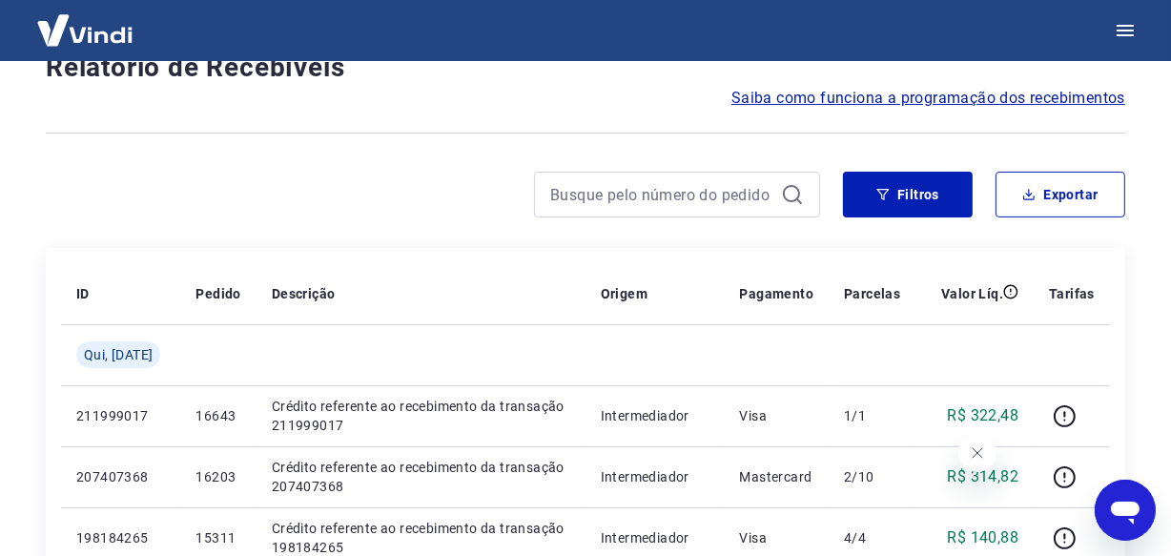
scroll to position [1707, 0]
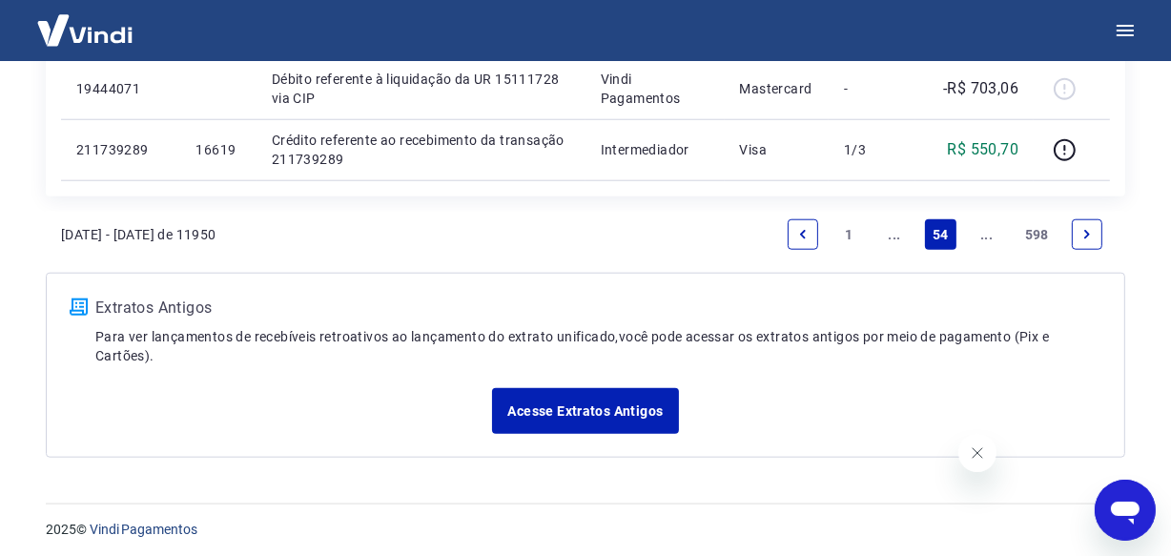
click at [989, 236] on link "..." at bounding box center [987, 234] width 31 height 31
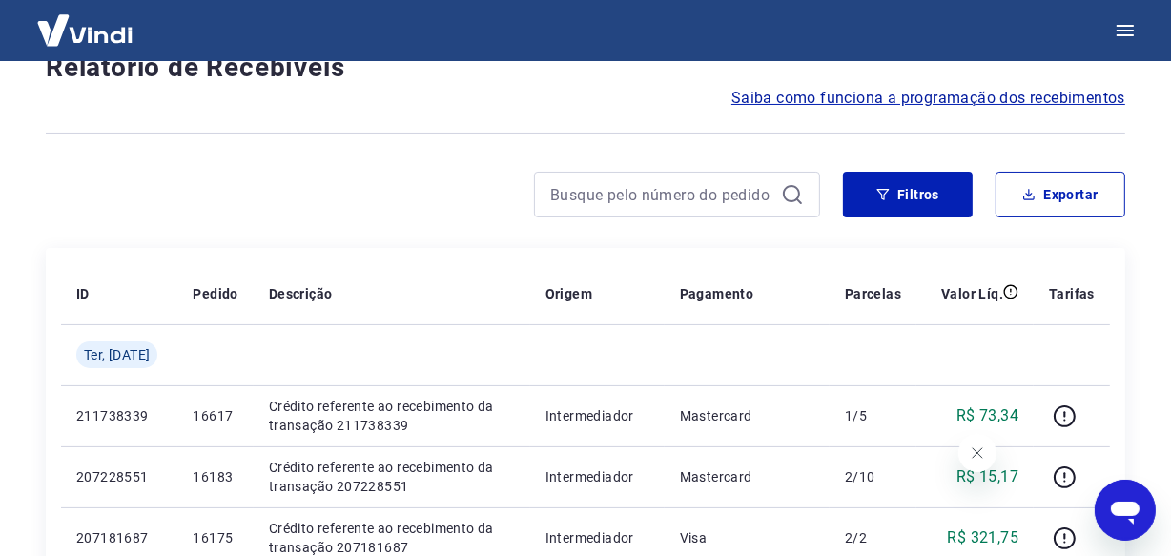
scroll to position [1647, 0]
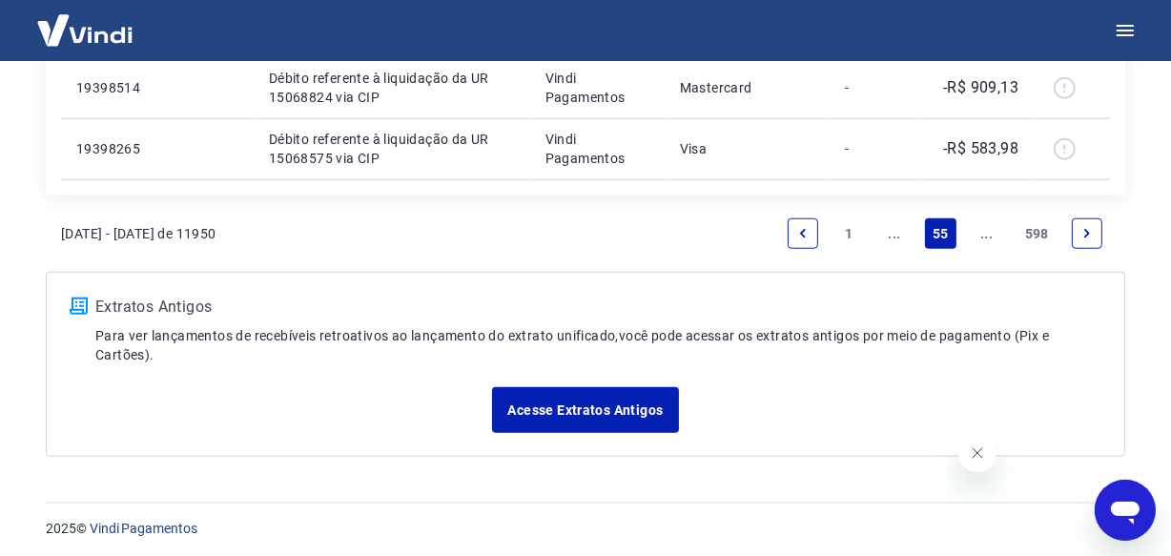
click at [989, 236] on link "..." at bounding box center [987, 233] width 31 height 31
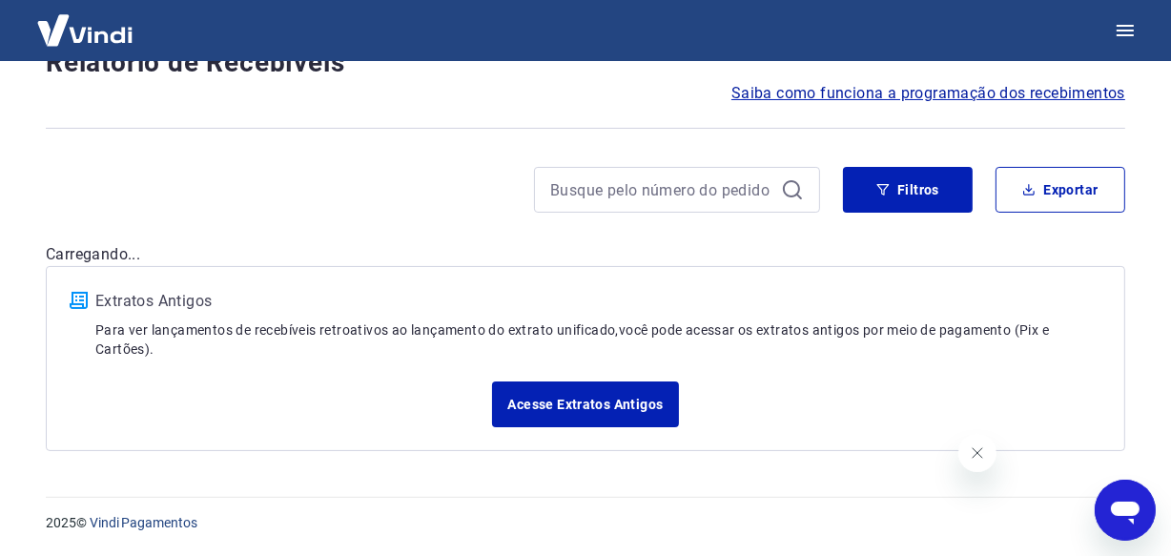
scroll to position [159, 0]
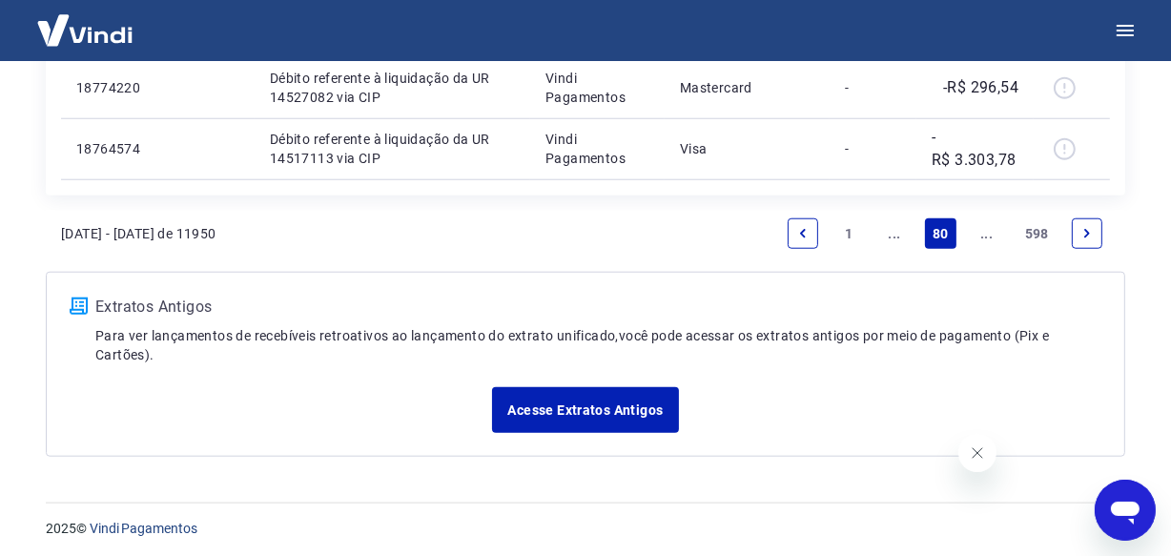
click at [982, 236] on link "..." at bounding box center [987, 233] width 31 height 31
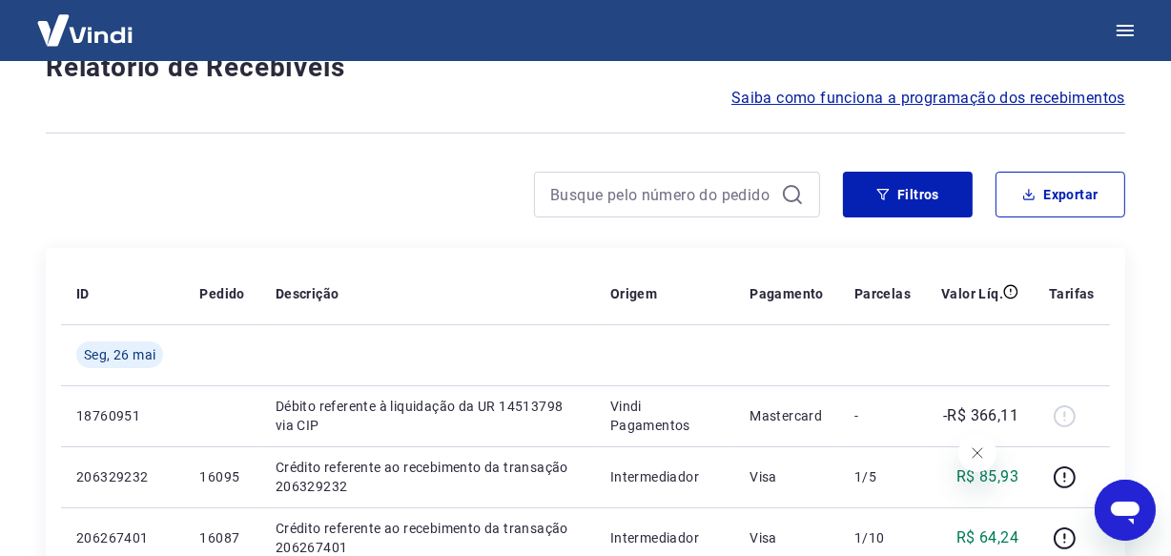
scroll to position [1647, 0]
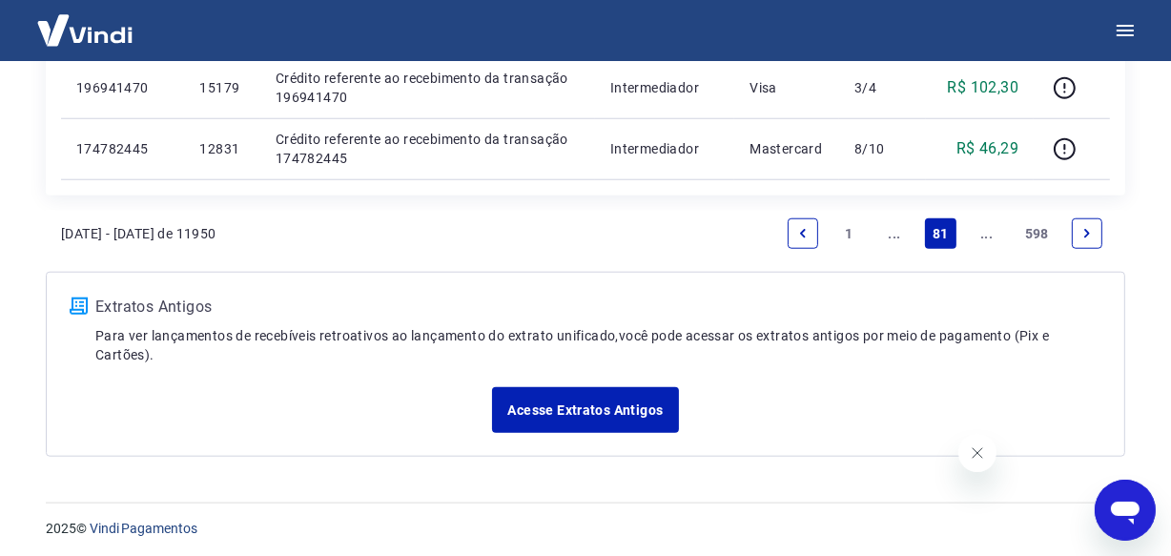
click at [982, 236] on link "..." at bounding box center [987, 233] width 31 height 31
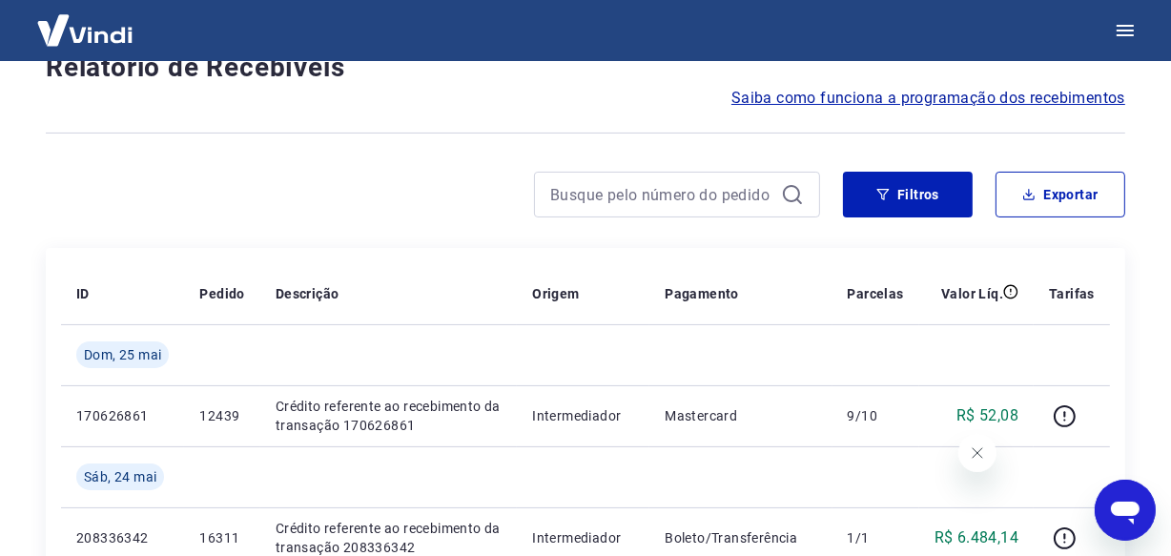
scroll to position [1707, 0]
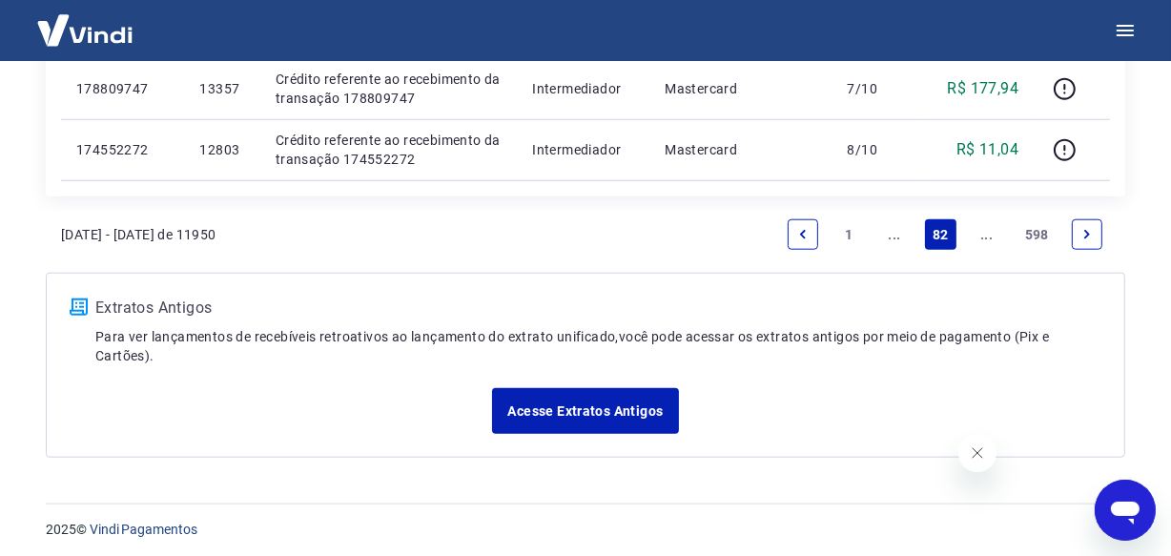
click at [982, 236] on link "..." at bounding box center [987, 234] width 31 height 31
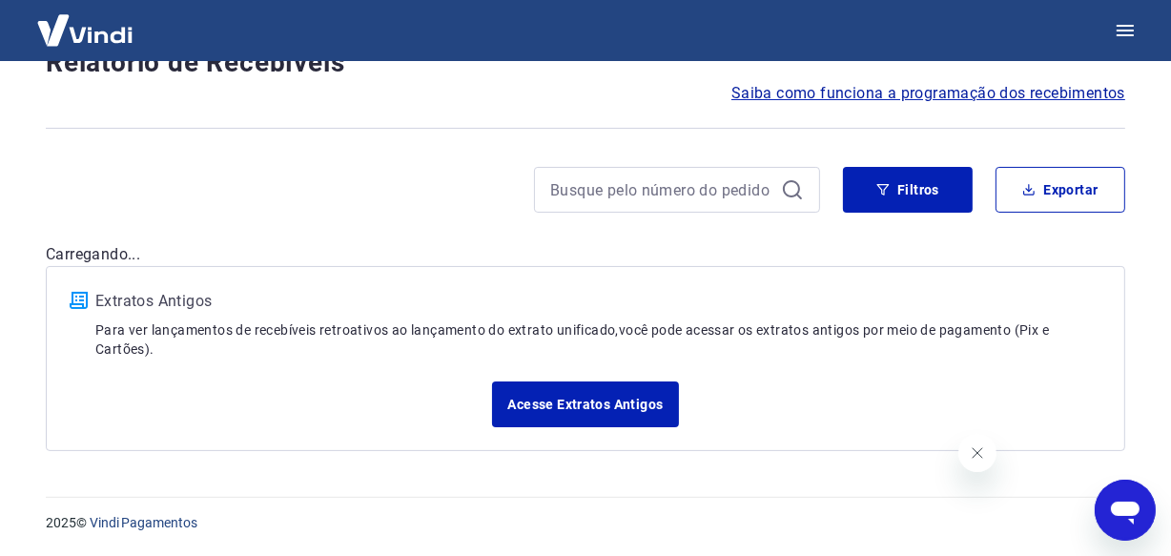
scroll to position [159, 0]
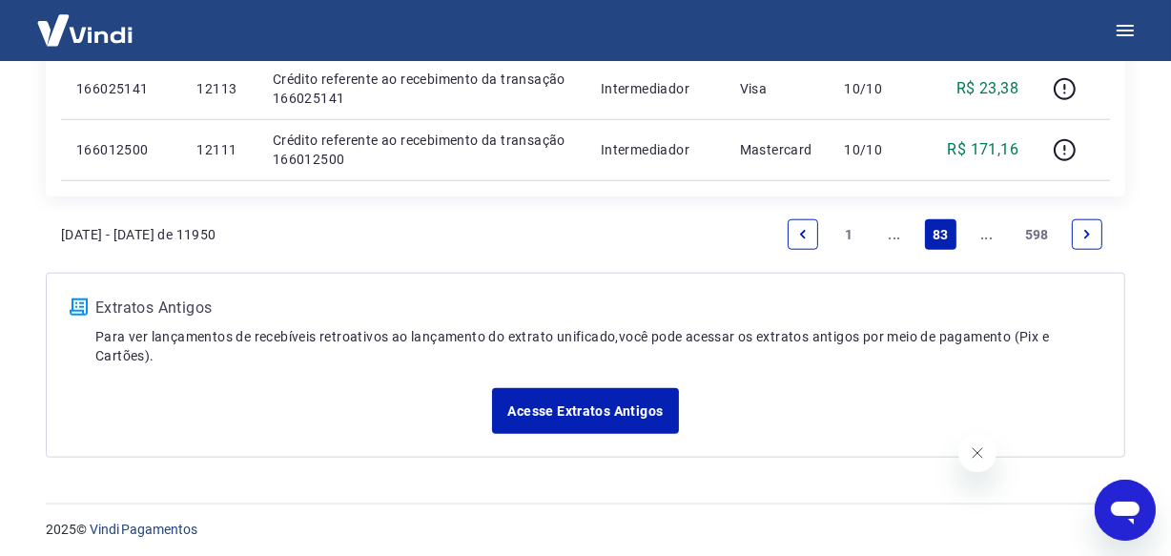
click at [982, 236] on link "..." at bounding box center [987, 234] width 31 height 31
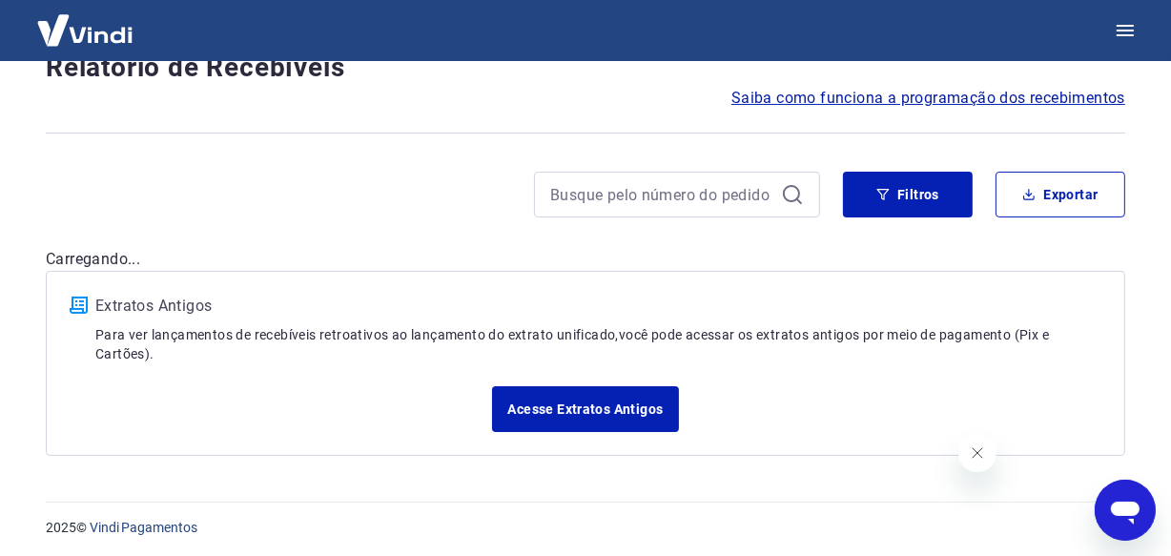
scroll to position [1707, 0]
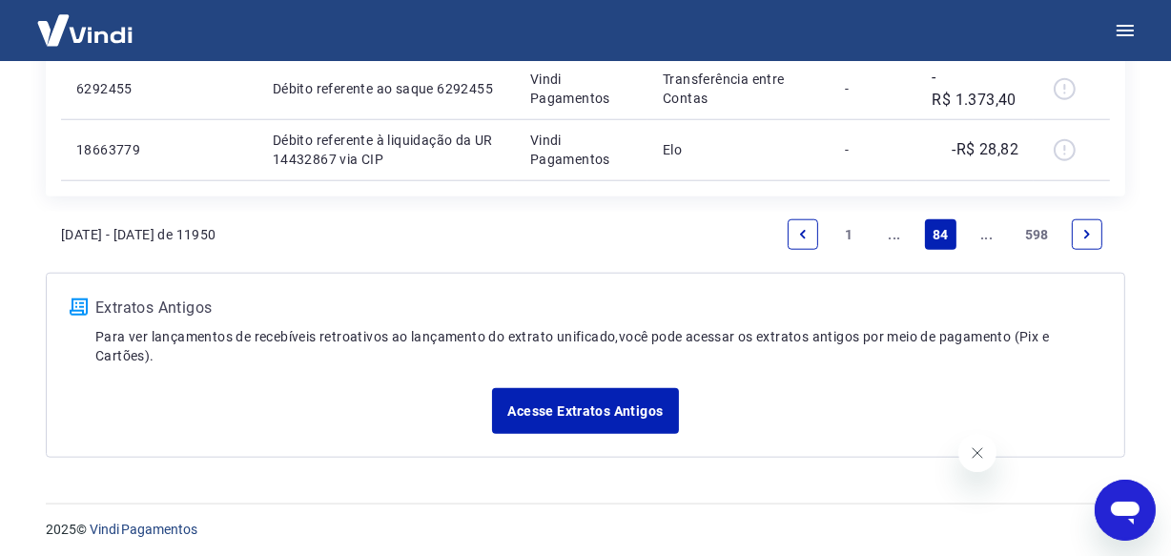
click at [982, 236] on link "..." at bounding box center [987, 234] width 31 height 31
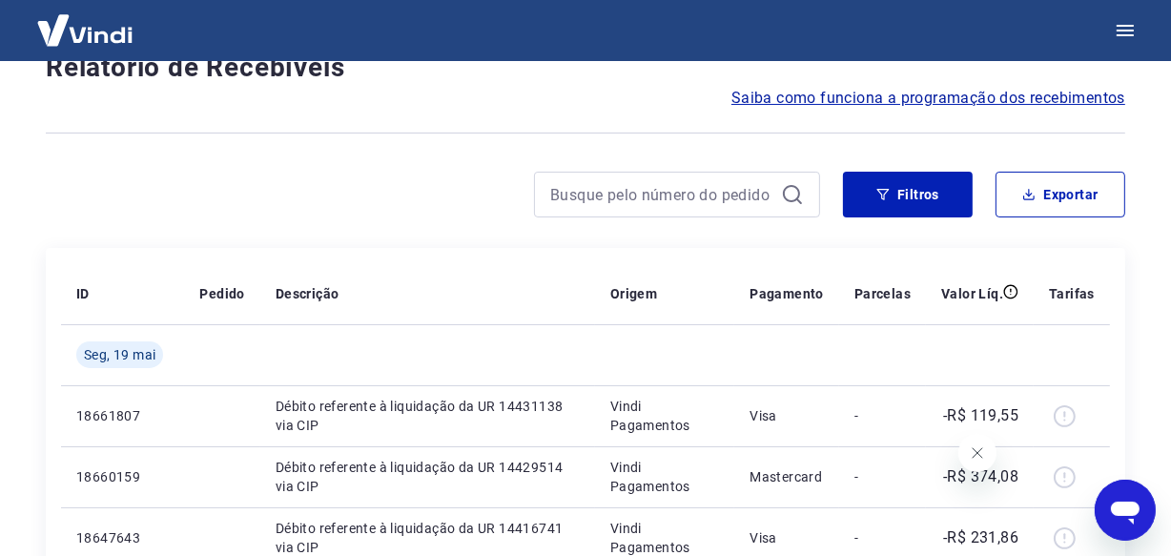
scroll to position [1647, 0]
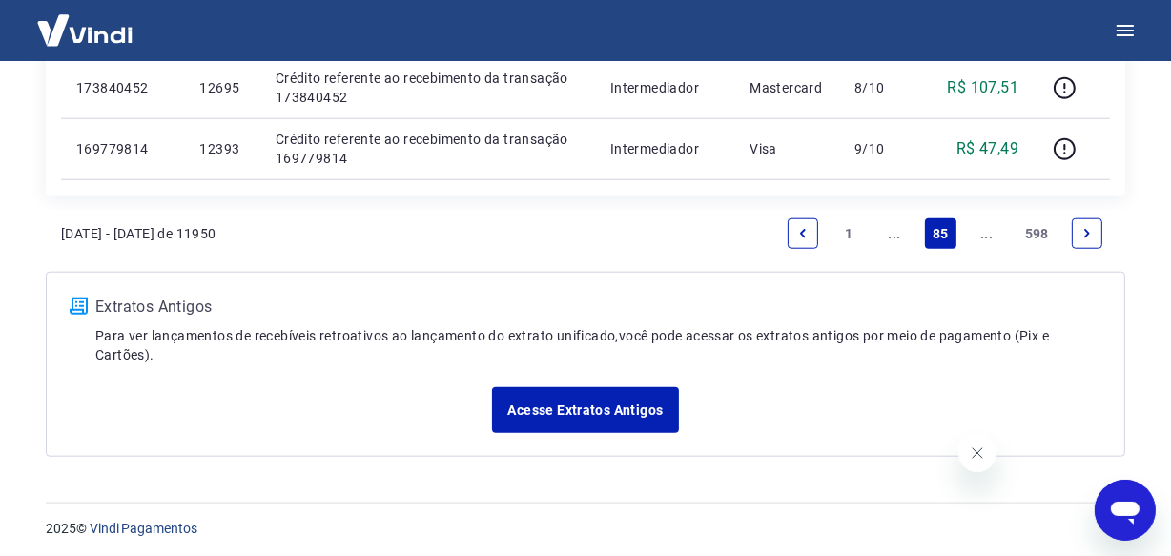
click at [982, 236] on link "..." at bounding box center [987, 233] width 31 height 31
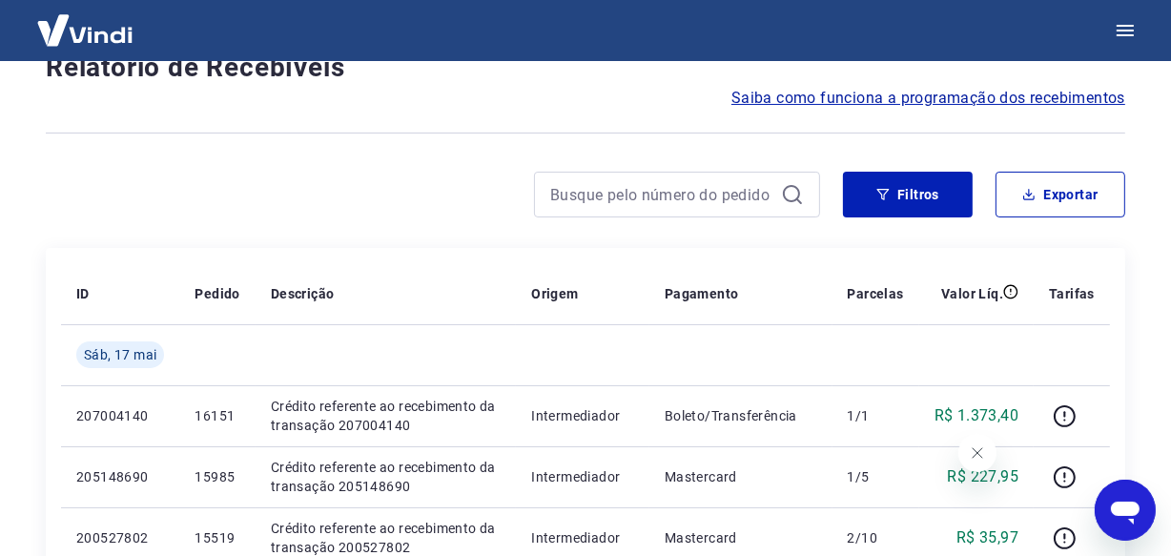
scroll to position [1707, 0]
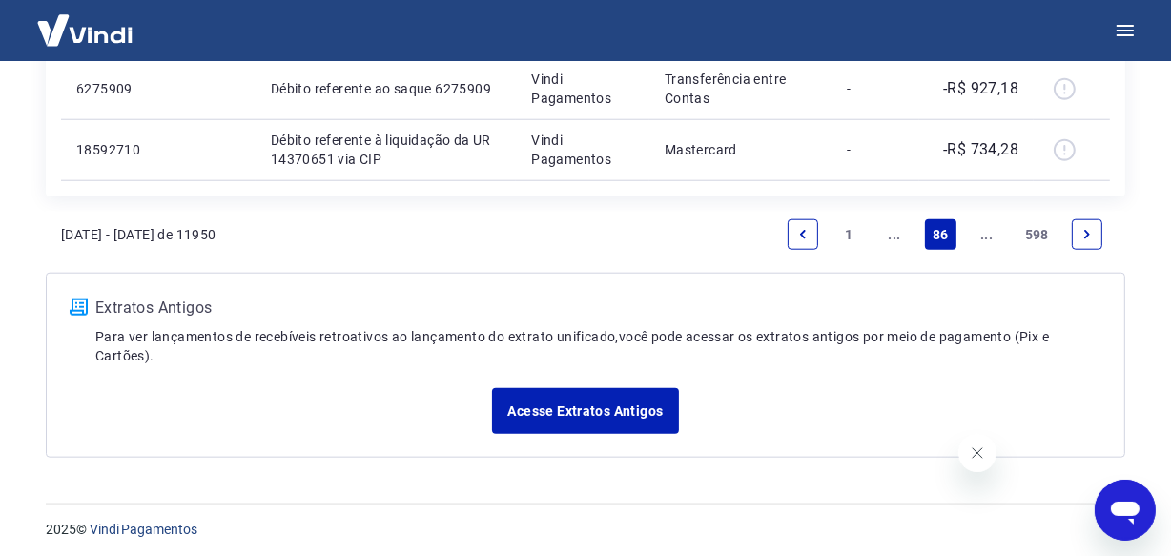
click at [982, 236] on link "..." at bounding box center [987, 234] width 31 height 31
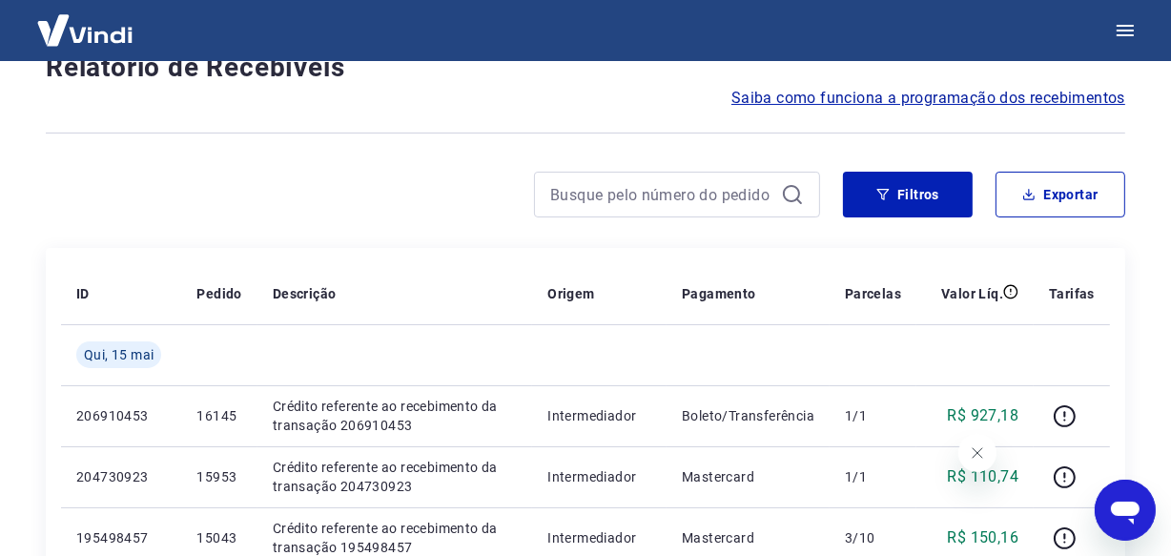
scroll to position [1647, 0]
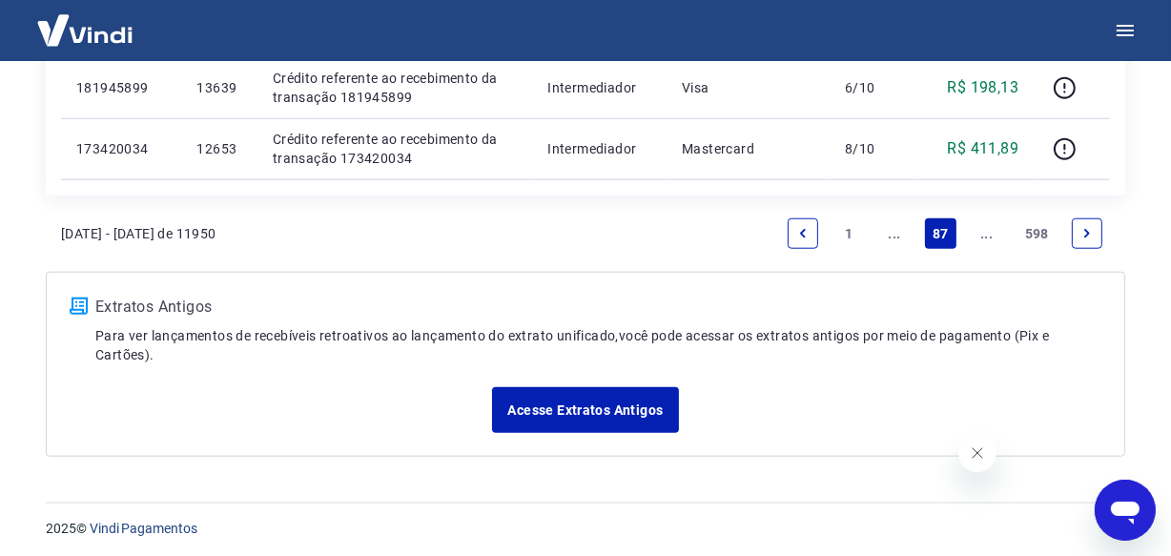
click at [982, 236] on link "..." at bounding box center [987, 233] width 31 height 31
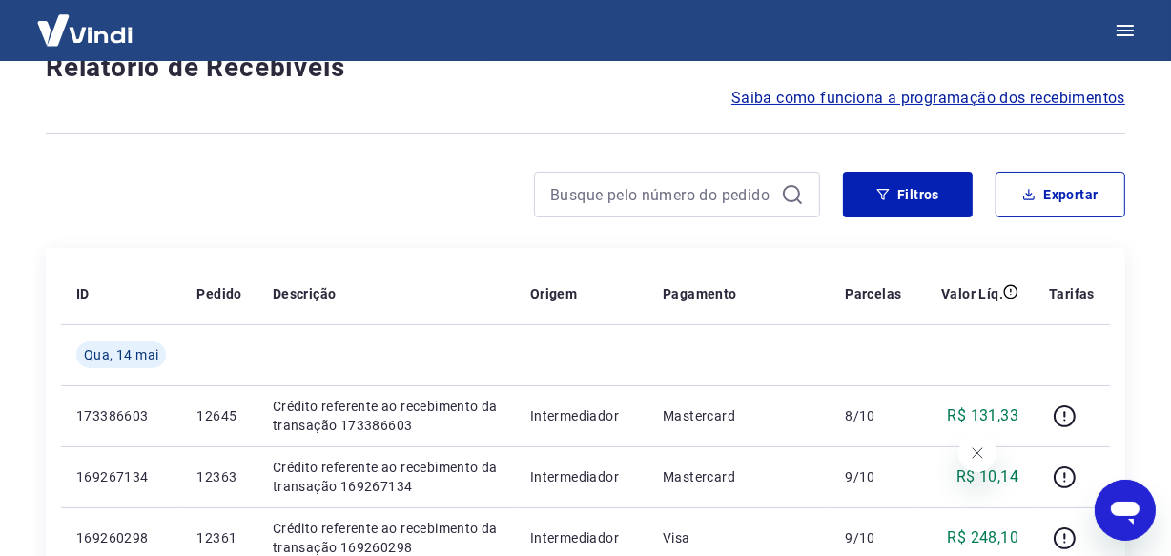
scroll to position [1707, 0]
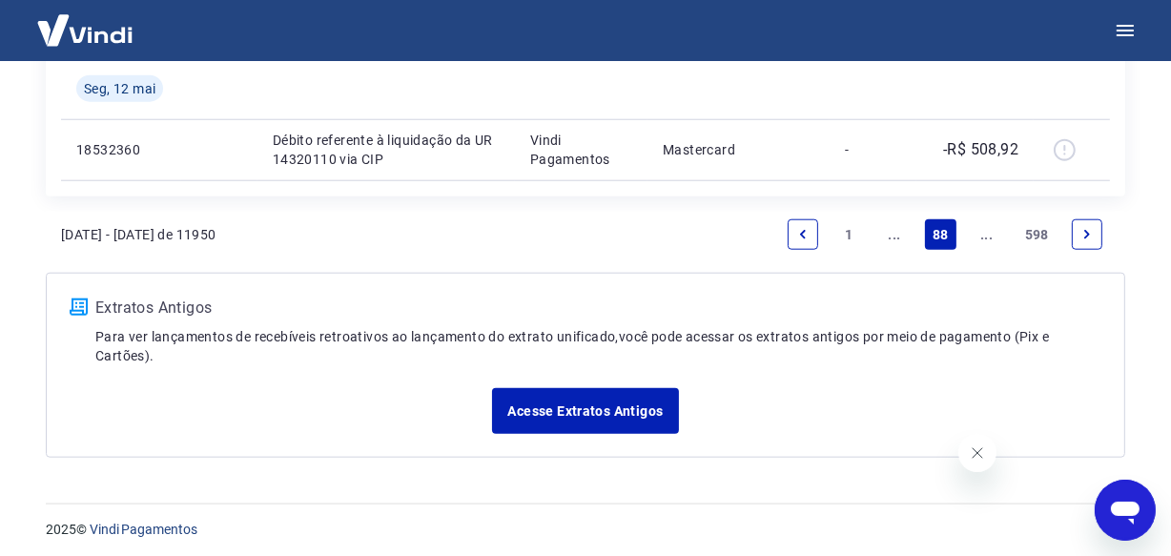
click at [982, 236] on link "..." at bounding box center [987, 234] width 31 height 31
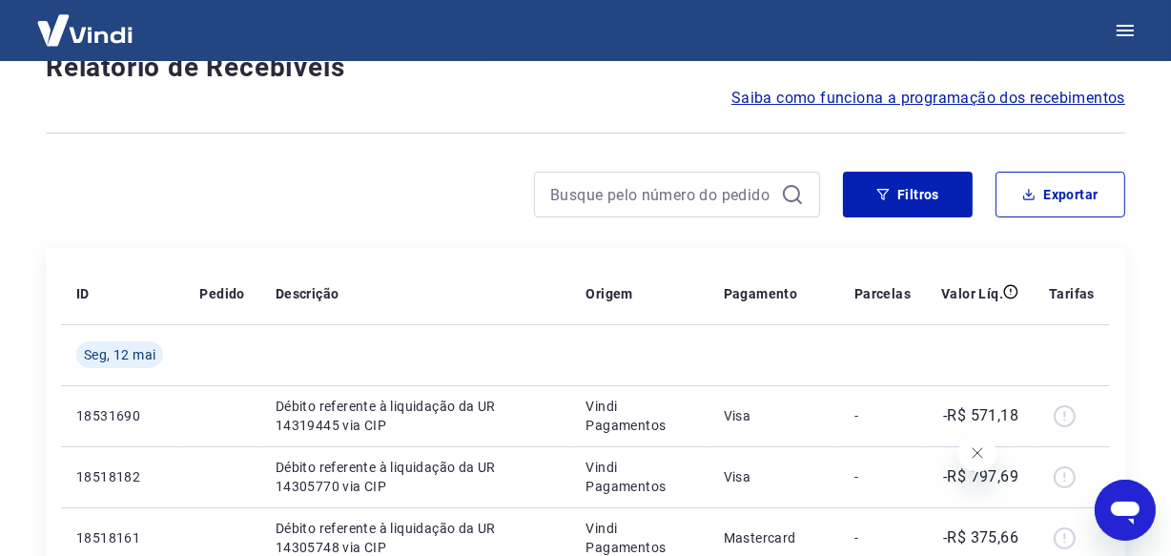
scroll to position [1647, 0]
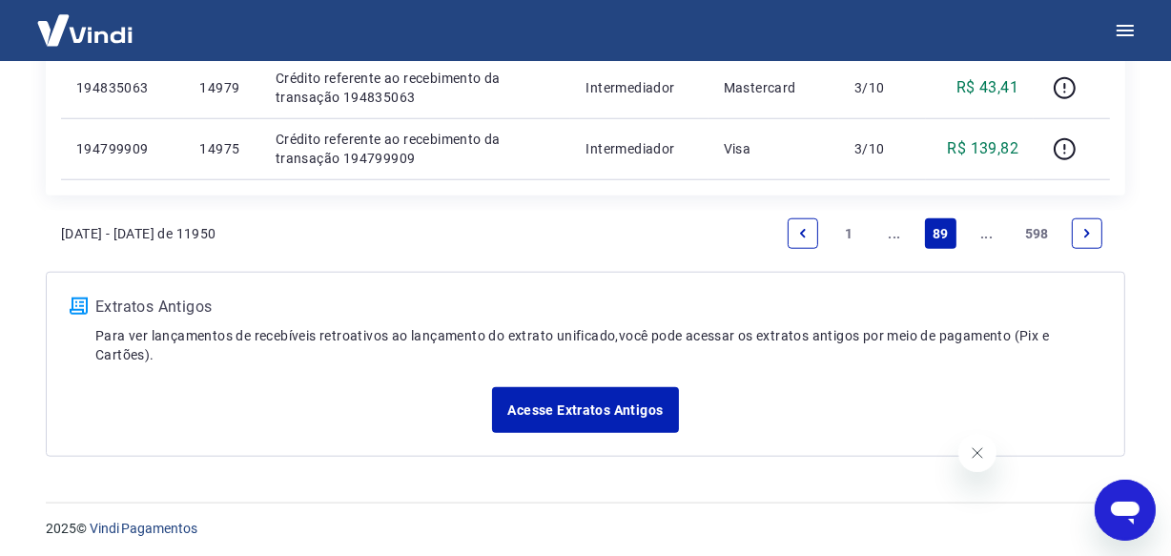
click at [982, 236] on link "..." at bounding box center [987, 233] width 31 height 31
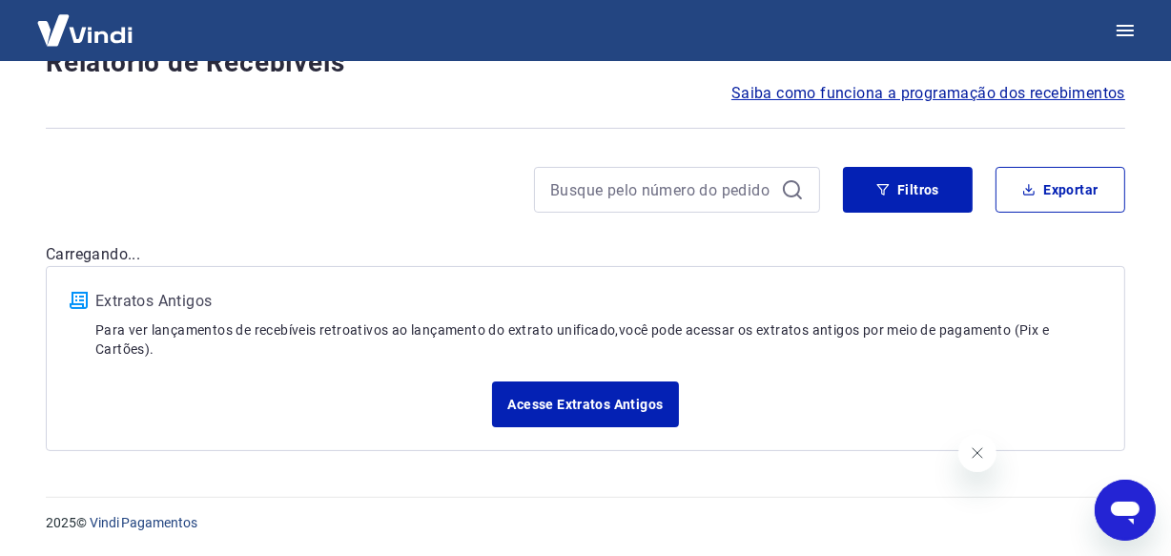
scroll to position [159, 0]
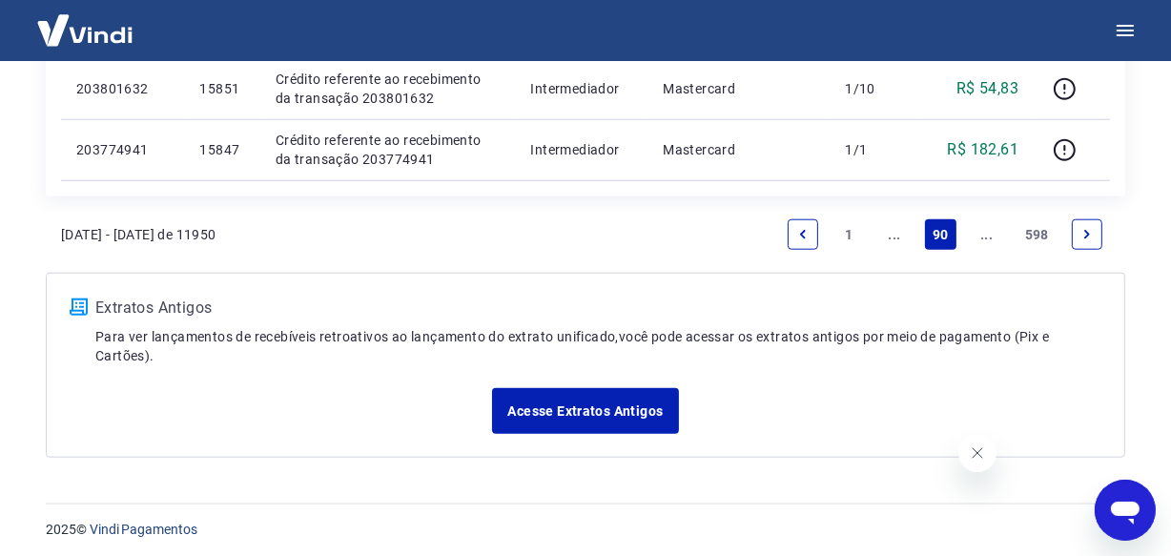
click at [982, 236] on link "..." at bounding box center [987, 234] width 31 height 31
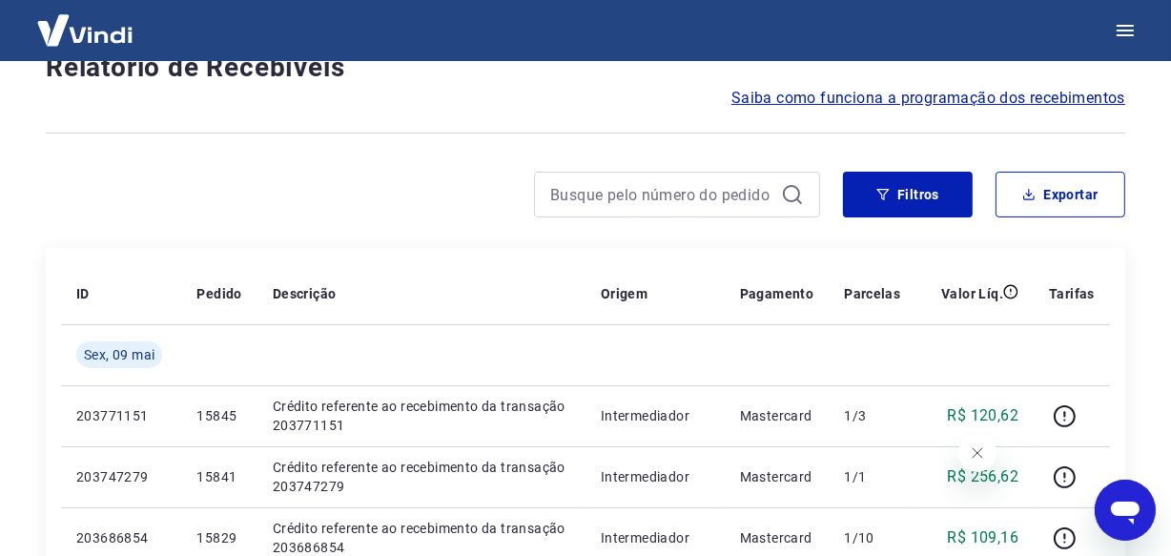
scroll to position [1707, 0]
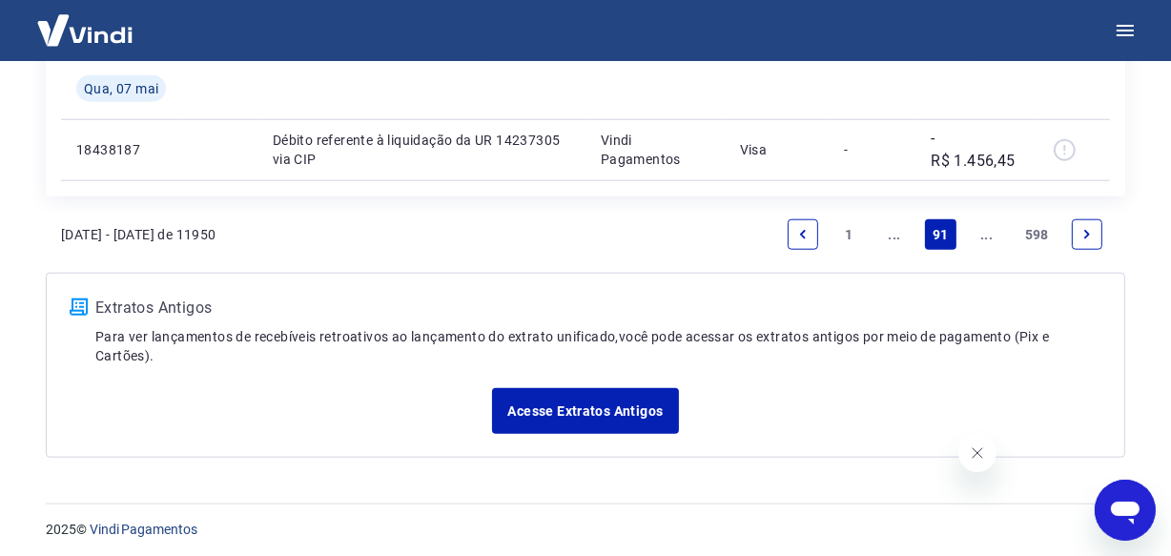
click at [982, 236] on link "..." at bounding box center [987, 234] width 31 height 31
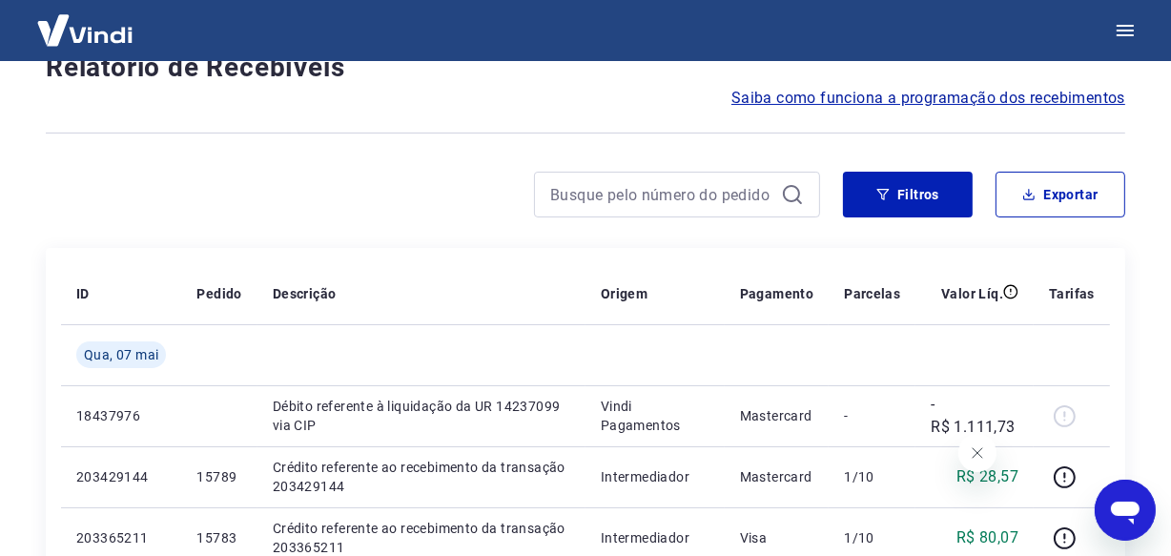
scroll to position [1647, 0]
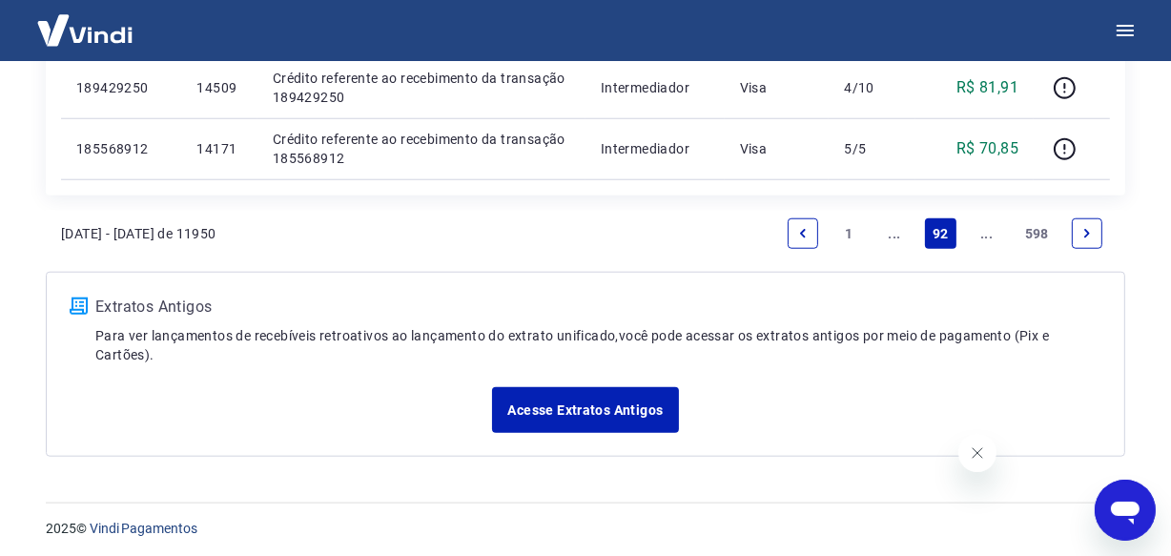
click at [982, 236] on link "..." at bounding box center [987, 233] width 31 height 31
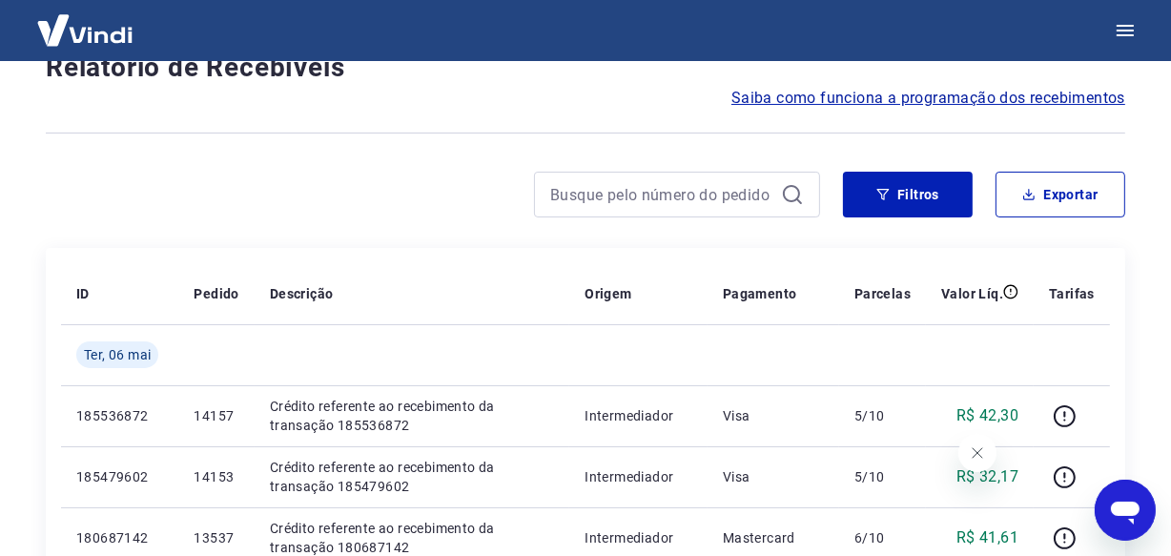
scroll to position [1647, 0]
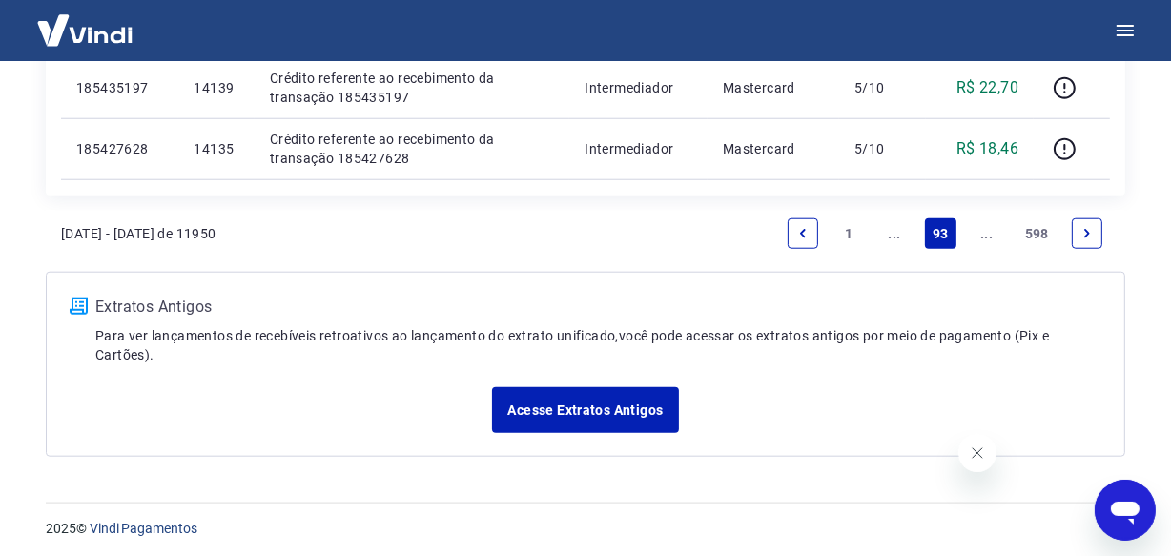
click at [982, 236] on link "..." at bounding box center [987, 233] width 31 height 31
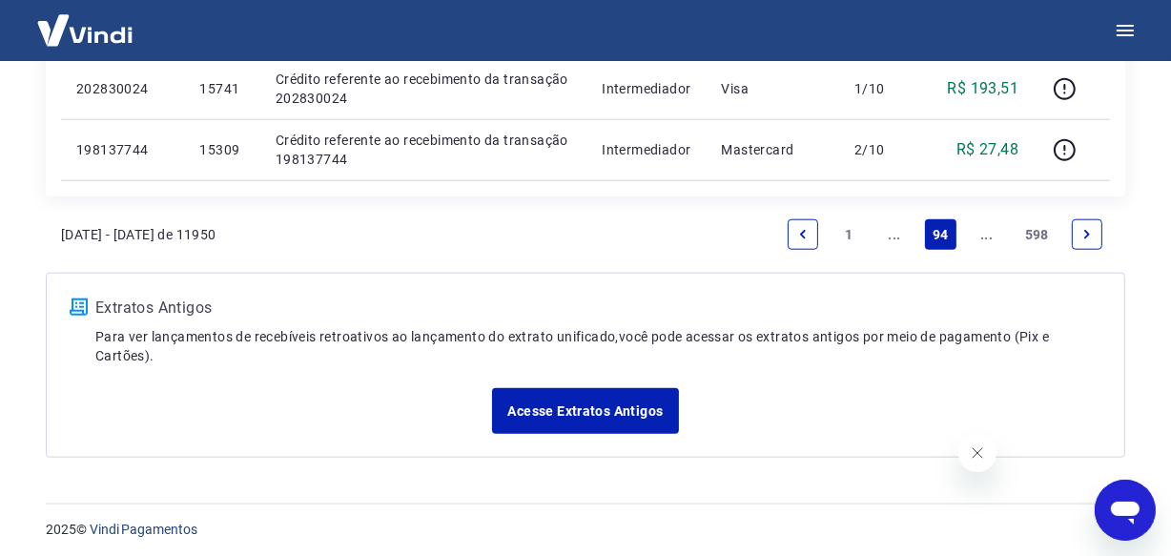
click at [982, 236] on link "..." at bounding box center [987, 234] width 31 height 31
click at [989, 237] on link "..." at bounding box center [987, 234] width 31 height 31
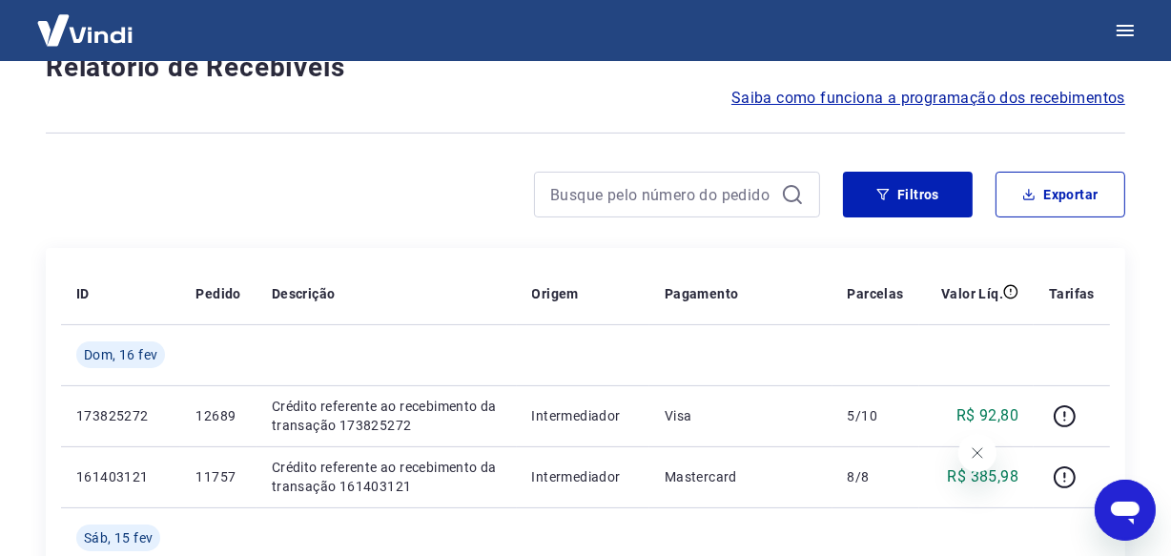
scroll to position [1707, 0]
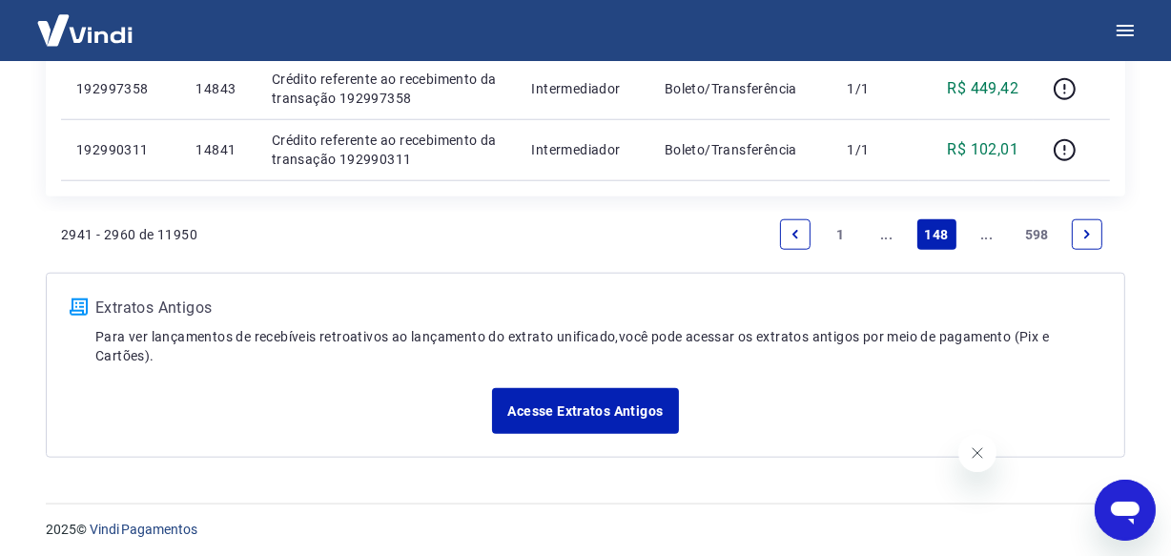
click at [989, 237] on link "..." at bounding box center [987, 234] width 31 height 31
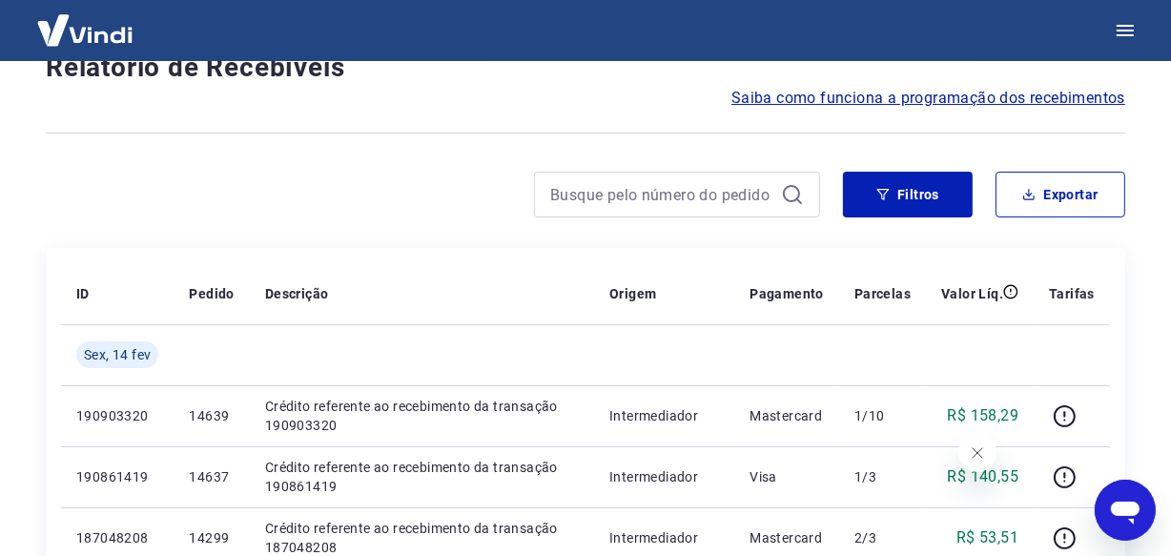
scroll to position [1647, 0]
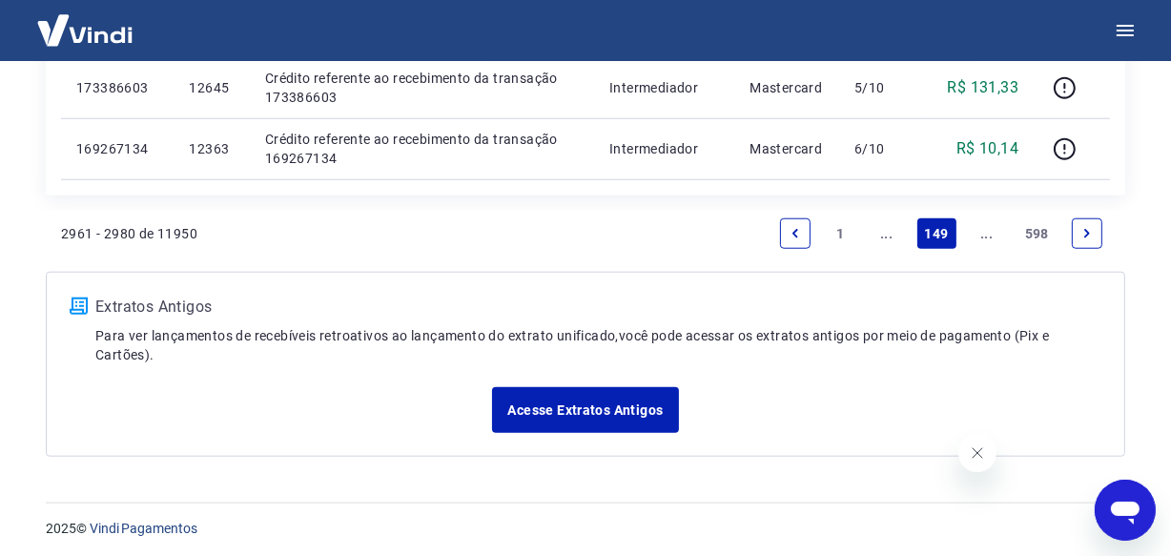
click at [989, 237] on link "..." at bounding box center [987, 233] width 31 height 31
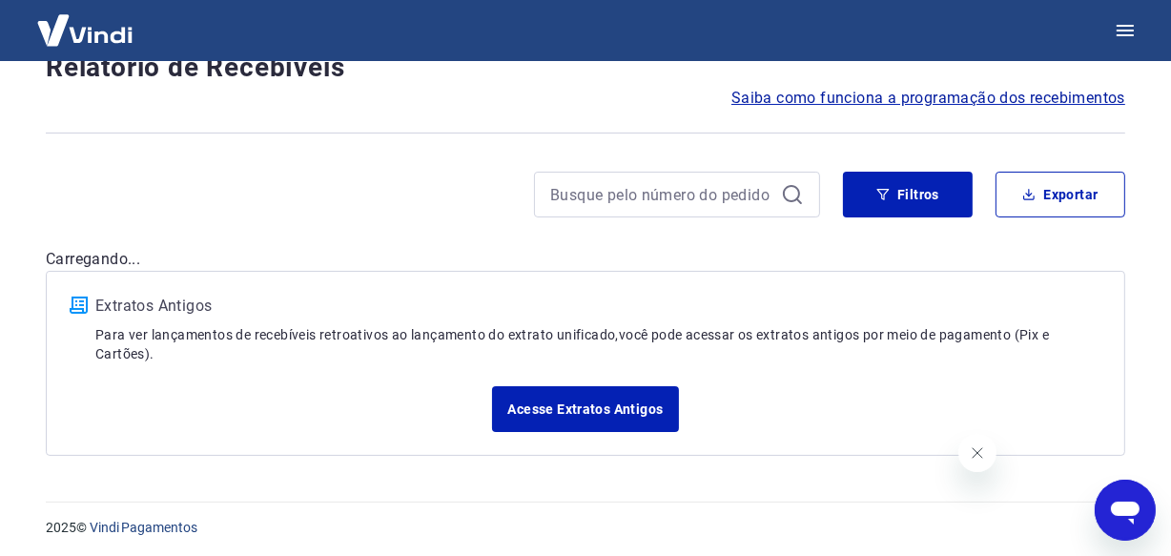
scroll to position [1707, 0]
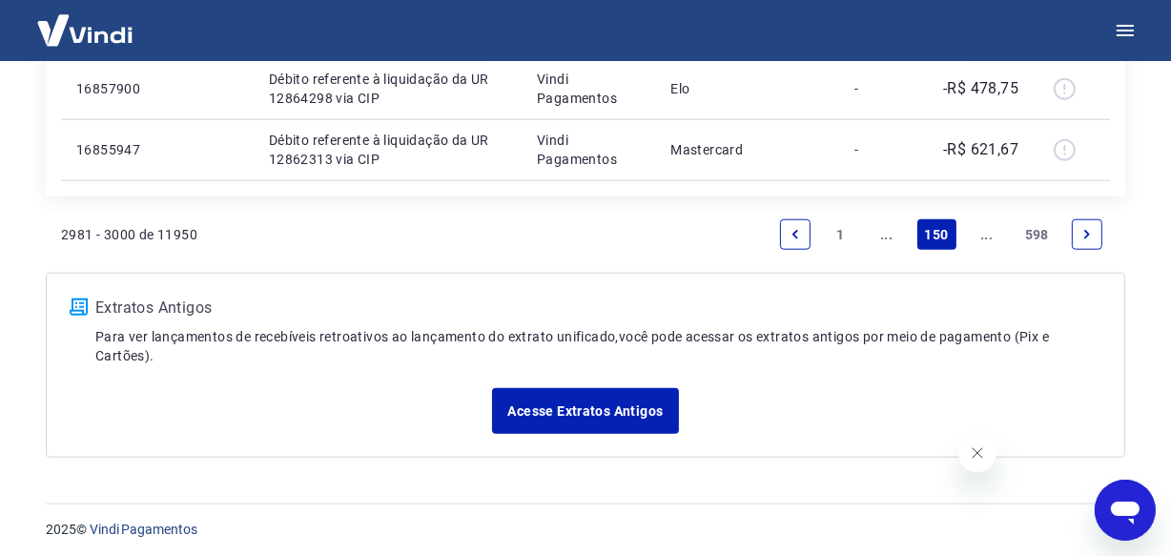
click at [989, 237] on link "..." at bounding box center [987, 234] width 31 height 31
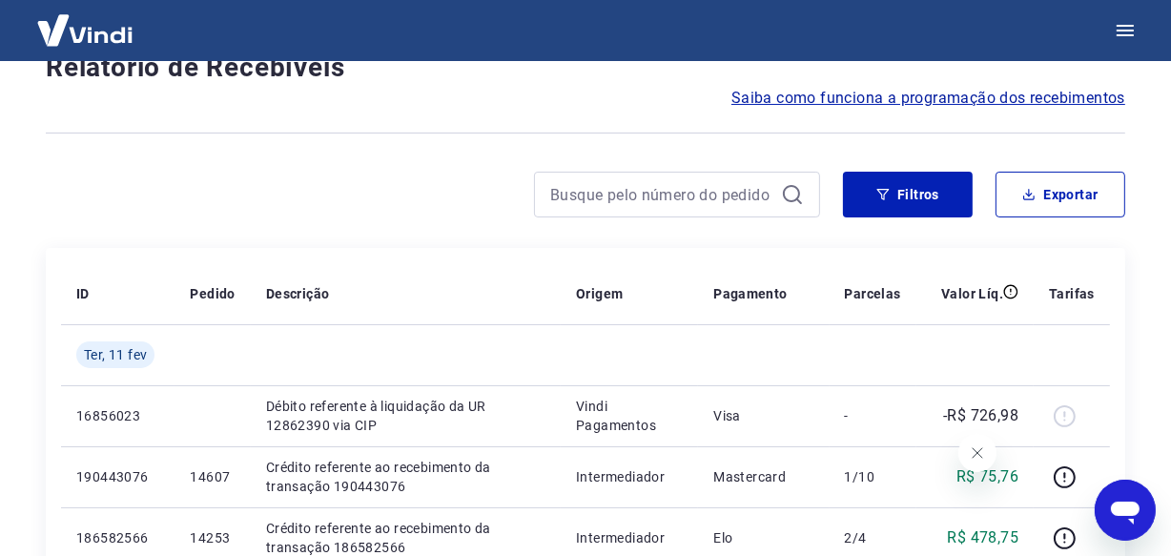
scroll to position [1647, 0]
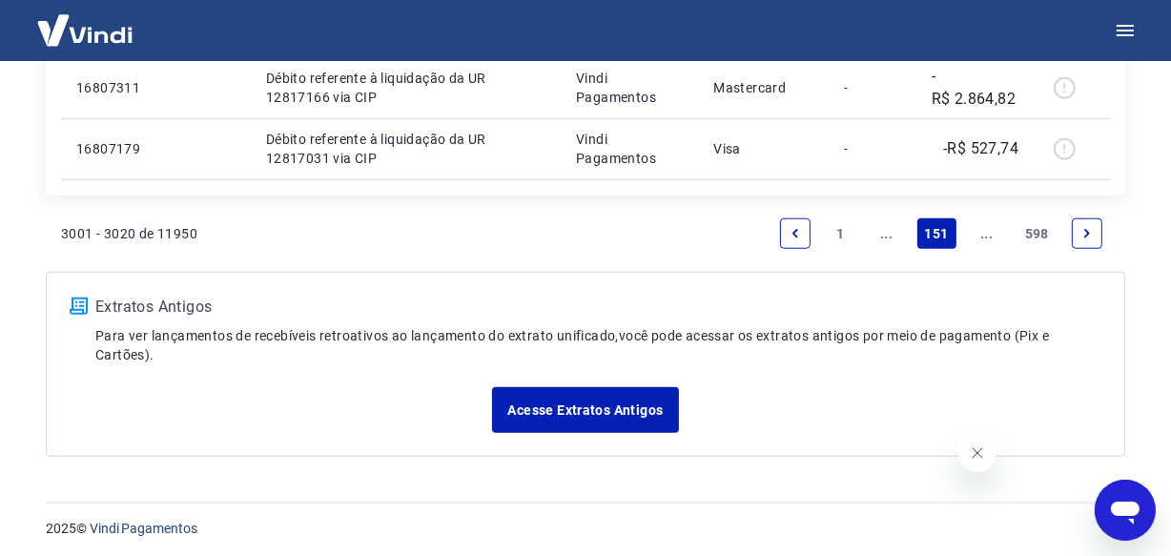
click at [989, 237] on link "..." at bounding box center [987, 233] width 31 height 31
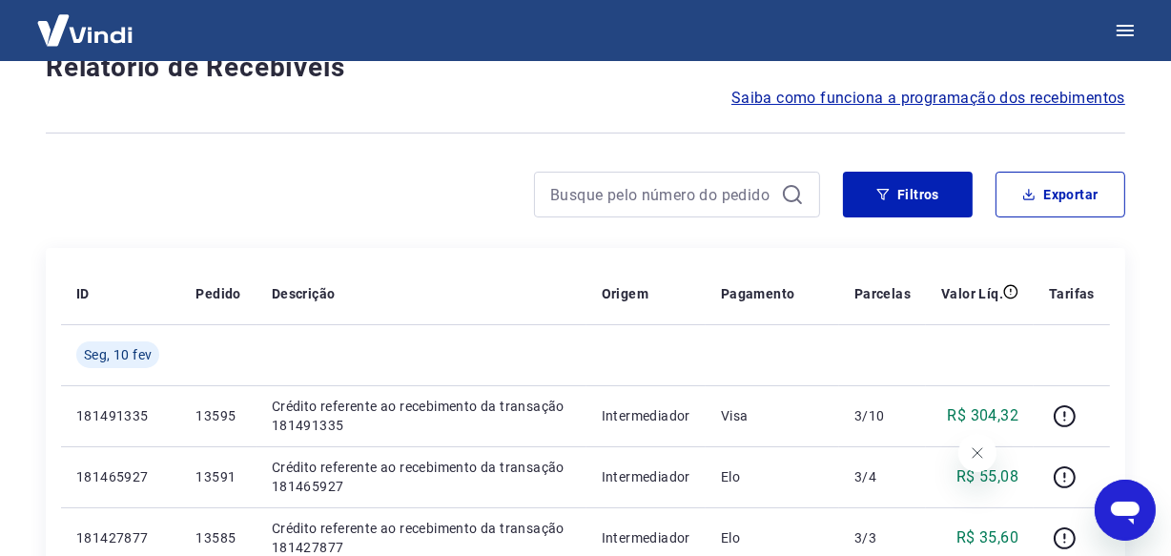
scroll to position [1647, 0]
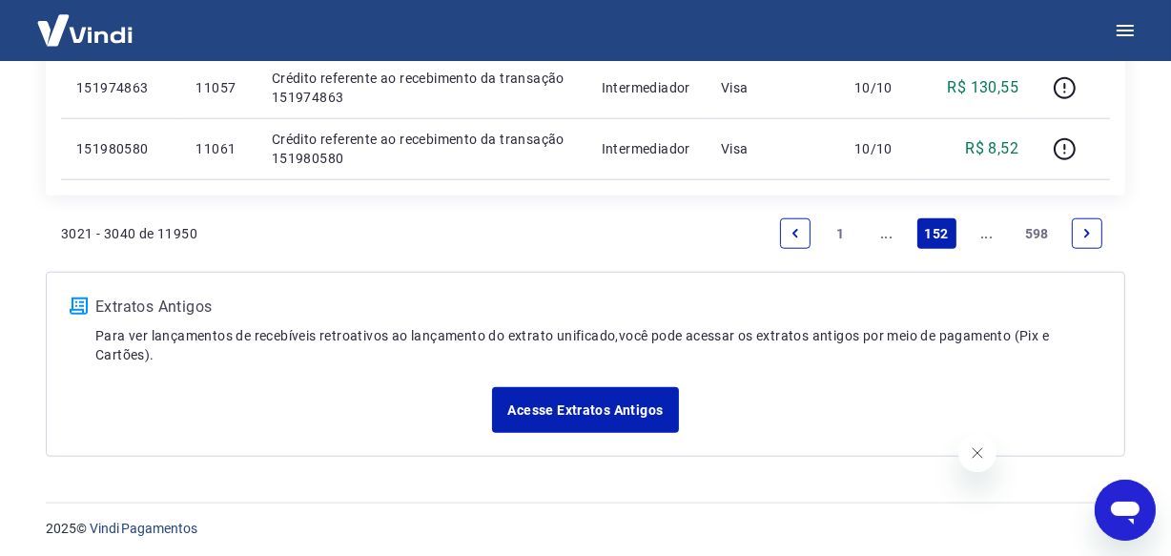
click at [989, 237] on link "..." at bounding box center [987, 233] width 31 height 31
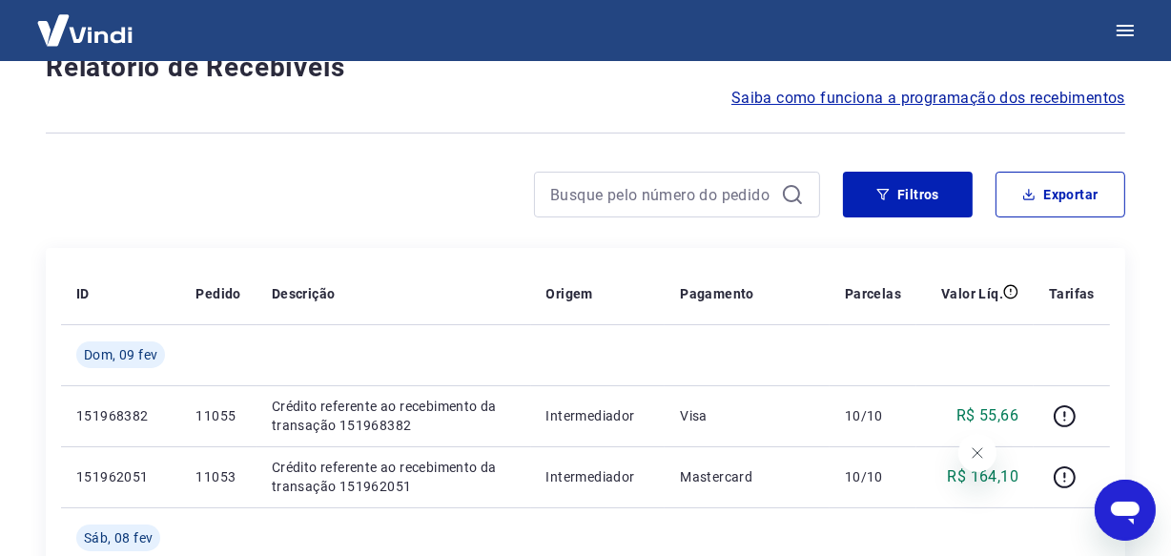
scroll to position [1707, 0]
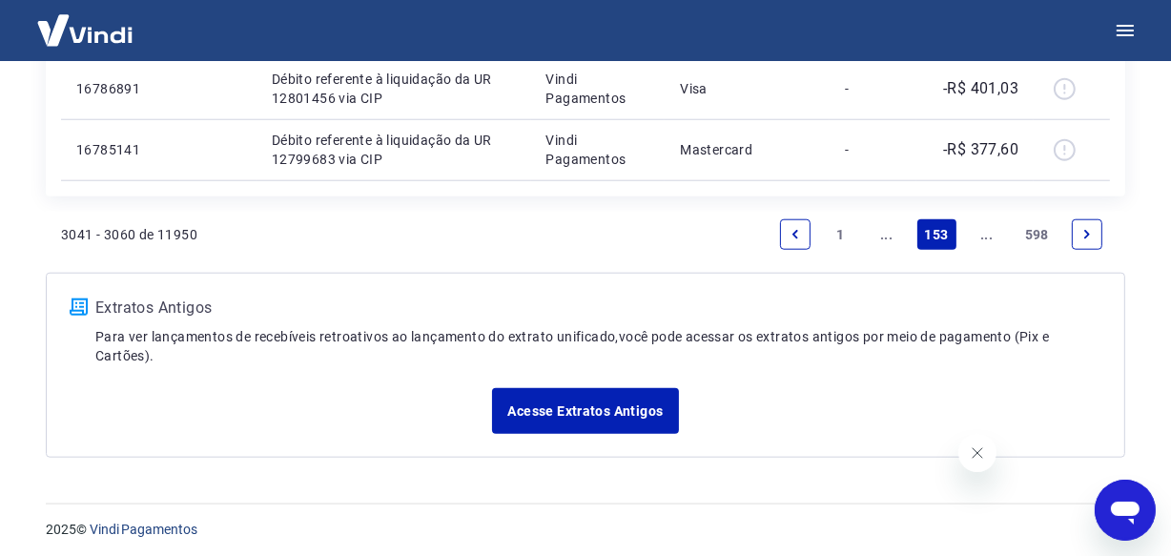
click at [989, 237] on link "..." at bounding box center [987, 234] width 31 height 31
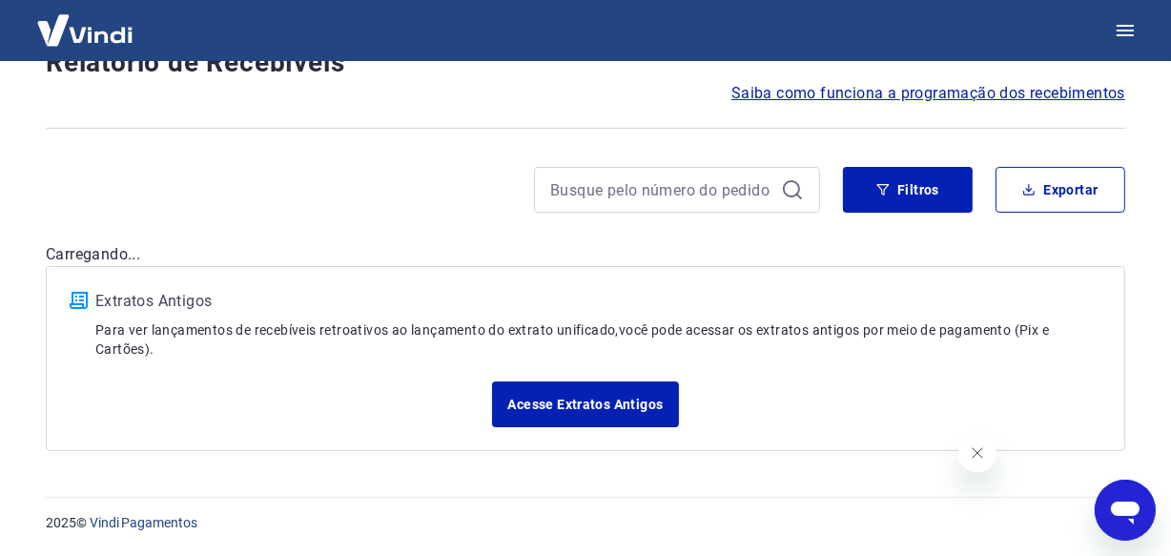
scroll to position [159, 0]
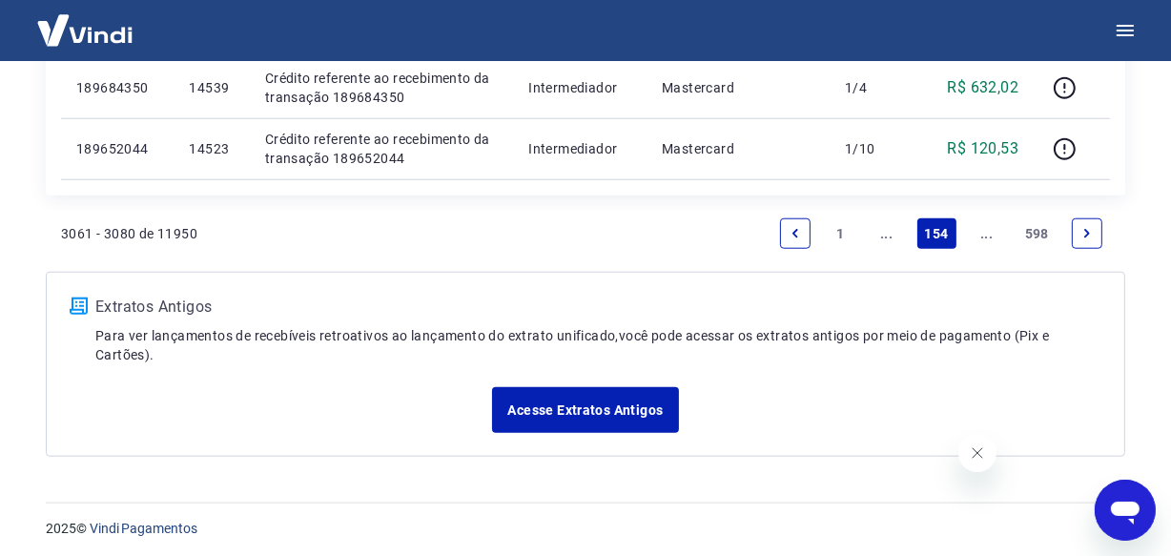
click at [989, 237] on link "..." at bounding box center [987, 233] width 31 height 31
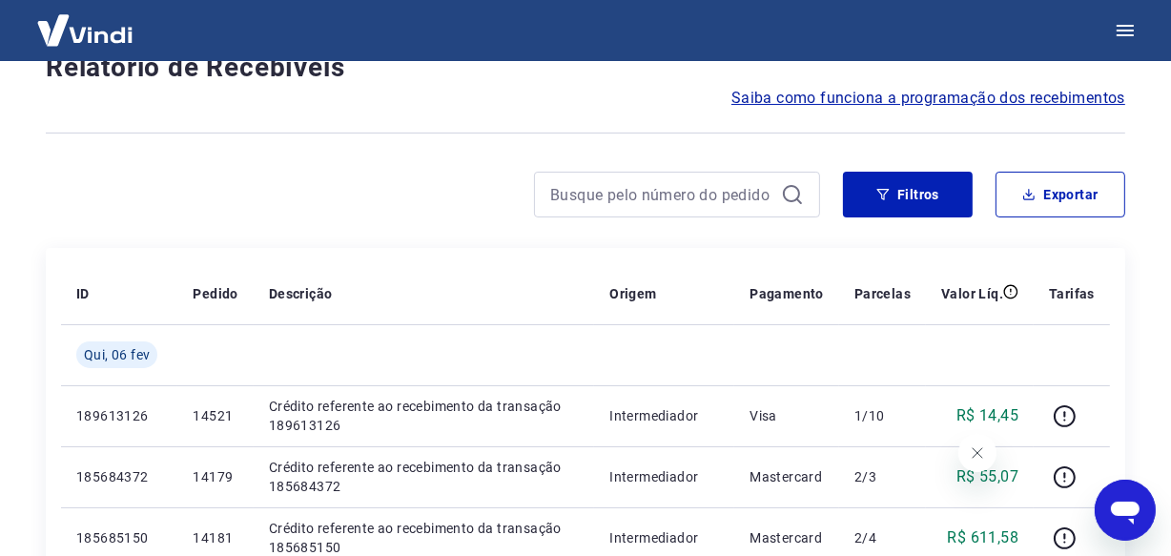
scroll to position [1647, 0]
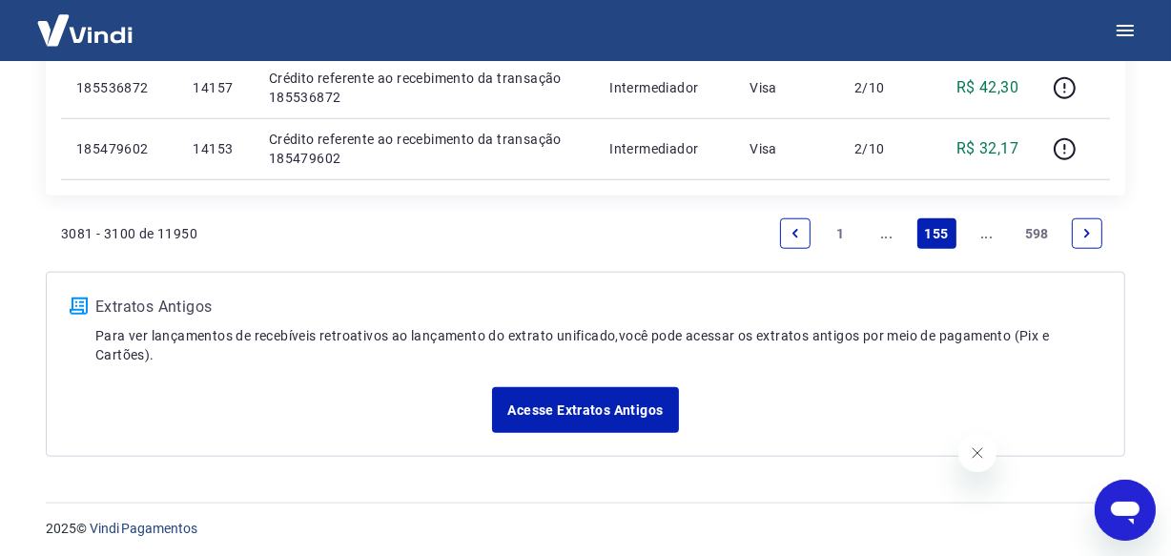
click at [989, 237] on link "..." at bounding box center [987, 233] width 31 height 31
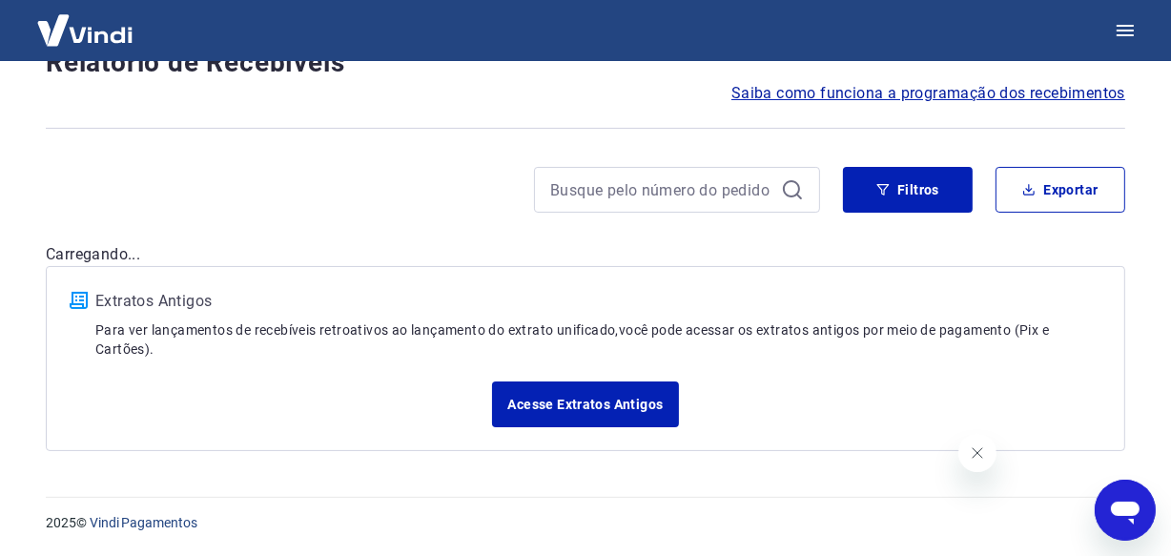
scroll to position [159, 0]
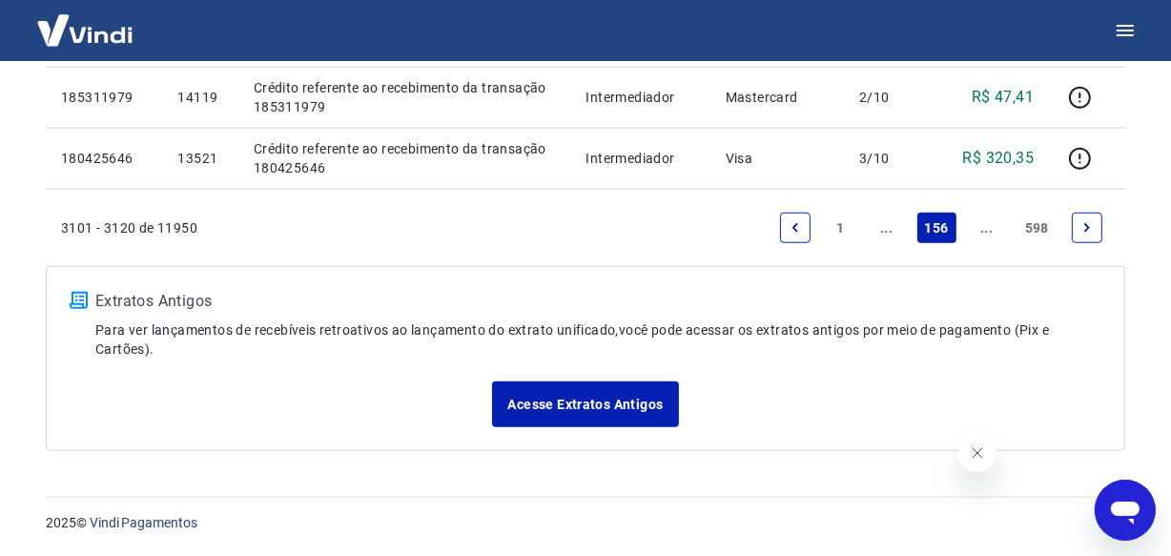
click at [989, 237] on link "..." at bounding box center [987, 228] width 31 height 31
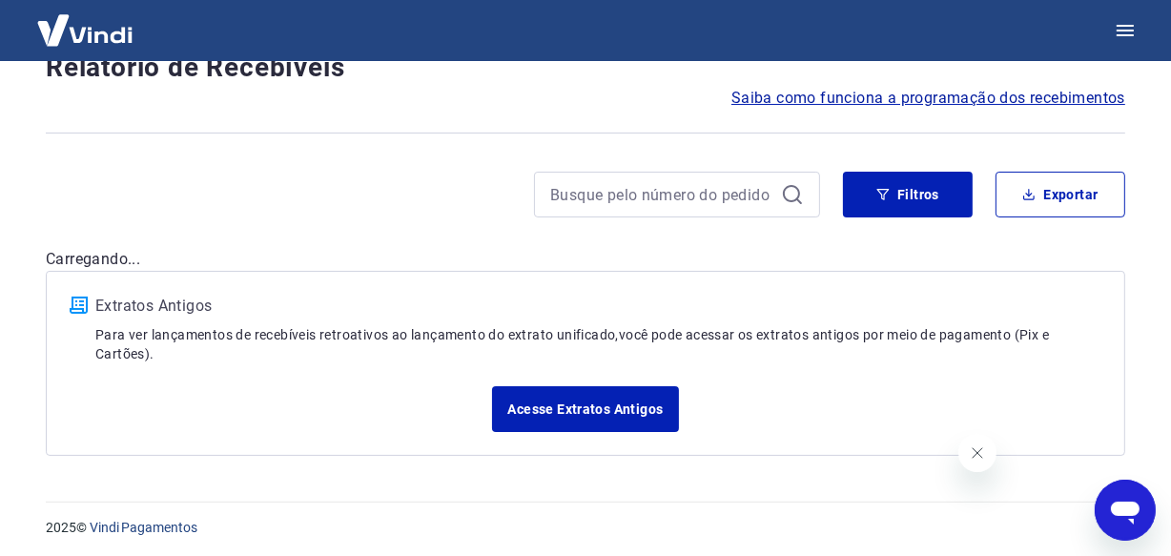
scroll to position [1647, 0]
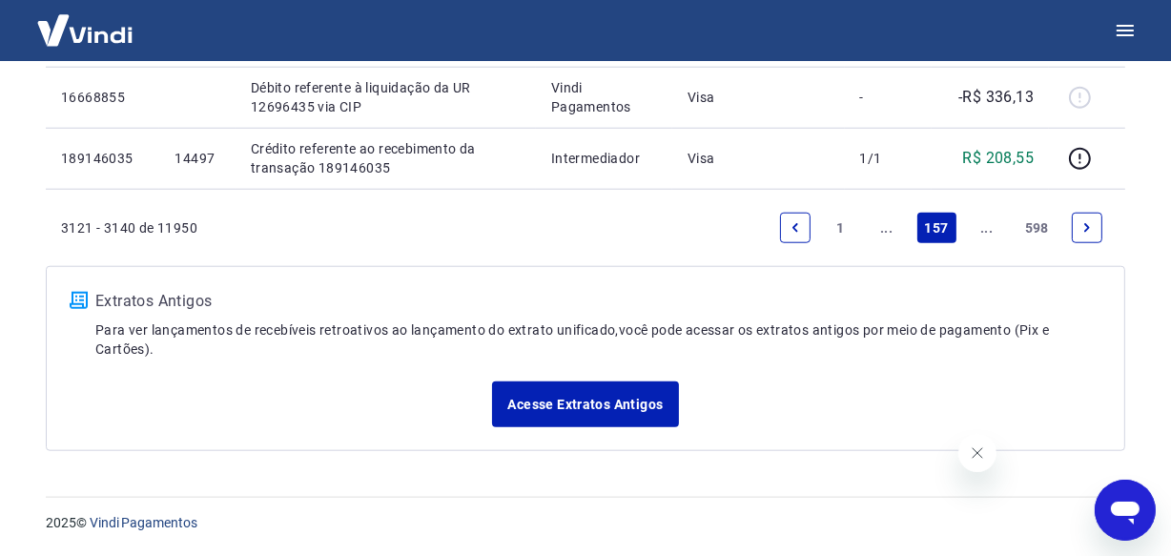
click at [989, 237] on link "..." at bounding box center [987, 228] width 31 height 31
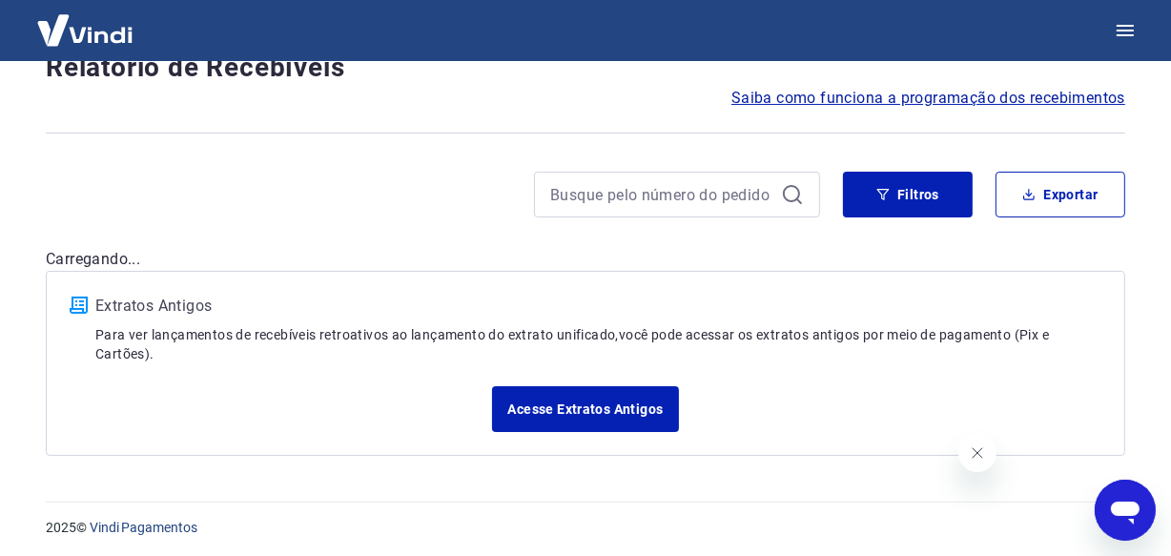
scroll to position [1707, 0]
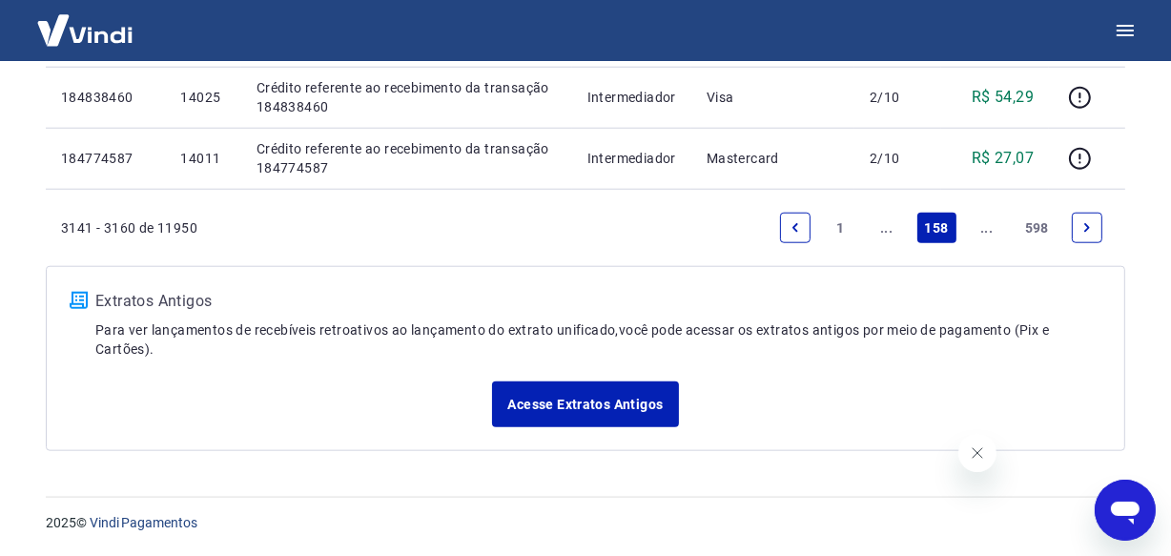
click at [989, 237] on link "..." at bounding box center [987, 228] width 31 height 31
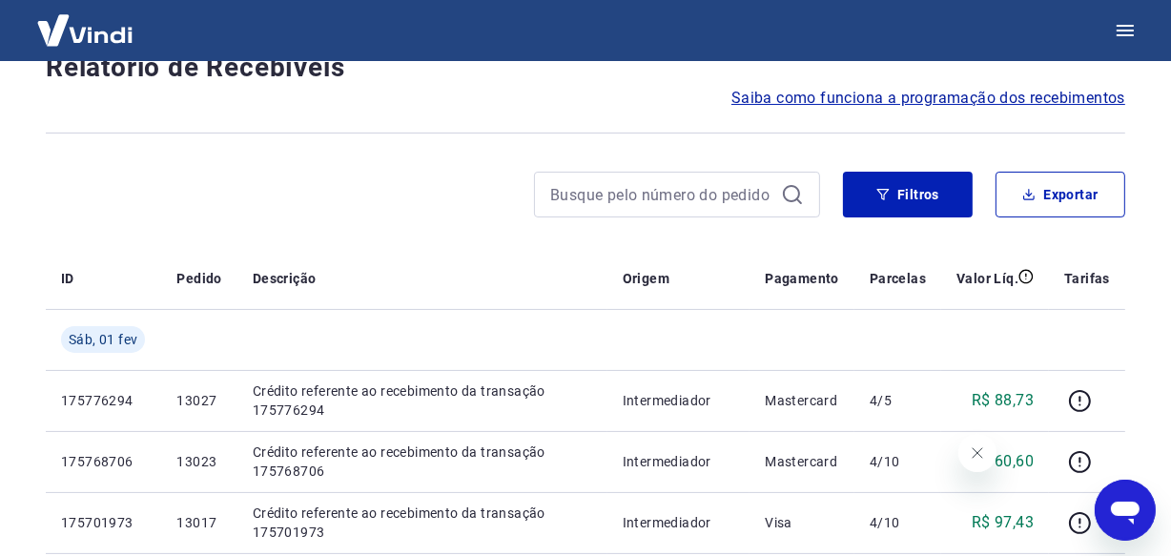
scroll to position [1647, 0]
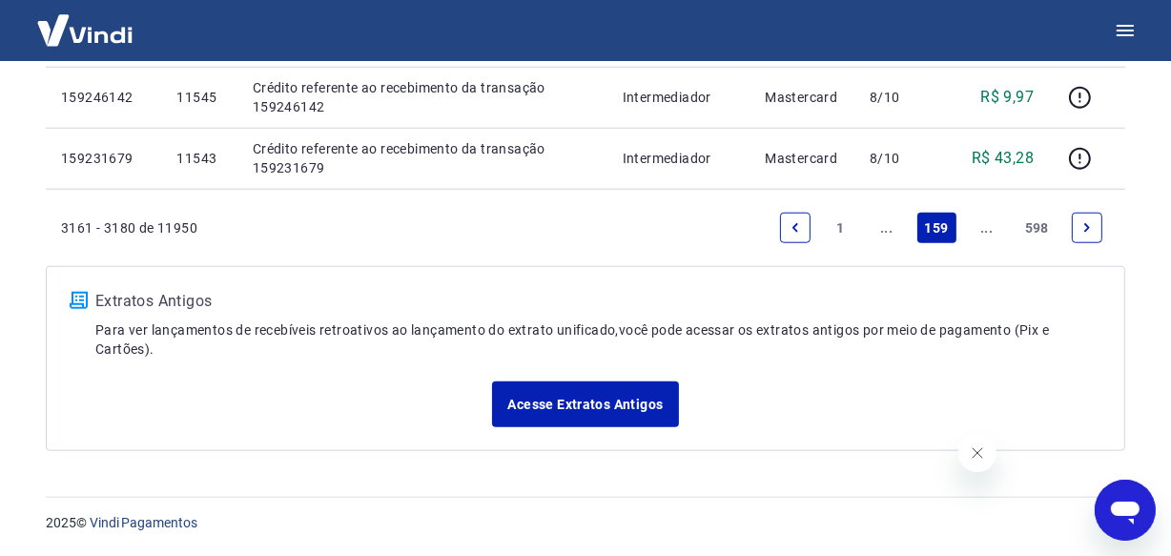
click at [989, 237] on link "..." at bounding box center [987, 228] width 31 height 31
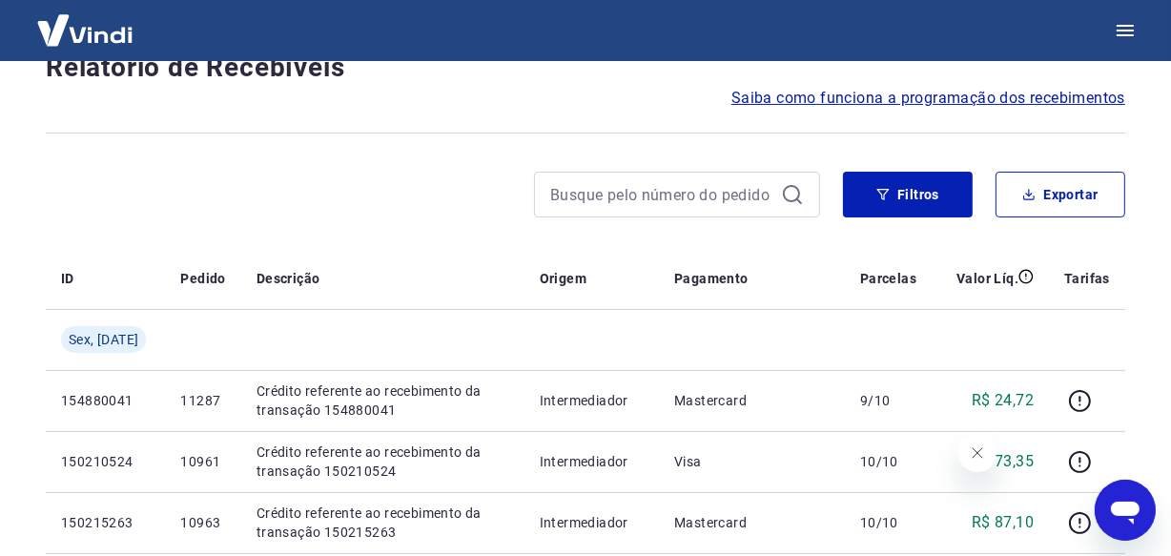
scroll to position [1707, 0]
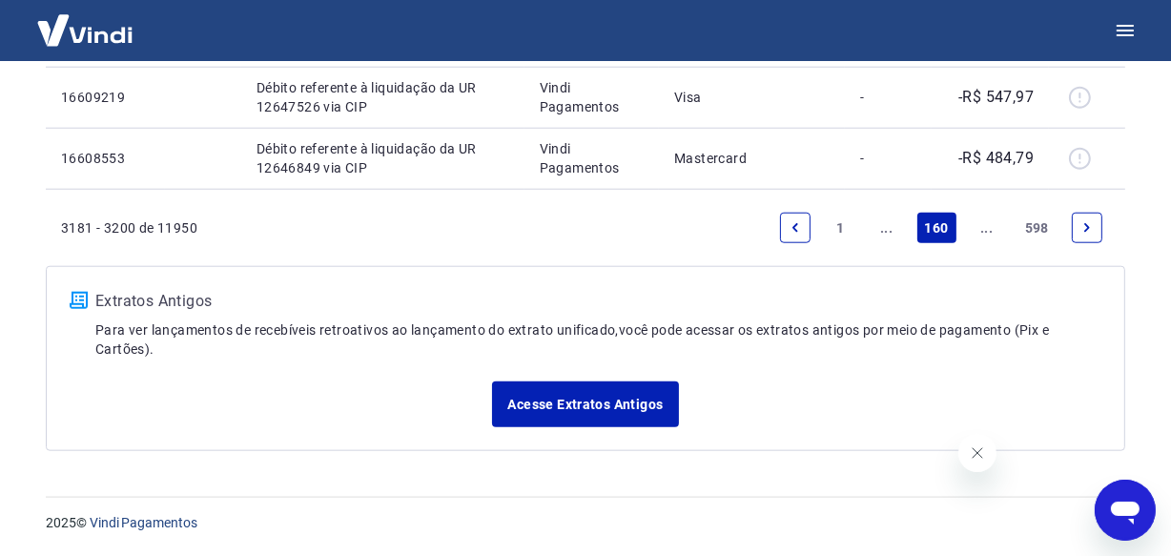
click at [989, 237] on link "..." at bounding box center [987, 228] width 31 height 31
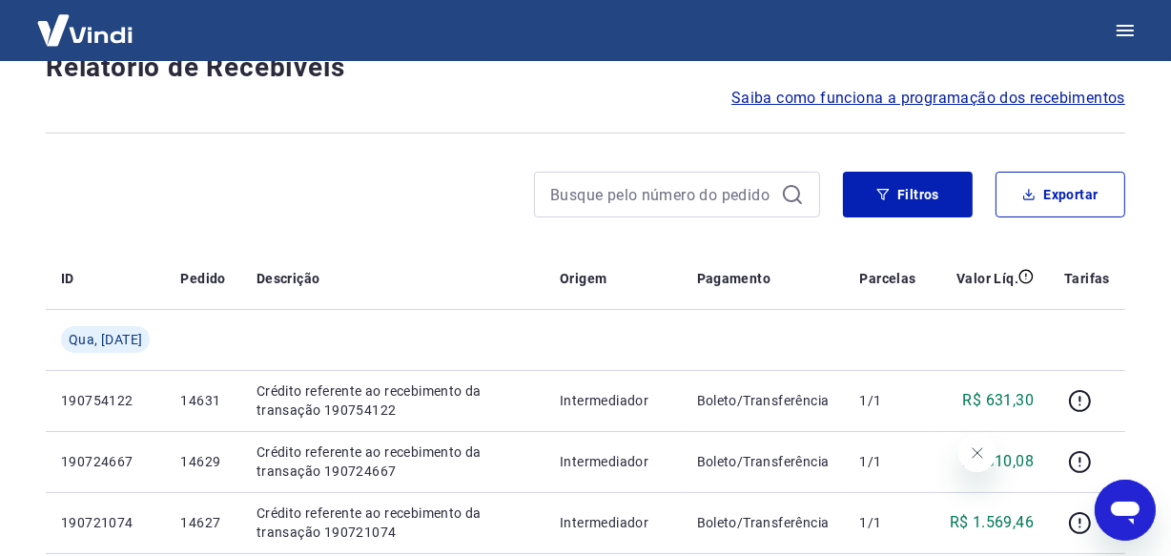
scroll to position [1647, 0]
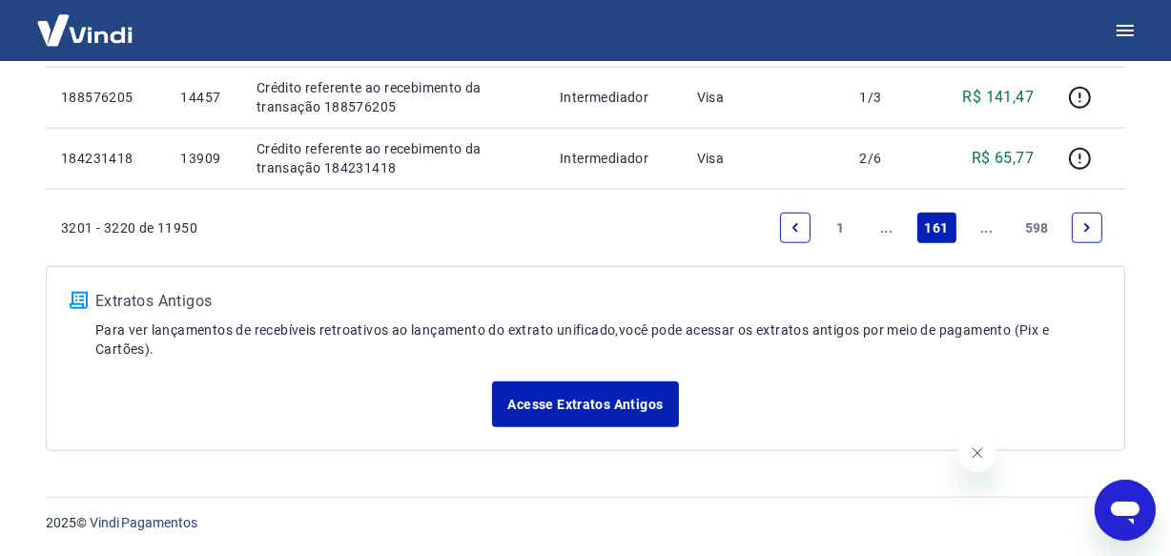
click at [986, 236] on link "..." at bounding box center [987, 228] width 31 height 31
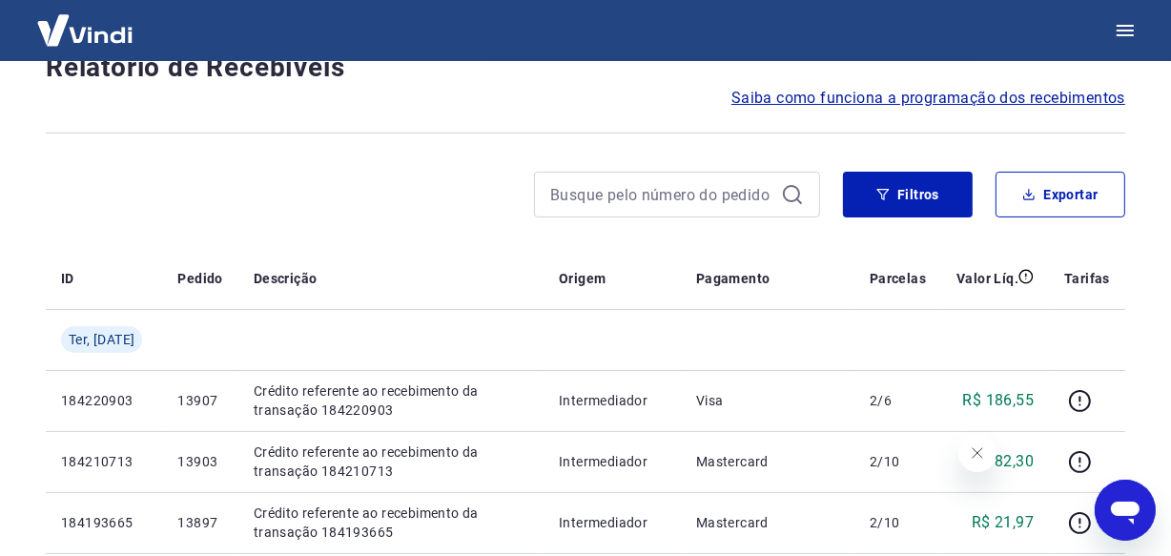
scroll to position [1647, 0]
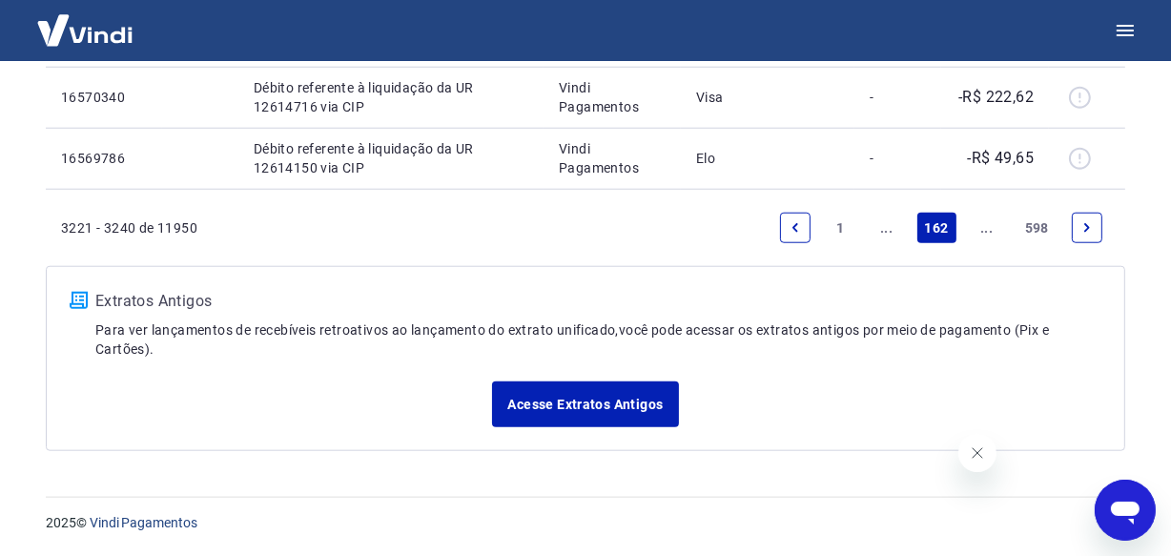
click at [986, 236] on link "..." at bounding box center [987, 228] width 31 height 31
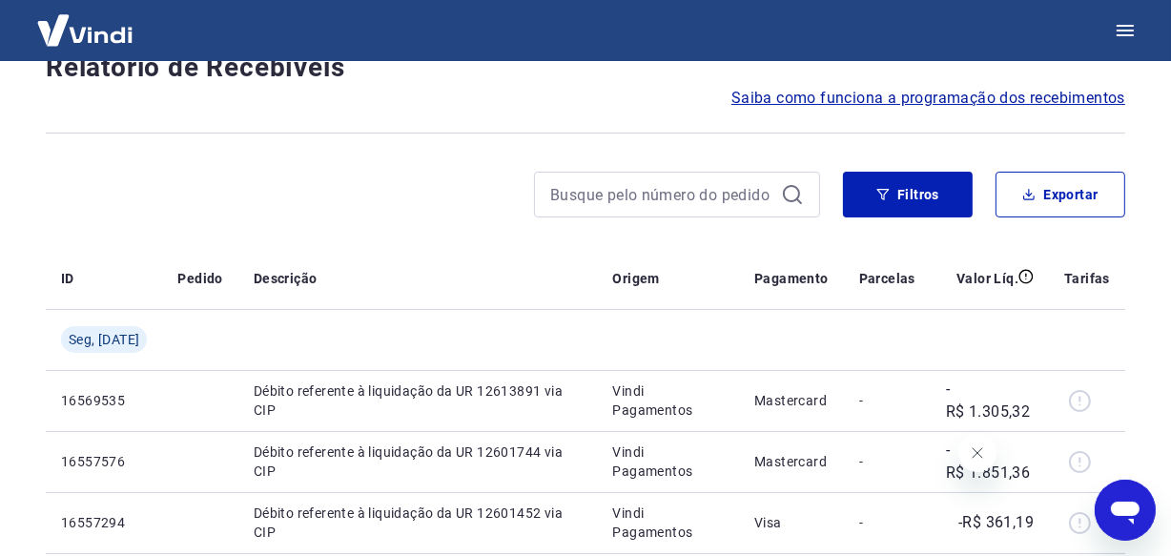
scroll to position [1586, 0]
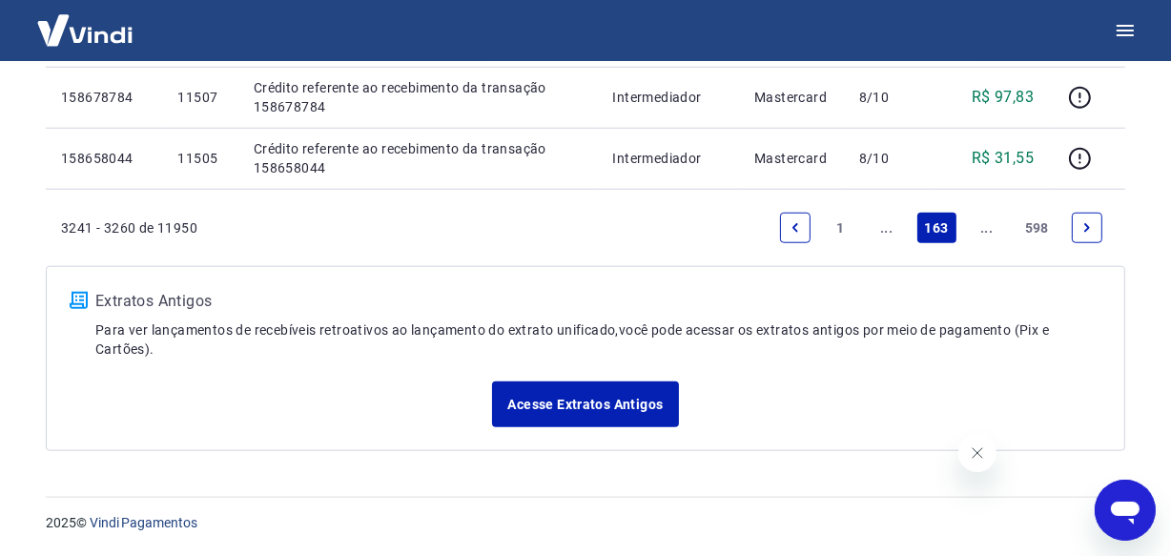
click at [985, 234] on link "..." at bounding box center [987, 228] width 31 height 31
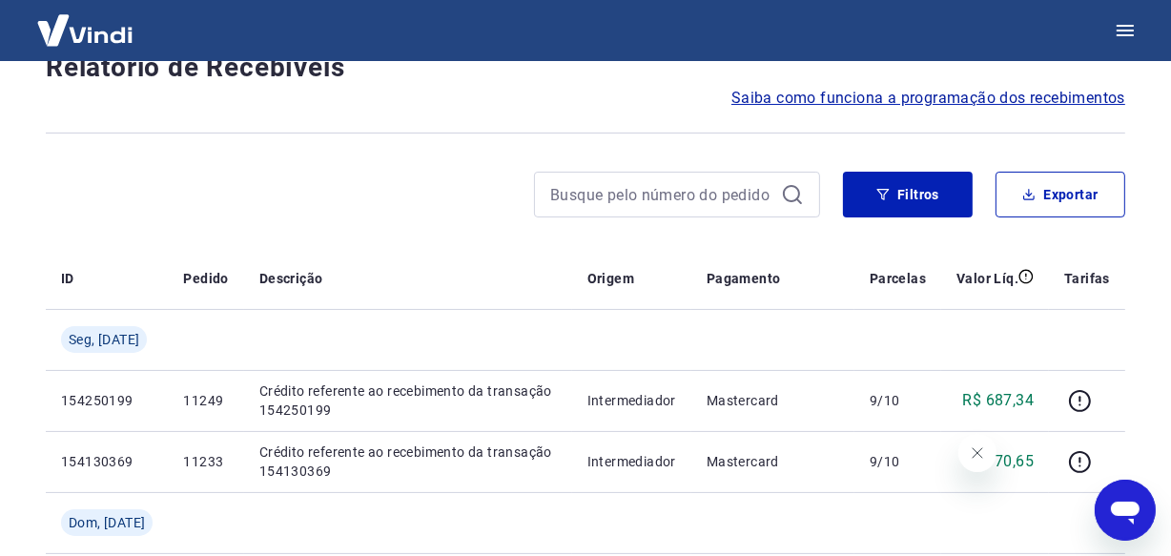
scroll to position [1707, 0]
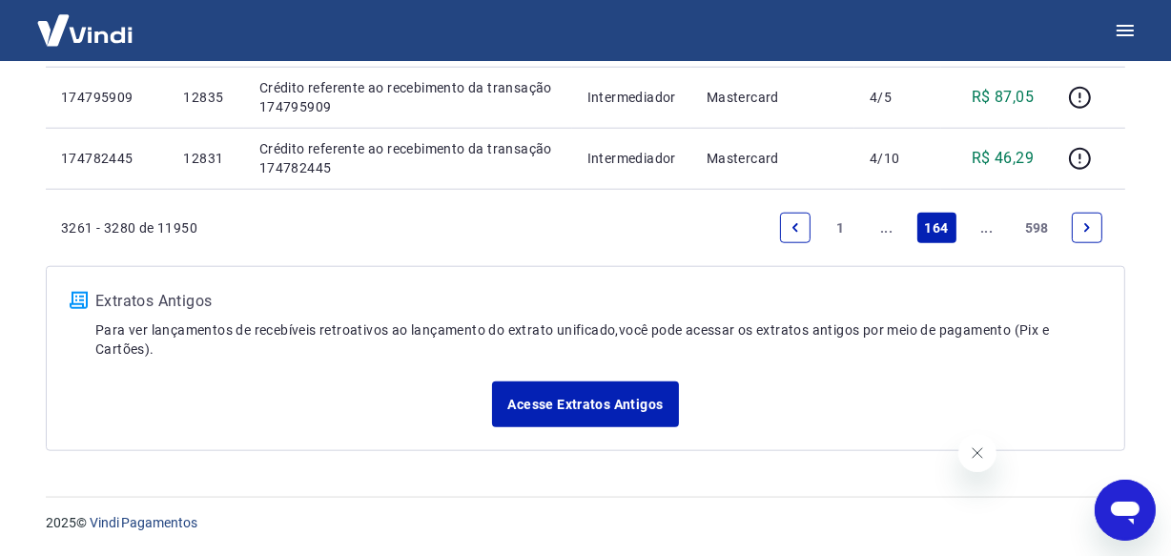
click at [985, 234] on link "..." at bounding box center [987, 228] width 31 height 31
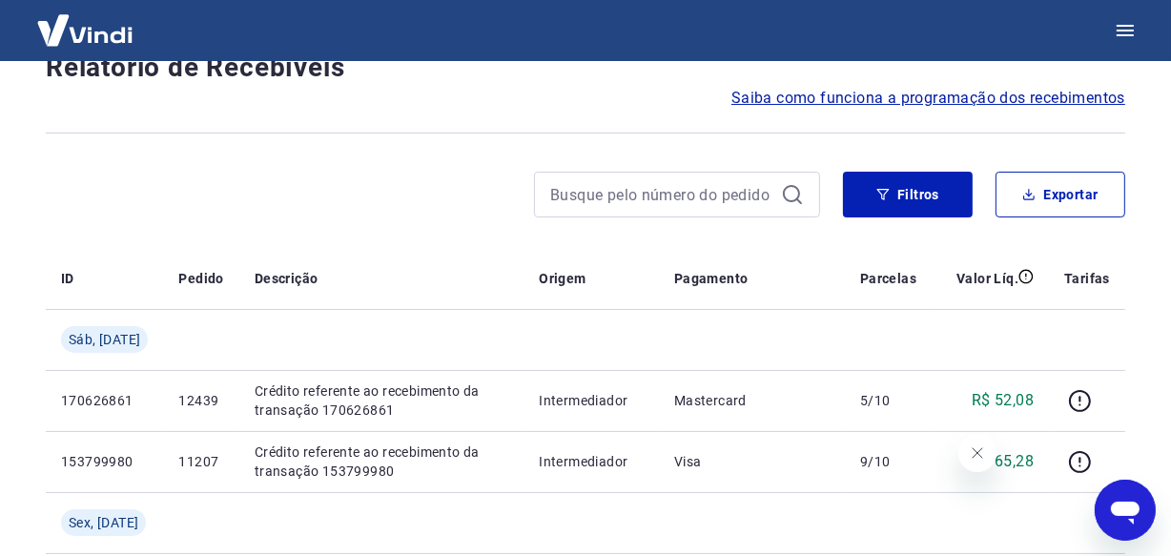
scroll to position [1707, 0]
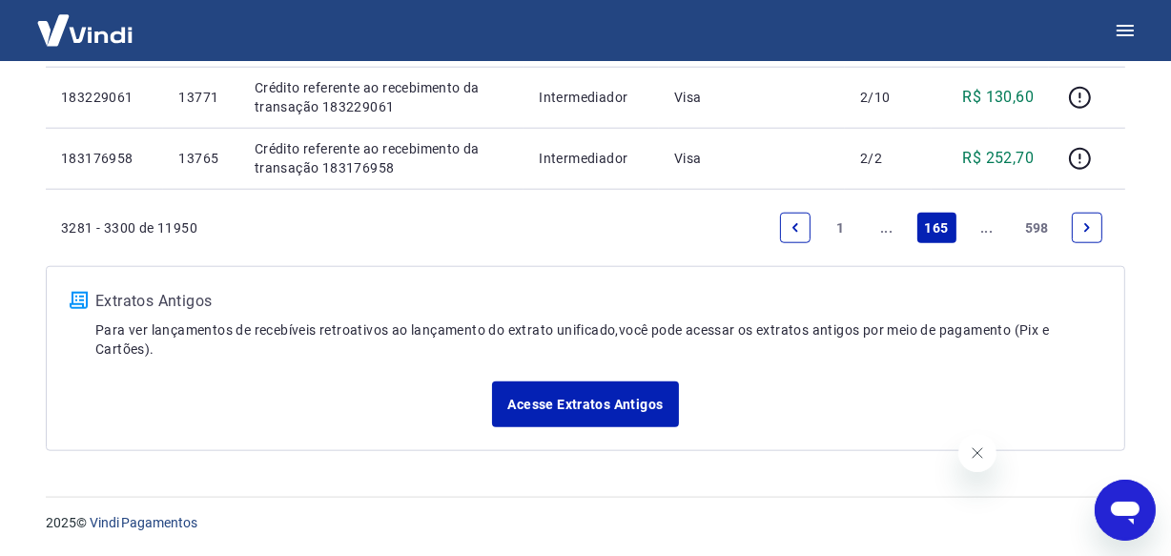
click at [985, 234] on link "..." at bounding box center [987, 228] width 31 height 31
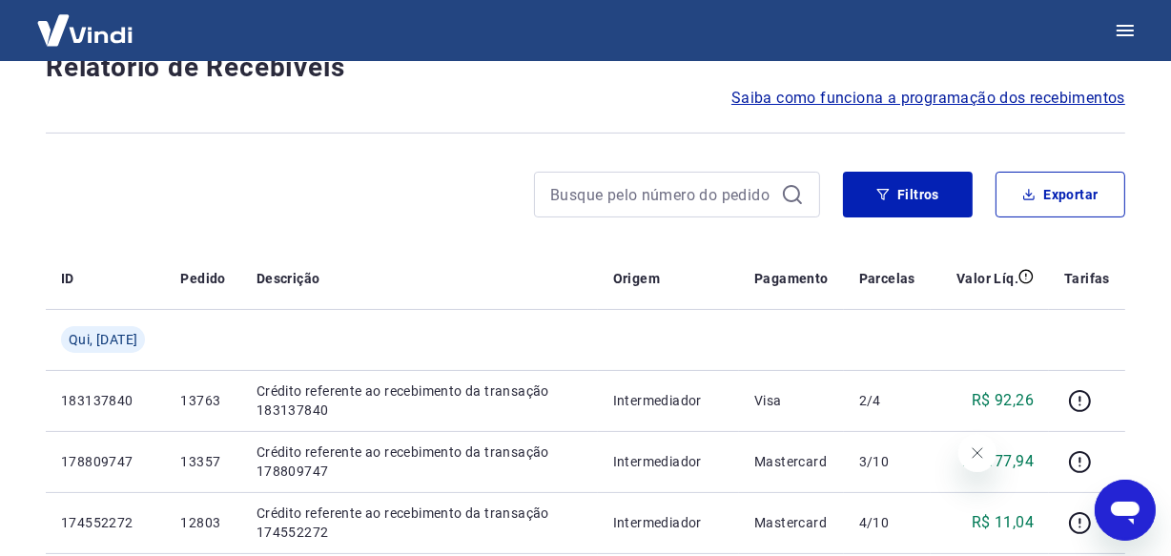
scroll to position [1647, 0]
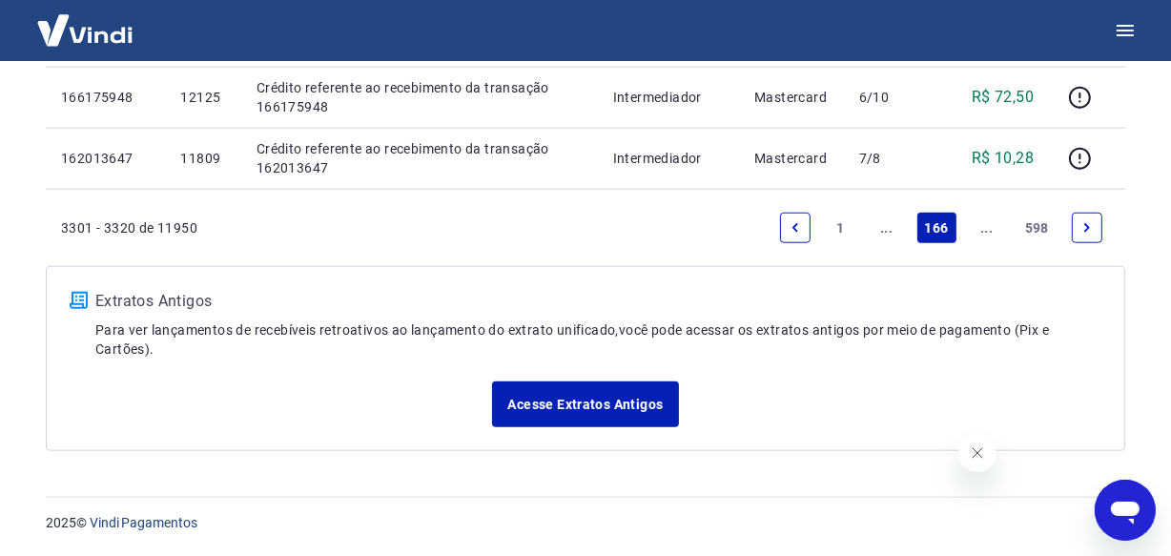
click at [985, 234] on link "..." at bounding box center [987, 228] width 31 height 31
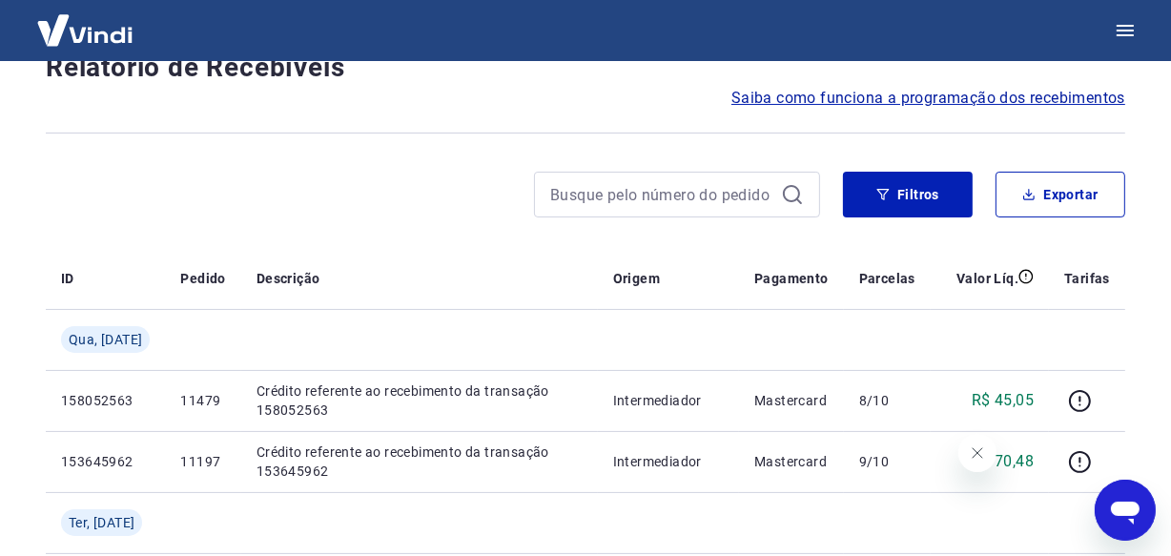
scroll to position [1707, 0]
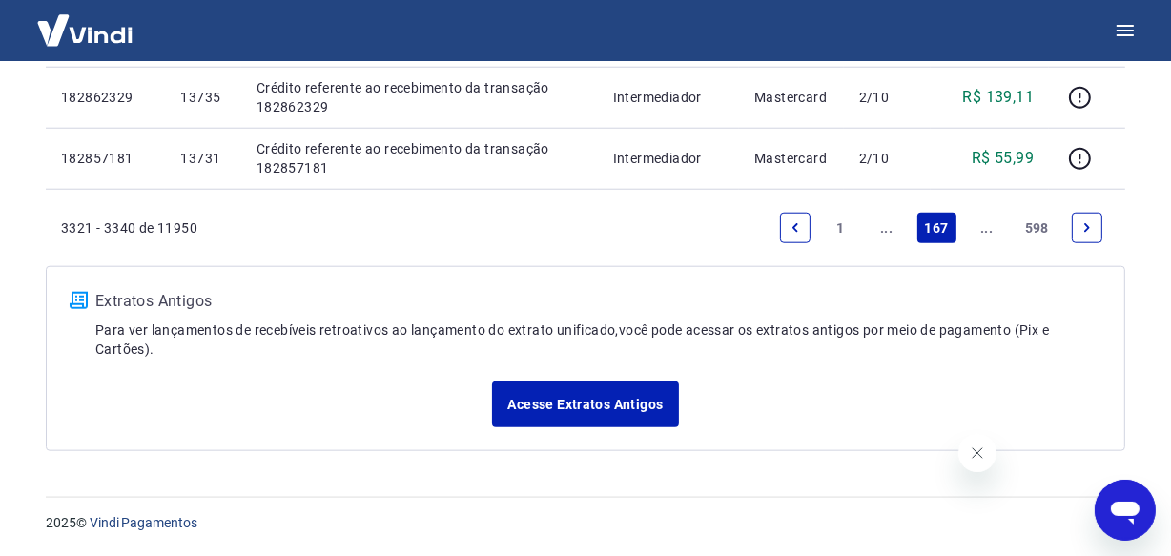
click at [985, 234] on link "..." at bounding box center [987, 228] width 31 height 31
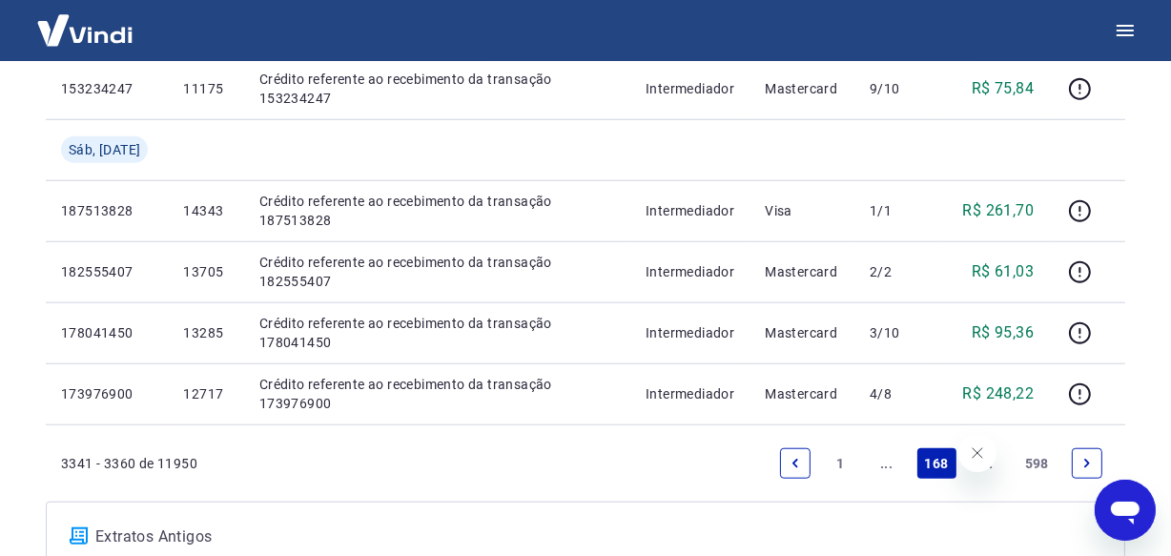
scroll to position [1712, 0]
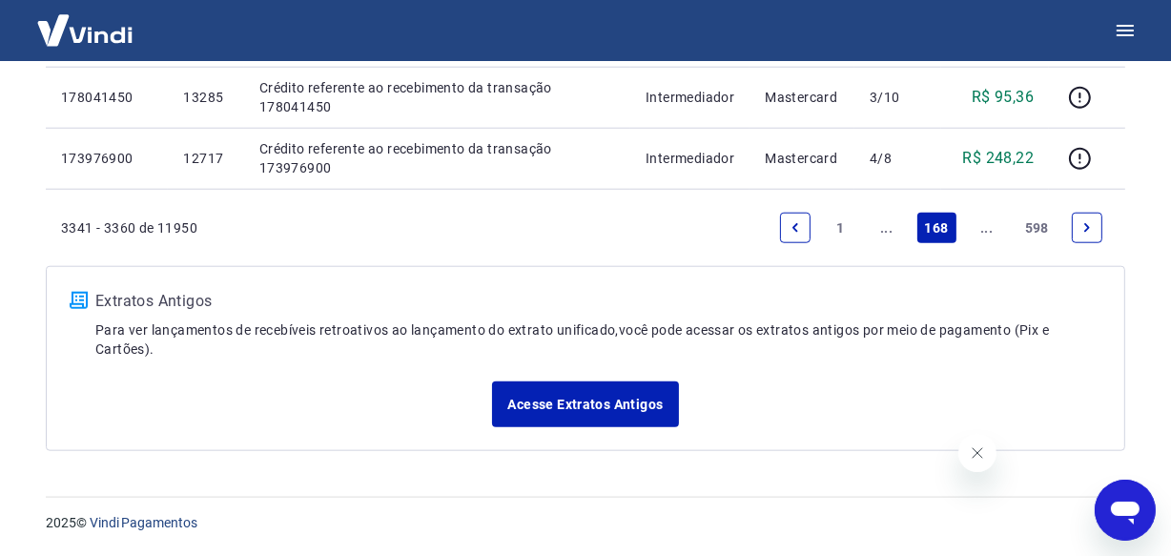
click at [884, 229] on link "..." at bounding box center [887, 228] width 31 height 31
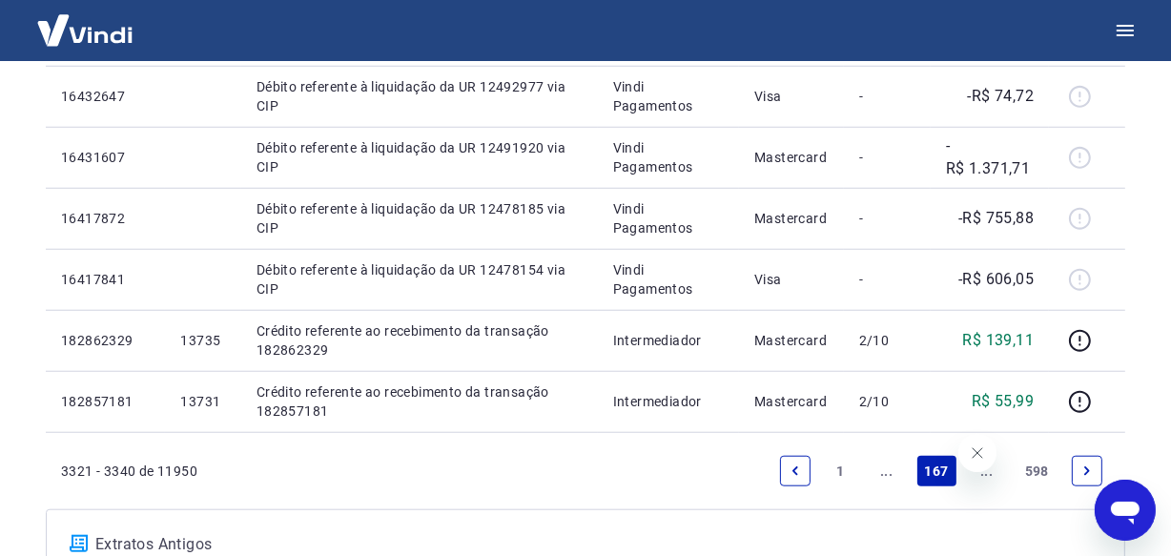
scroll to position [1452, 0]
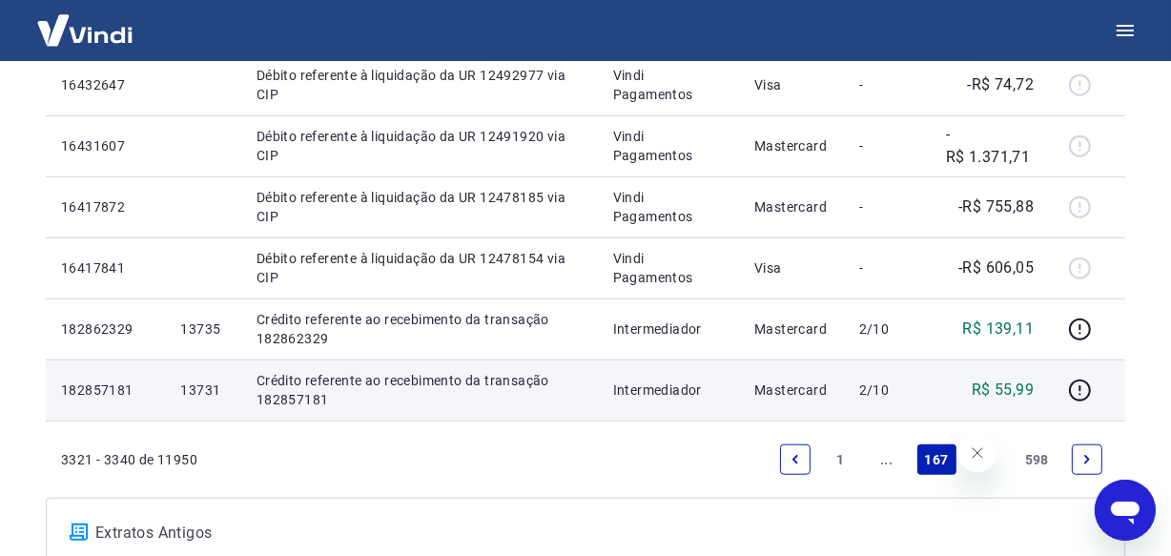
click at [220, 400] on p "13731" at bounding box center [202, 390] width 45 height 19
copy p "13731"
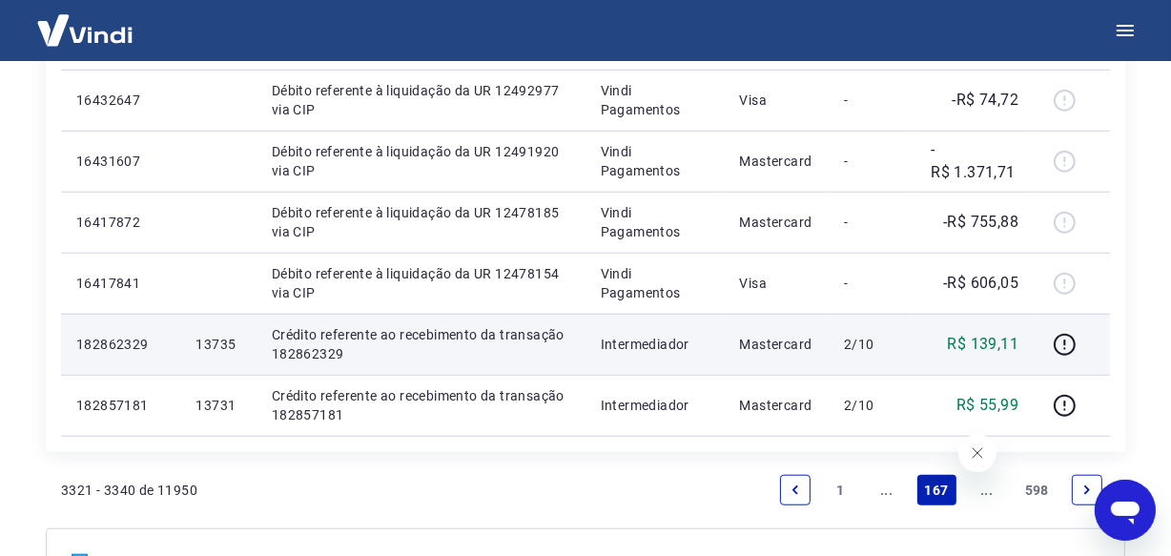
click at [225, 345] on p "13735" at bounding box center [218, 344] width 45 height 19
copy p "13735"
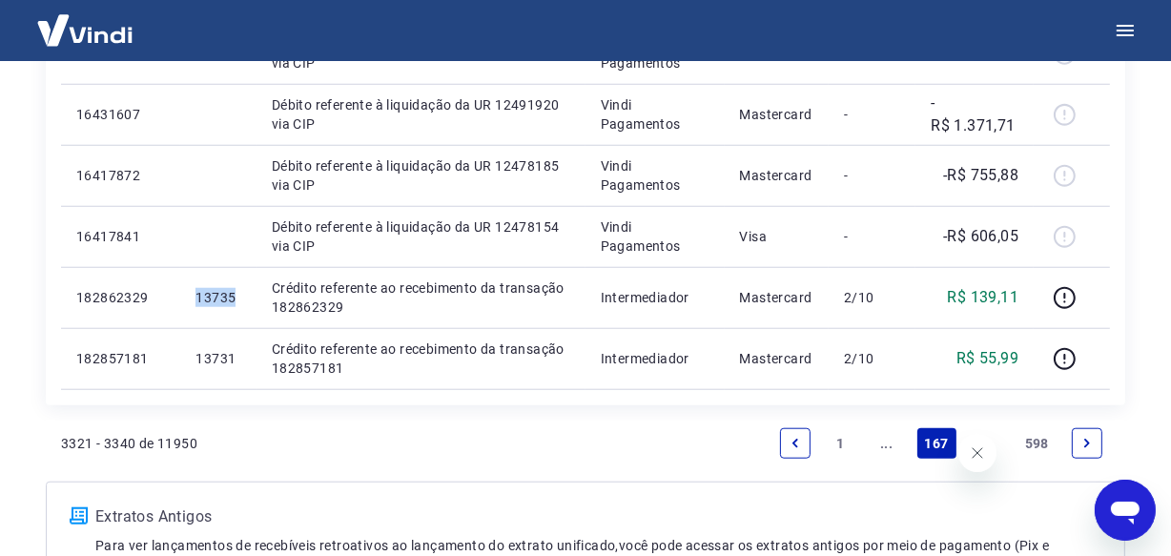
scroll to position [1538, 0]
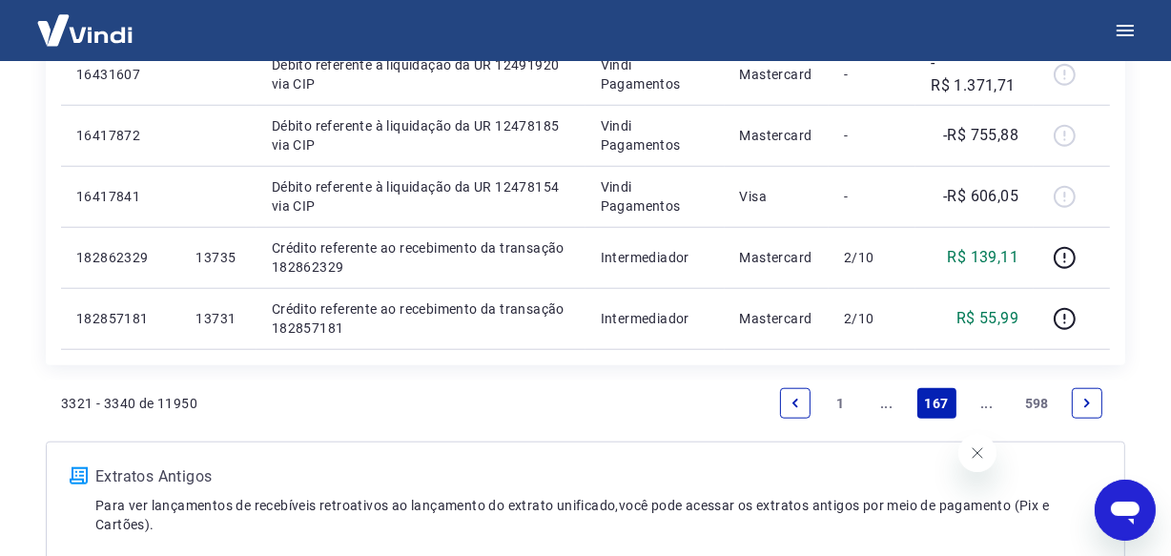
click at [983, 402] on link "..." at bounding box center [987, 403] width 31 height 31
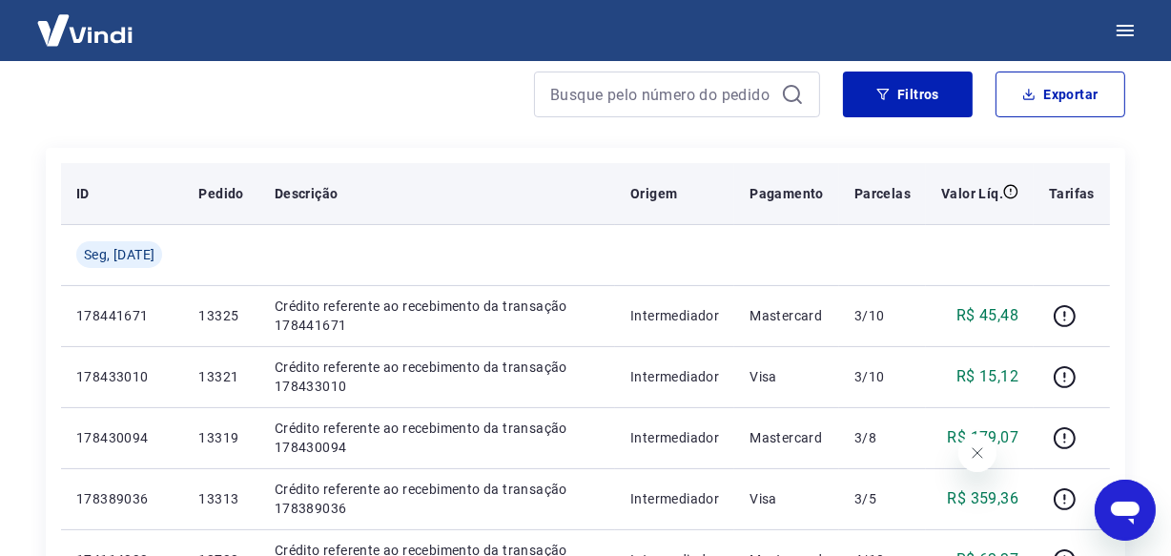
scroll to position [346, 0]
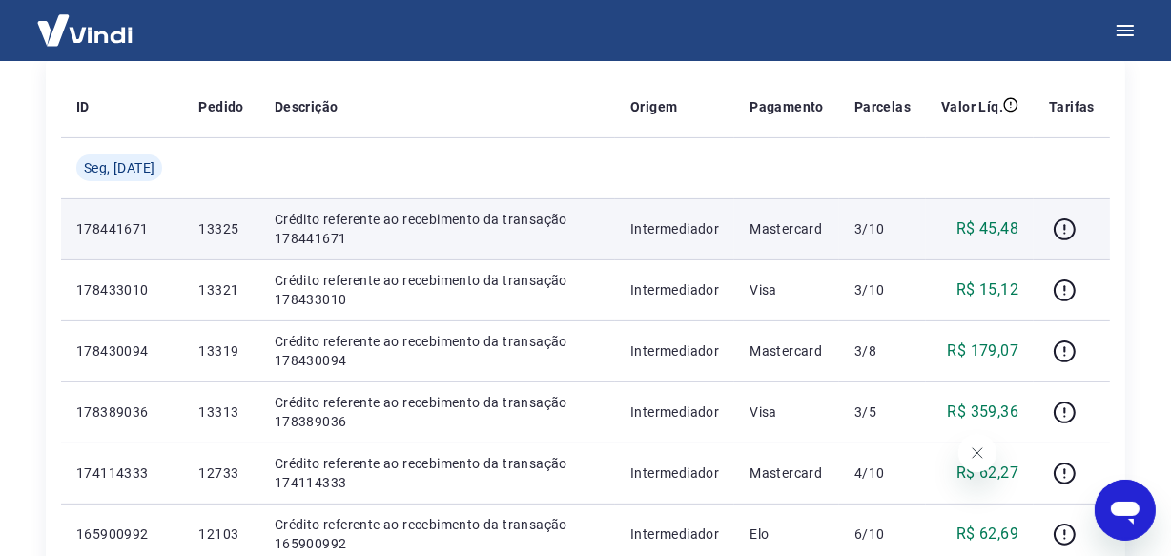
click at [204, 230] on p "13325" at bounding box center [220, 228] width 45 height 19
copy p "13325"
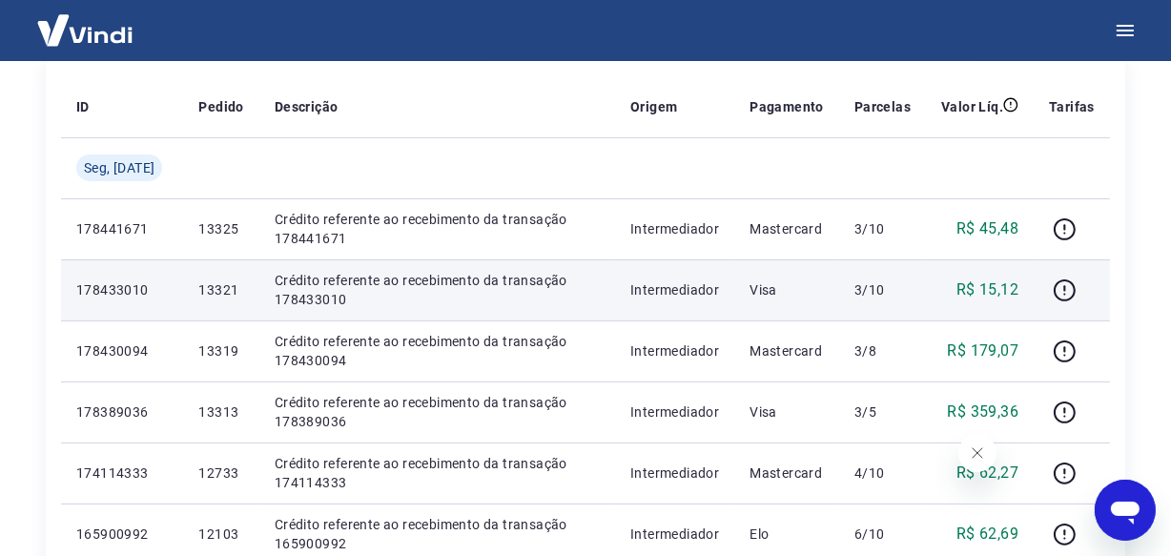
click at [205, 289] on p "13321" at bounding box center [220, 289] width 45 height 19
click at [211, 285] on p "13321" at bounding box center [220, 289] width 45 height 19
copy p "13321"
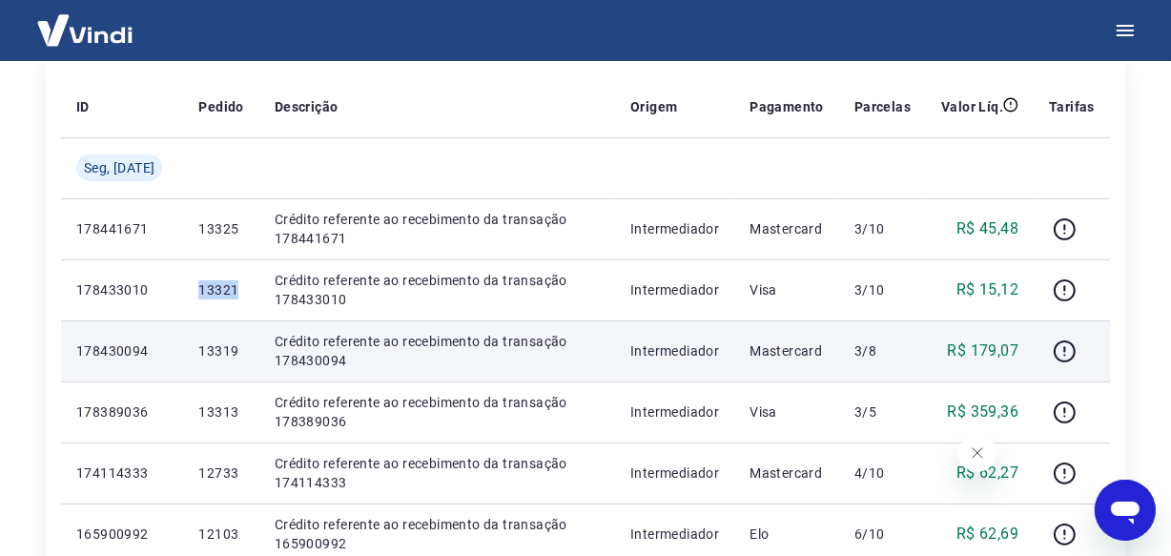
click at [209, 346] on p "13319" at bounding box center [220, 350] width 45 height 19
copy p "13319"
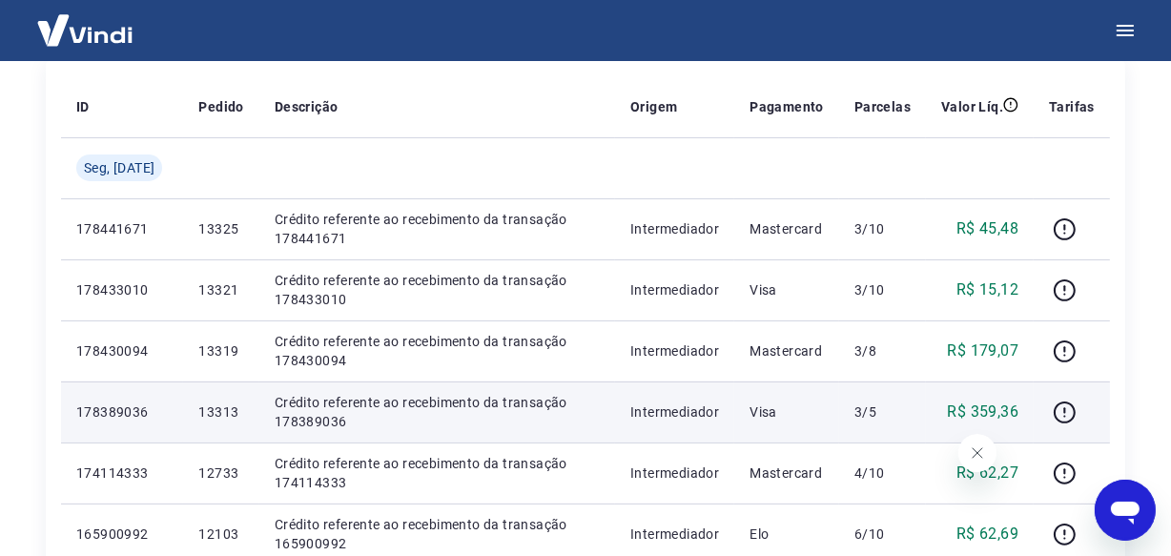
click at [216, 412] on p "13313" at bounding box center [220, 411] width 45 height 19
copy p "13313"
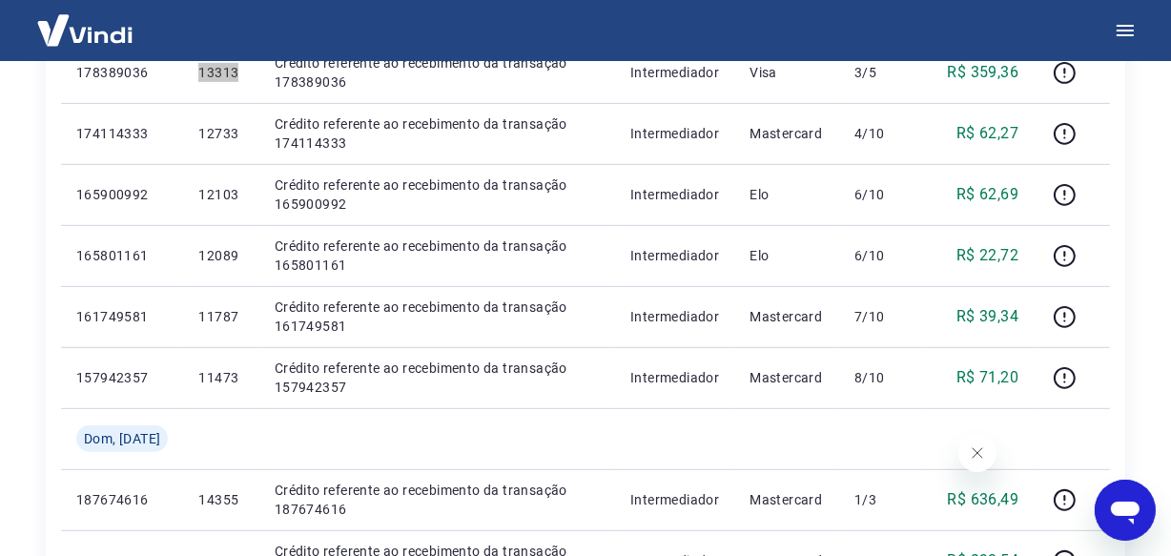
scroll to position [693, 0]
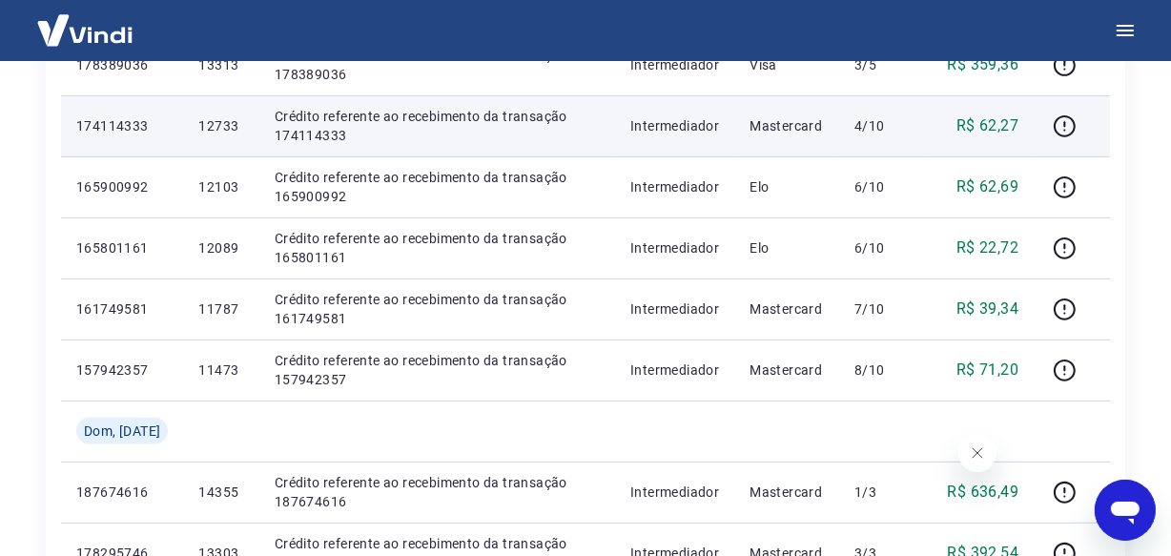
click at [218, 125] on p "12733" at bounding box center [220, 125] width 45 height 19
copy p "12733"
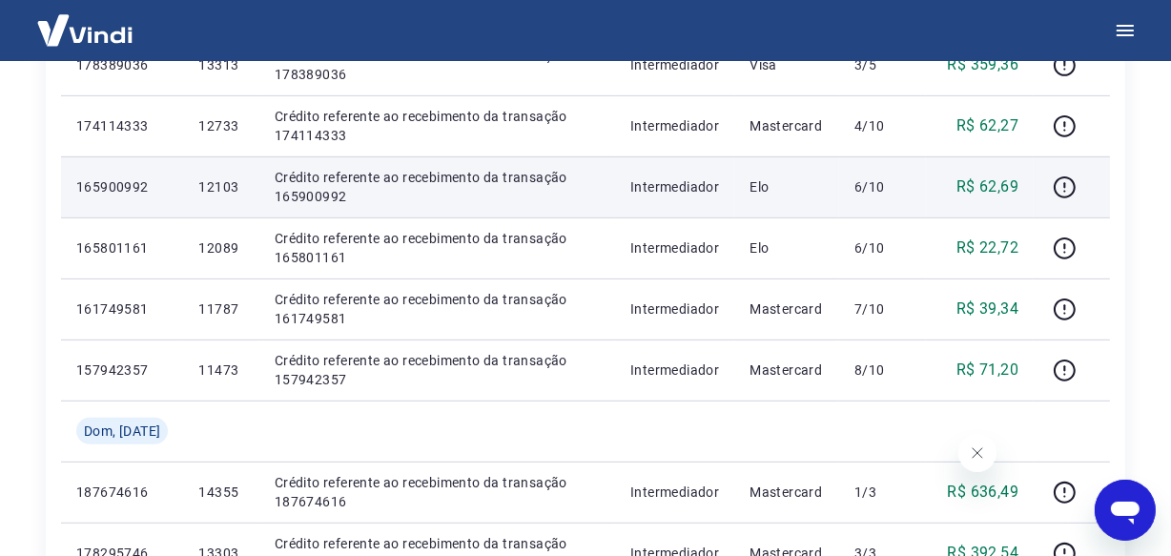
click at [208, 193] on p "12103" at bounding box center [220, 186] width 45 height 19
copy p "12103"
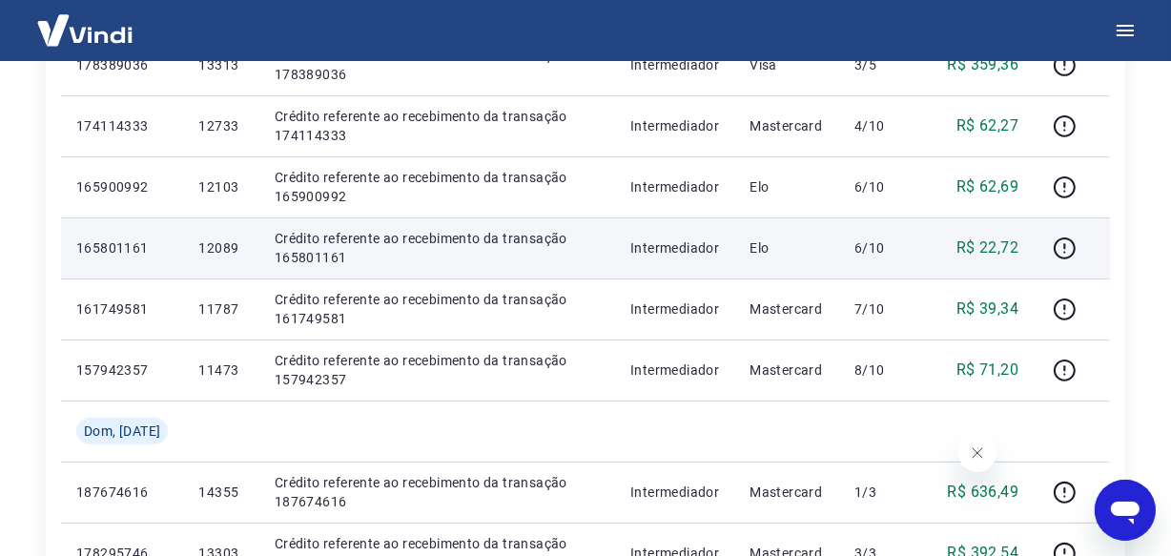
click at [204, 254] on p "12089" at bounding box center [220, 247] width 45 height 19
copy p "12089"
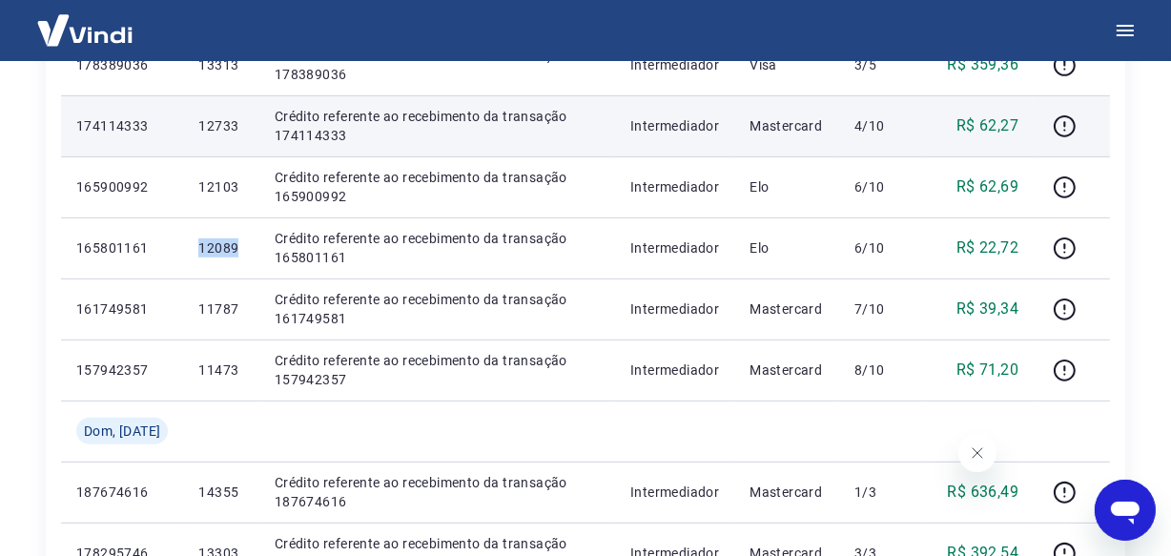
copy p "12089"
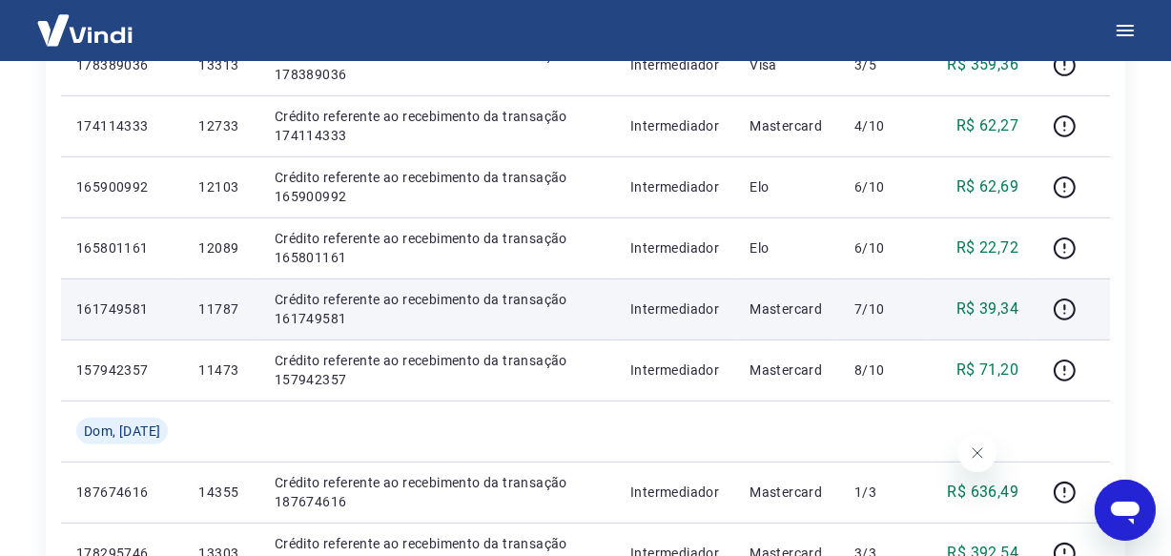
click at [194, 314] on td "11787" at bounding box center [220, 308] width 75 height 61
click at [211, 309] on p "11787" at bounding box center [220, 308] width 45 height 19
copy p "11787"
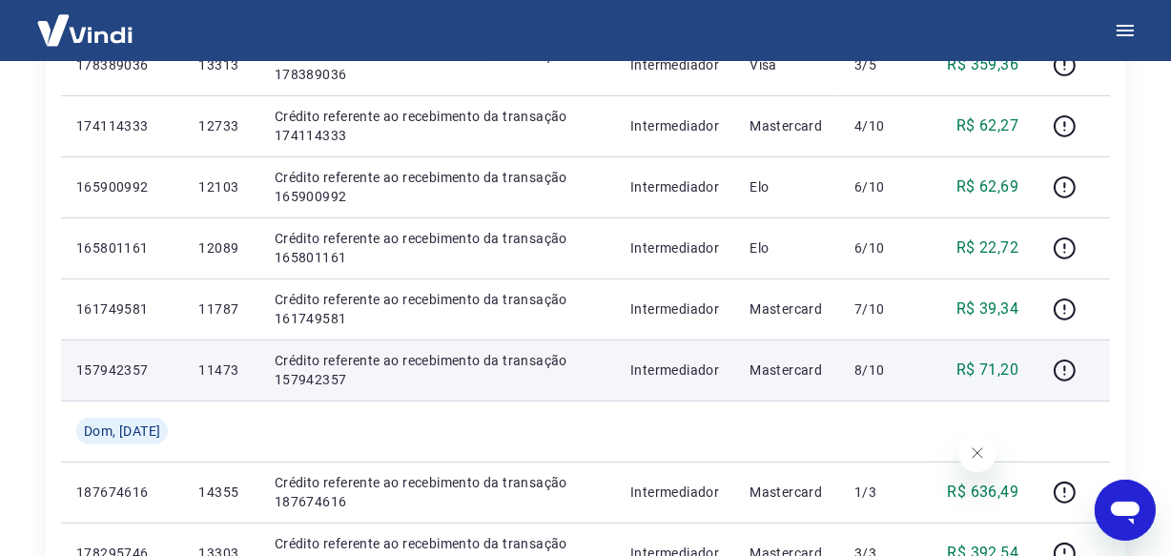
click at [211, 373] on p "11473" at bounding box center [220, 369] width 45 height 19
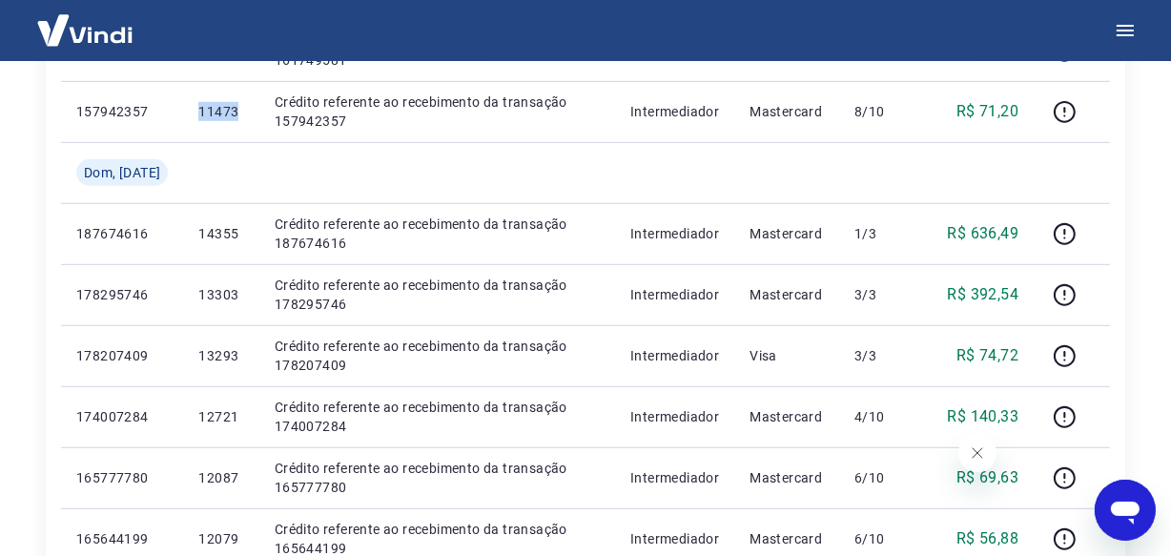
scroll to position [954, 0]
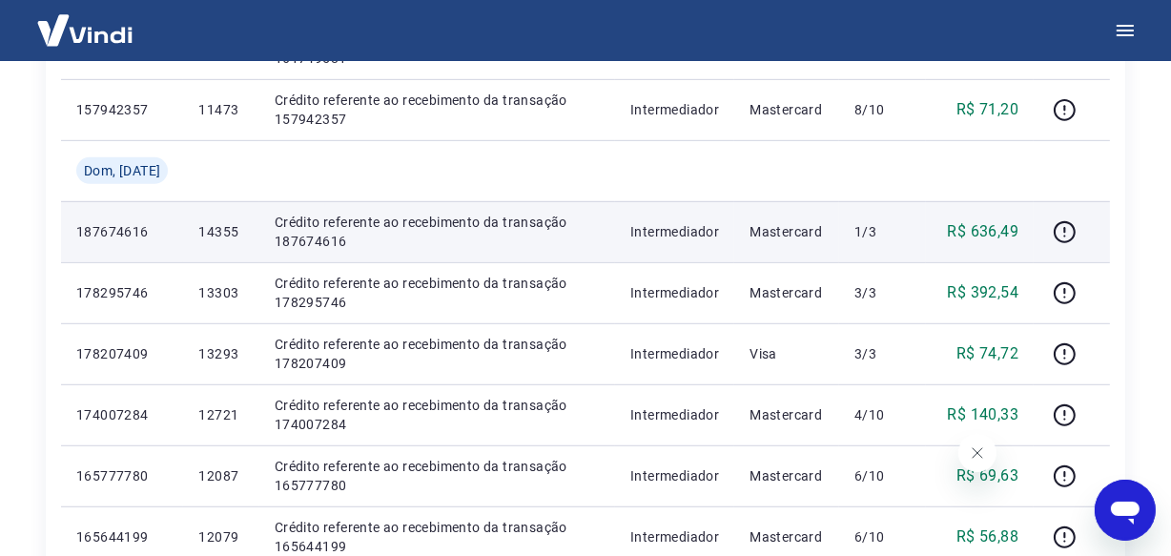
click at [237, 235] on p "14355" at bounding box center [220, 231] width 45 height 19
click at [226, 232] on p "14355" at bounding box center [220, 231] width 45 height 19
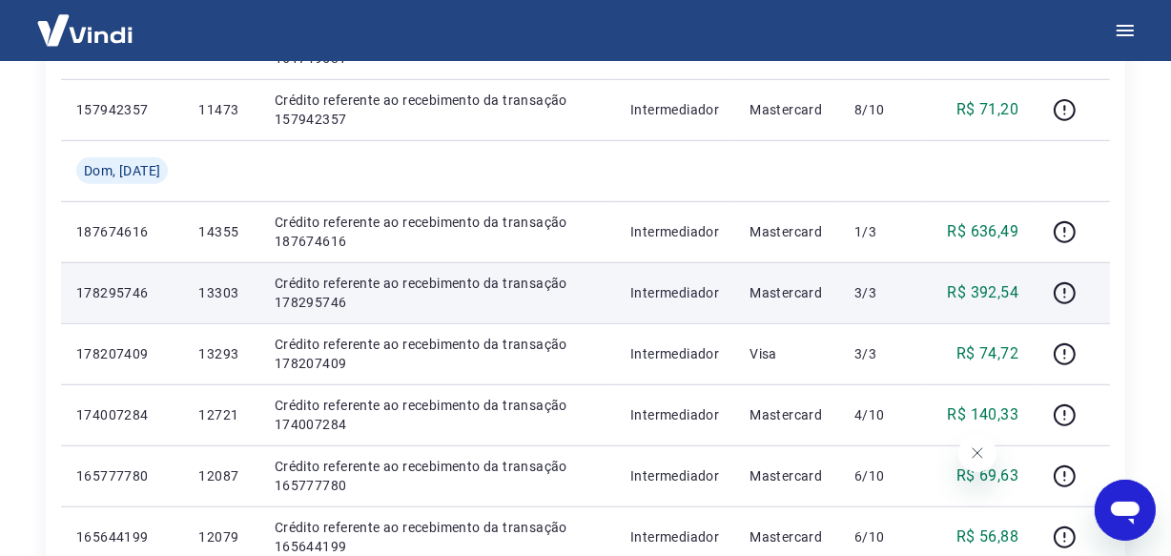
click at [225, 299] on p "13303" at bounding box center [220, 292] width 45 height 19
click at [217, 291] on p "13303" at bounding box center [220, 292] width 45 height 19
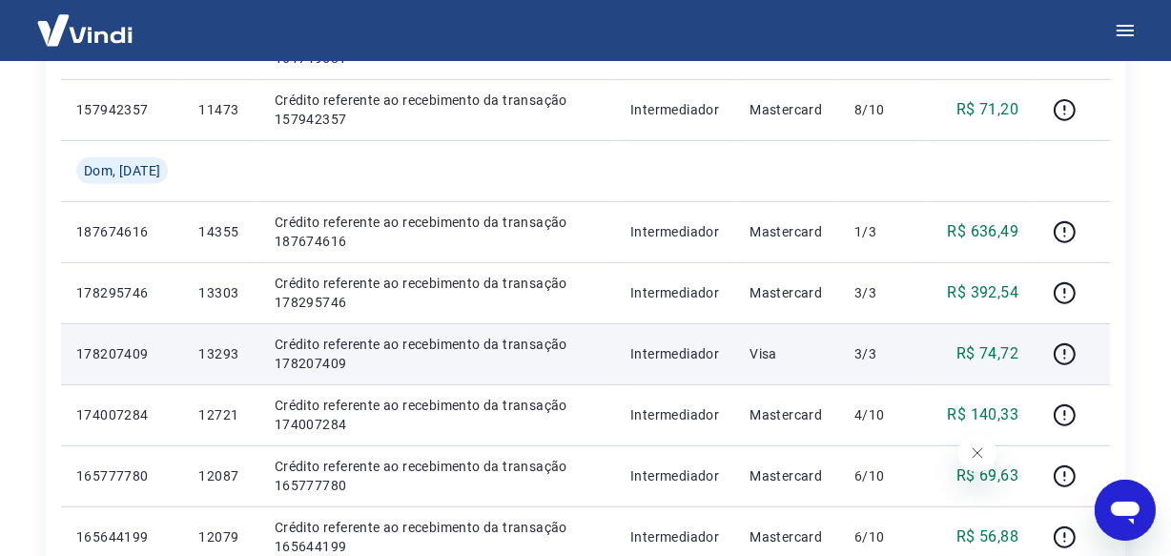
click at [228, 354] on p "13293" at bounding box center [220, 353] width 45 height 19
click at [230, 354] on p "13293" at bounding box center [220, 353] width 45 height 19
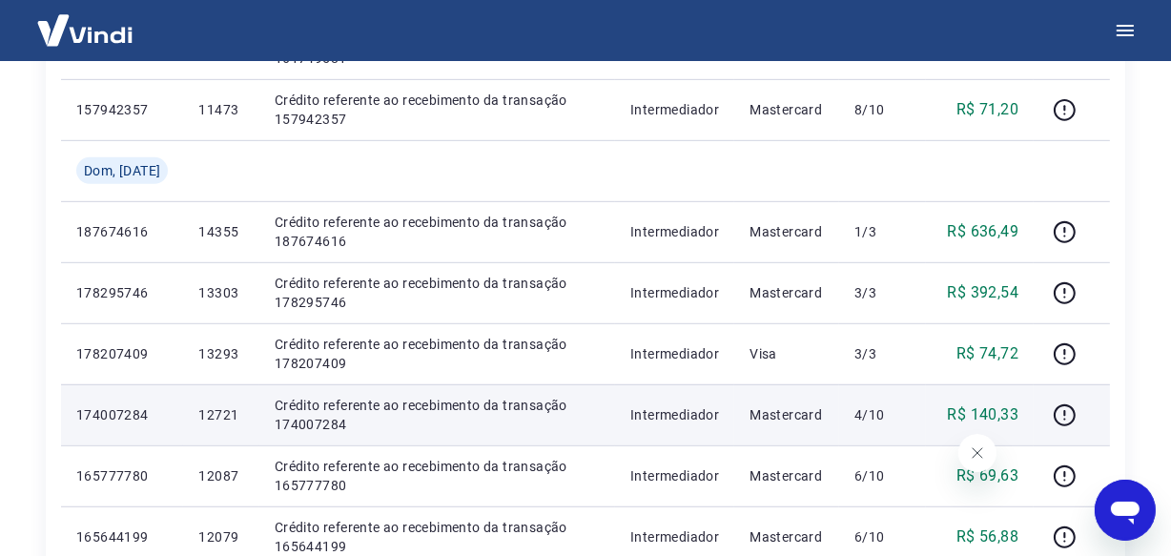
click at [241, 419] on td "12721" at bounding box center [220, 414] width 75 height 61
click at [223, 418] on p "12721" at bounding box center [220, 414] width 45 height 19
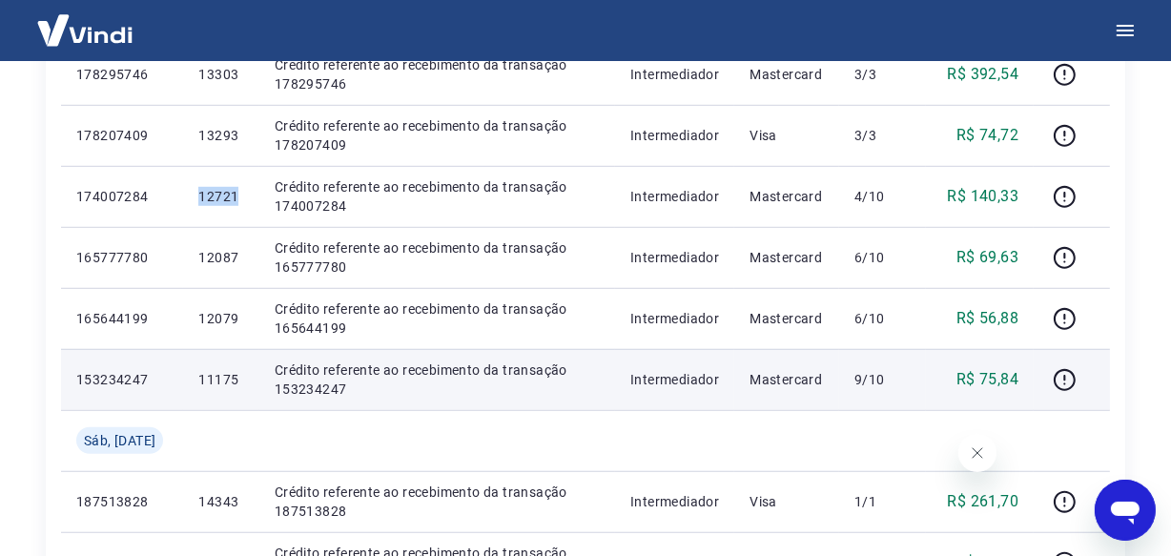
scroll to position [1213, 0]
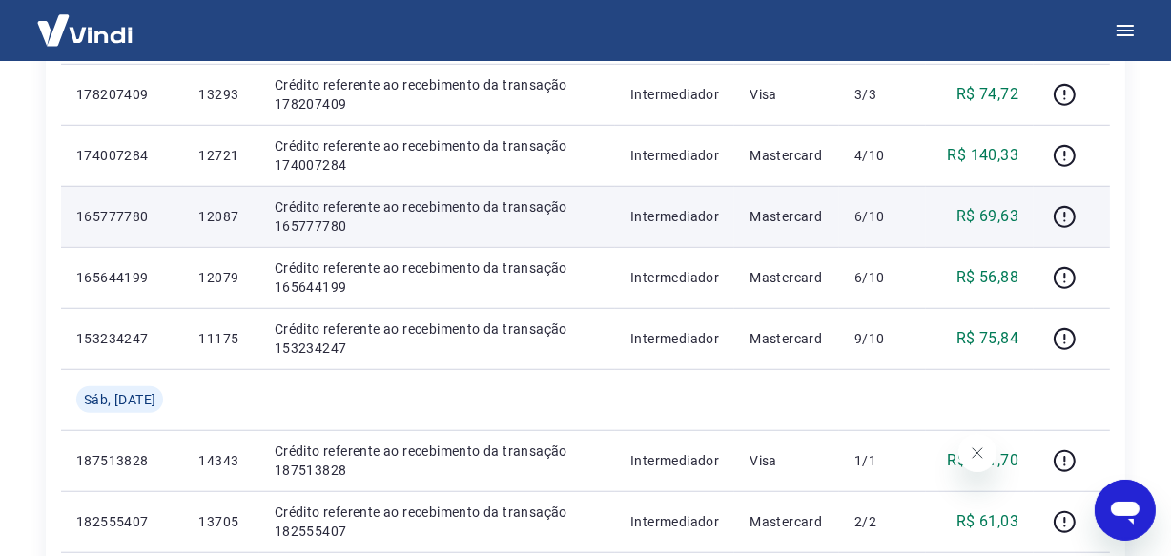
click at [210, 218] on p "12087" at bounding box center [220, 216] width 45 height 19
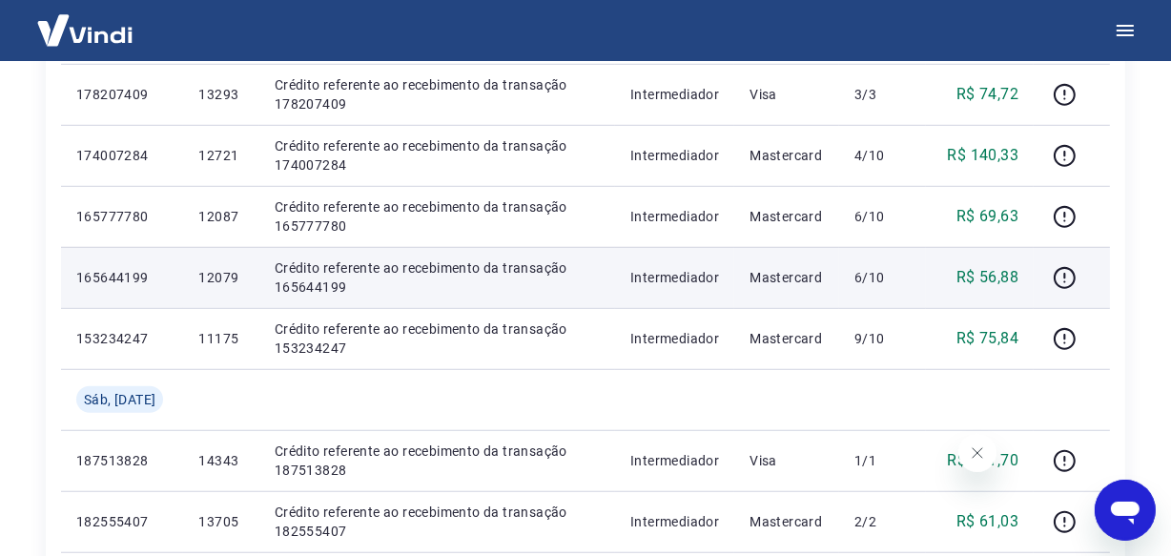
click at [208, 277] on p "12079" at bounding box center [220, 277] width 45 height 19
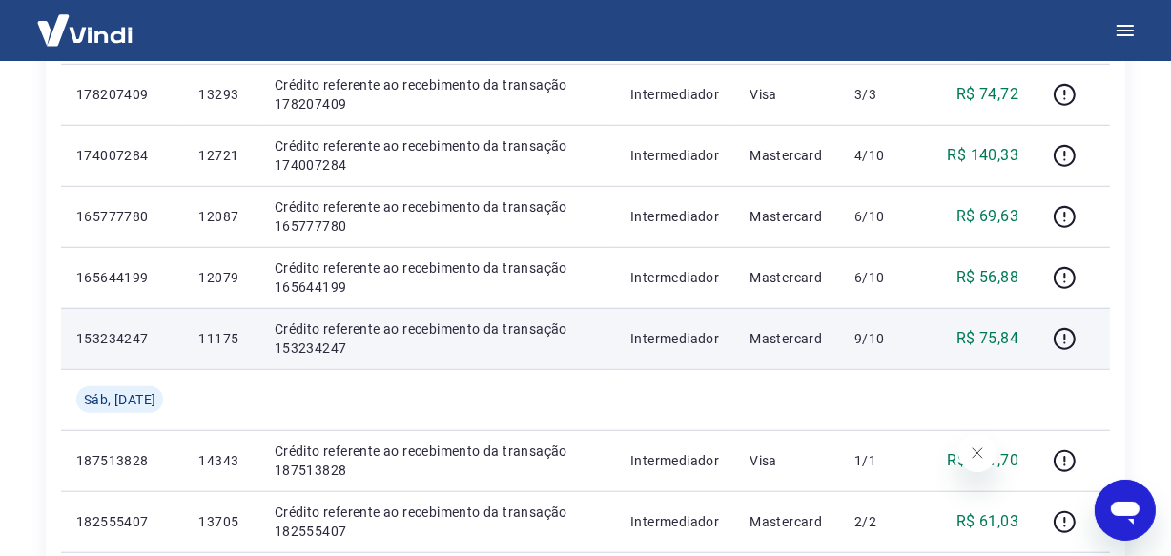
click at [206, 332] on p "11175" at bounding box center [220, 338] width 45 height 19
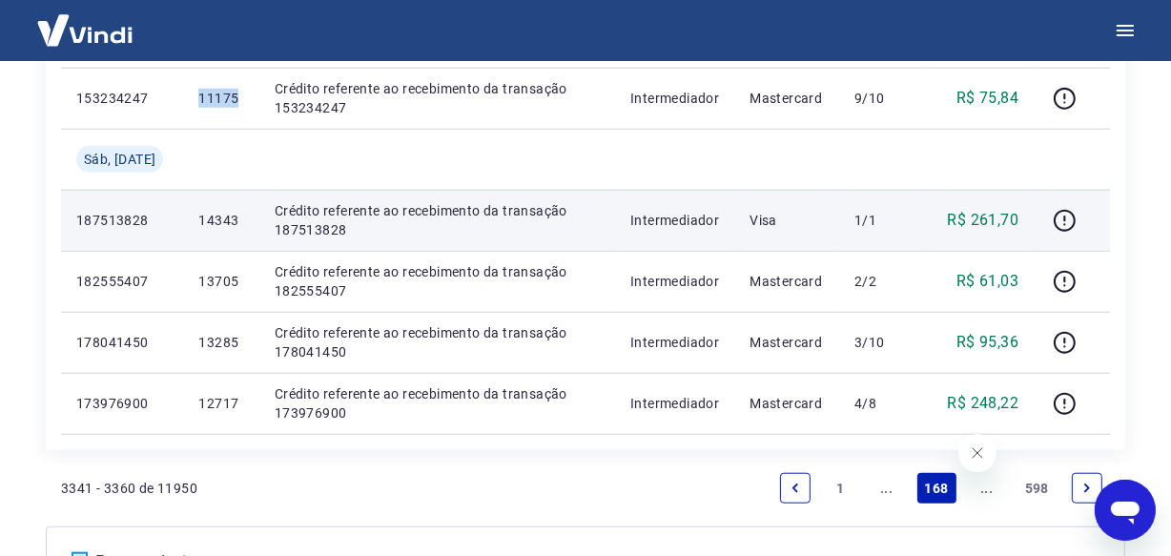
scroll to position [1473, 0]
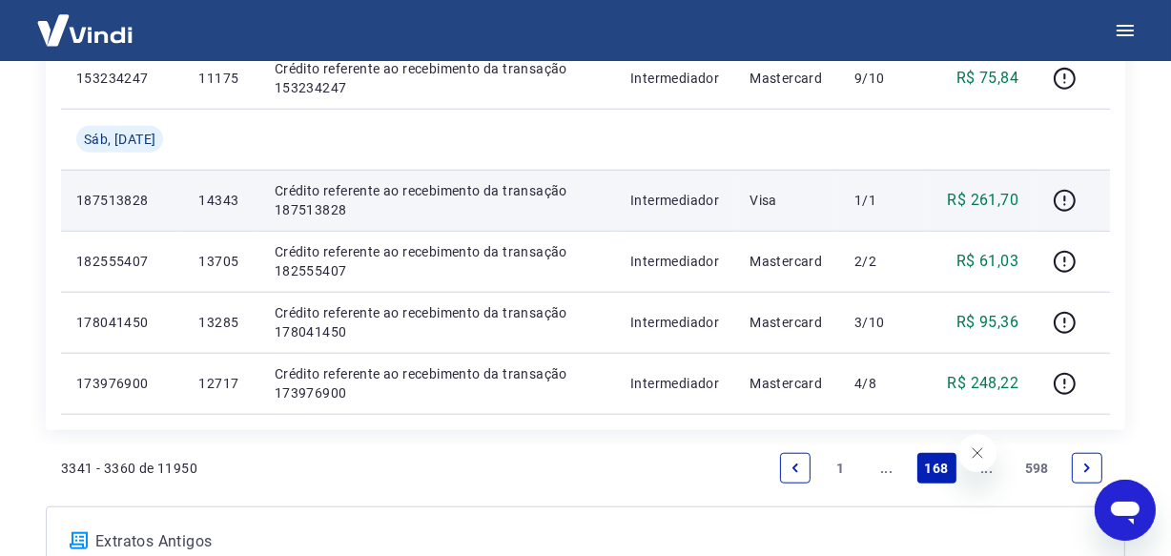
click at [214, 209] on td "14343" at bounding box center [220, 200] width 75 height 61
click at [215, 202] on p "14343" at bounding box center [220, 200] width 45 height 19
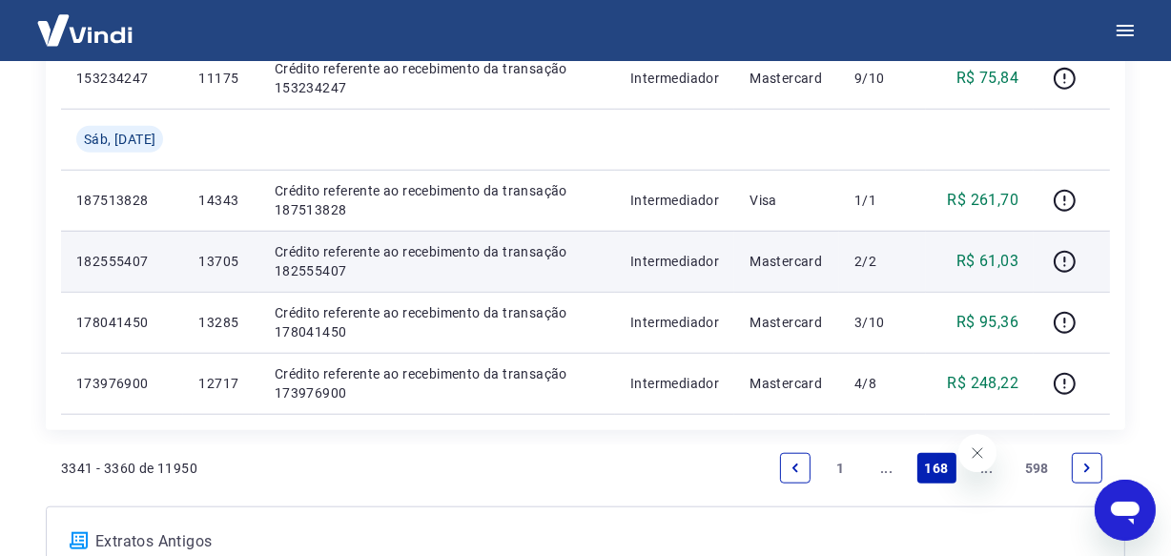
click at [198, 253] on p "13705" at bounding box center [220, 261] width 45 height 19
